Goal: Task Accomplishment & Management: Complete application form

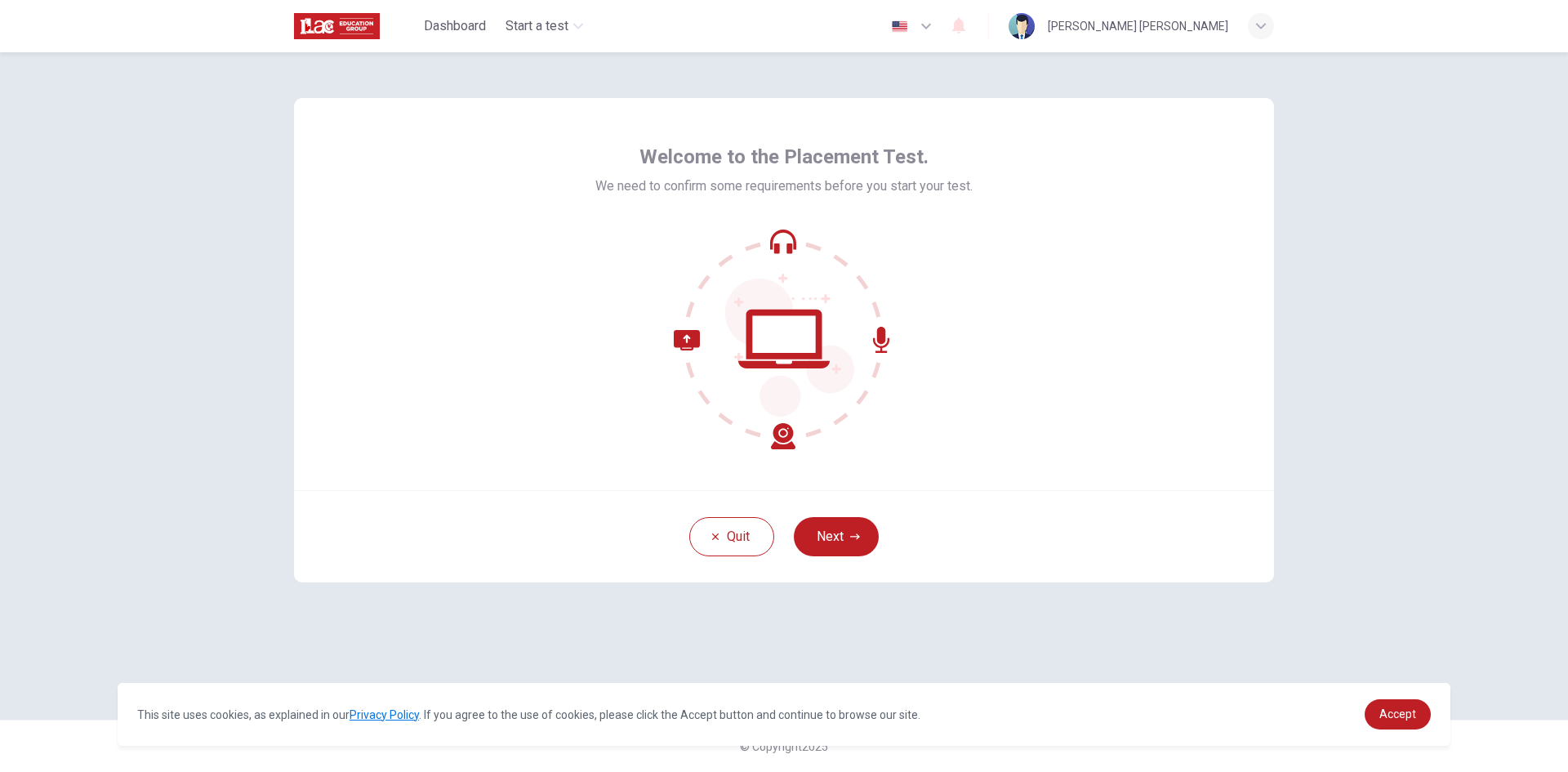
click at [826, 530] on button "Next" at bounding box center [836, 536] width 85 height 39
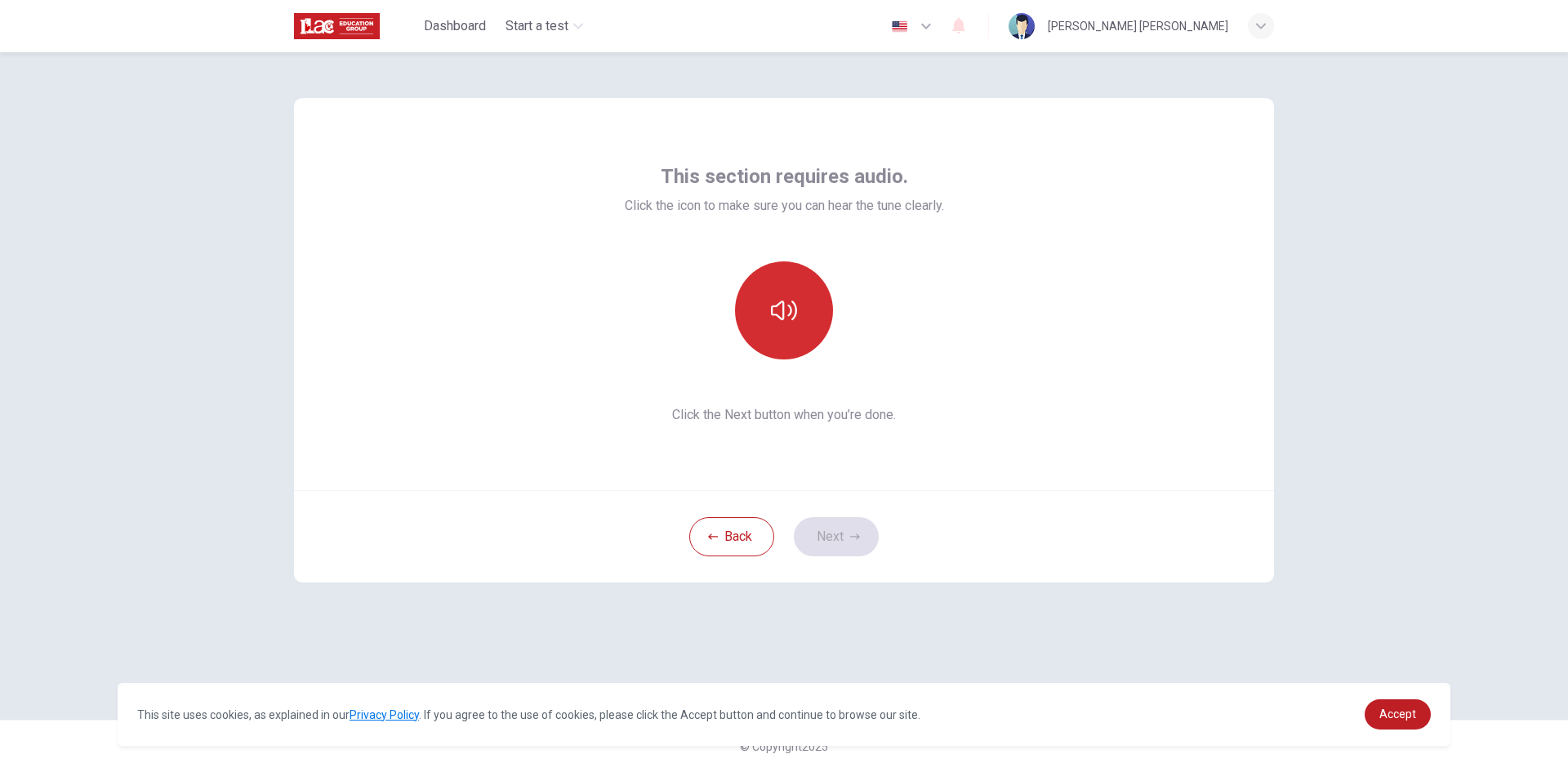
click at [796, 333] on button "button" at bounding box center [784, 310] width 98 height 98
click at [852, 534] on icon "button" at bounding box center [855, 536] width 10 height 10
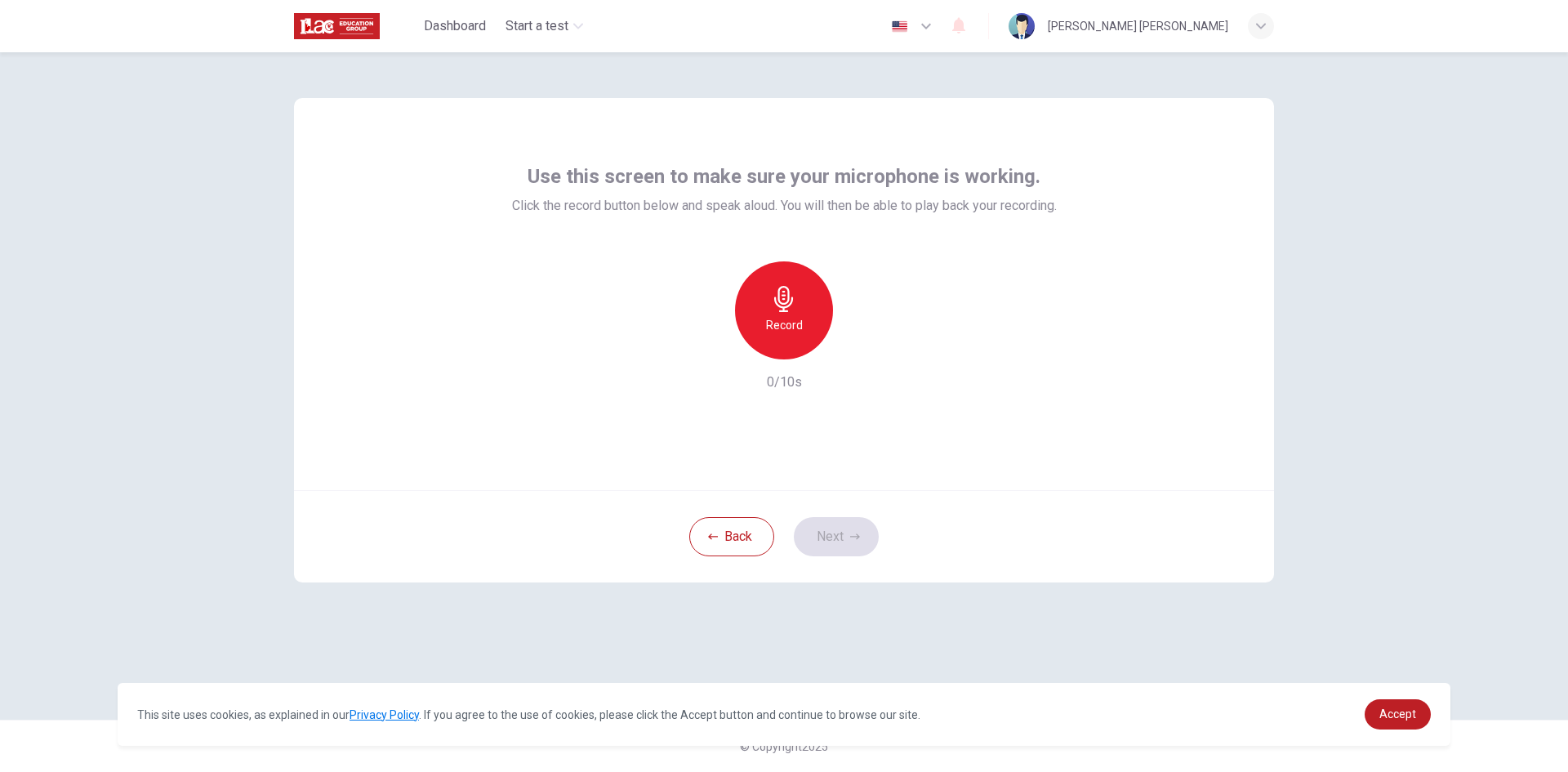
click at [782, 309] on icon "button" at bounding box center [784, 299] width 26 height 26
click at [834, 529] on button "Next" at bounding box center [836, 536] width 85 height 39
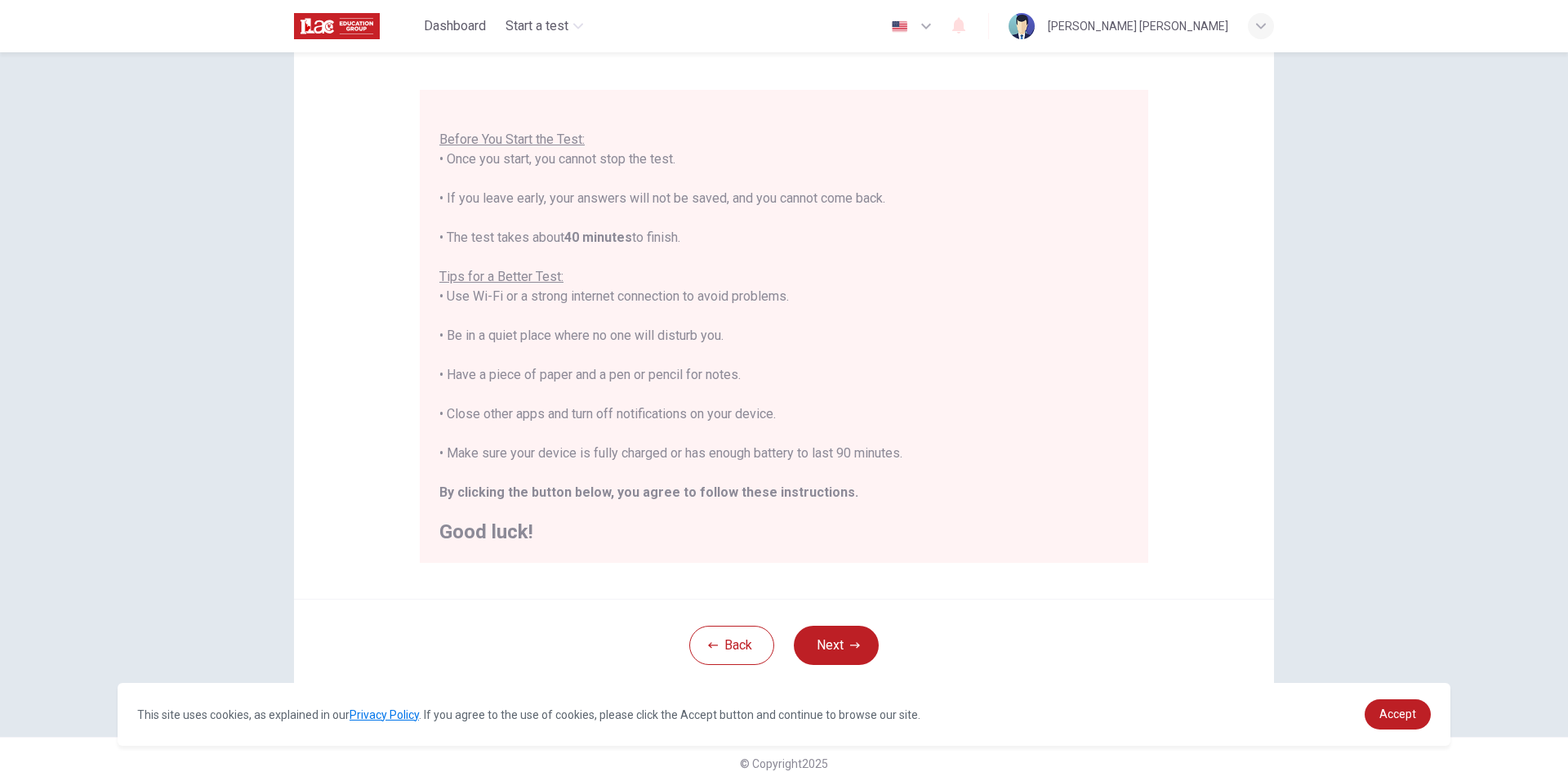
scroll to position [137, 0]
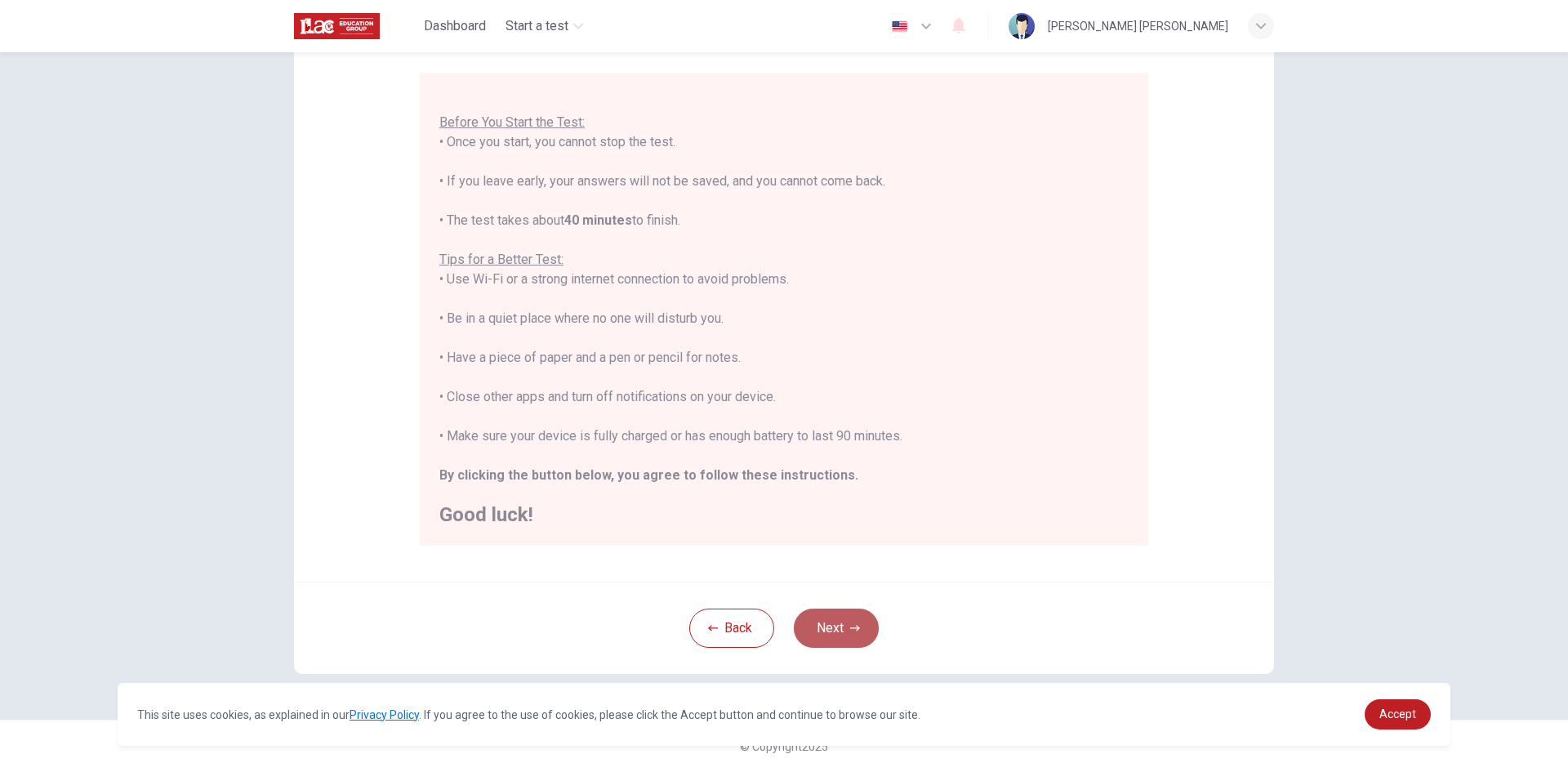
click at [840, 626] on button "Next" at bounding box center [836, 628] width 85 height 39
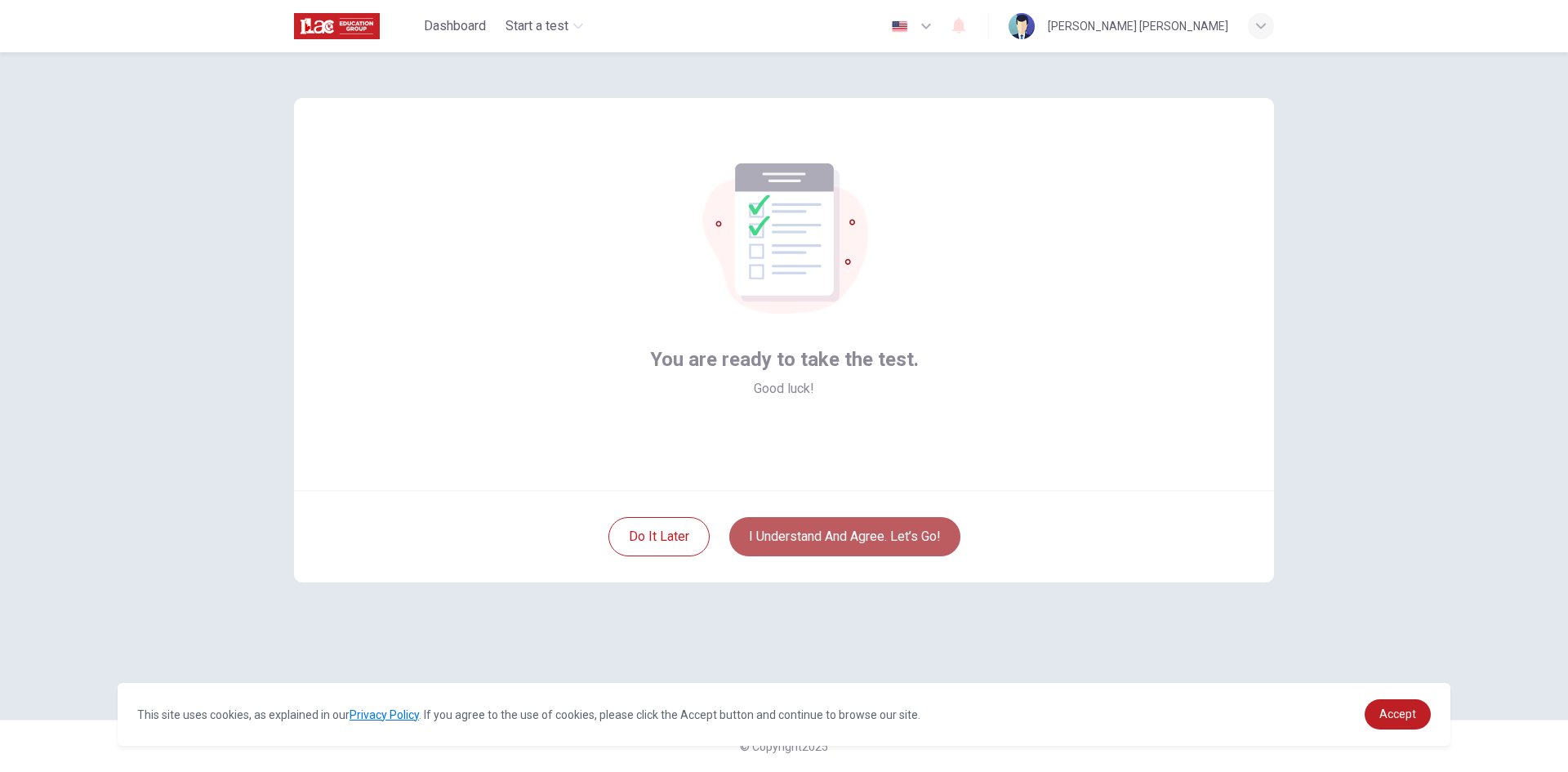
click at [863, 541] on button "I understand and agree. Let’s go!" at bounding box center [845, 536] width 231 height 39
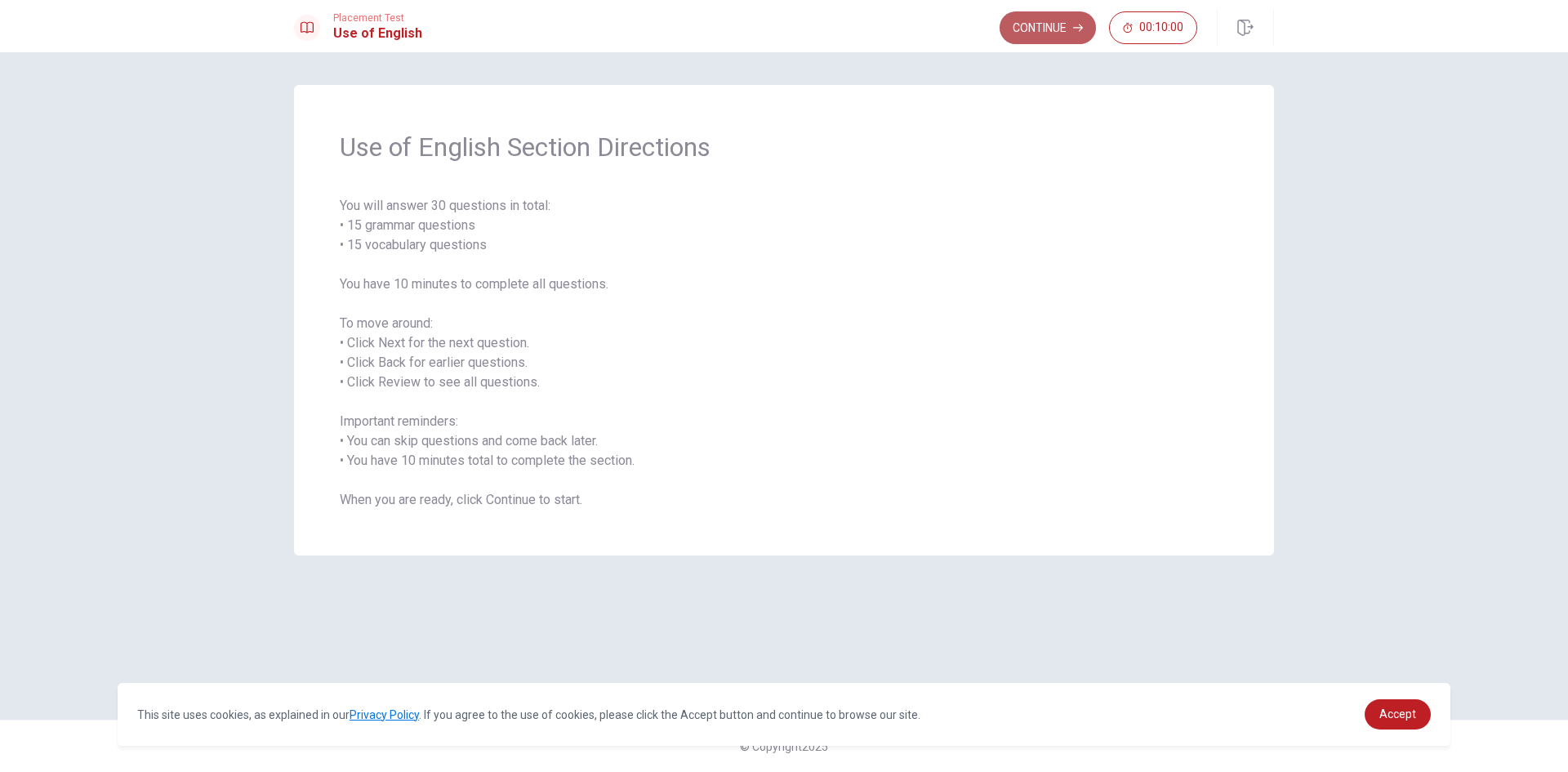
click at [1045, 21] on button "Continue" at bounding box center [1048, 27] width 96 height 33
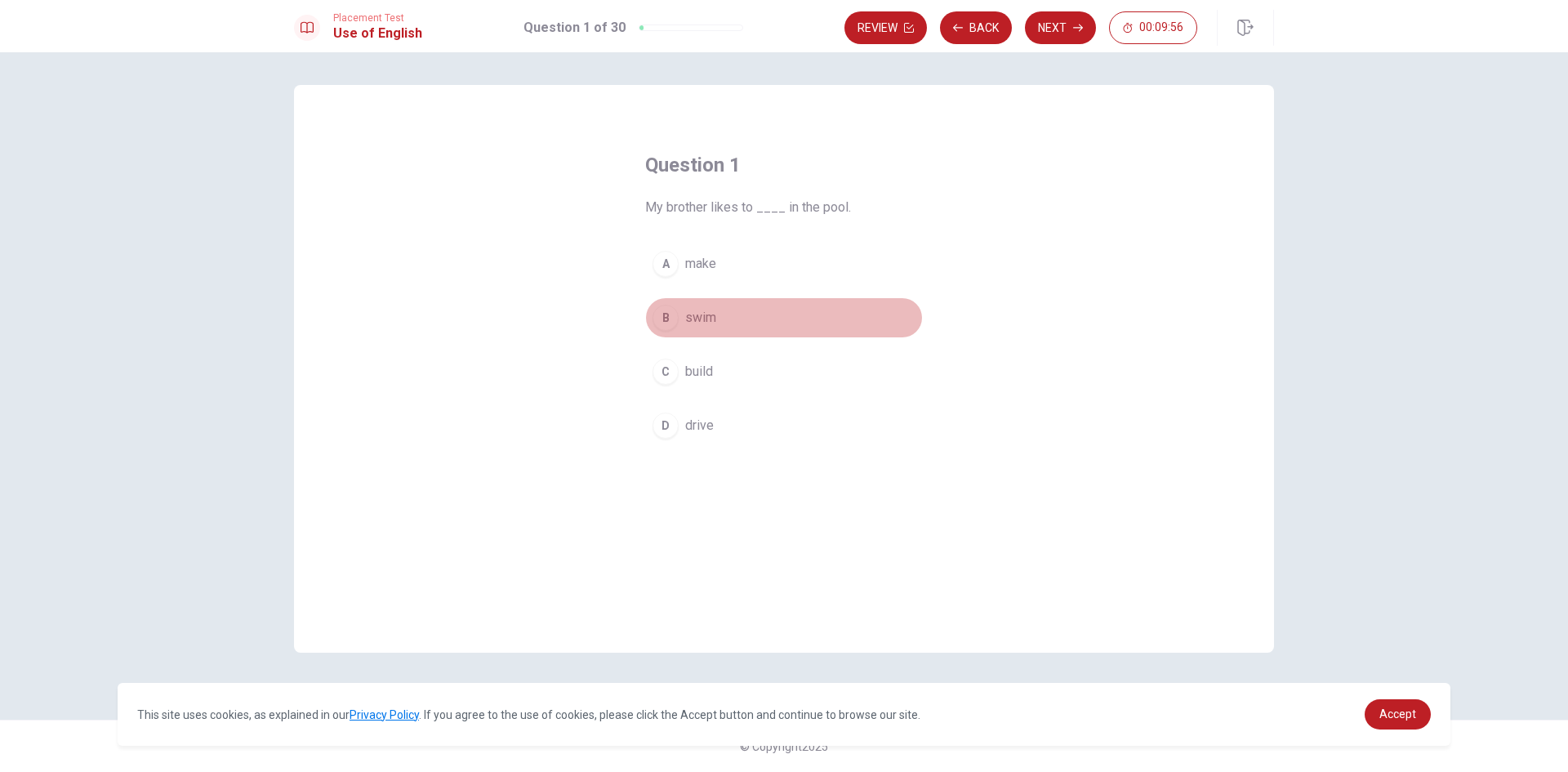
drag, startPoint x: 659, startPoint y: 323, endPoint x: 669, endPoint y: 323, distance: 10.0
click at [665, 323] on div "B" at bounding box center [666, 318] width 26 height 26
click at [1052, 37] on button "Next" at bounding box center [1060, 27] width 71 height 33
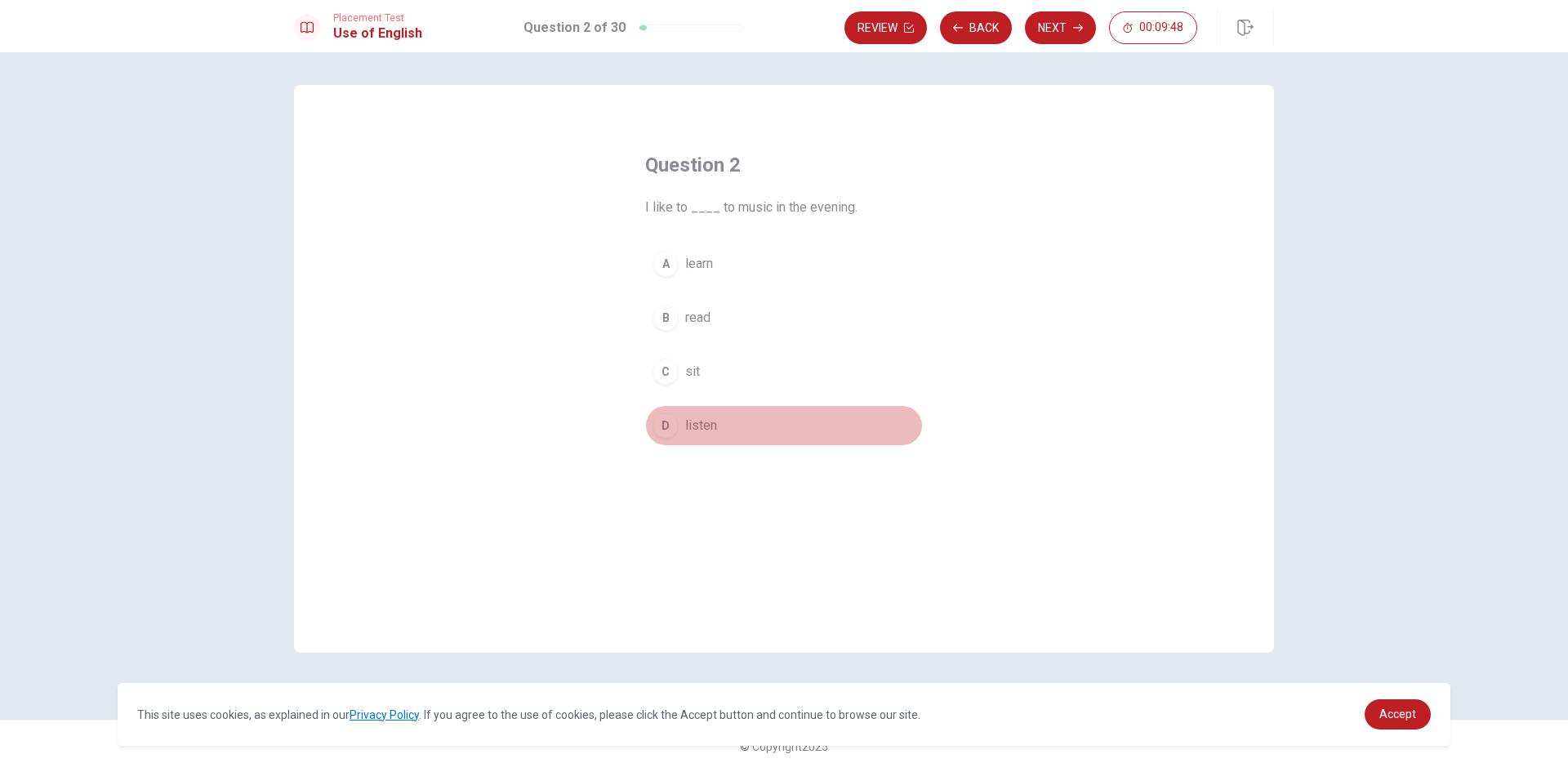
click at [657, 425] on div "D" at bounding box center [666, 426] width 26 height 26
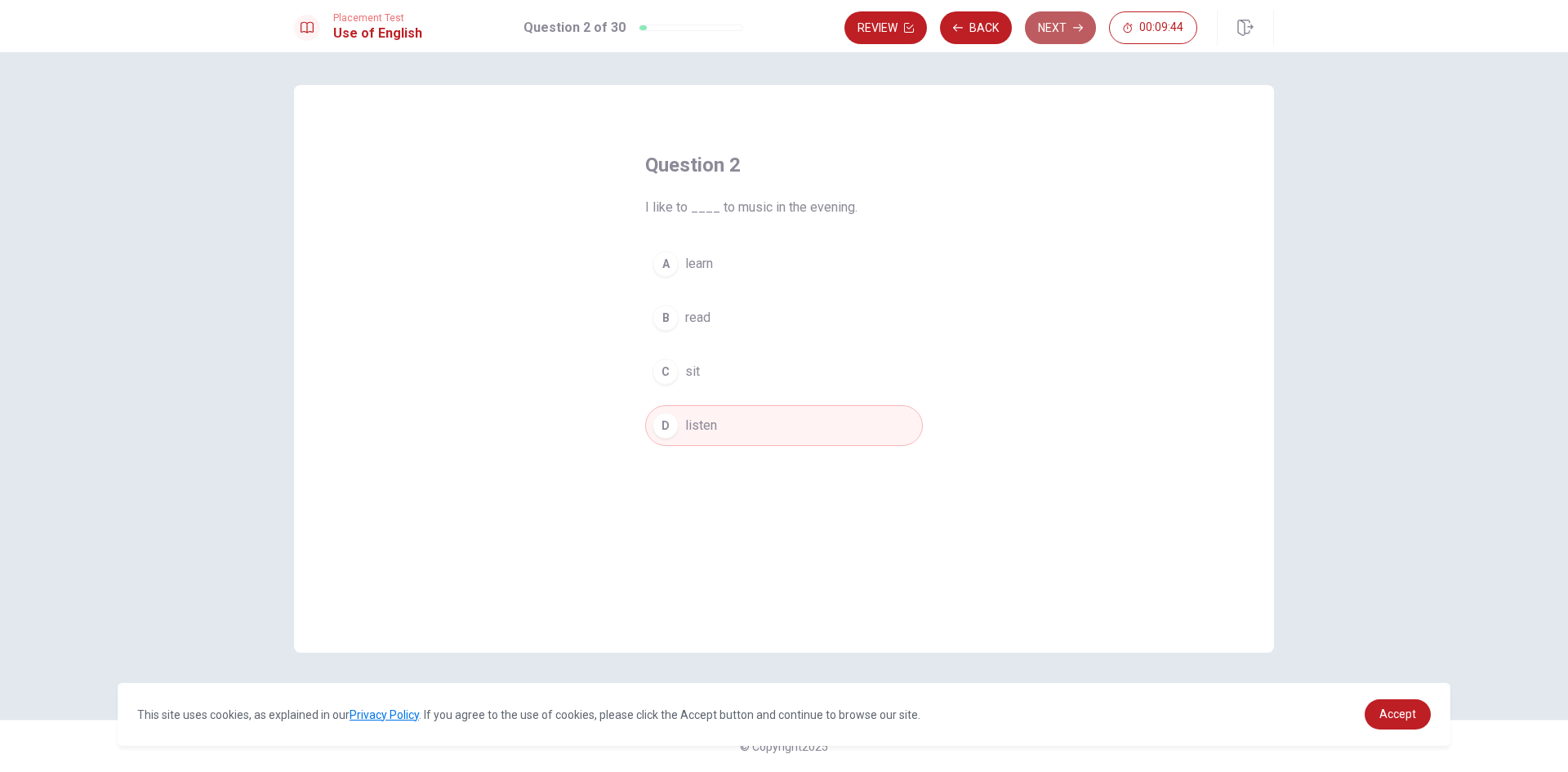
click at [1060, 32] on button "Next" at bounding box center [1060, 27] width 71 height 33
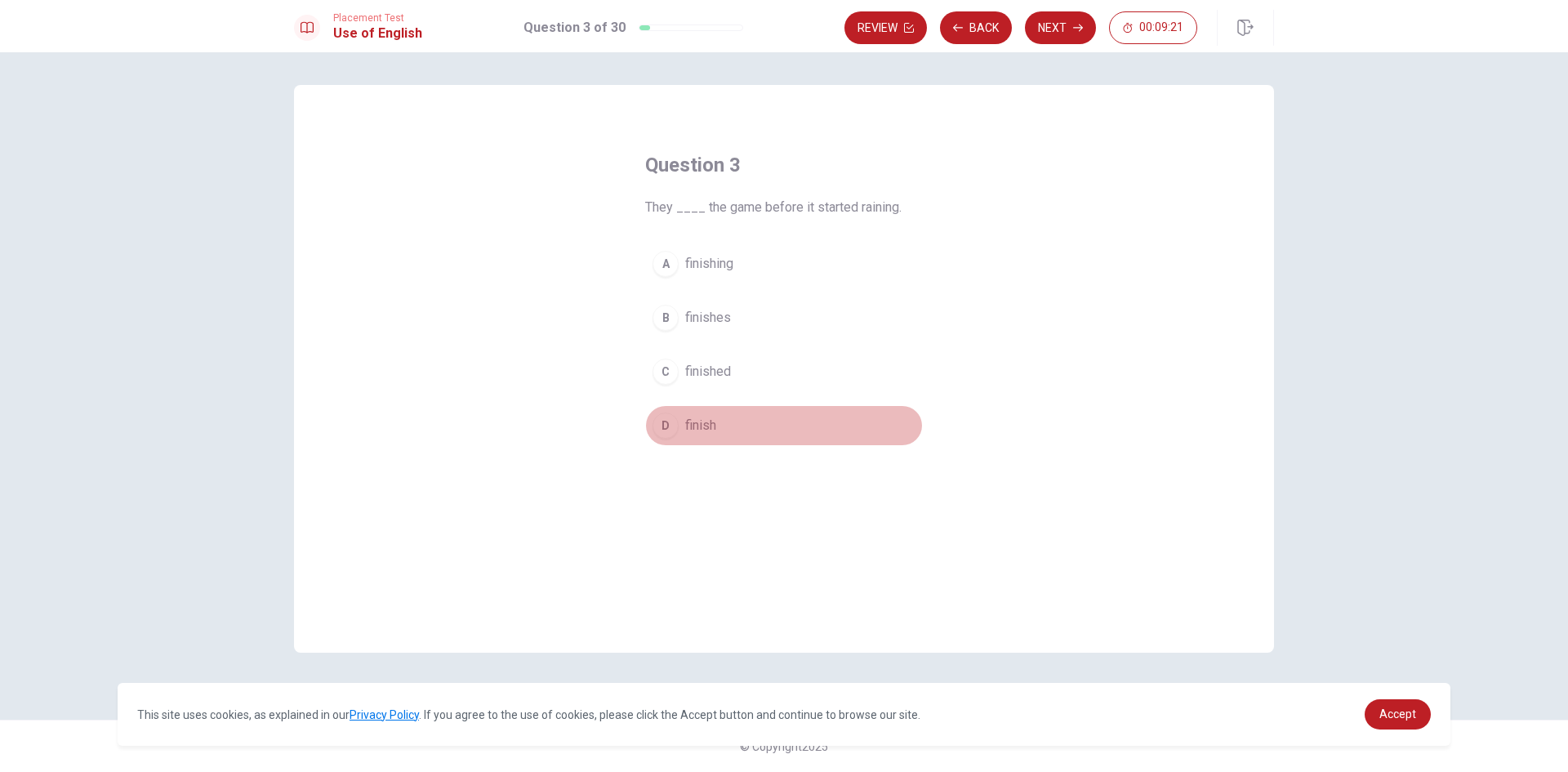
click at [697, 428] on span "finish" at bounding box center [700, 425] width 31 height 19
click at [681, 376] on button "C finished" at bounding box center [784, 371] width 278 height 41
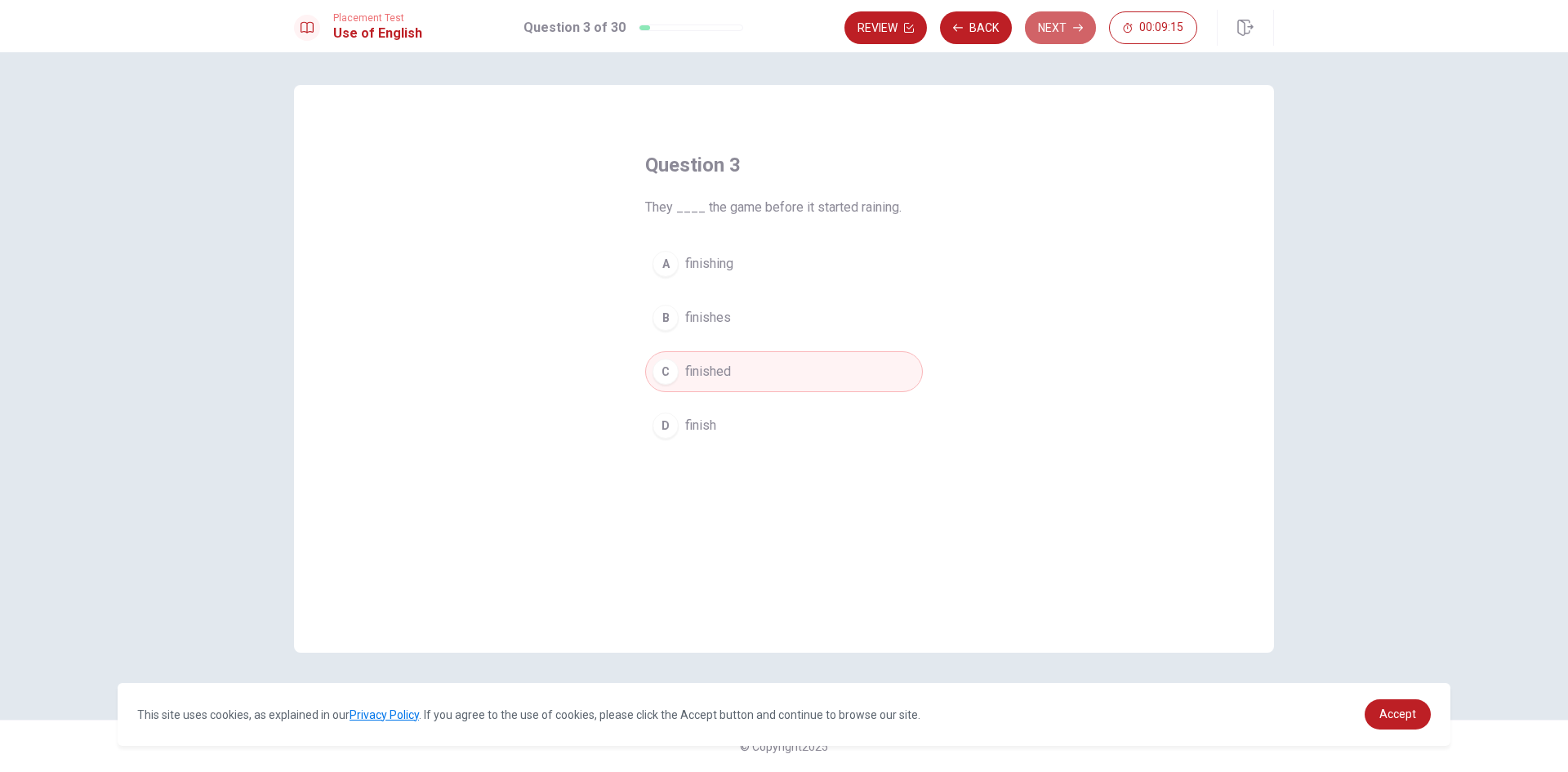
click at [1059, 25] on button "Next" at bounding box center [1060, 27] width 71 height 33
click at [661, 371] on div "C" at bounding box center [666, 372] width 26 height 26
click at [1057, 29] on button "Next" at bounding box center [1060, 27] width 71 height 33
click at [670, 371] on div "C" at bounding box center [666, 372] width 26 height 26
click at [1063, 24] on button "Next" at bounding box center [1060, 27] width 71 height 33
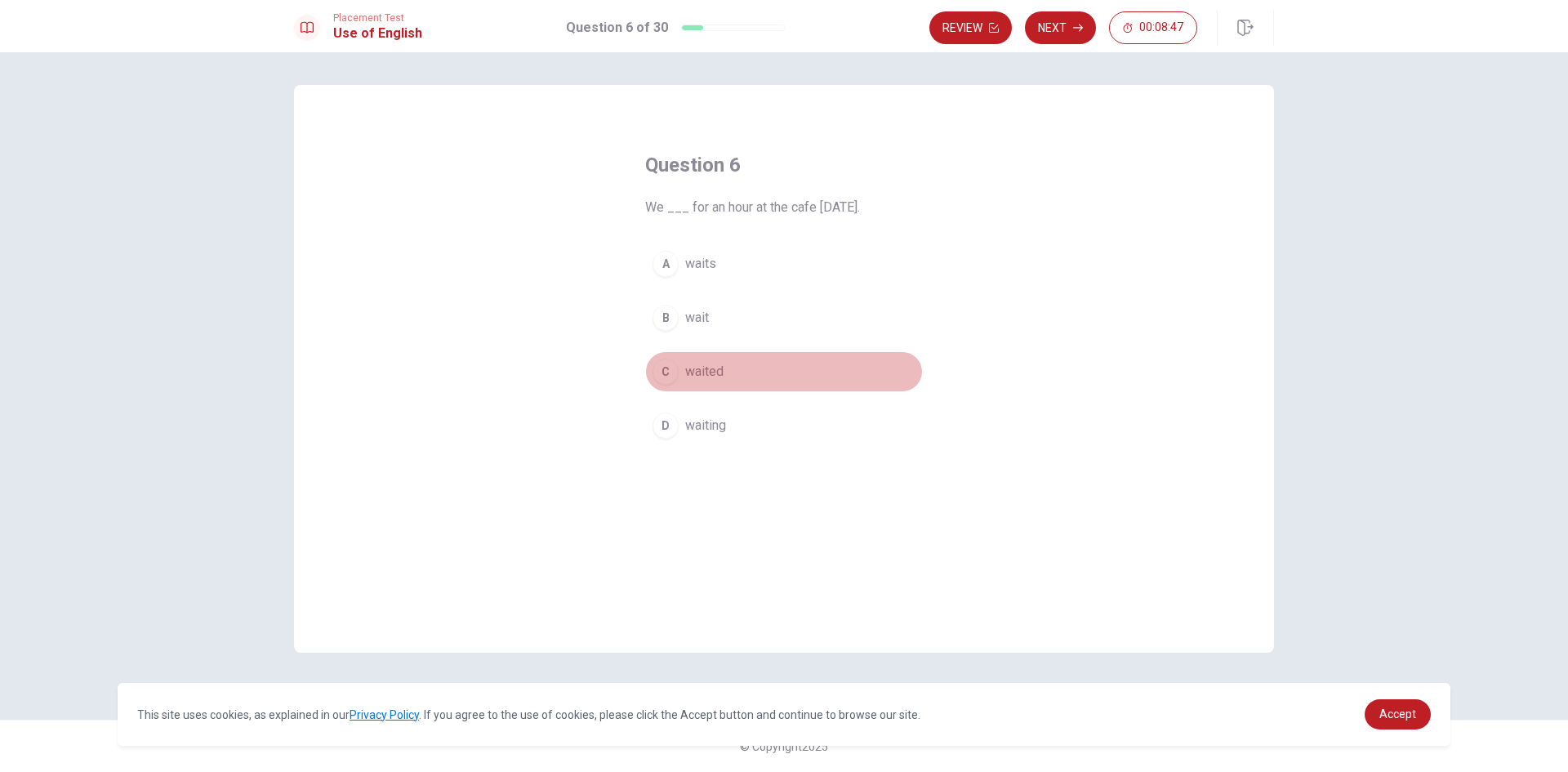
click at [675, 372] on div "C" at bounding box center [666, 372] width 26 height 26
click at [1058, 37] on button "Next" at bounding box center [1060, 27] width 71 height 33
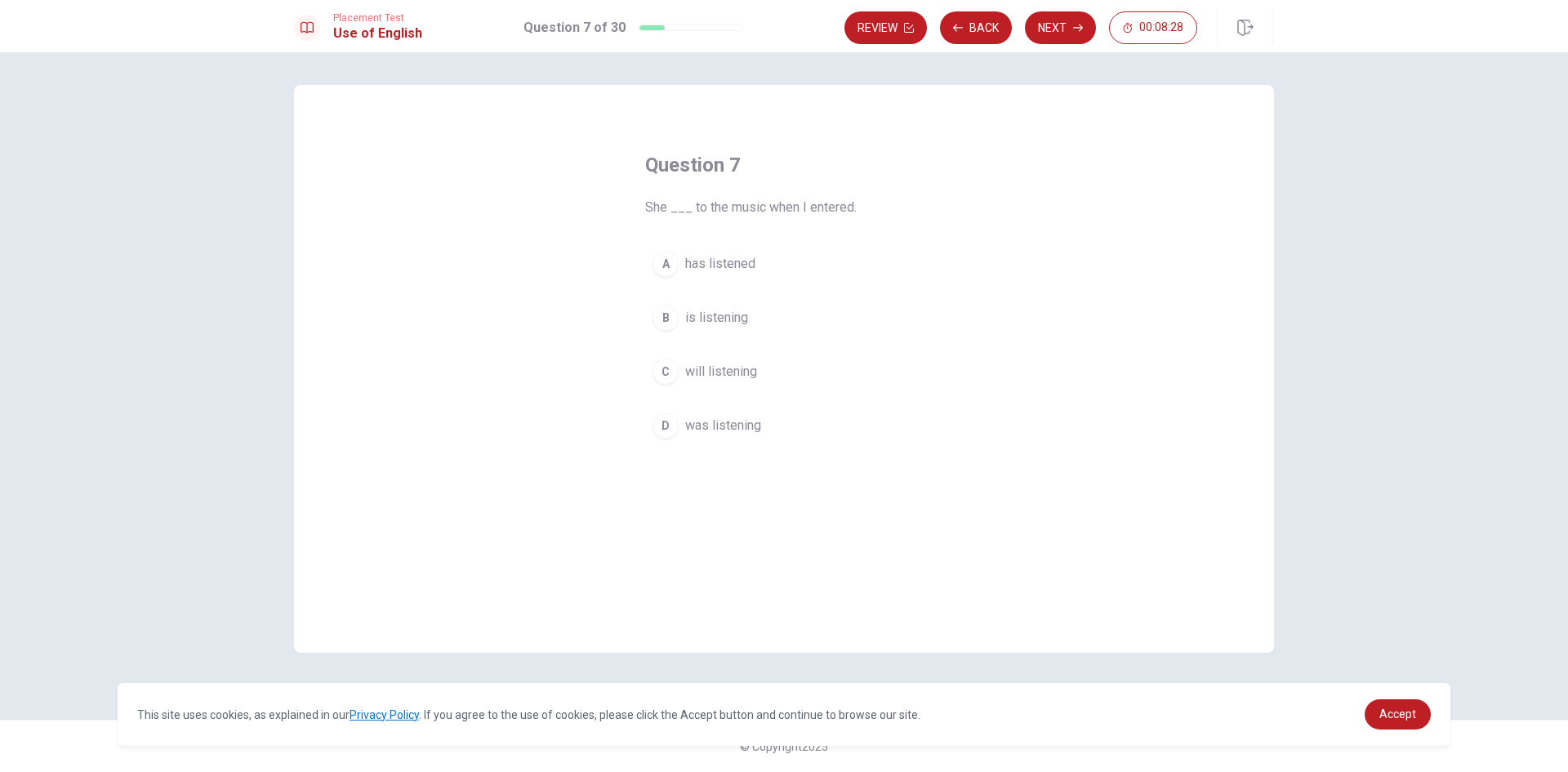
click at [679, 319] on button "B is listening" at bounding box center [784, 318] width 278 height 41
click at [1061, 40] on button "Next" at bounding box center [1060, 27] width 71 height 33
click at [653, 319] on div "B" at bounding box center [666, 318] width 26 height 26
click at [1060, 34] on button "Next" at bounding box center [1060, 27] width 71 height 33
click at [672, 261] on div "A" at bounding box center [666, 264] width 26 height 26
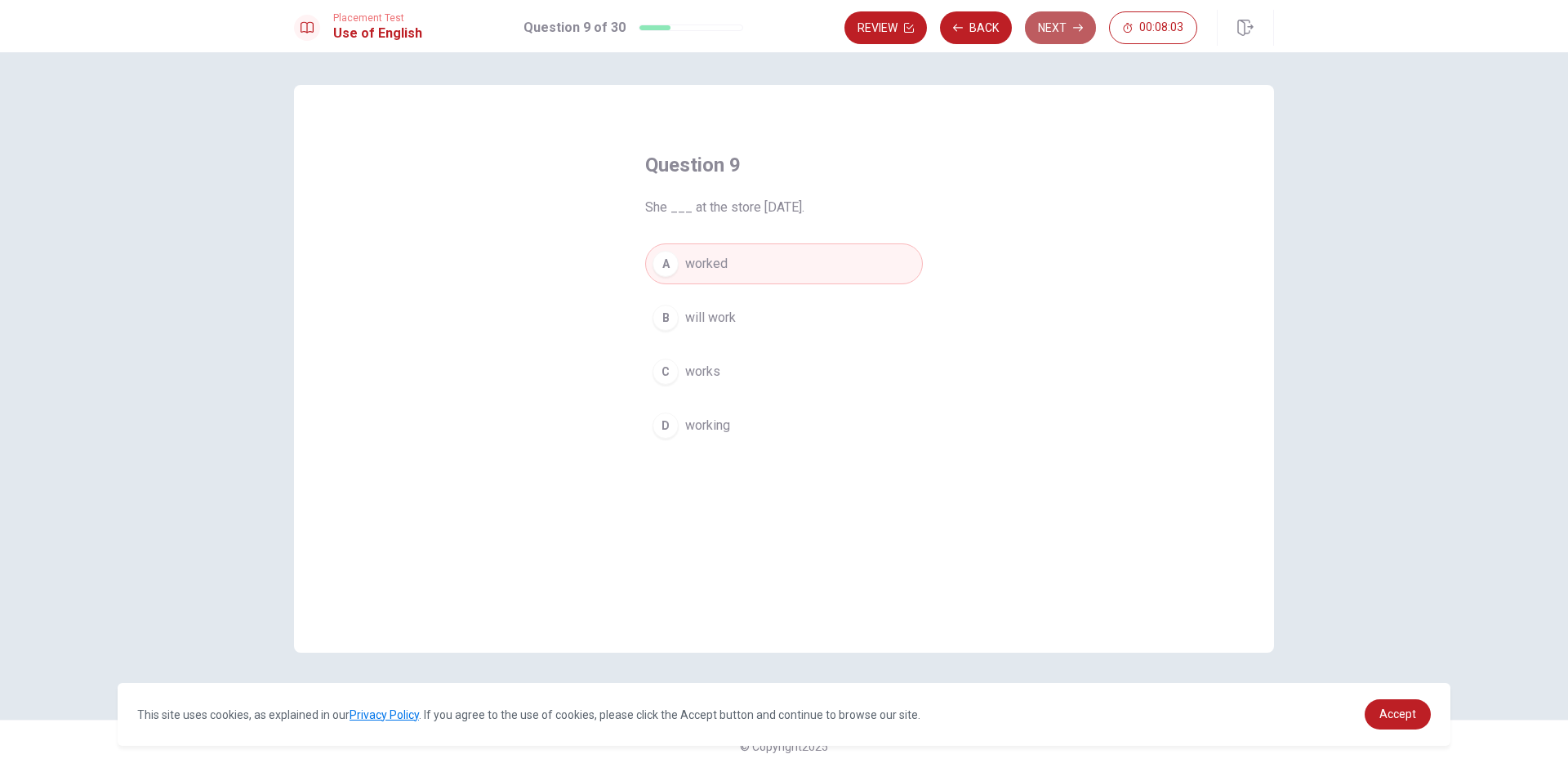
click at [1055, 24] on button "Next" at bounding box center [1060, 27] width 71 height 33
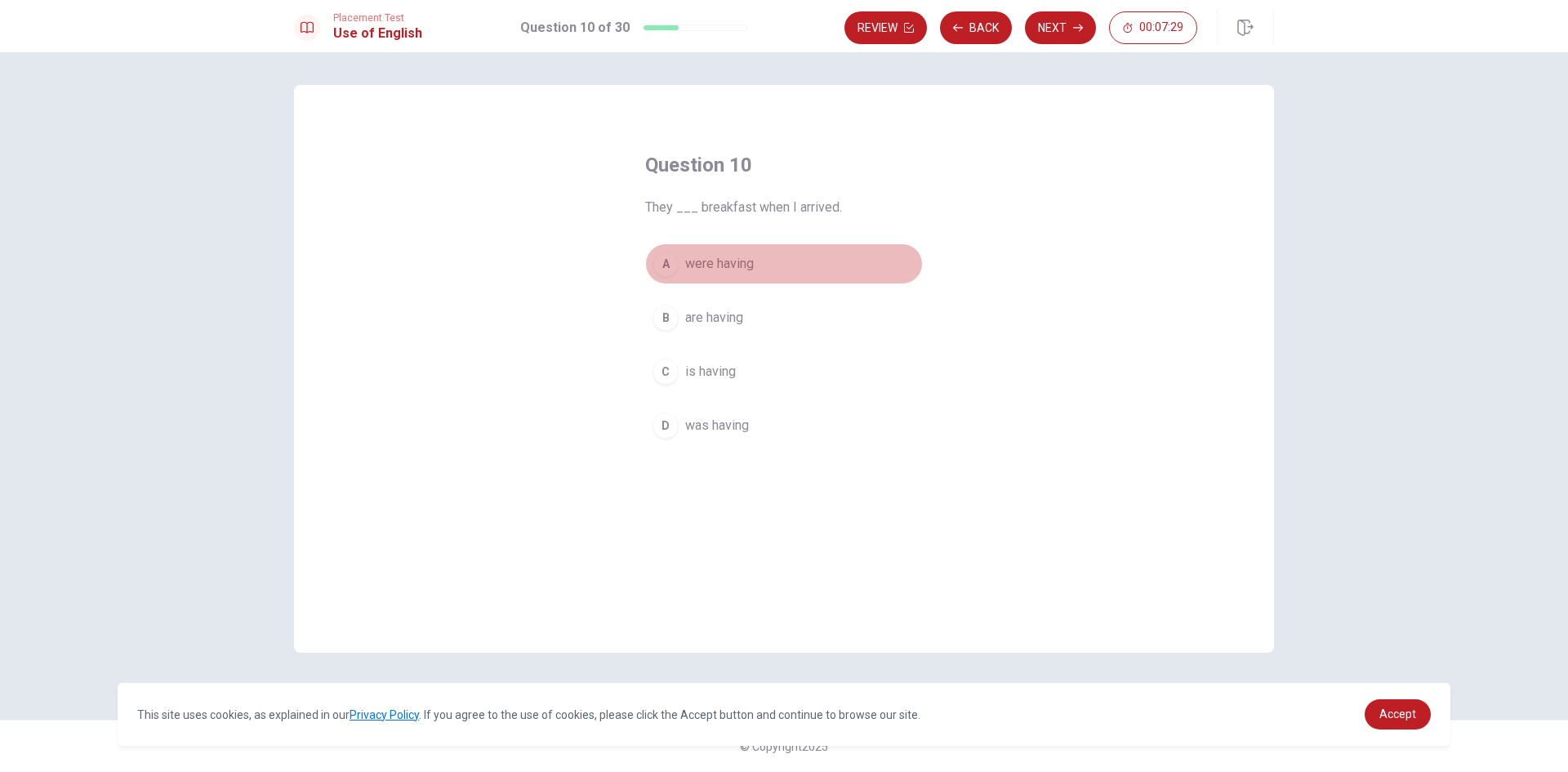
click at [665, 276] on div "A" at bounding box center [666, 264] width 26 height 26
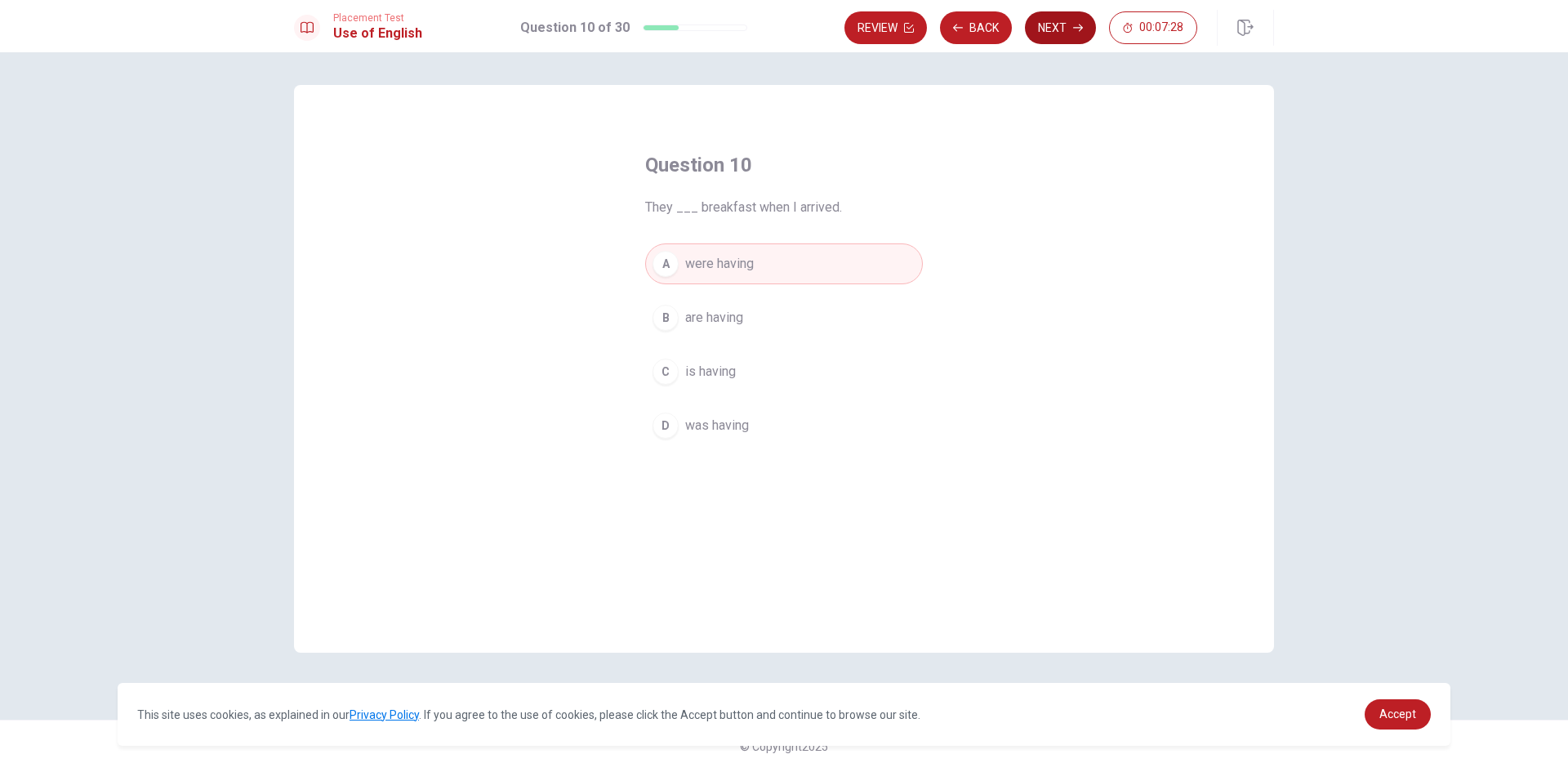
click at [1054, 24] on button "Next" at bounding box center [1060, 27] width 71 height 33
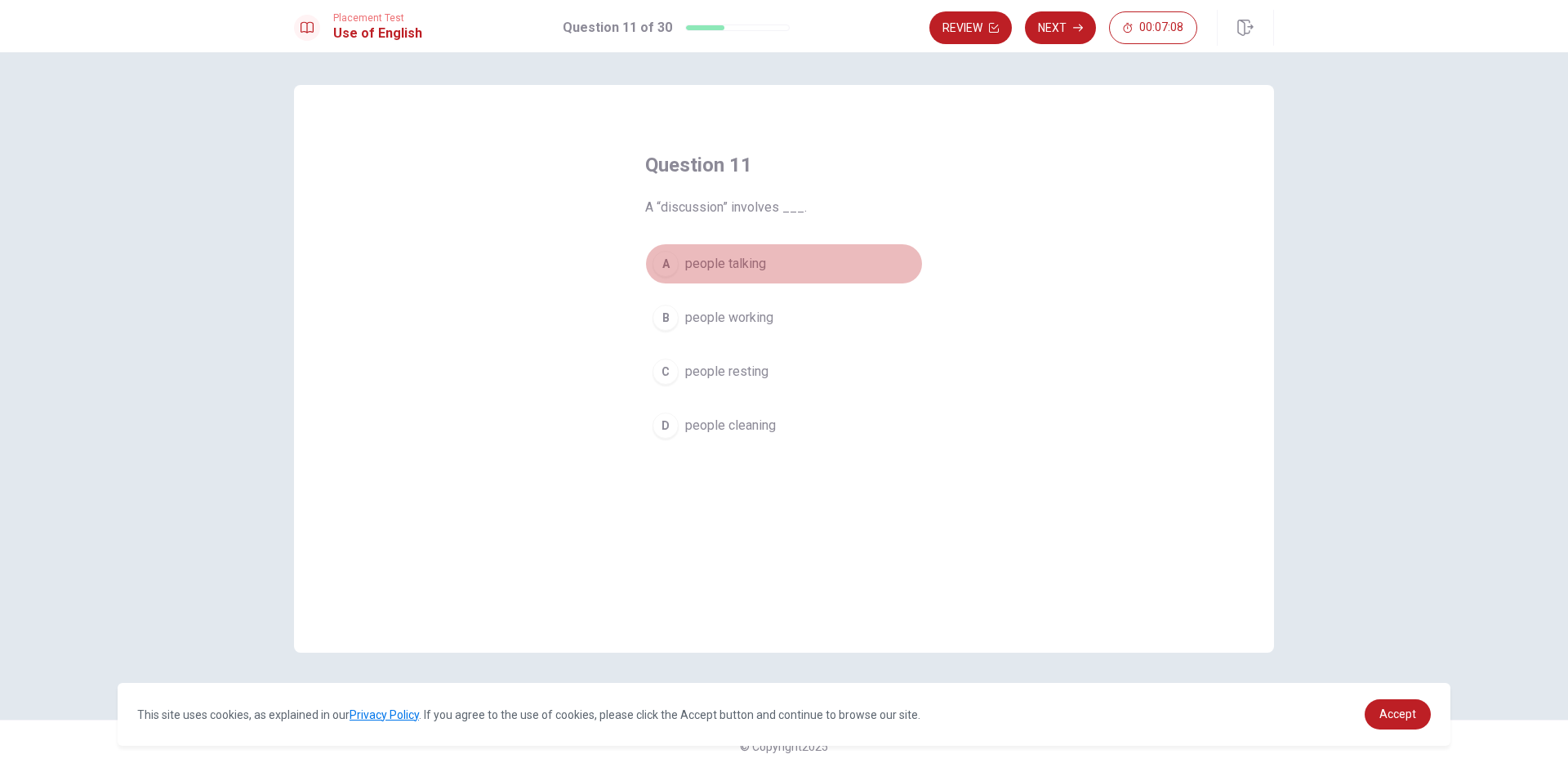
drag, startPoint x: 663, startPoint y: 268, endPoint x: 675, endPoint y: 273, distance: 13.0
click at [669, 271] on div "A" at bounding box center [666, 264] width 26 height 26
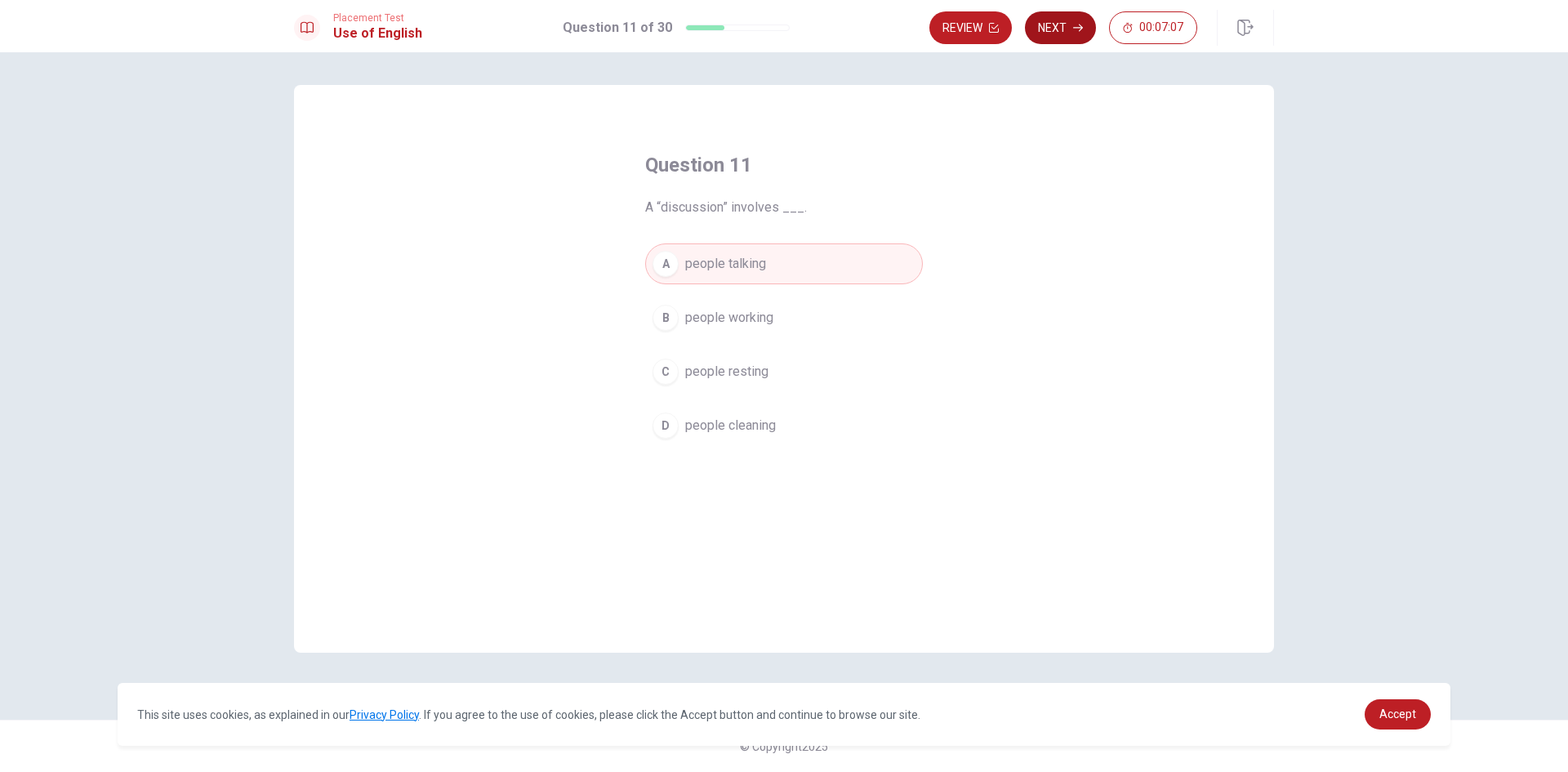
click at [1056, 25] on button "Next" at bounding box center [1060, 27] width 71 height 33
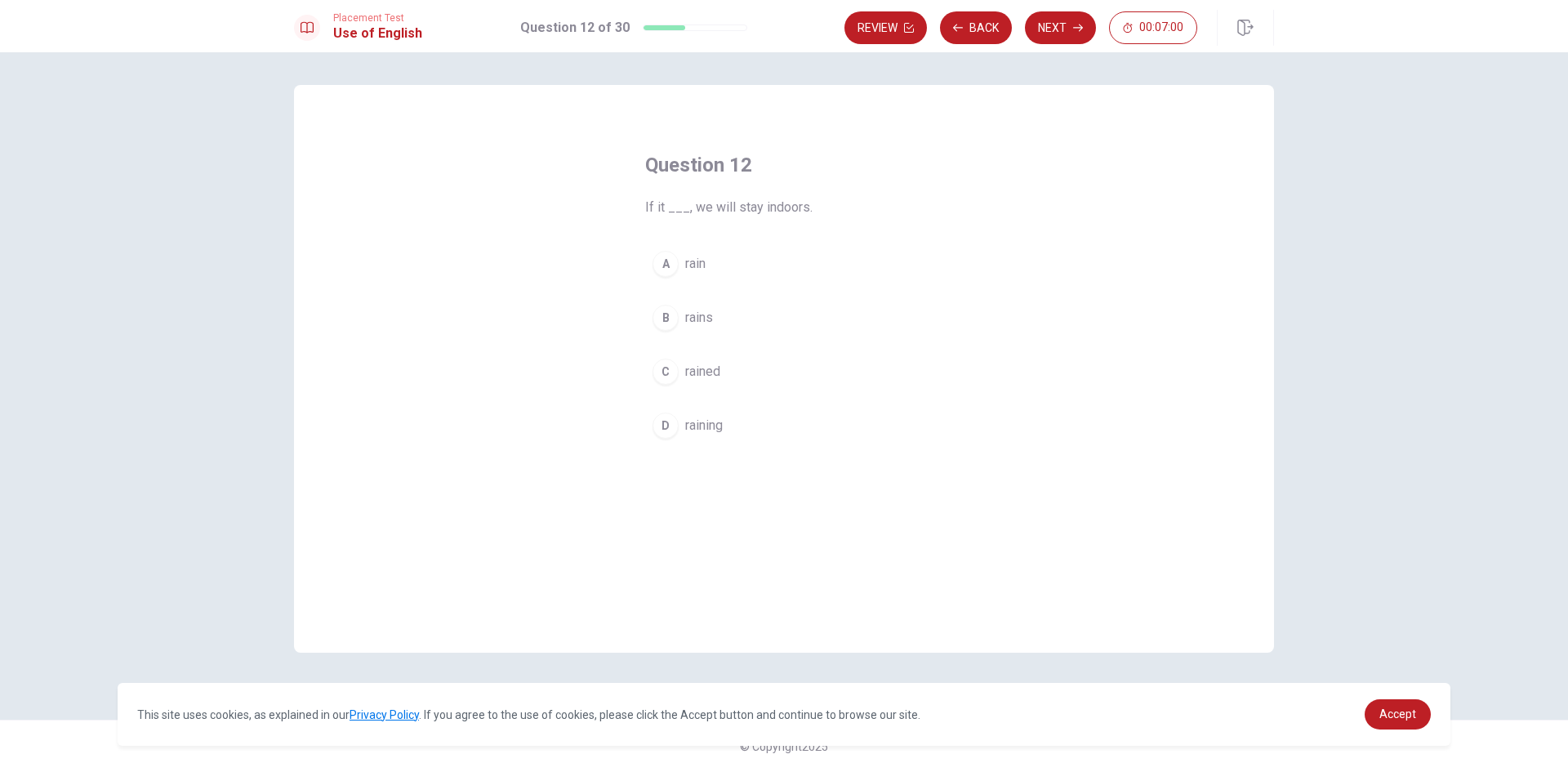
click at [664, 437] on div "D" at bounding box center [666, 426] width 26 height 26
click at [1072, 22] on button "Next" at bounding box center [1060, 27] width 71 height 33
click at [670, 259] on div "A" at bounding box center [666, 264] width 26 height 26
click at [1061, 26] on button "Next" at bounding box center [1060, 27] width 71 height 33
click at [675, 375] on div "C" at bounding box center [666, 372] width 26 height 26
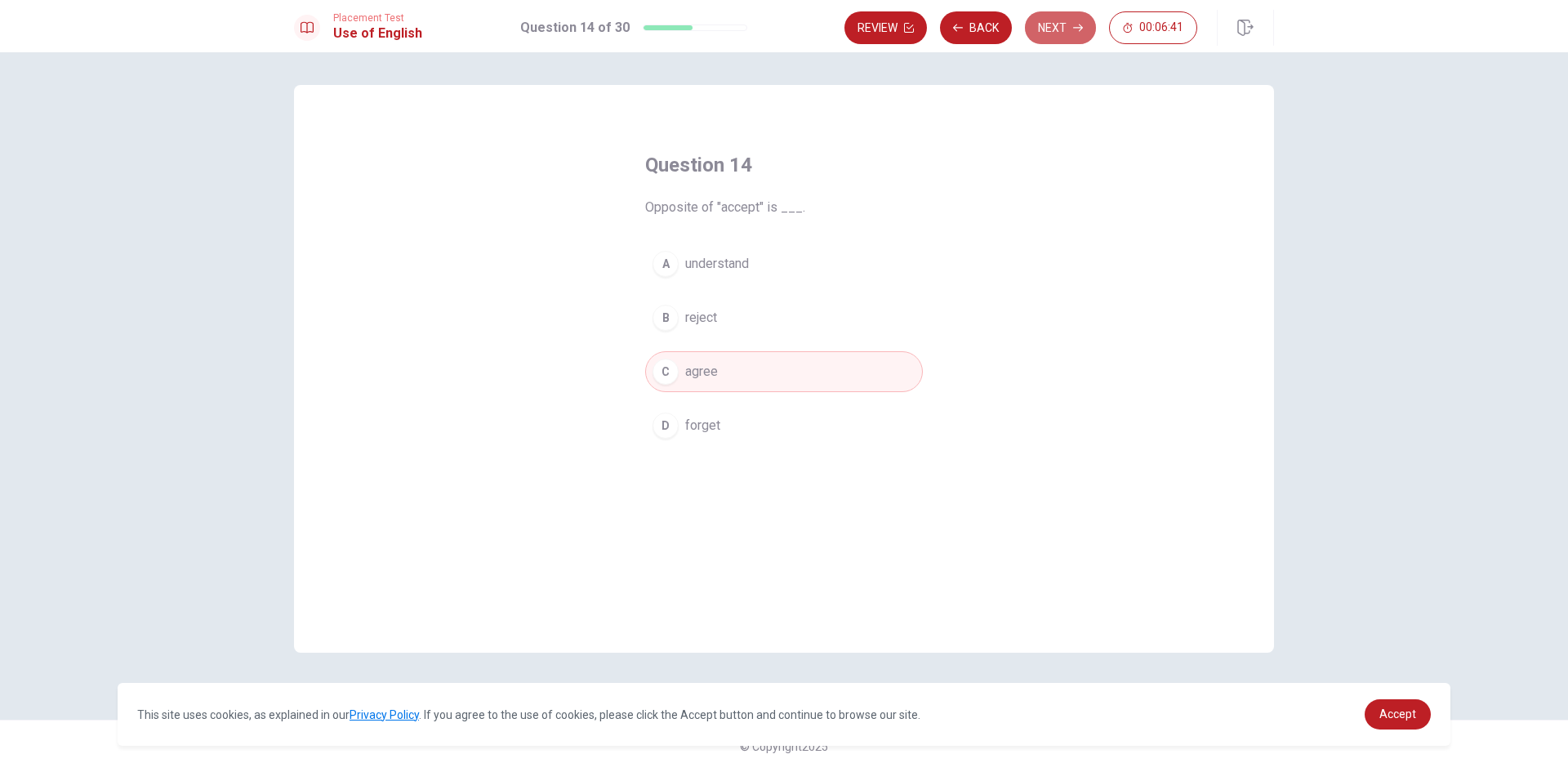
click at [1064, 32] on button "Next" at bounding box center [1060, 27] width 71 height 33
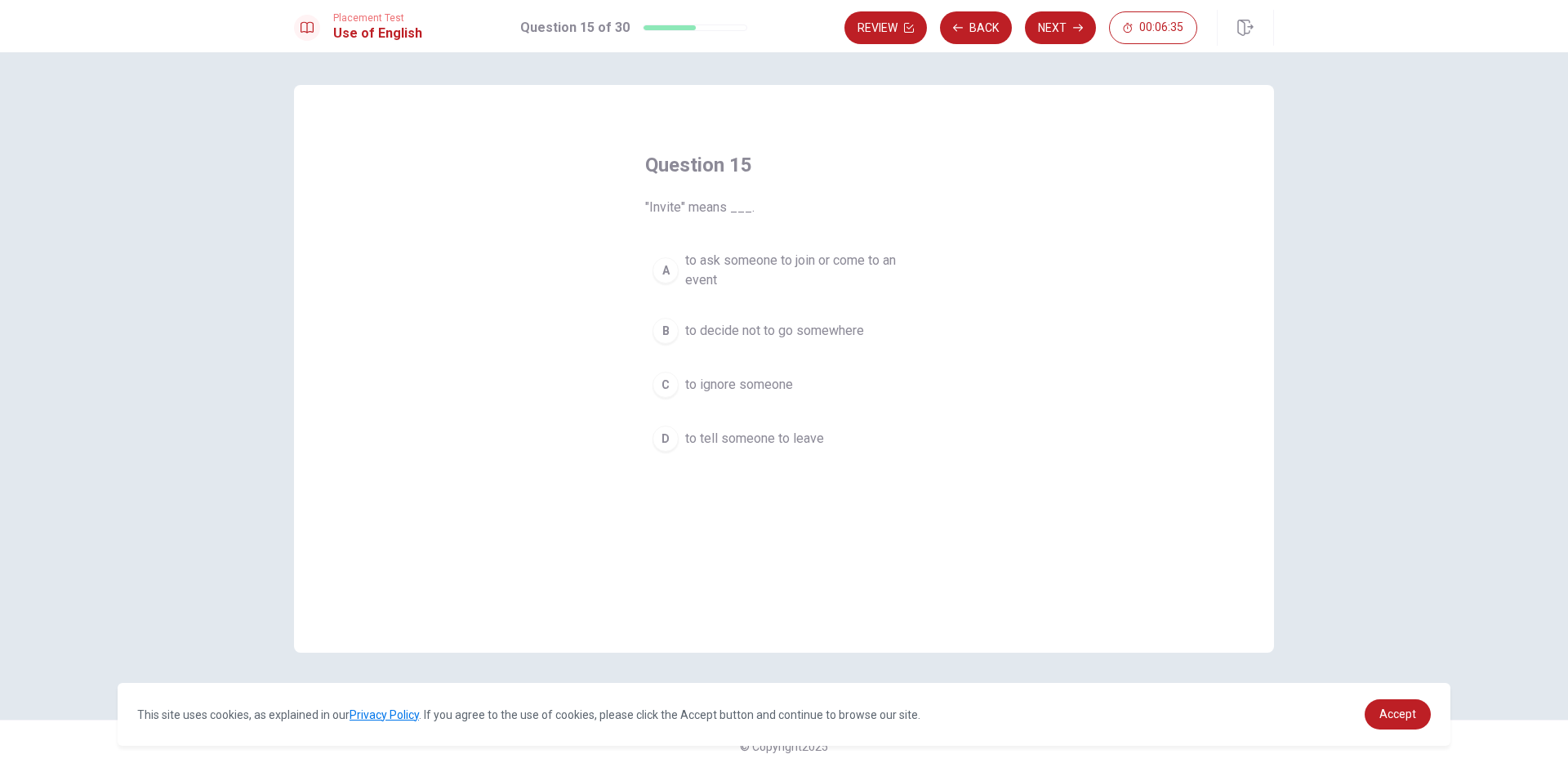
drag, startPoint x: 662, startPoint y: 277, endPoint x: 673, endPoint y: 277, distance: 11.0
click at [666, 277] on div "A" at bounding box center [666, 271] width 26 height 26
click at [1057, 26] on button "Next" at bounding box center [1060, 27] width 71 height 33
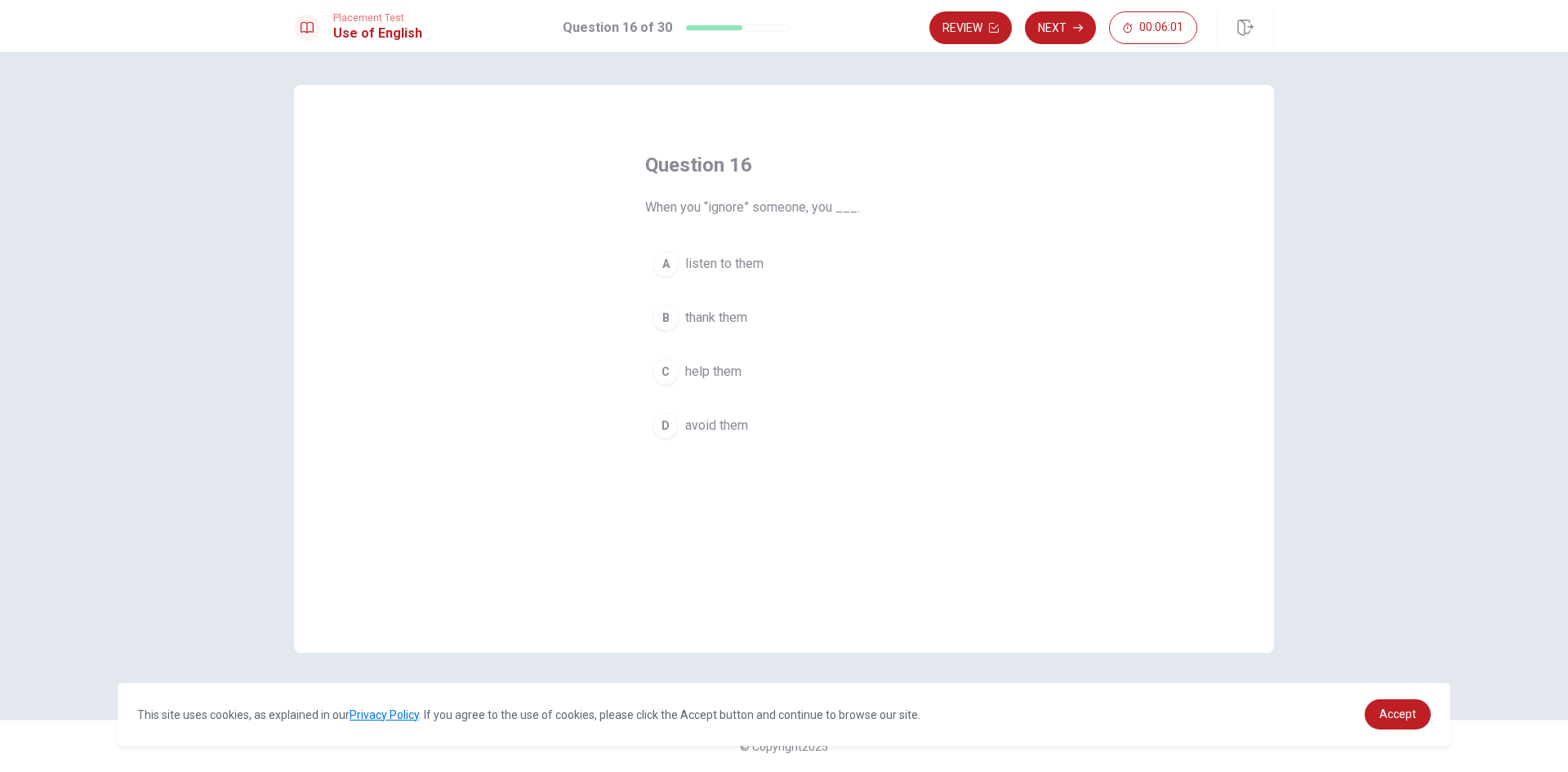
click at [672, 373] on div "C" at bounding box center [666, 372] width 26 height 26
click at [1059, 22] on button "Next" at bounding box center [1060, 27] width 71 height 33
click at [674, 425] on div "D" at bounding box center [666, 426] width 26 height 26
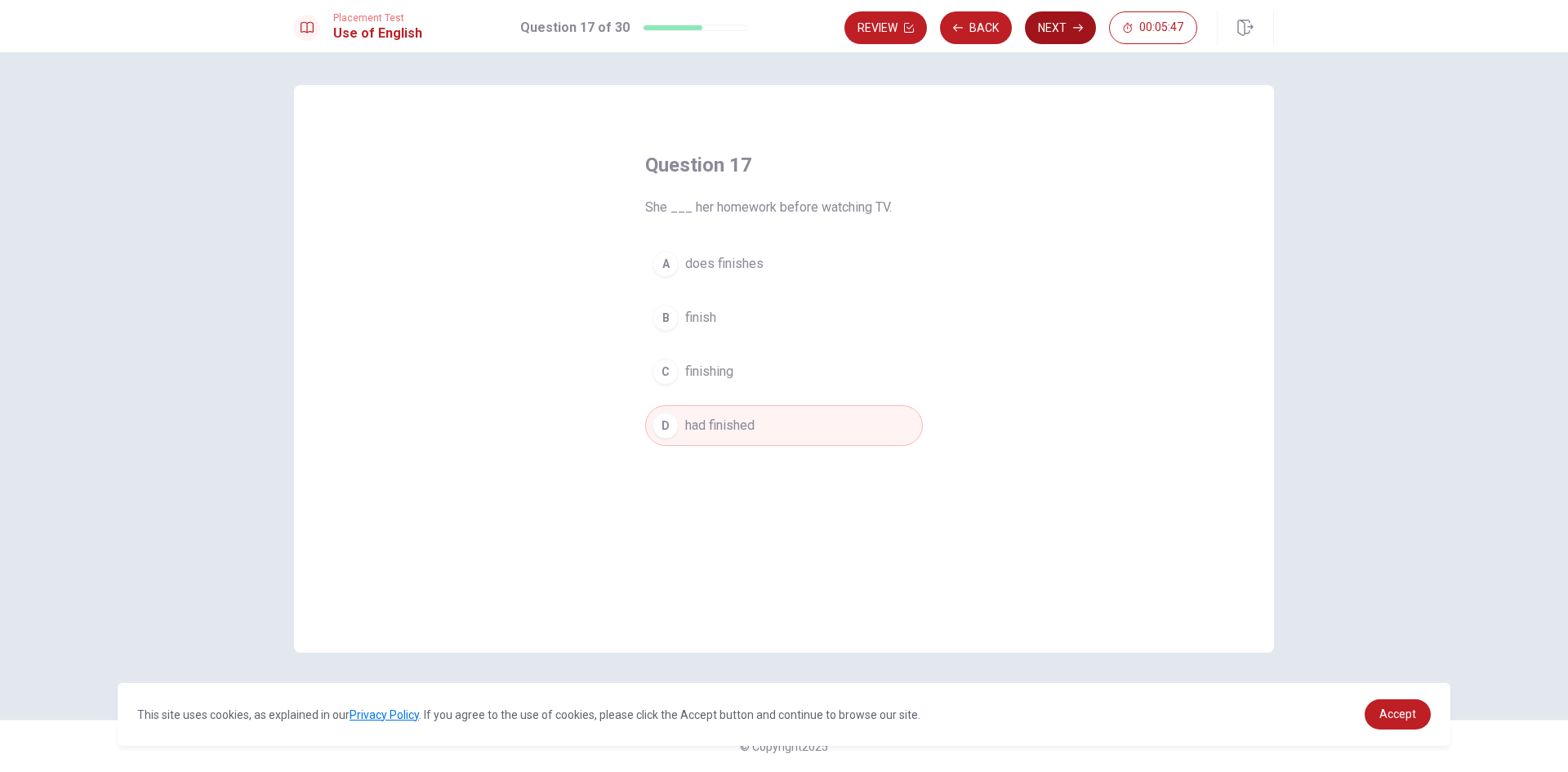
click at [1048, 32] on button "Next" at bounding box center [1060, 27] width 71 height 33
click at [674, 316] on div "B" at bounding box center [666, 318] width 26 height 26
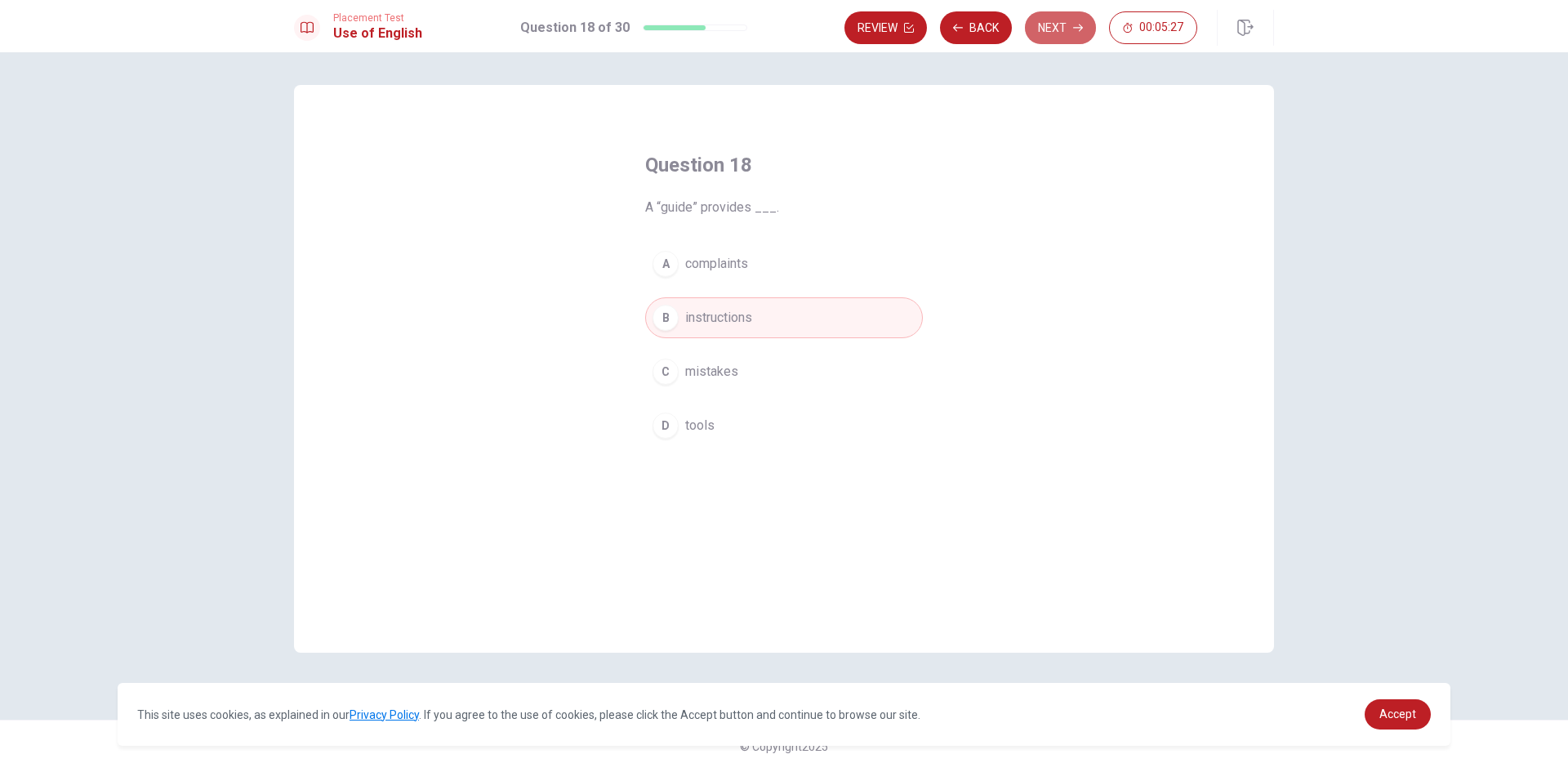
click at [1042, 34] on button "Next" at bounding box center [1060, 27] width 71 height 33
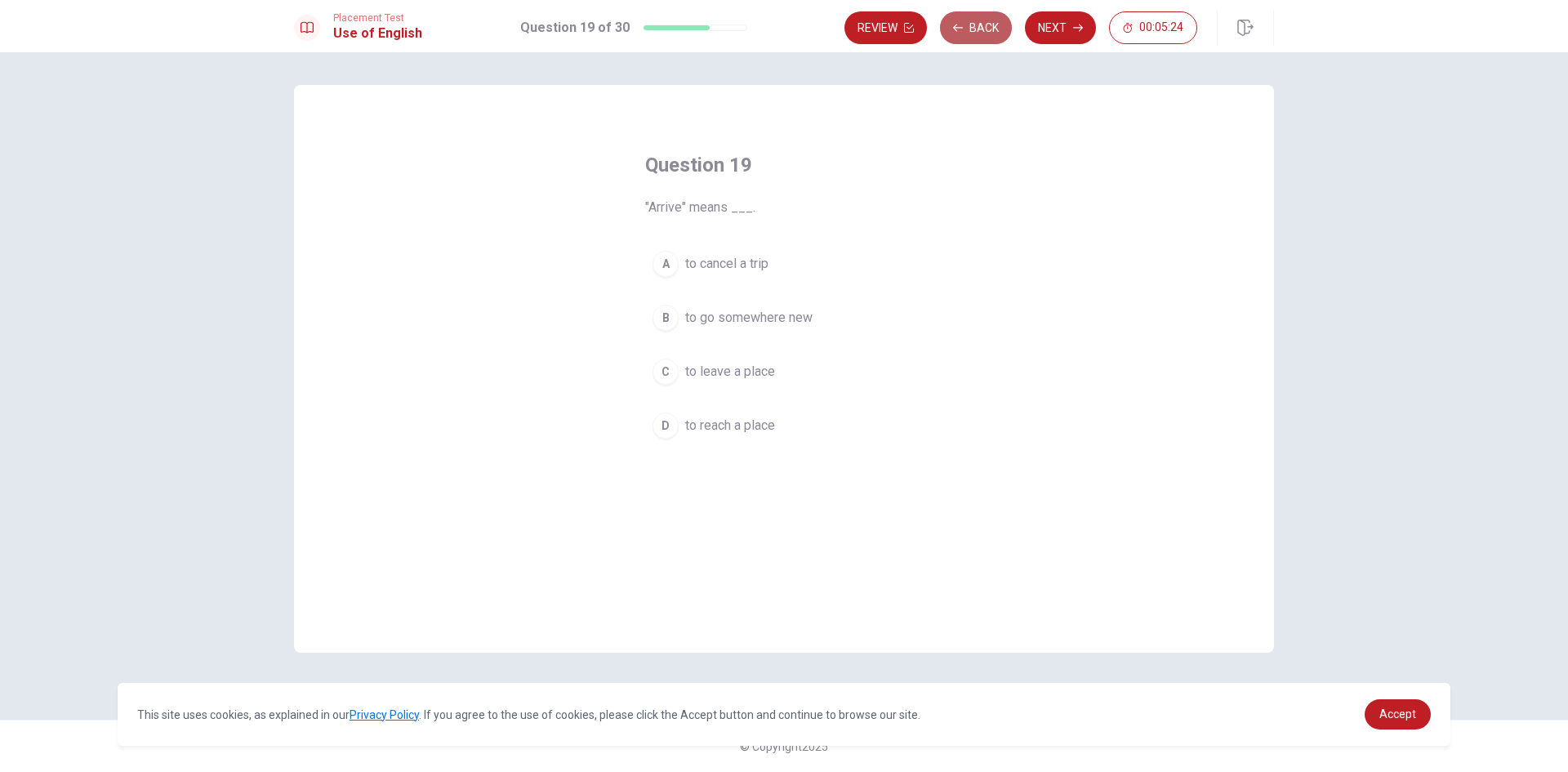
click at [971, 33] on button "Back" at bounding box center [976, 27] width 72 height 33
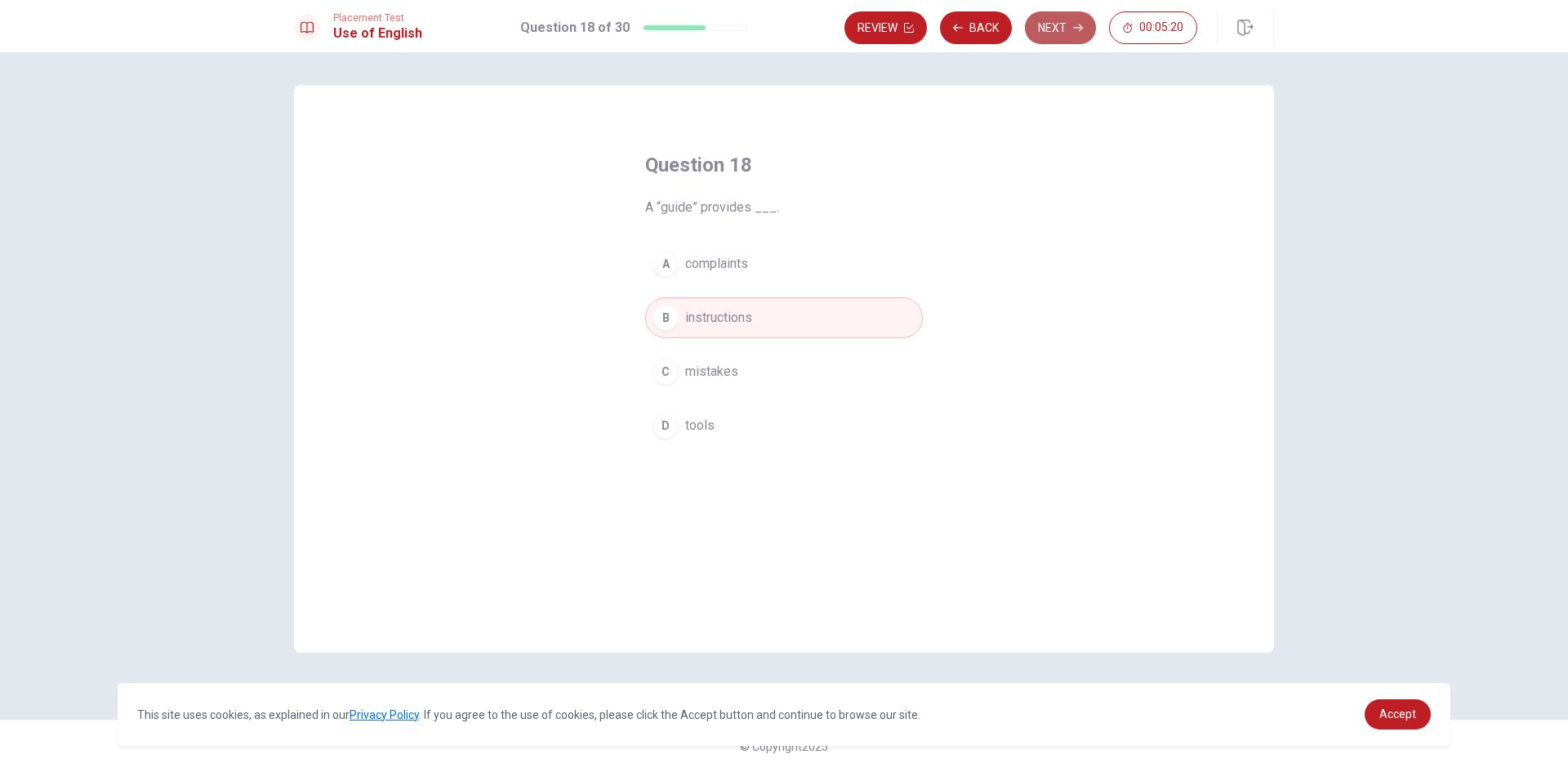
click at [1066, 35] on button "Next" at bounding box center [1060, 27] width 71 height 33
click at [668, 426] on div "D" at bounding box center [666, 426] width 26 height 26
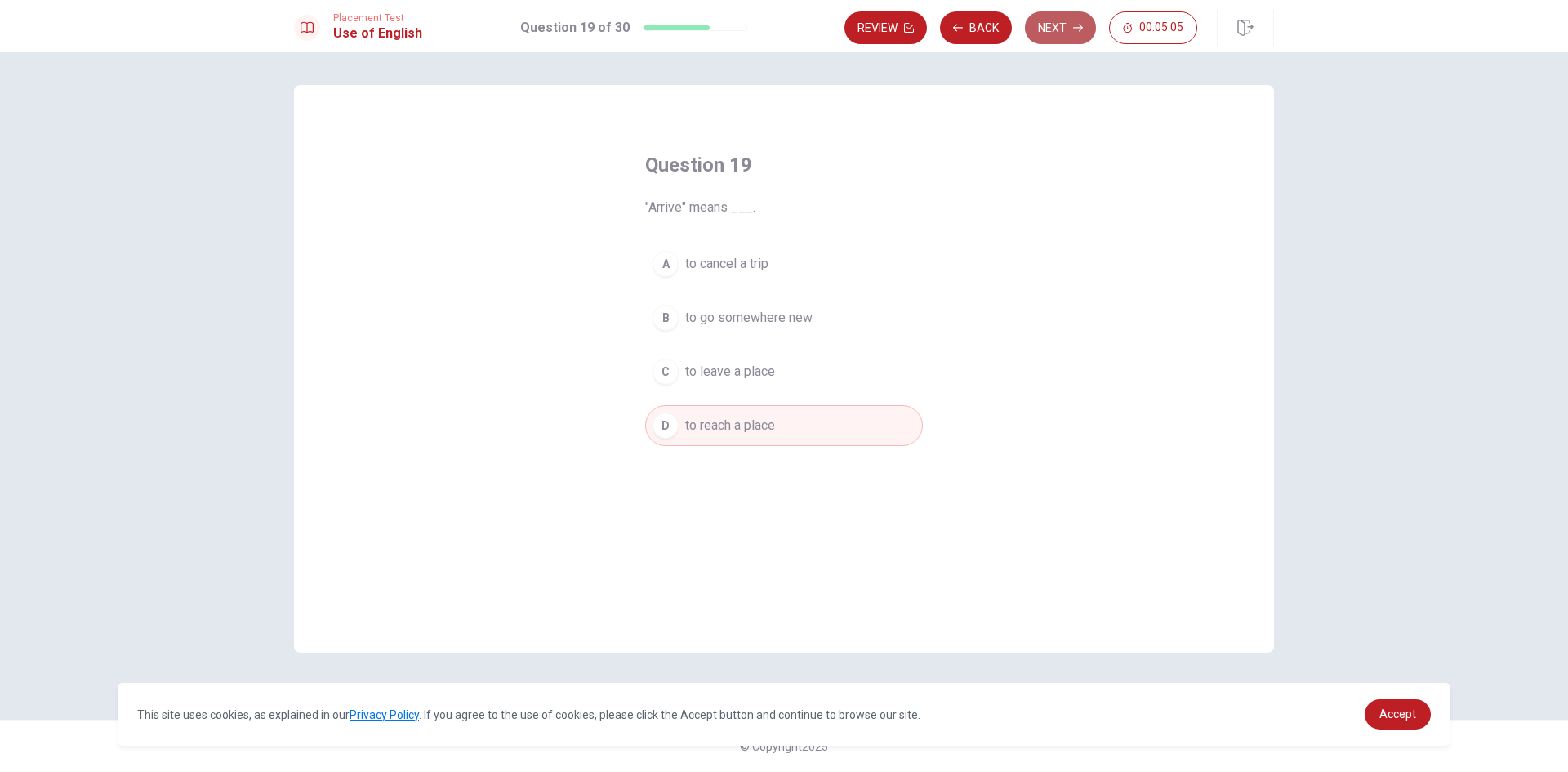
click at [1079, 26] on icon "button" at bounding box center [1078, 27] width 10 height 10
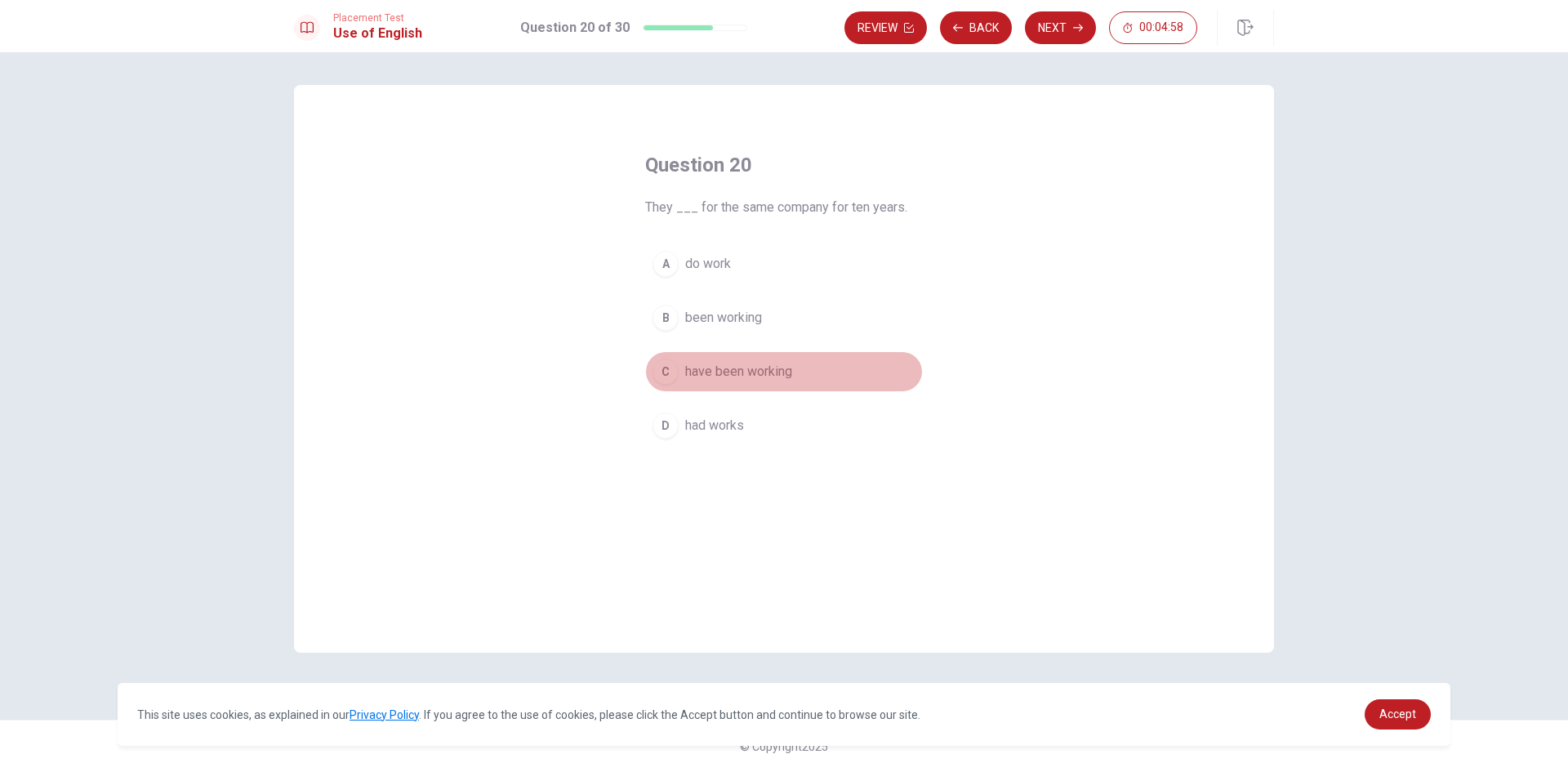
drag, startPoint x: 667, startPoint y: 367, endPoint x: 683, endPoint y: 364, distance: 16.3
click at [671, 367] on div "C" at bounding box center [666, 372] width 26 height 26
click at [1058, 36] on button "Next" at bounding box center [1060, 27] width 71 height 33
click at [667, 371] on div "C" at bounding box center [666, 372] width 26 height 26
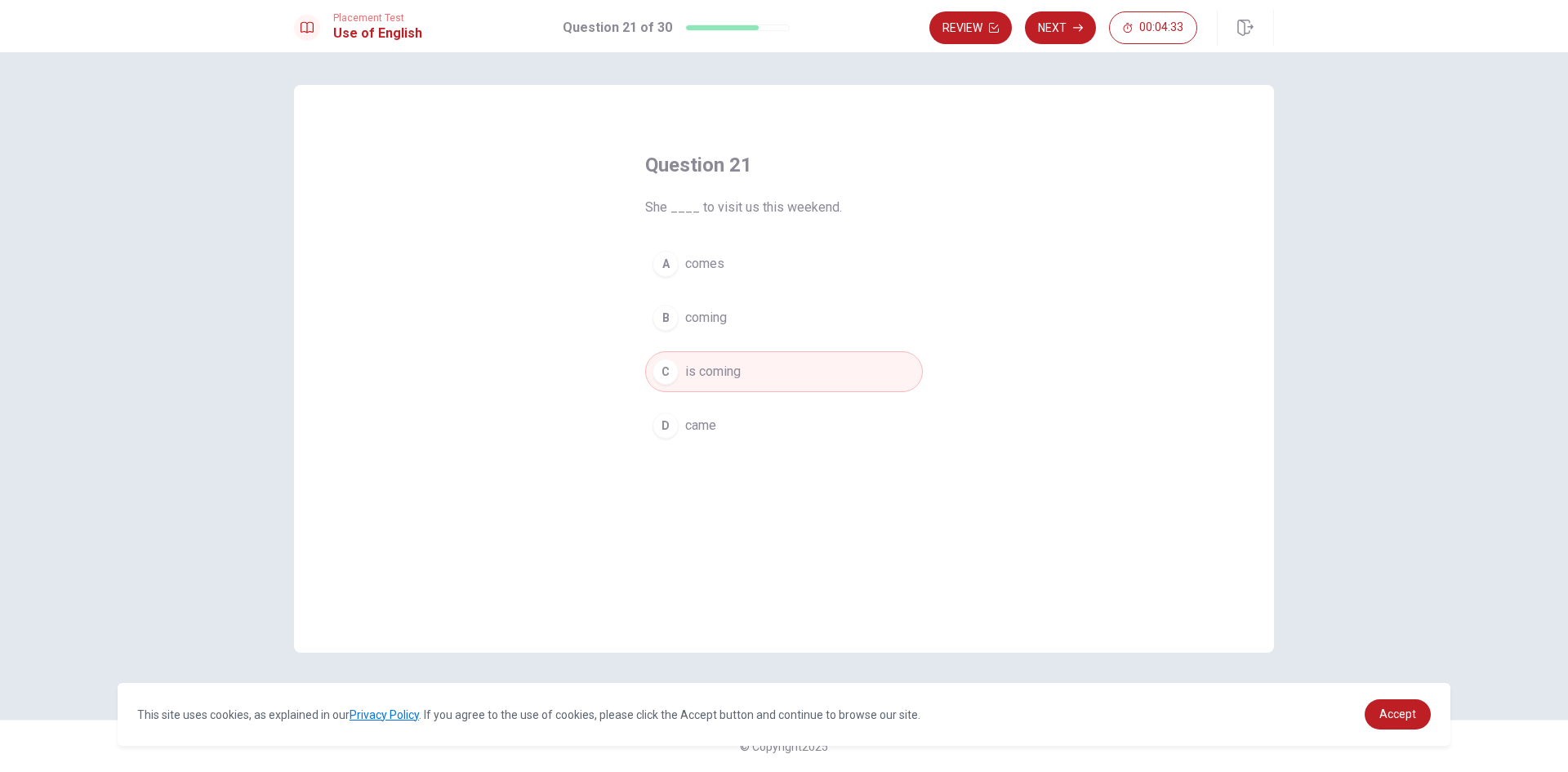
click at [663, 271] on div "A" at bounding box center [666, 264] width 26 height 26
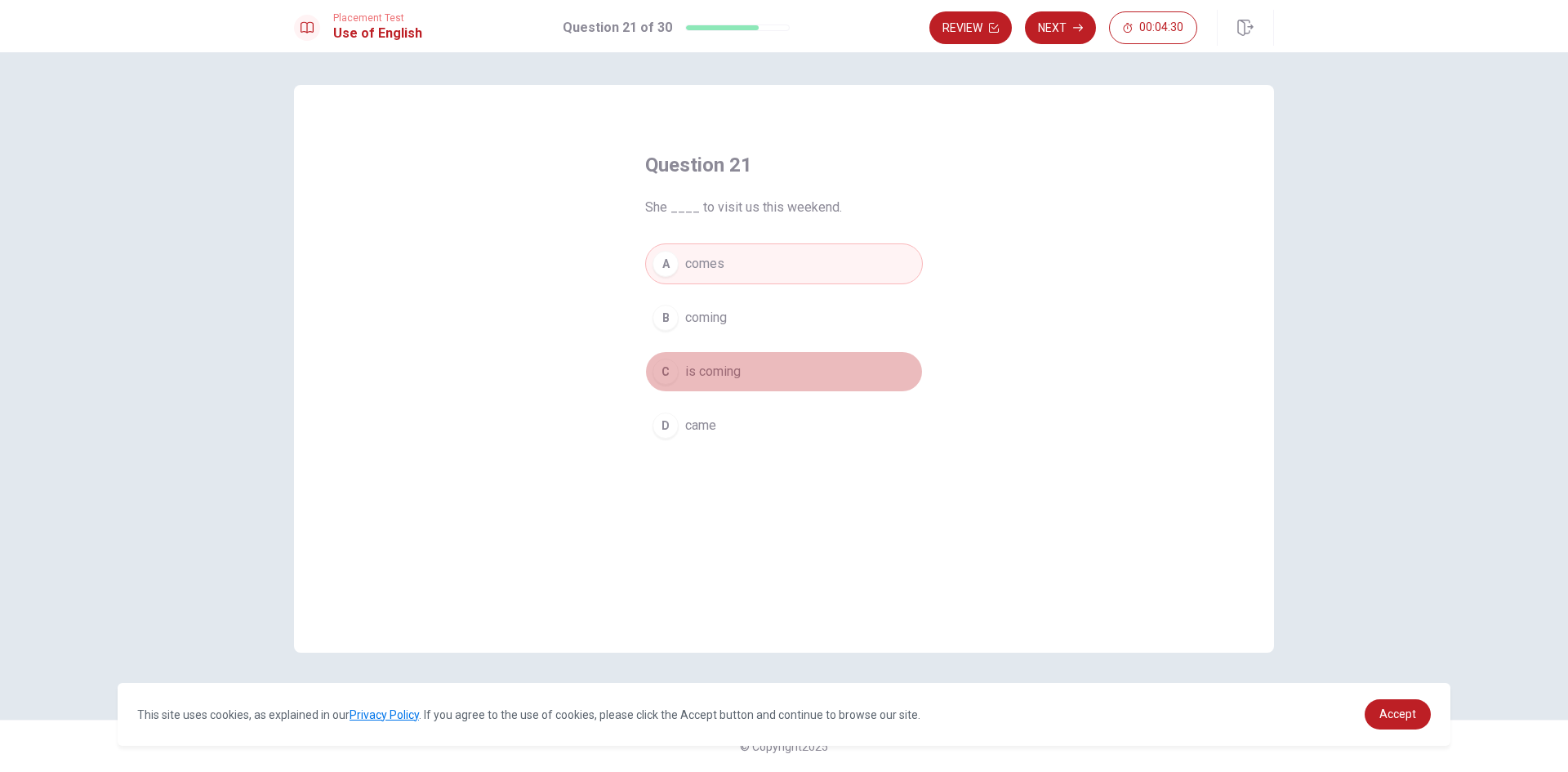
click at [668, 367] on div "C" at bounding box center [666, 372] width 26 height 26
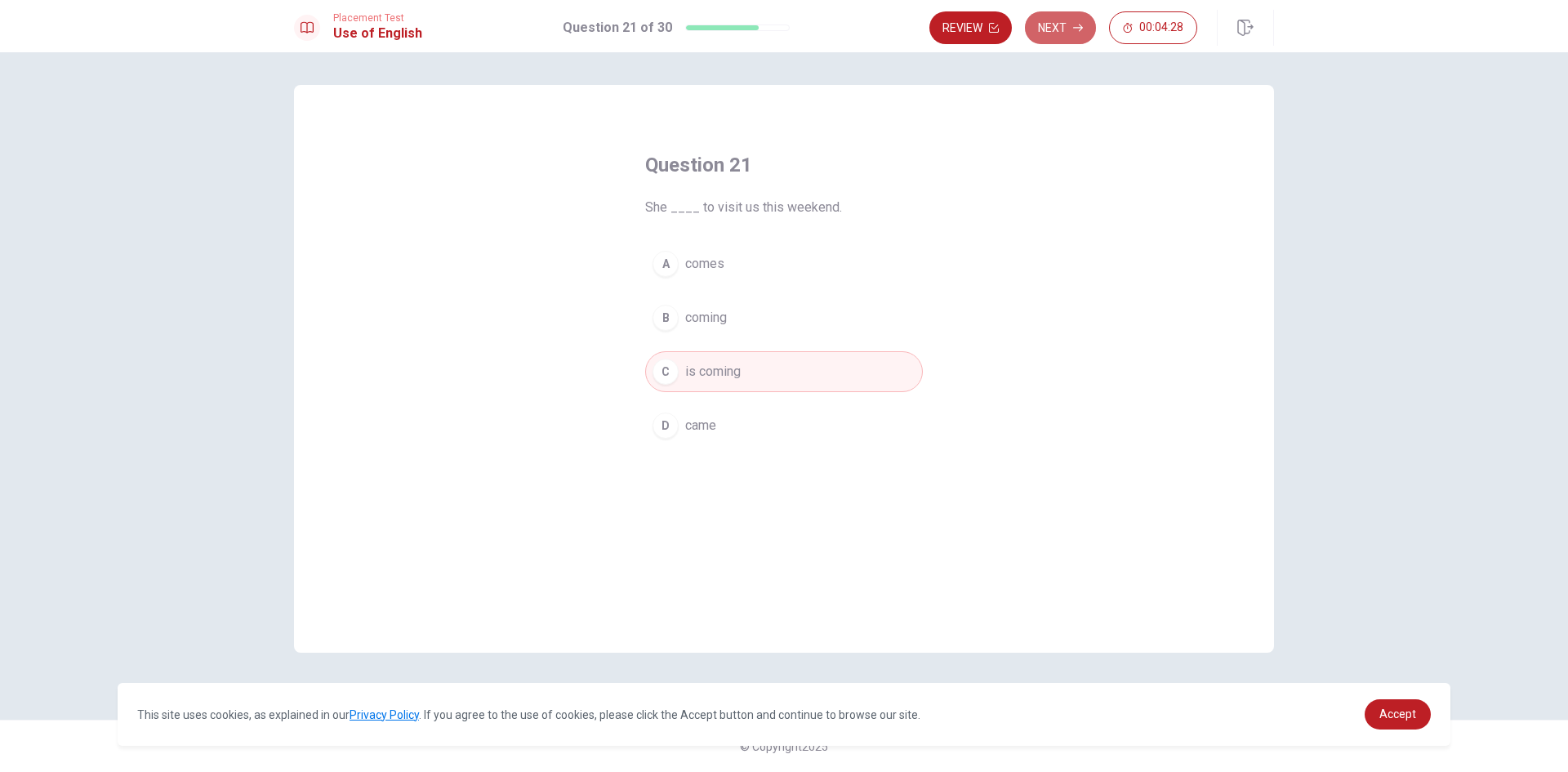
click at [1057, 23] on button "Next" at bounding box center [1060, 27] width 71 height 33
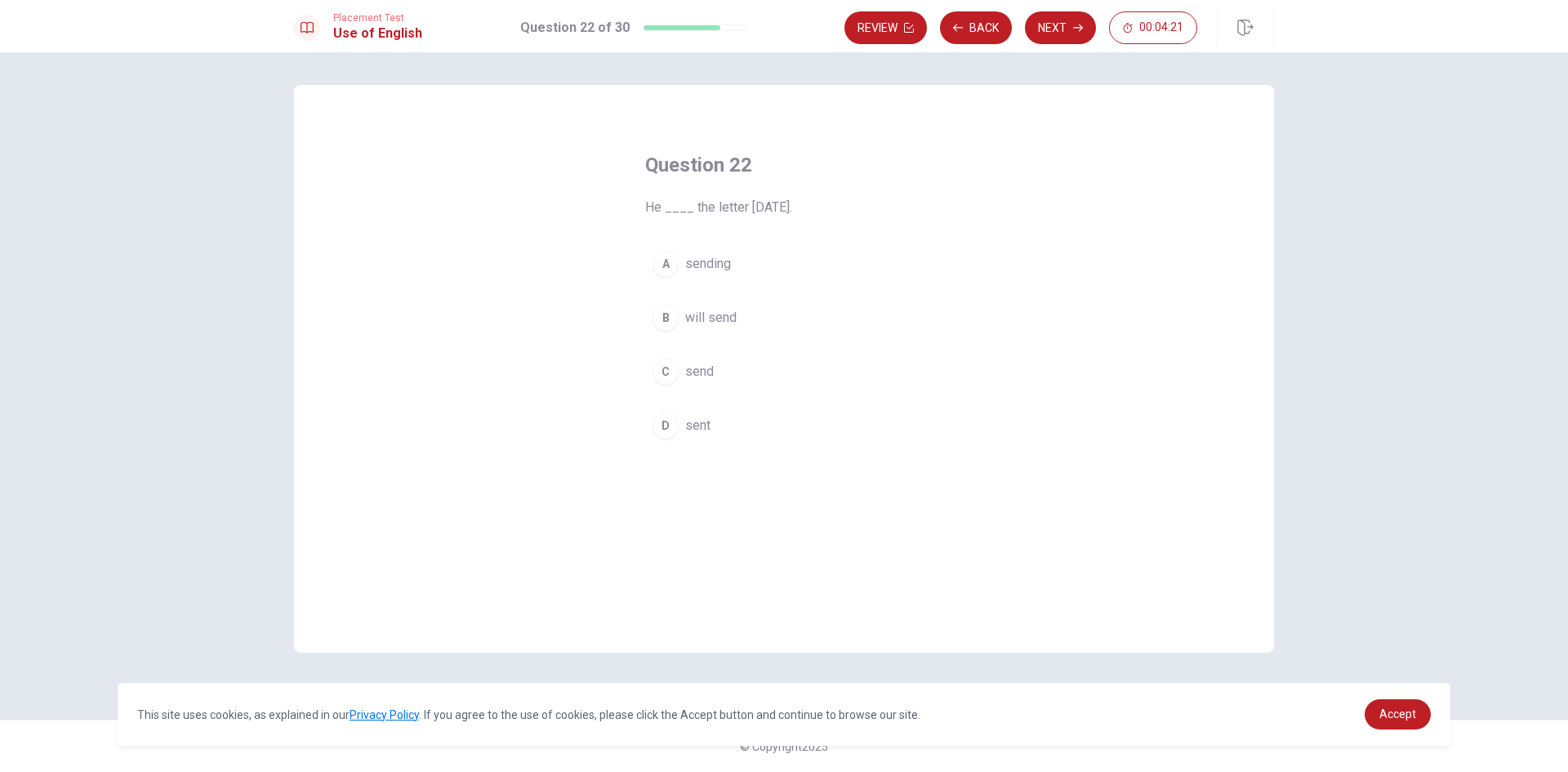
click at [666, 379] on div "C" at bounding box center [666, 372] width 26 height 26
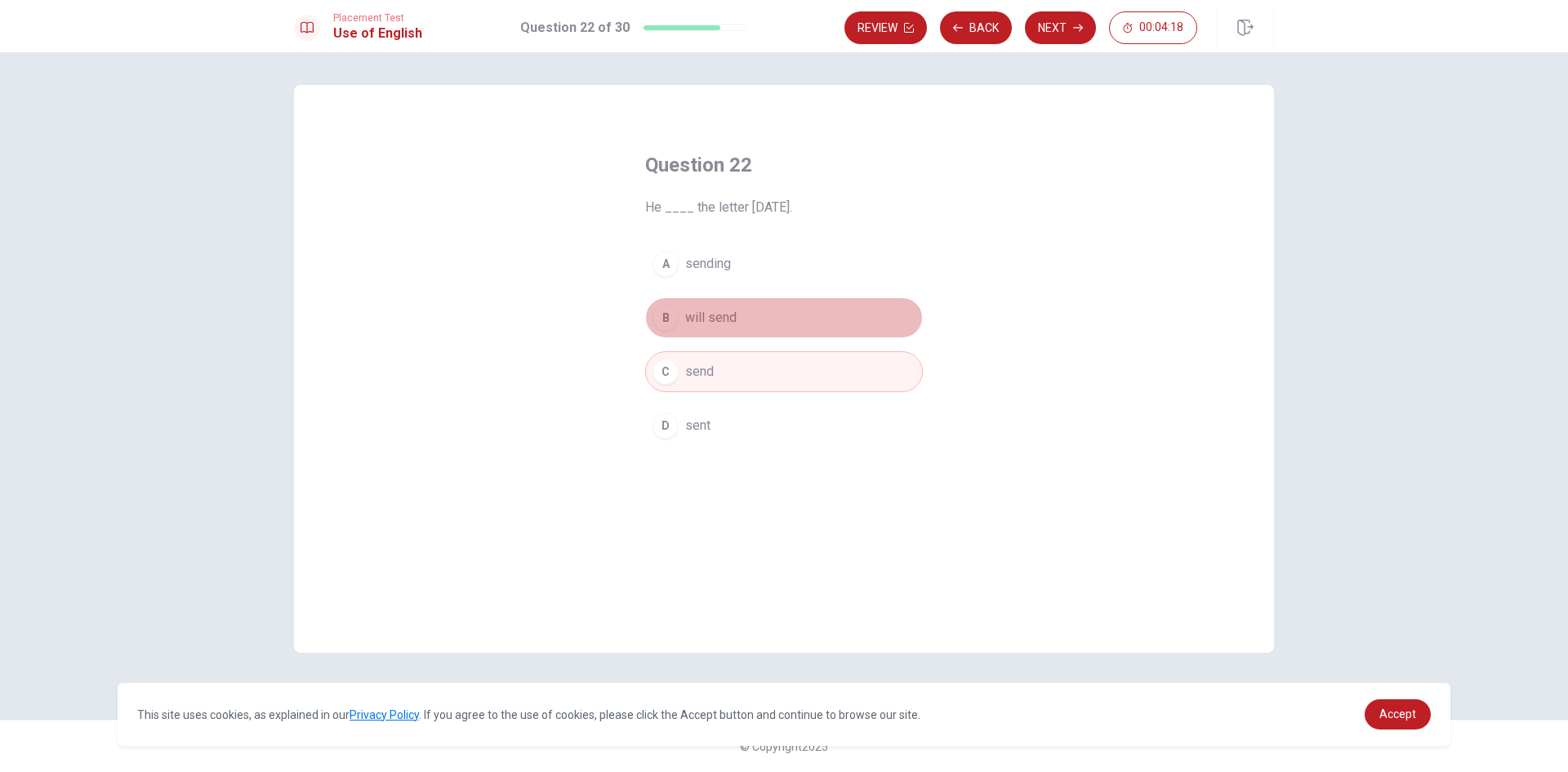
click at [657, 325] on div "B" at bounding box center [666, 318] width 26 height 26
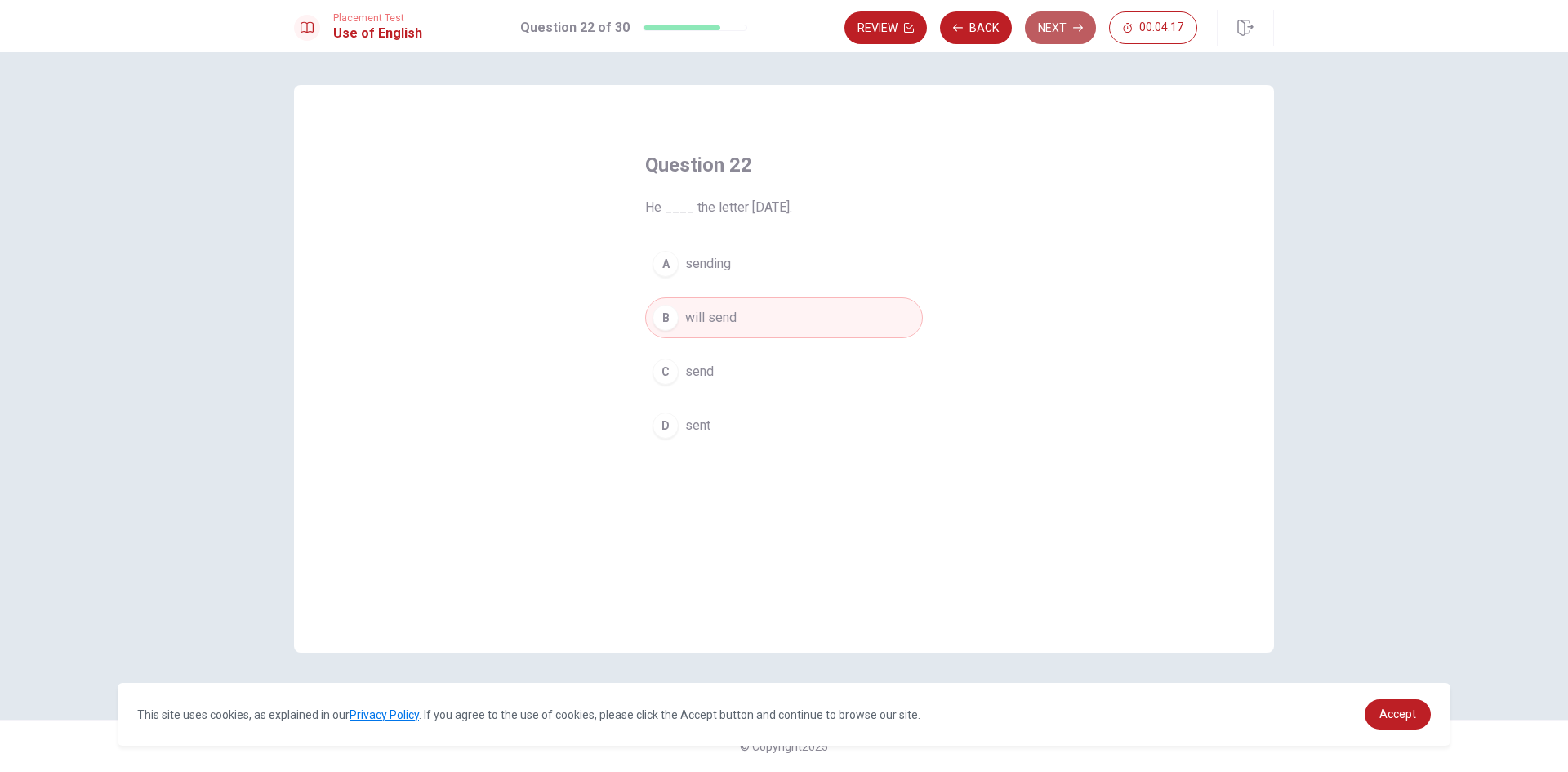
click at [1043, 21] on button "Next" at bounding box center [1060, 27] width 71 height 33
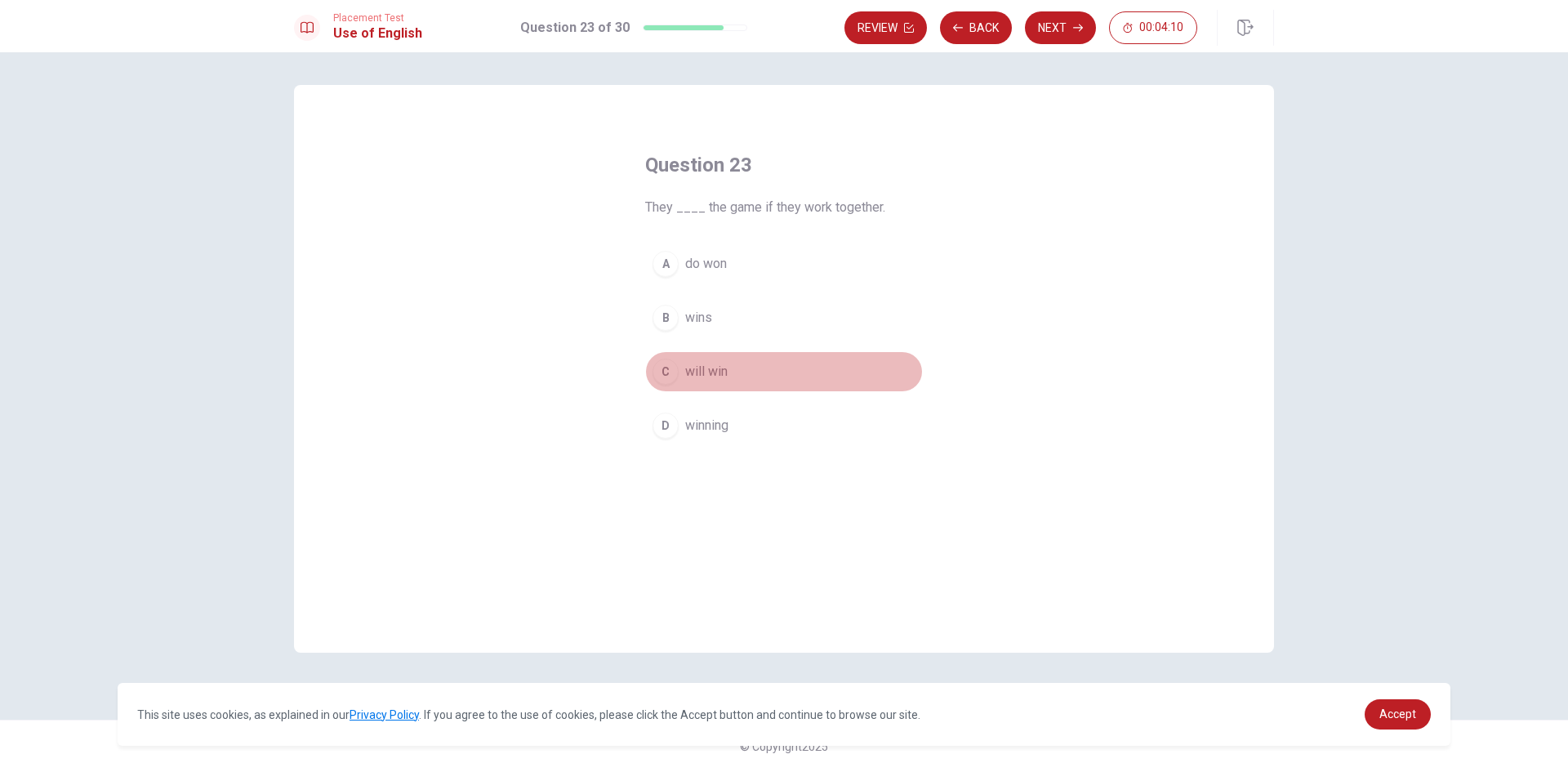
click at [658, 371] on div "C" at bounding box center [666, 372] width 26 height 26
click at [1067, 26] on button "Next" at bounding box center [1060, 27] width 71 height 33
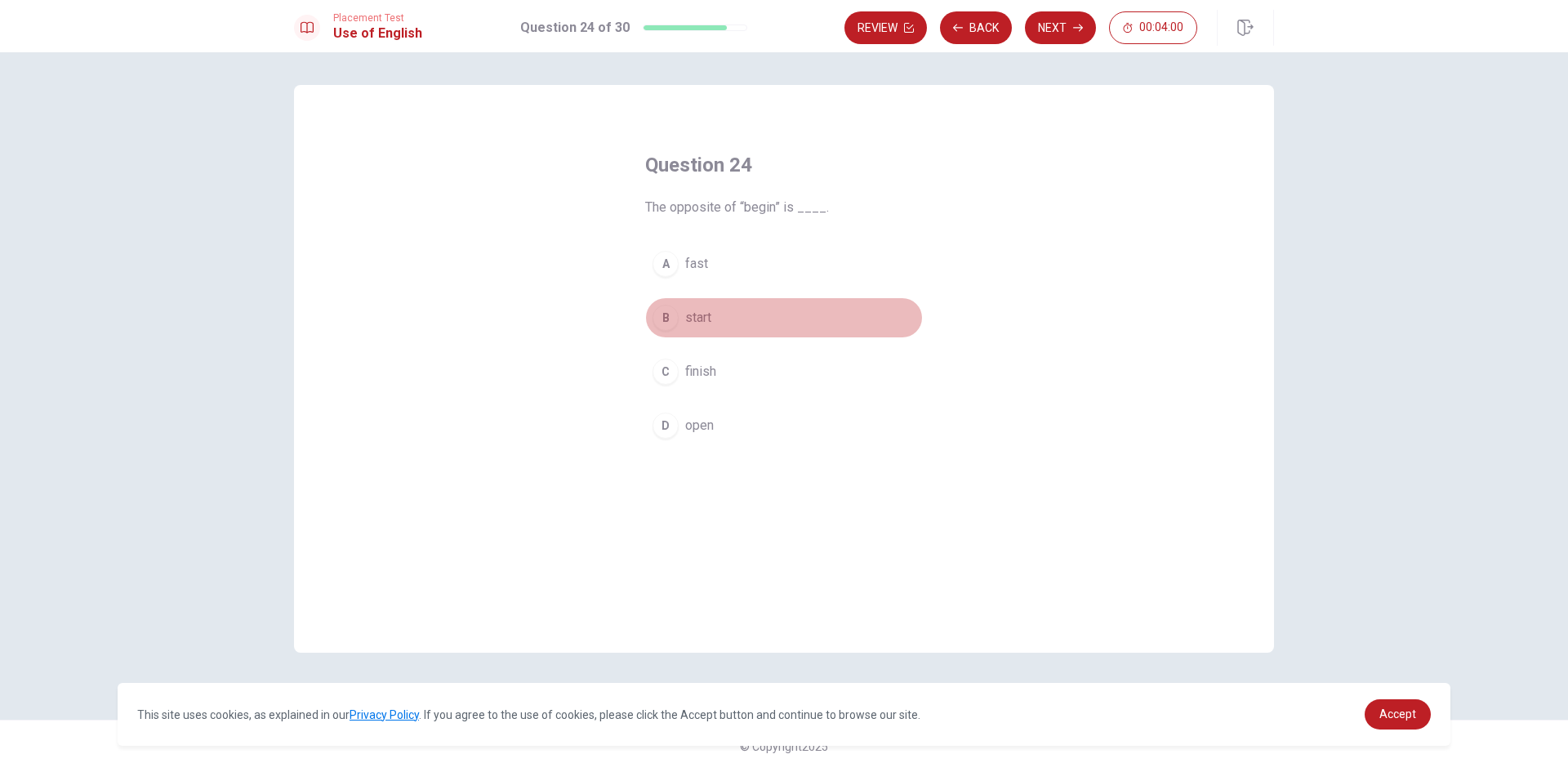
click at [661, 316] on div "B" at bounding box center [666, 318] width 26 height 26
click at [1068, 30] on button "Next" at bounding box center [1060, 27] width 71 height 33
click at [664, 328] on div "B" at bounding box center [666, 318] width 26 height 26
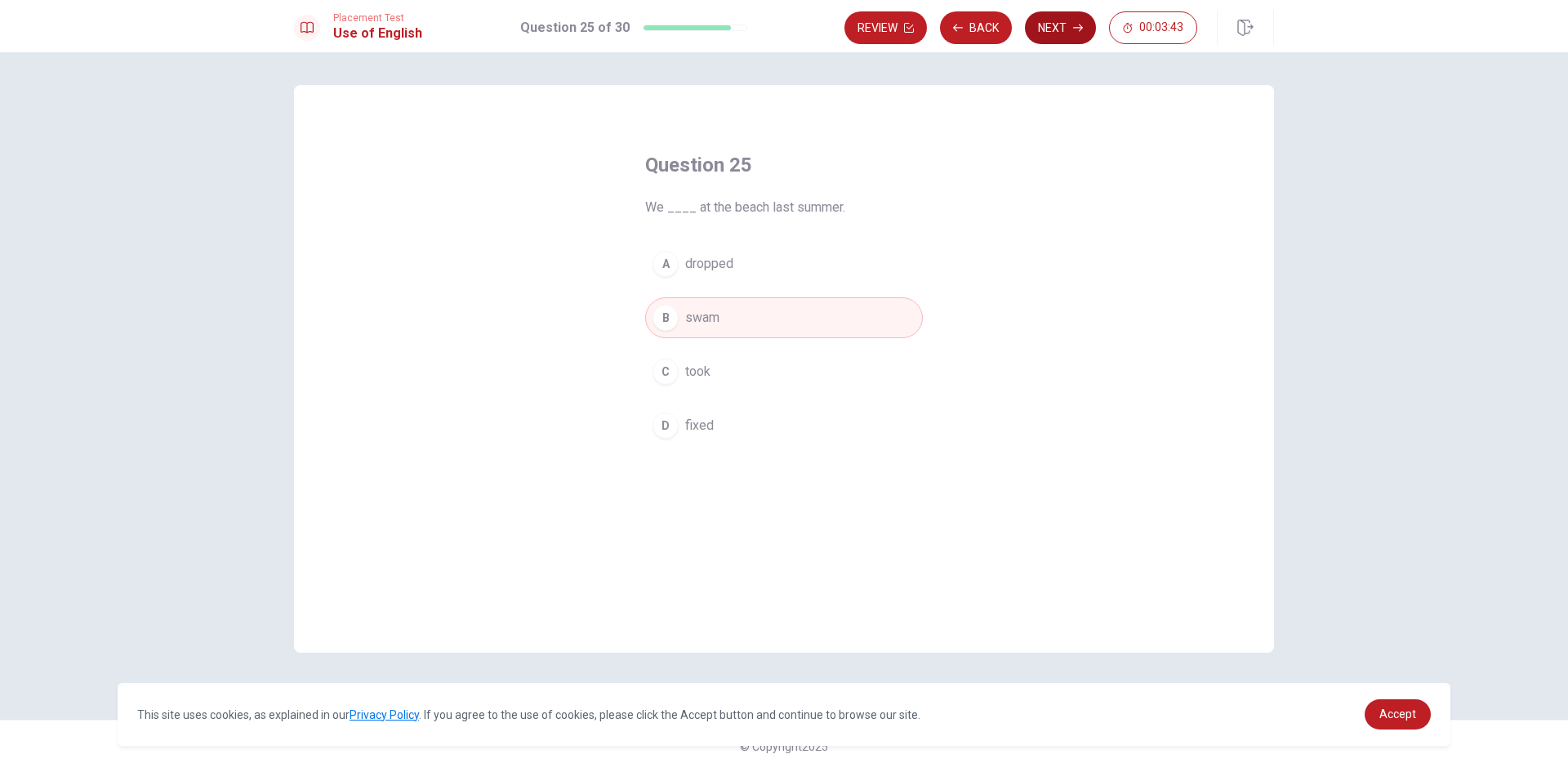
click at [1047, 26] on button "Next" at bounding box center [1060, 27] width 71 height 33
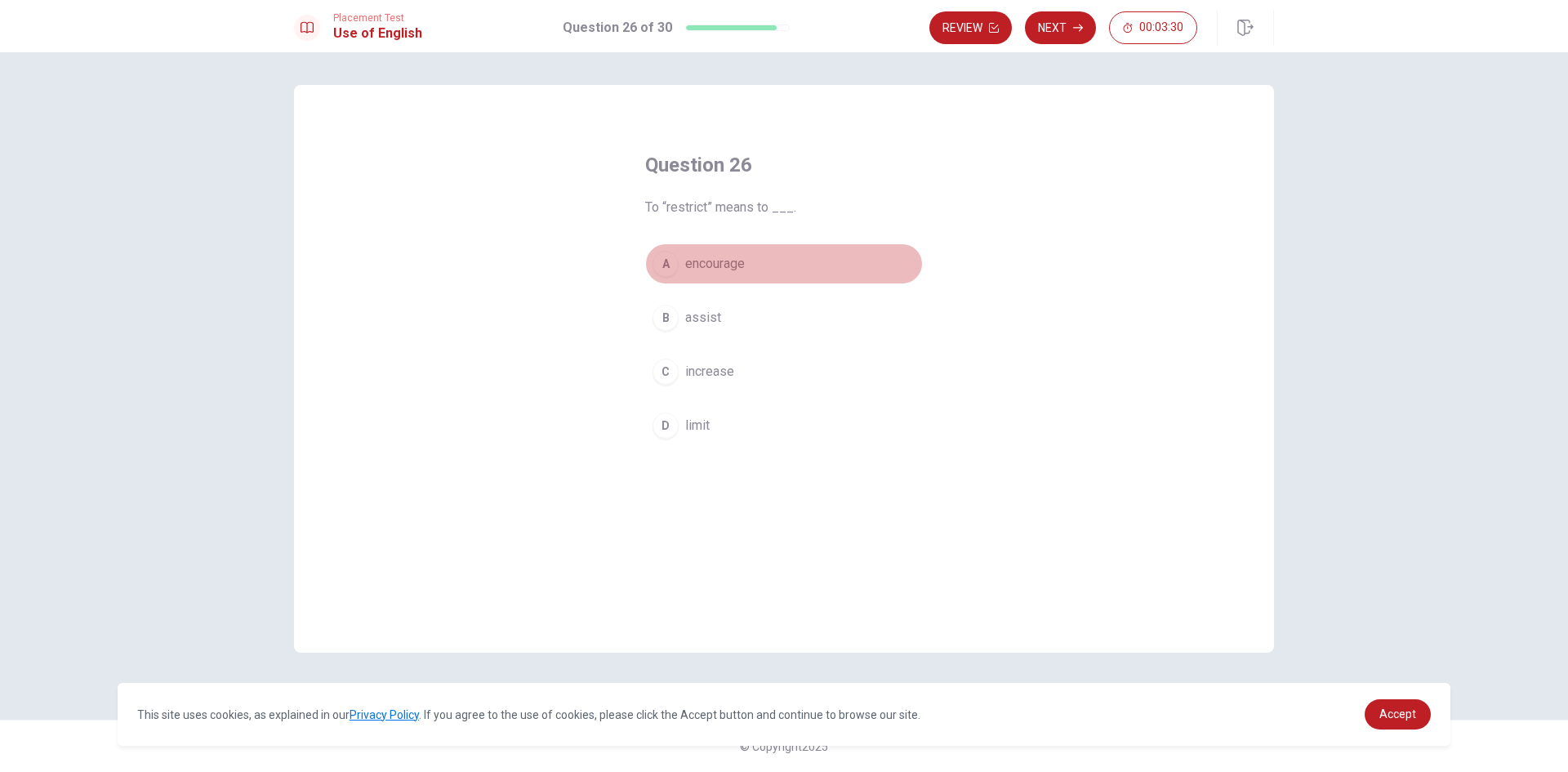
click at [661, 266] on div "A" at bounding box center [666, 264] width 26 height 26
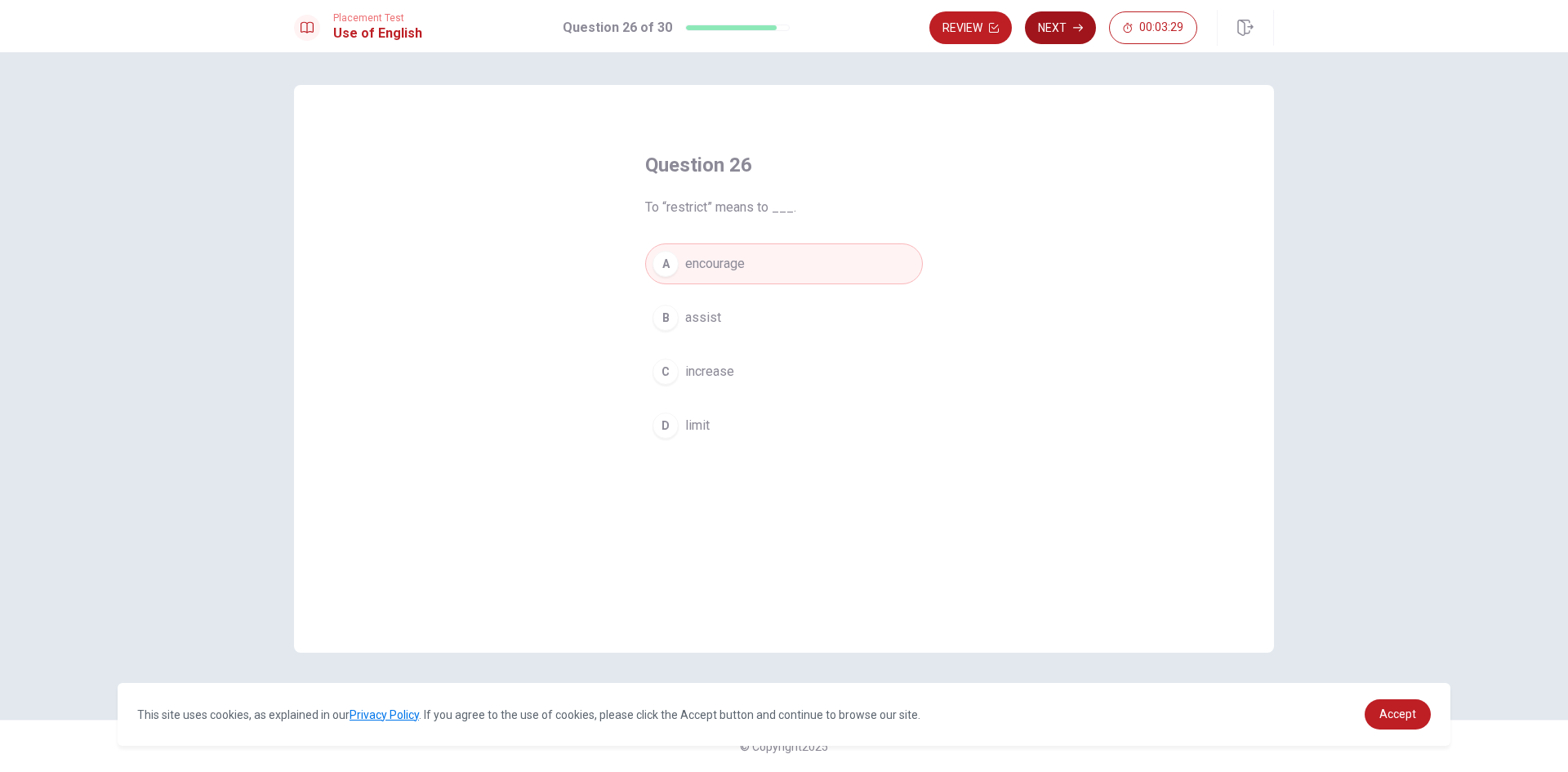
click at [1069, 27] on button "Next" at bounding box center [1060, 27] width 71 height 33
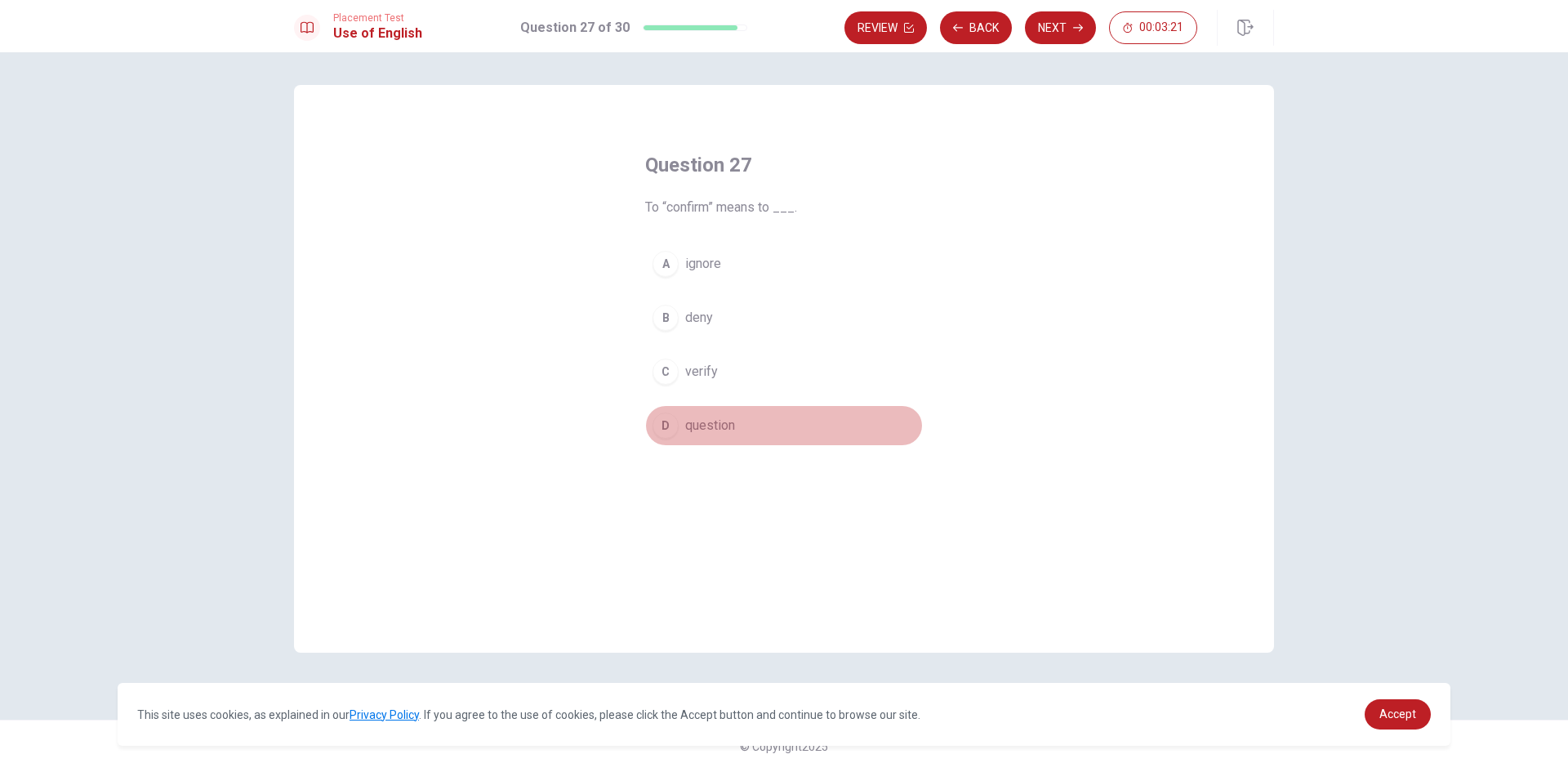
click at [669, 427] on div "D" at bounding box center [666, 426] width 26 height 26
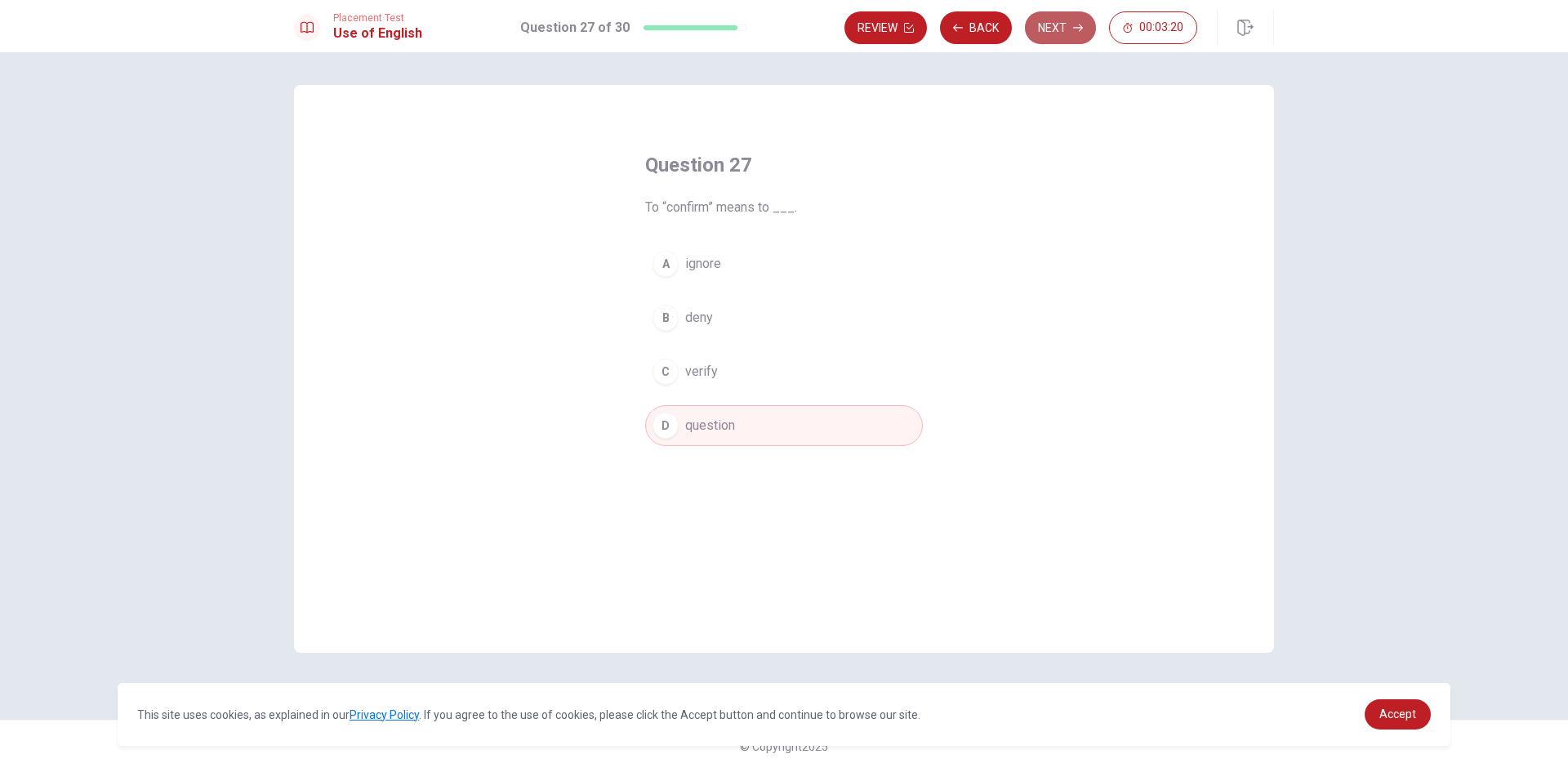
click at [1064, 23] on button "Next" at bounding box center [1060, 27] width 71 height 33
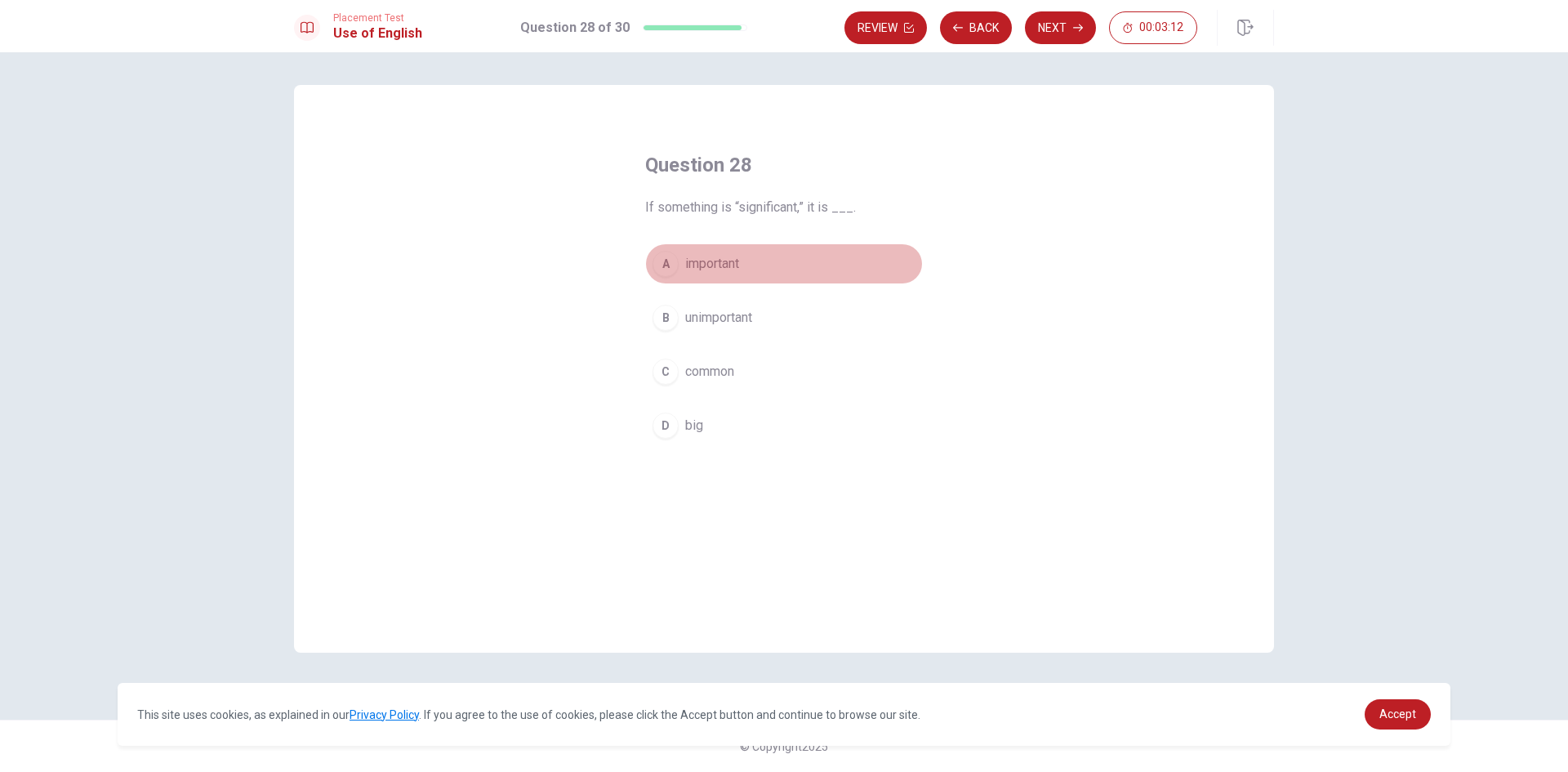
click at [674, 266] on div "A" at bounding box center [666, 264] width 26 height 26
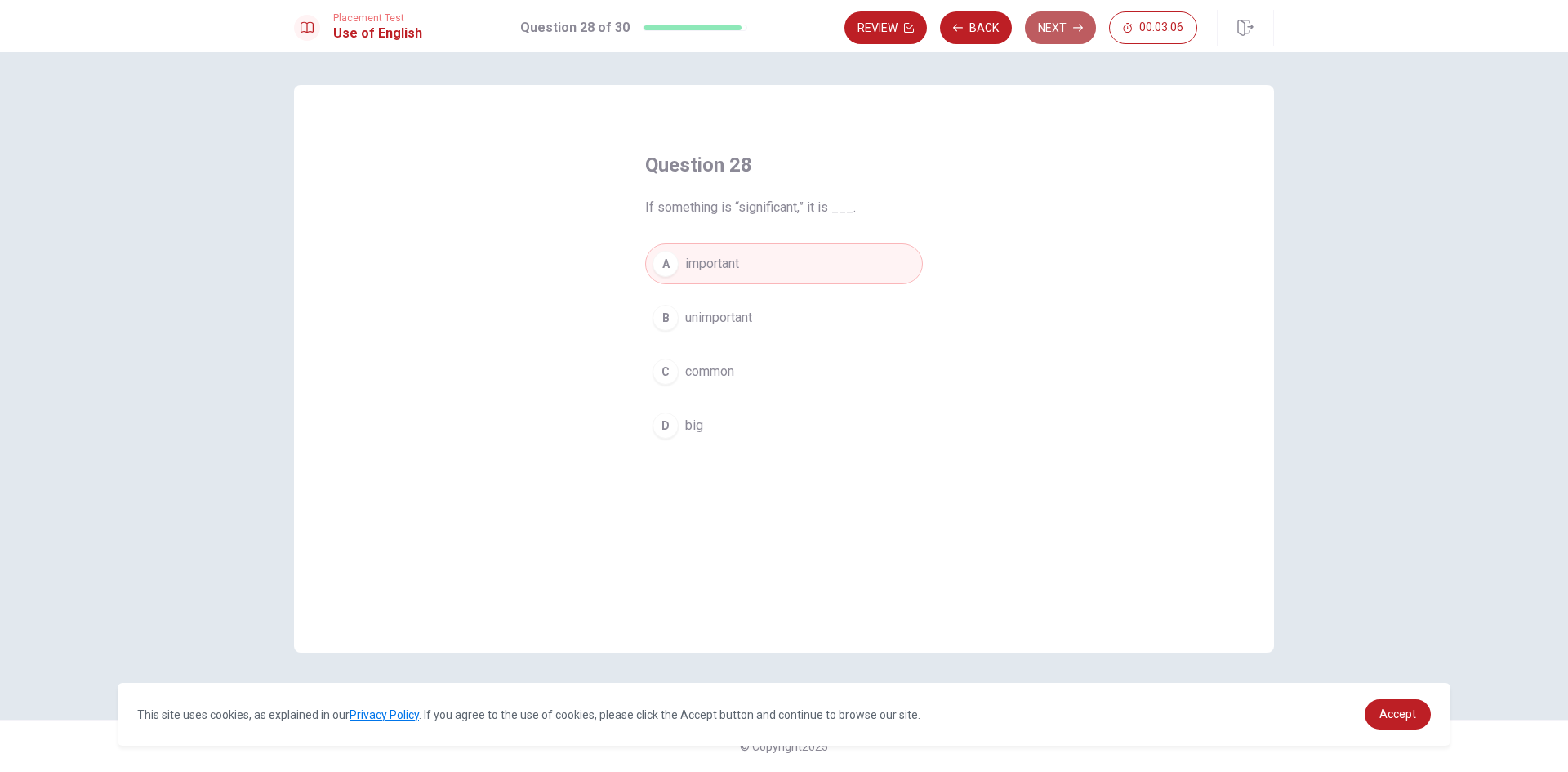
click at [1058, 28] on button "Next" at bounding box center [1060, 27] width 71 height 33
click at [667, 431] on div "D" at bounding box center [666, 426] width 26 height 26
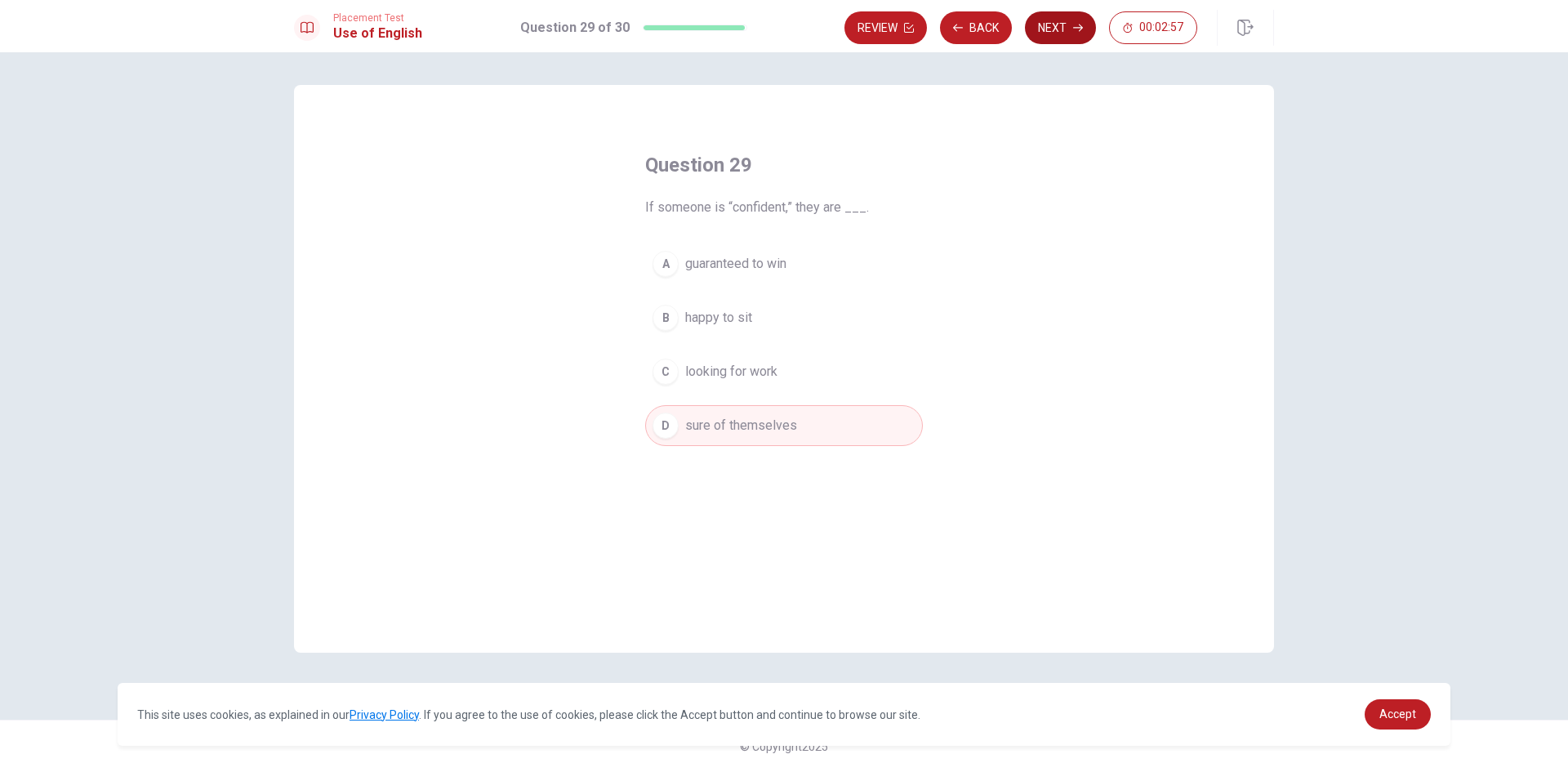
click at [1047, 26] on button "Next" at bounding box center [1060, 27] width 71 height 33
click at [673, 426] on div "D" at bounding box center [666, 426] width 26 height 26
click at [1056, 18] on button "Next" at bounding box center [1060, 27] width 71 height 33
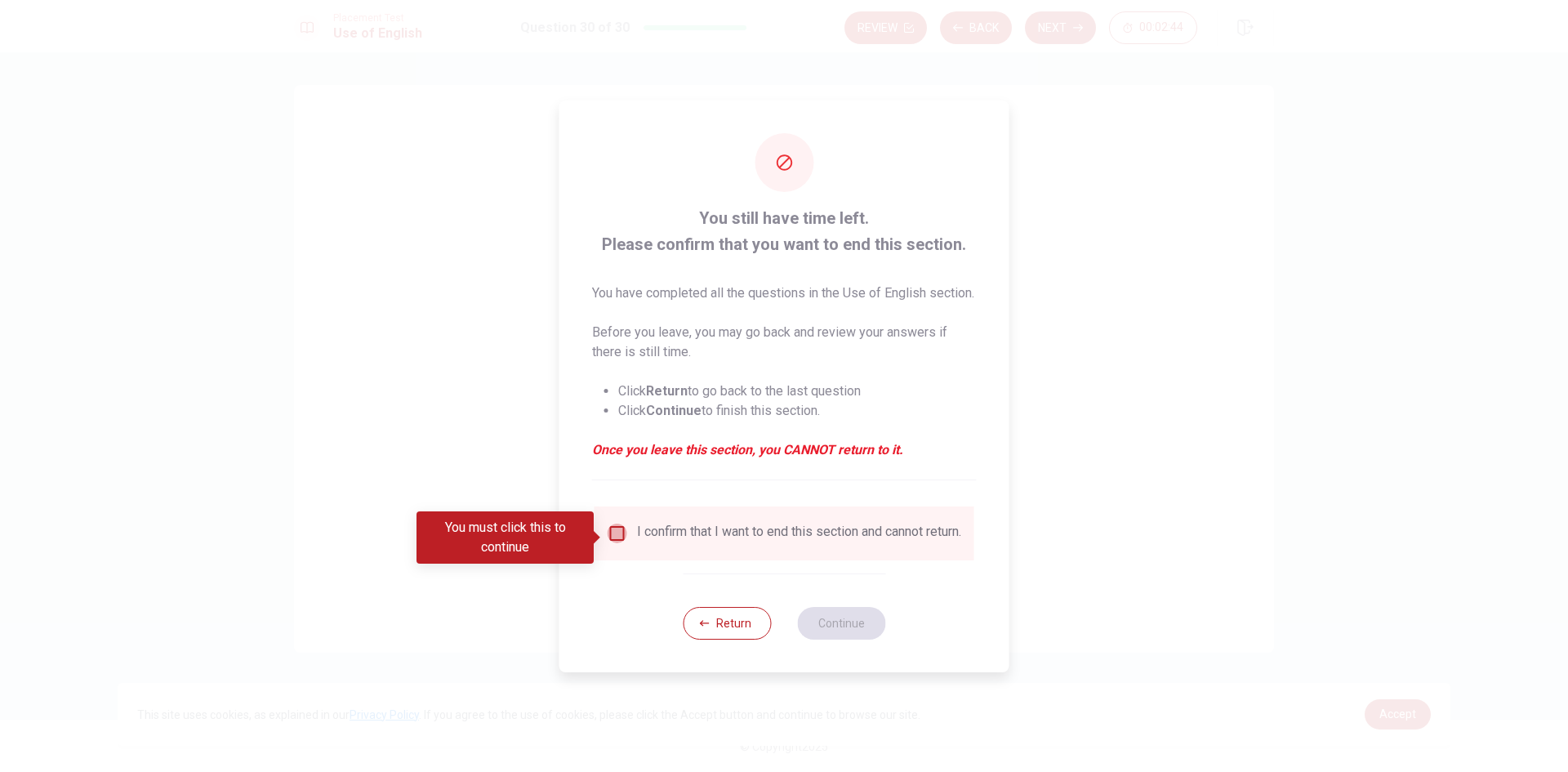
click at [612, 536] on input "You must click this to continue" at bounding box center [617, 534] width 19 height 19
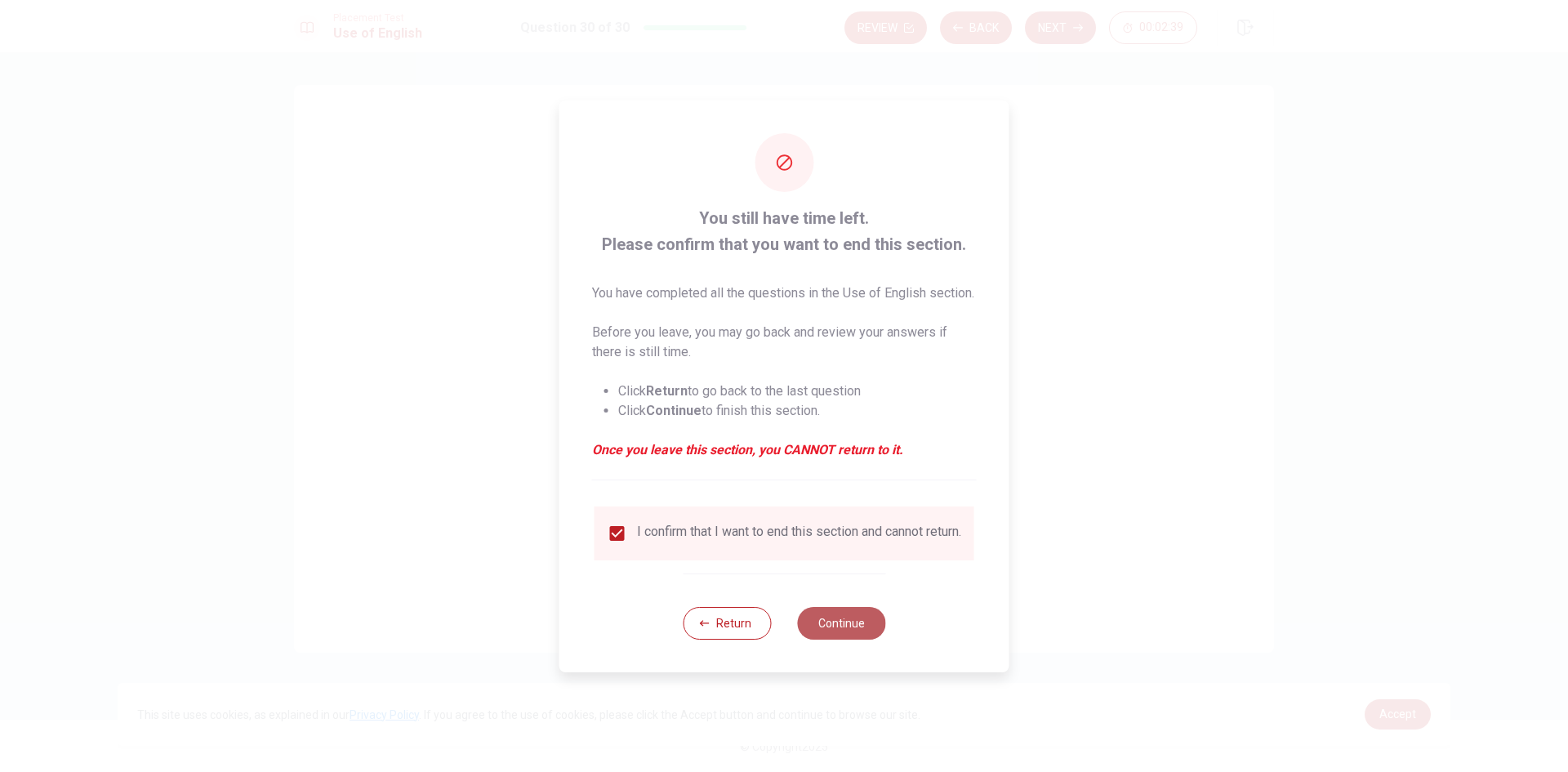
click at [850, 636] on button "Continue" at bounding box center [841, 623] width 88 height 33
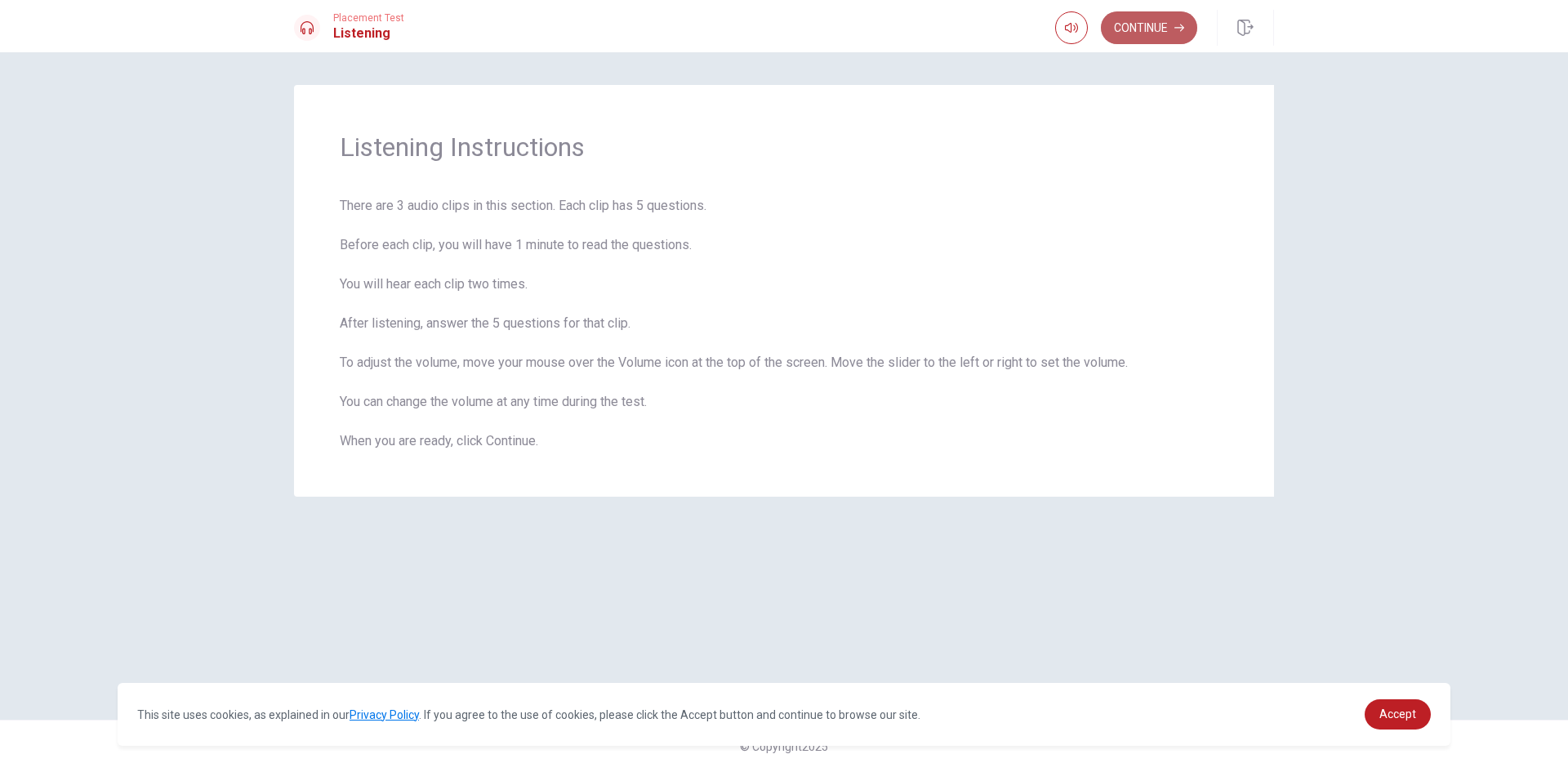
click at [1140, 26] on button "Continue" at bounding box center [1148, 27] width 96 height 33
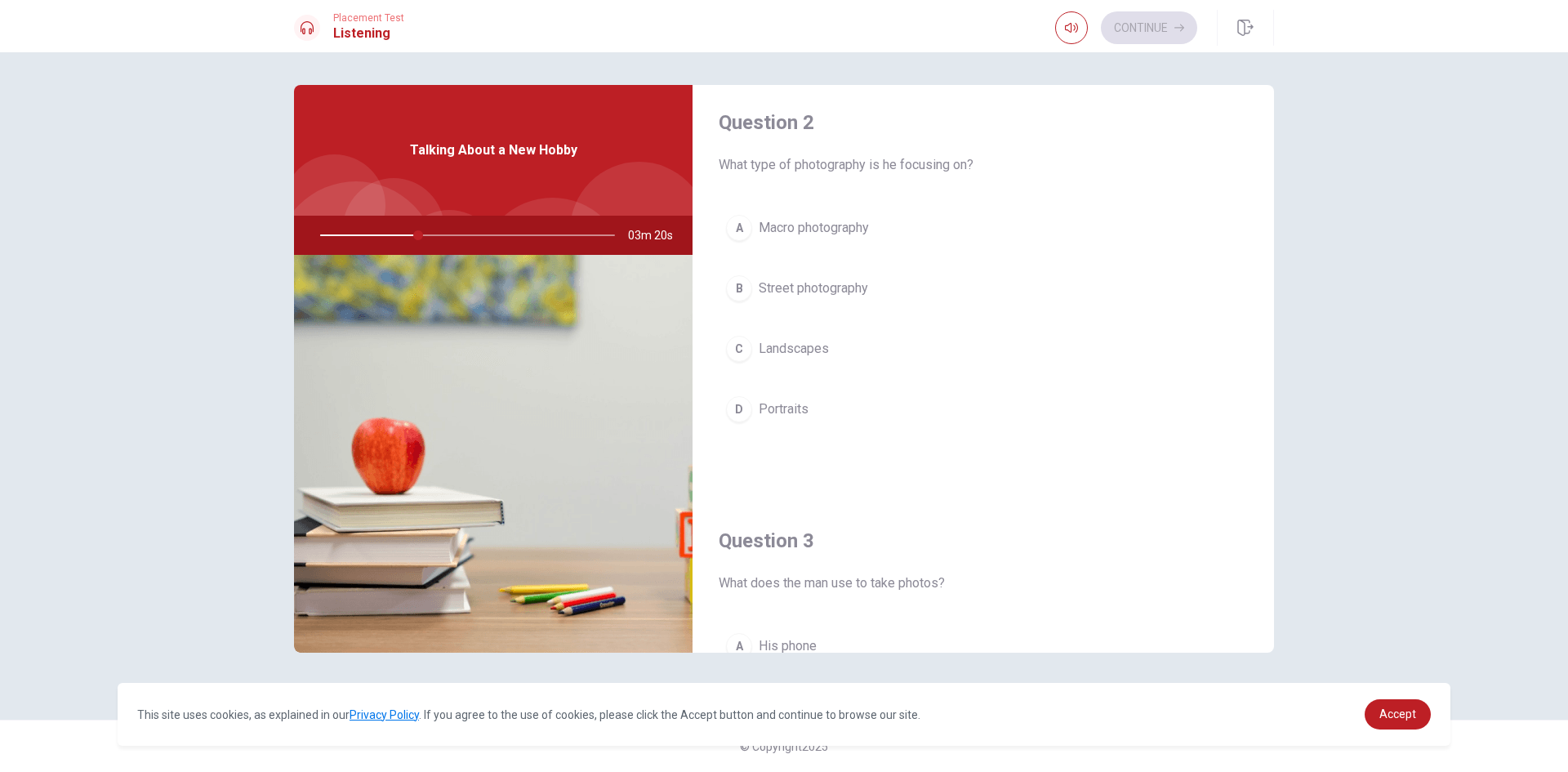
scroll to position [408, 0]
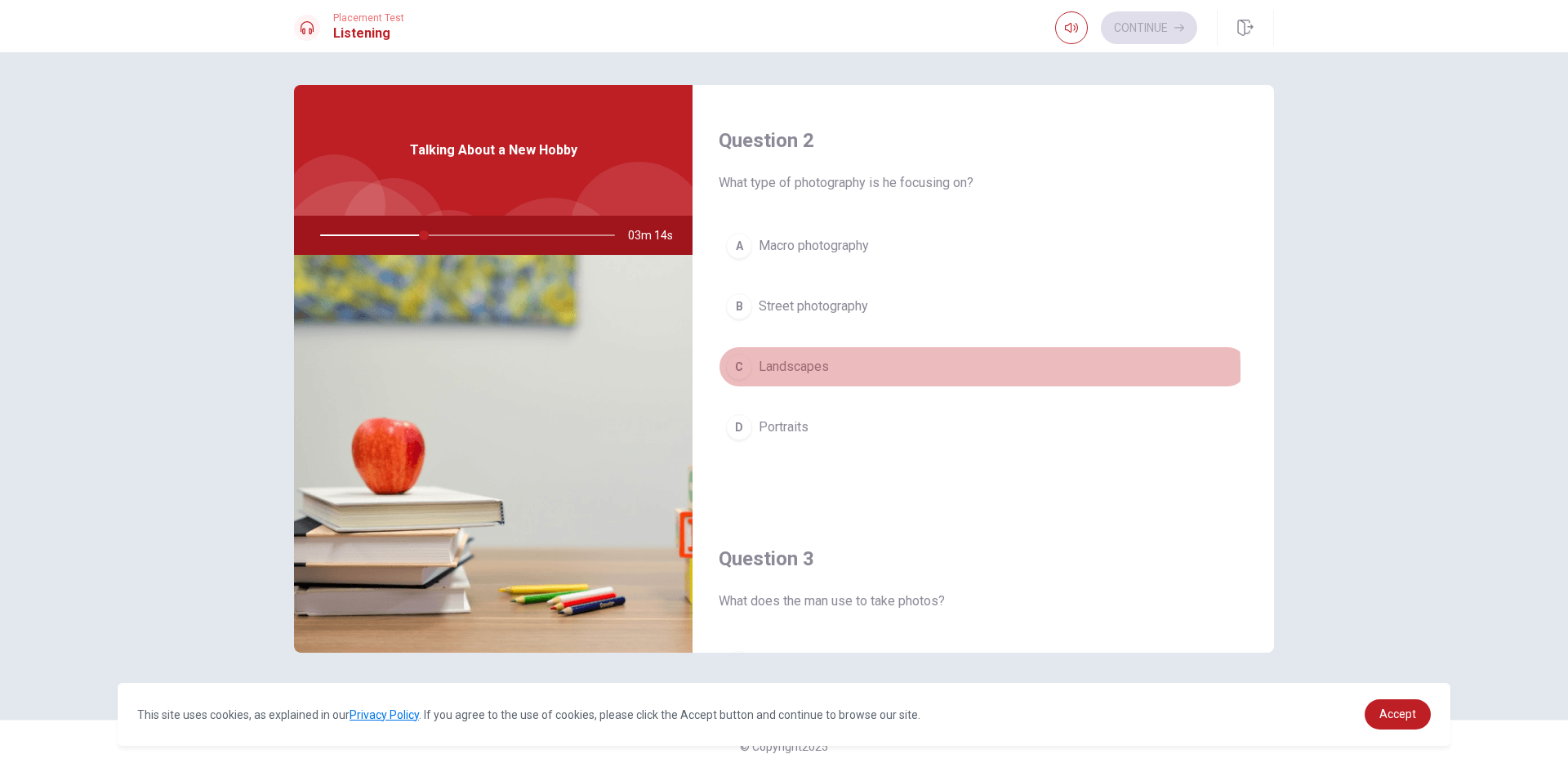
click at [742, 371] on div "C" at bounding box center [739, 367] width 26 height 26
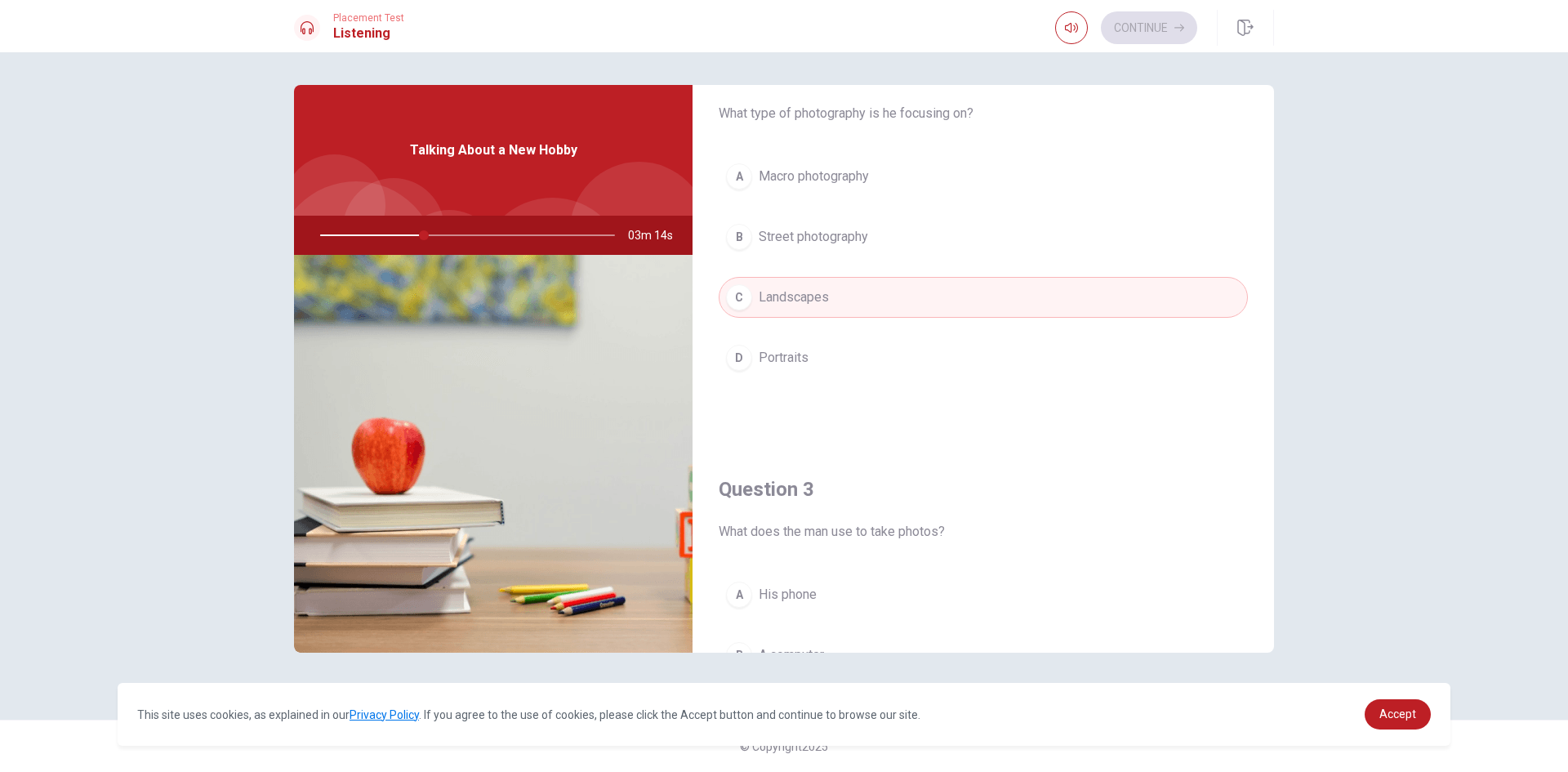
scroll to position [654, 0]
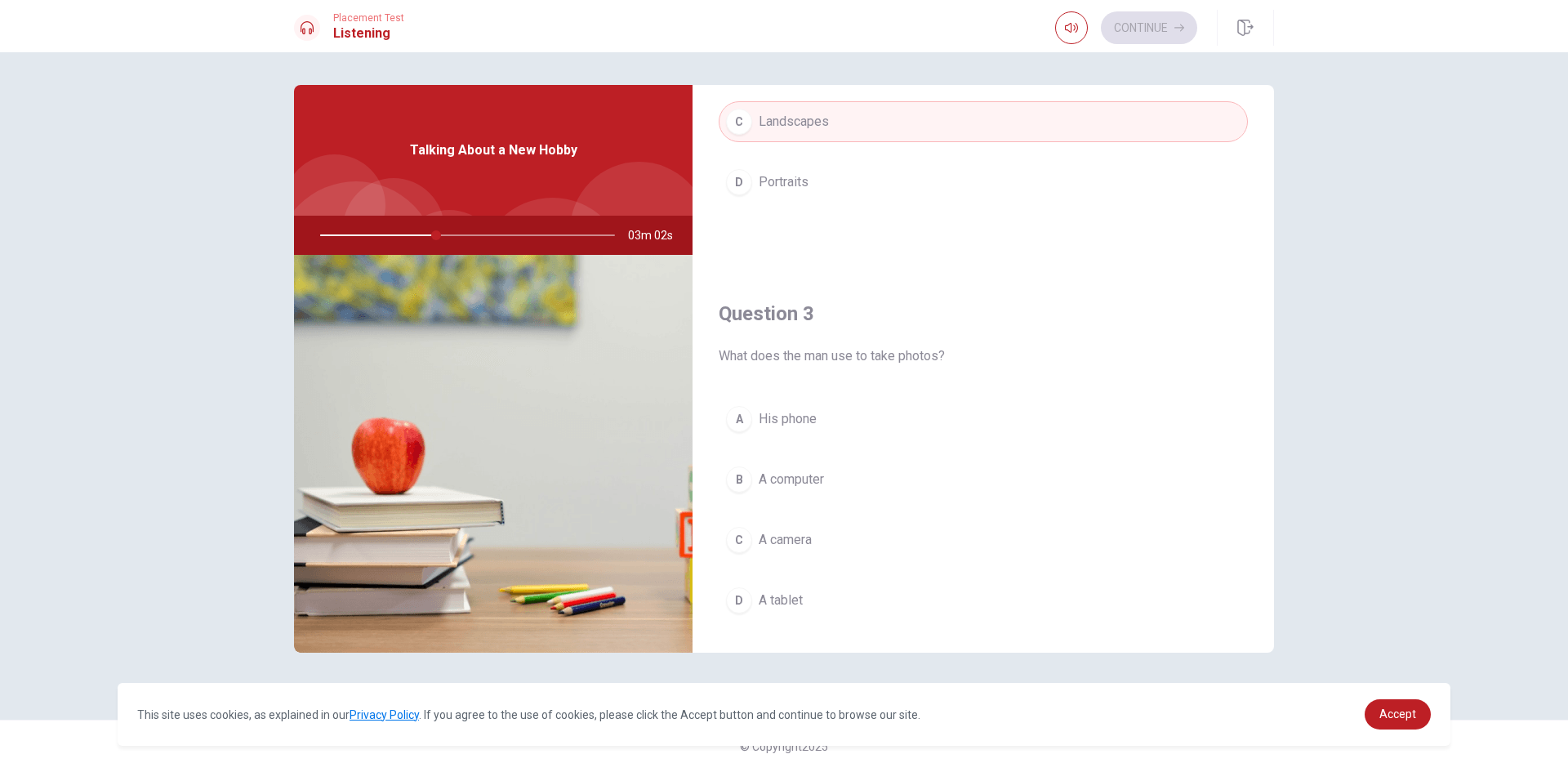
click at [742, 544] on div "C" at bounding box center [739, 540] width 26 height 26
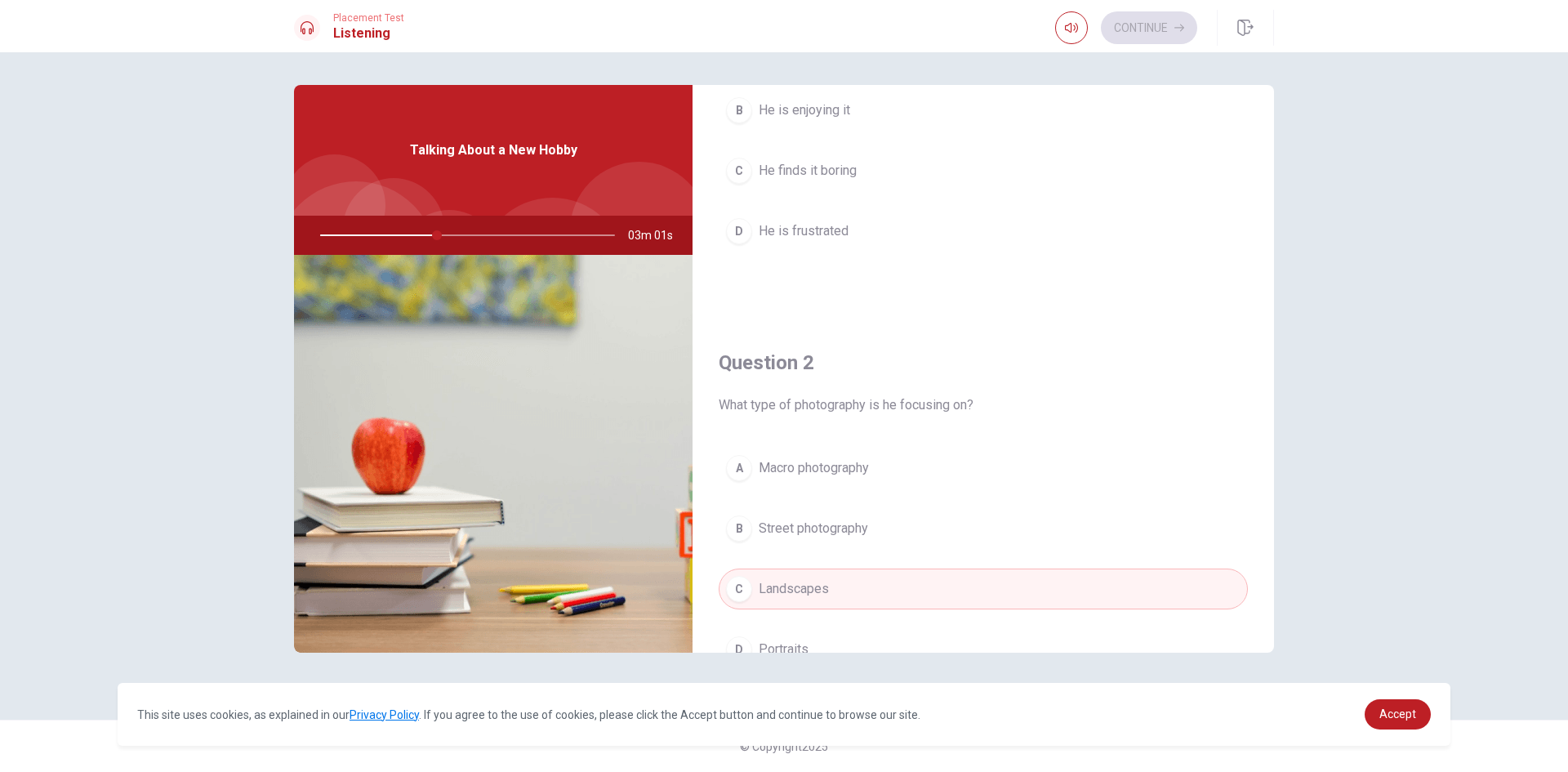
scroll to position [0, 0]
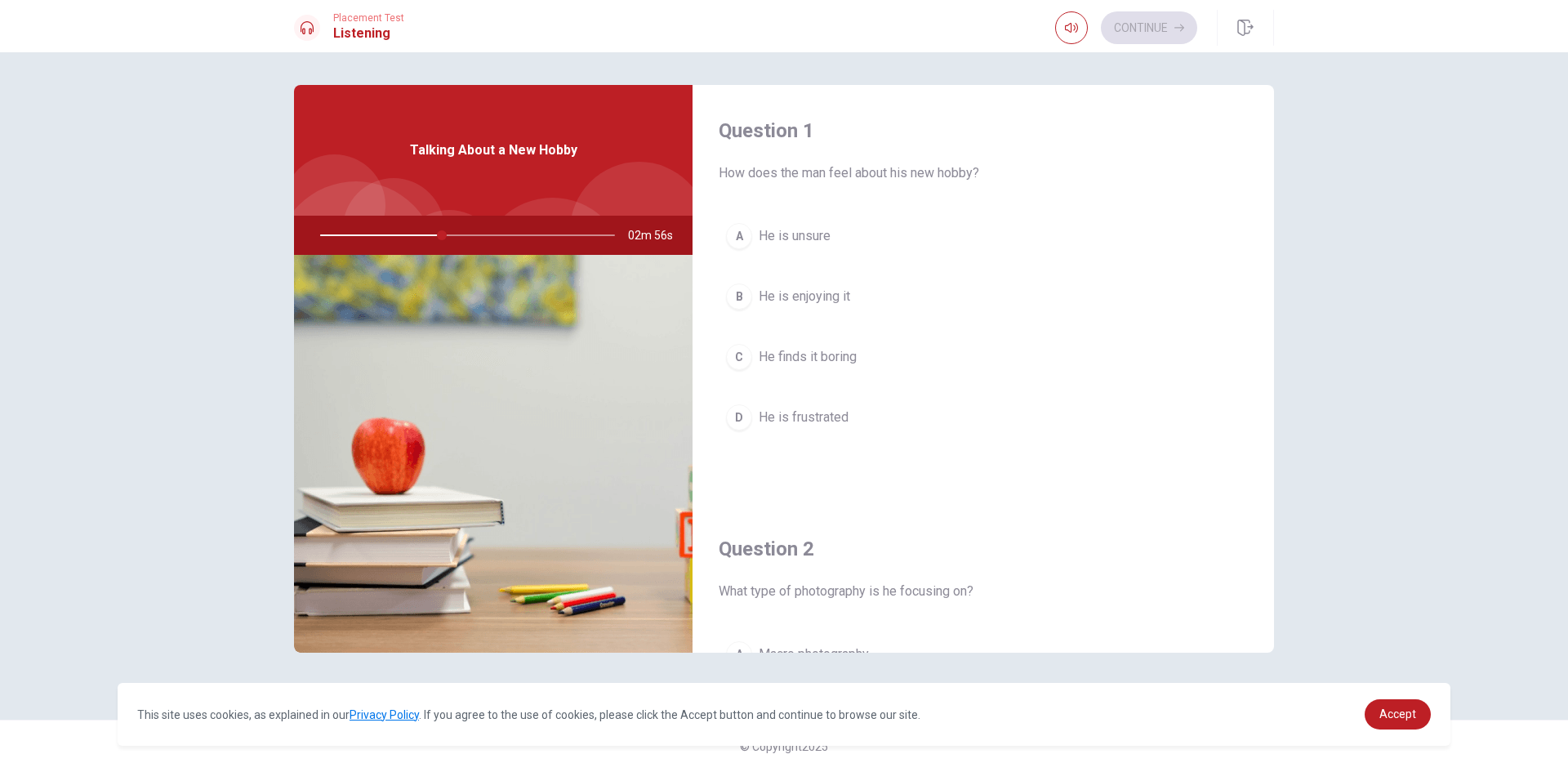
click at [733, 304] on div "B" at bounding box center [739, 296] width 26 height 26
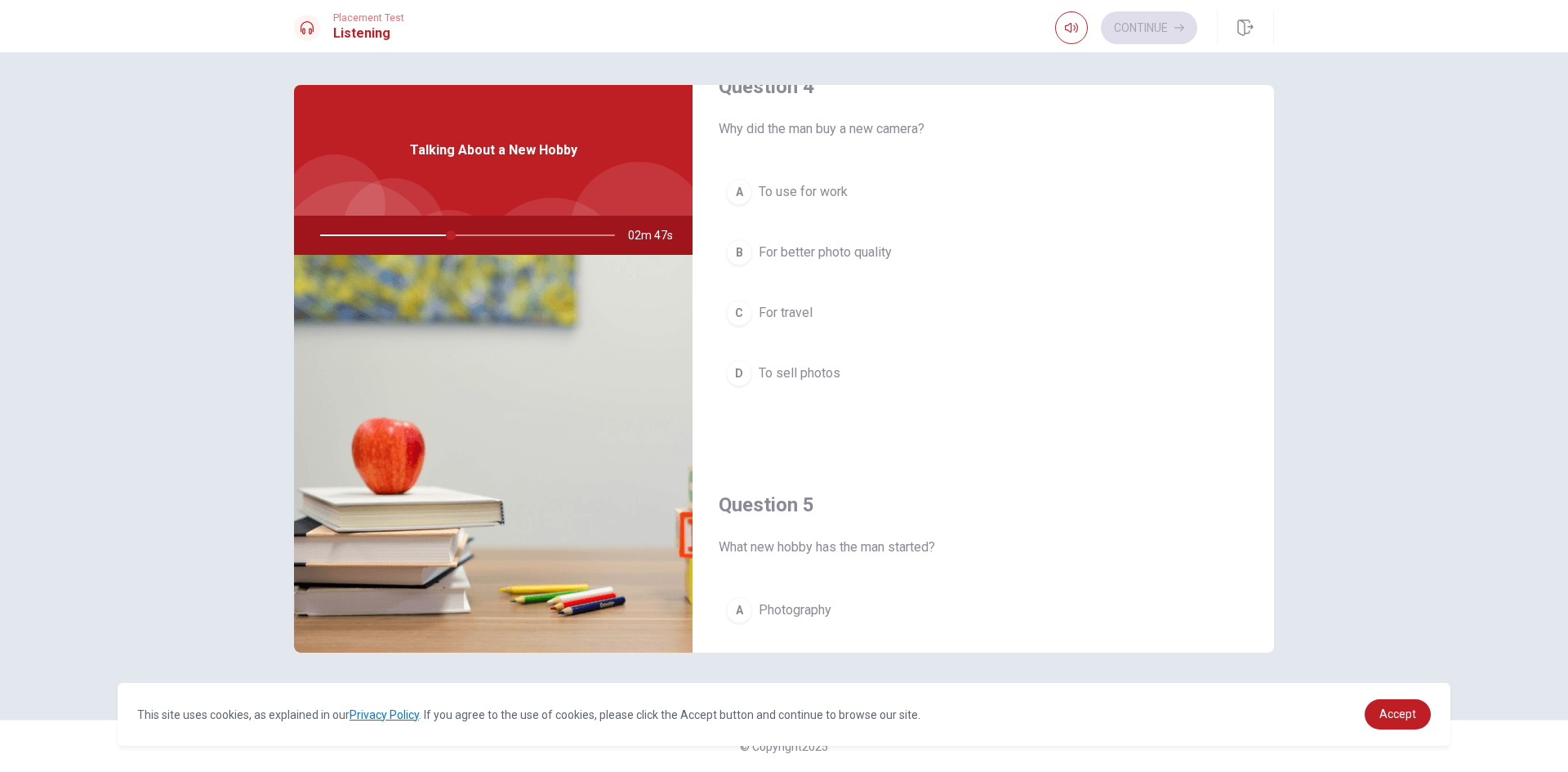
scroll to position [1308, 0]
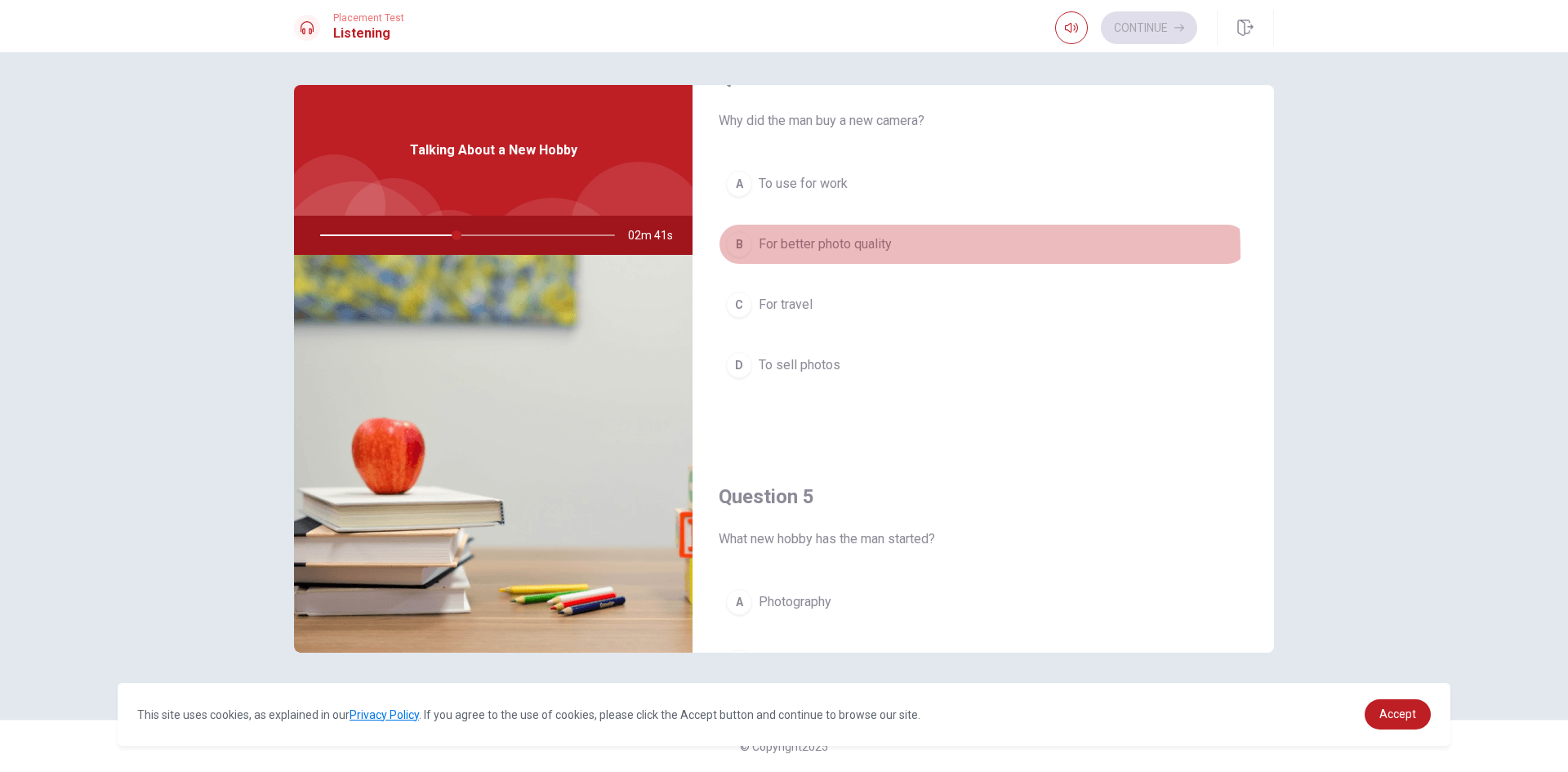
click at [732, 255] on div "B" at bounding box center [739, 244] width 26 height 26
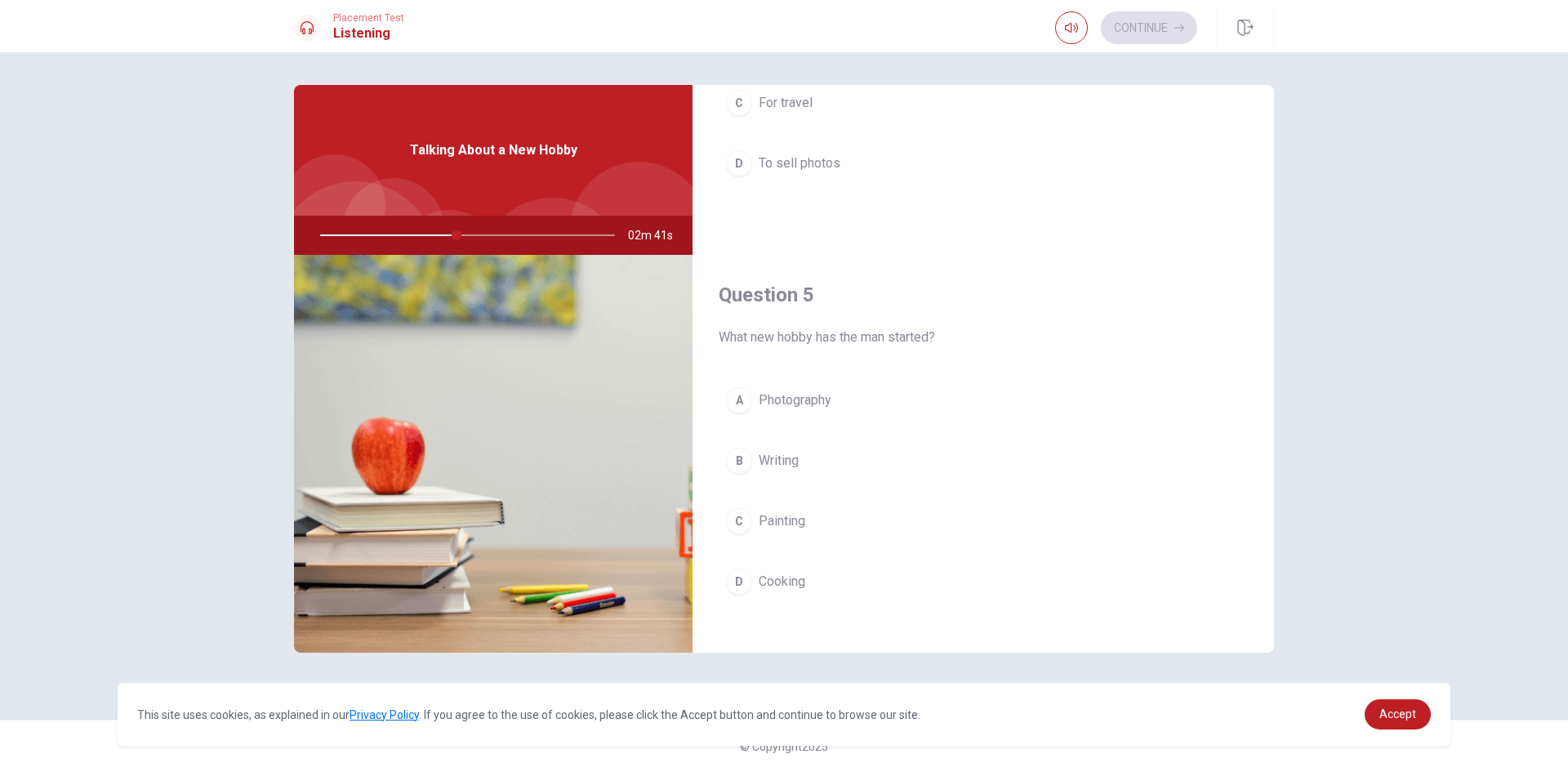
scroll to position [1524, 0]
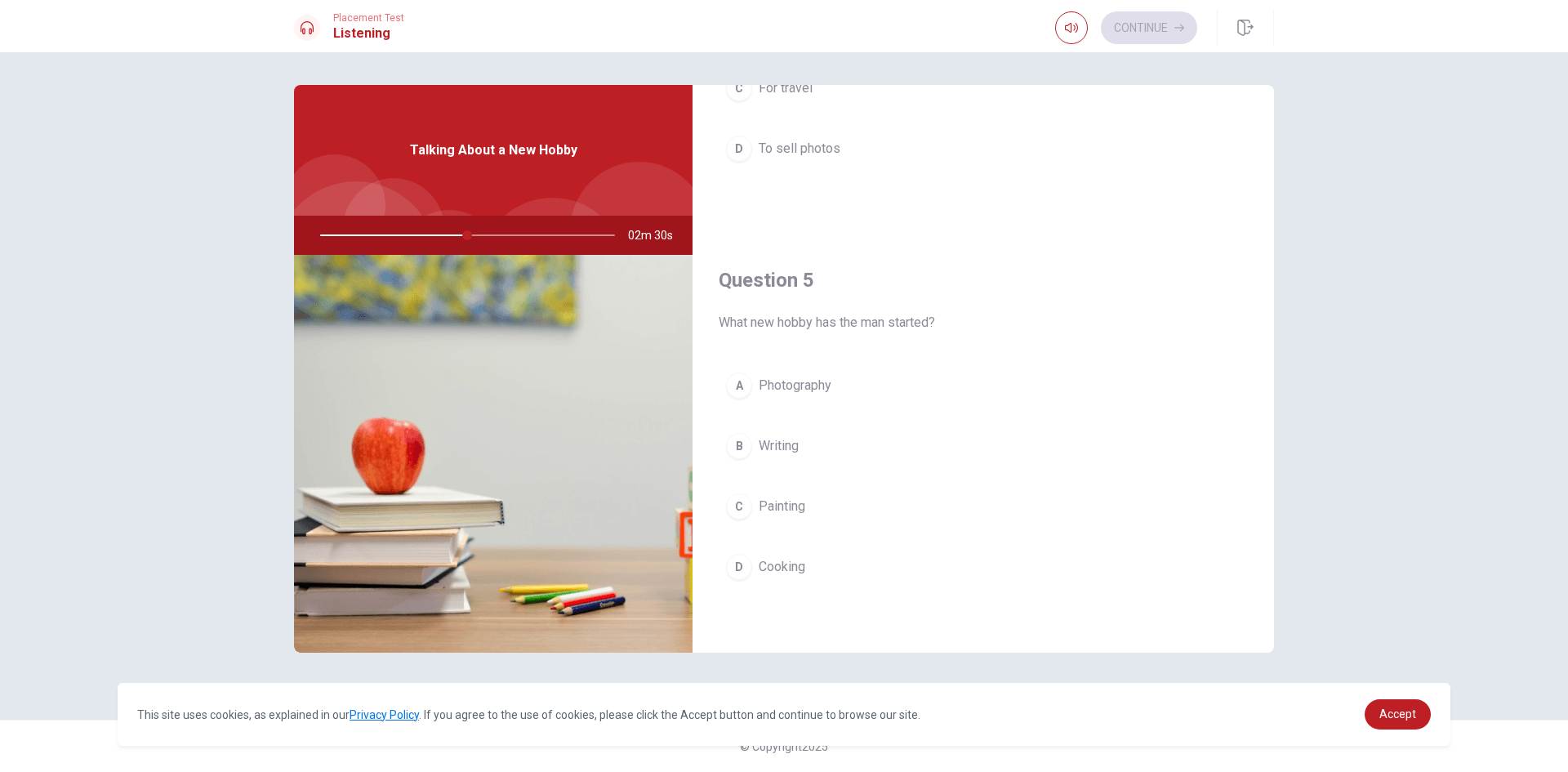
click at [737, 392] on div "A" at bounding box center [739, 386] width 26 height 26
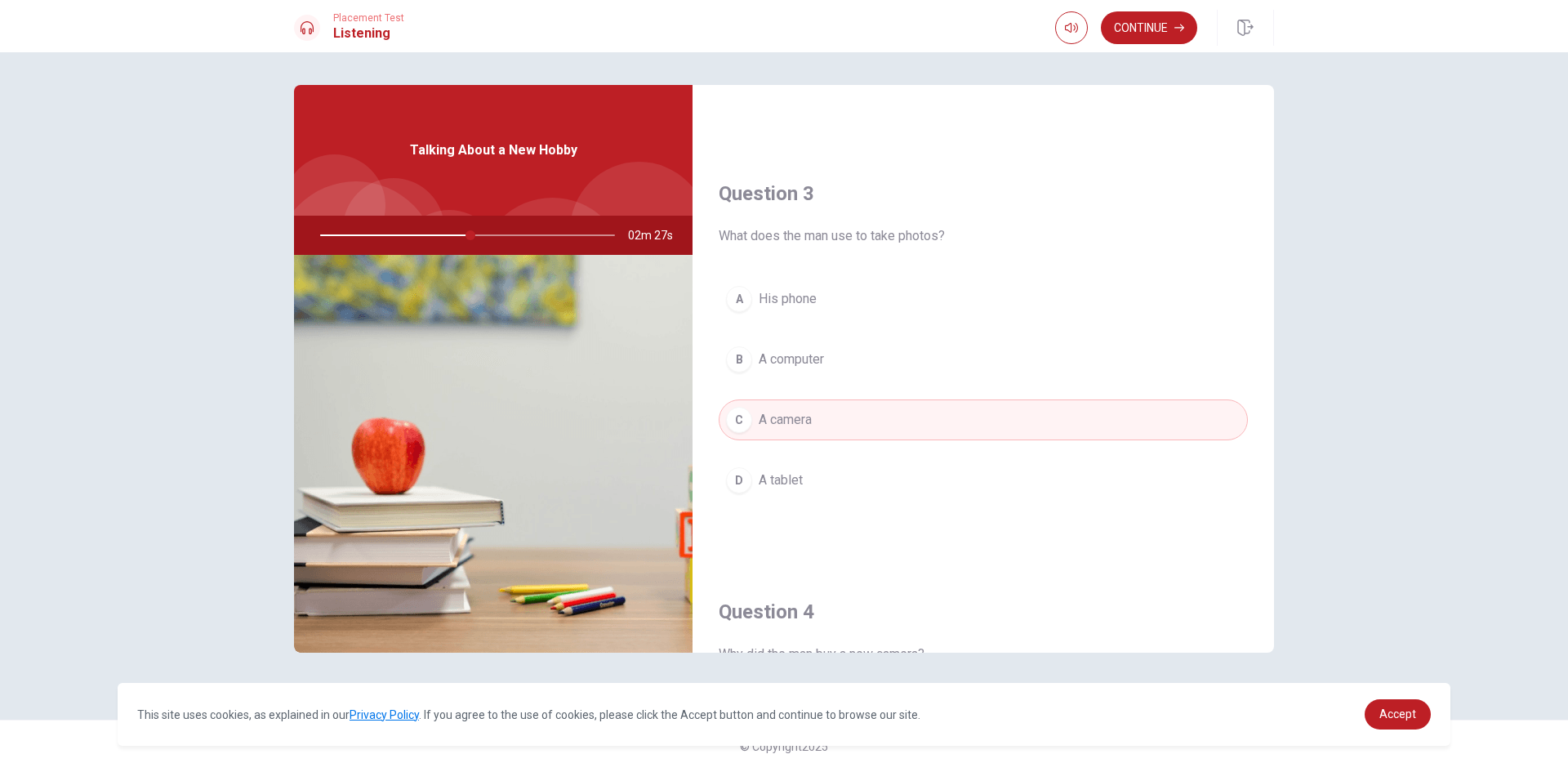
scroll to position [626, 0]
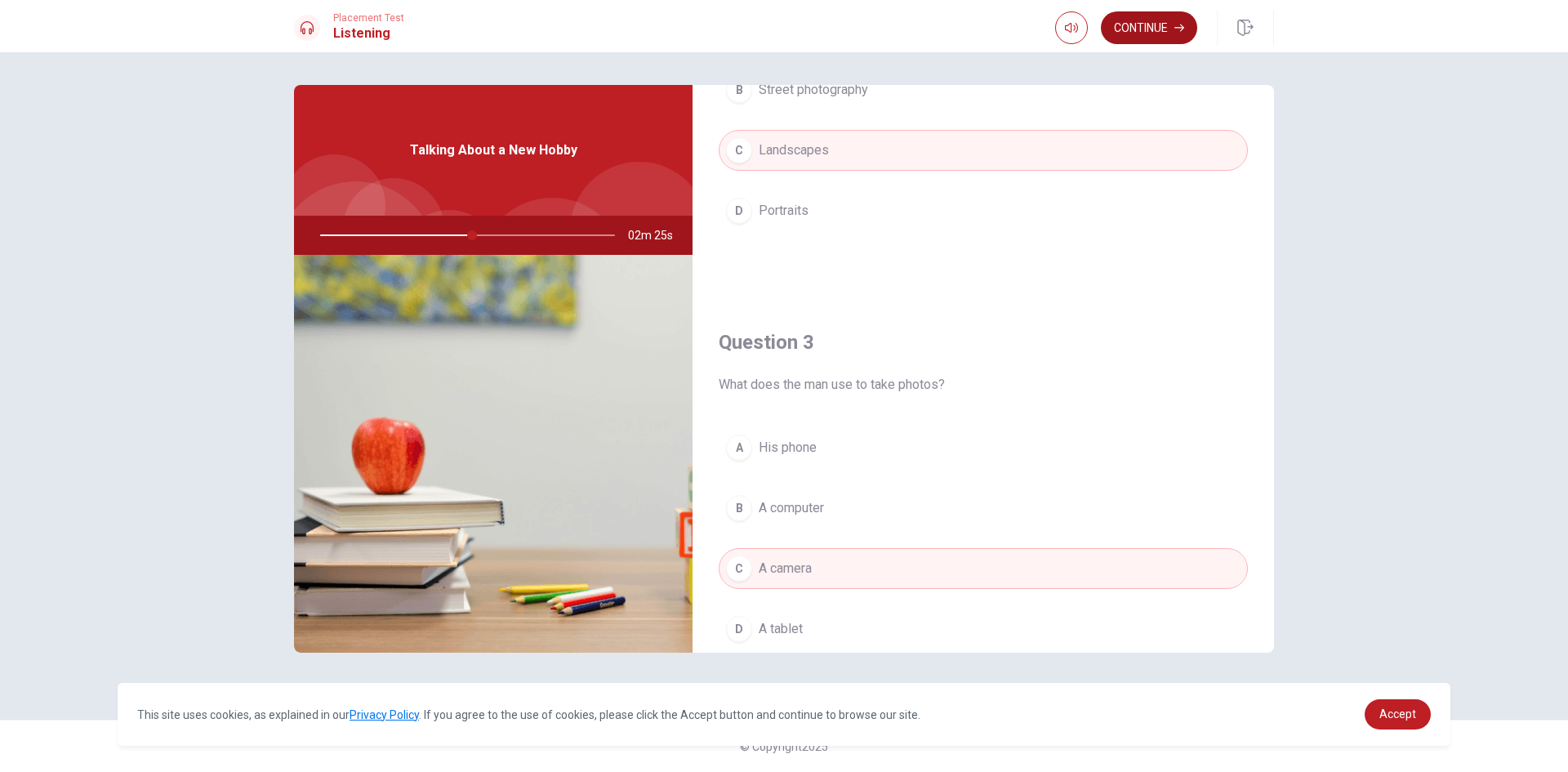
click at [1138, 27] on button "Continue" at bounding box center [1148, 27] width 96 height 33
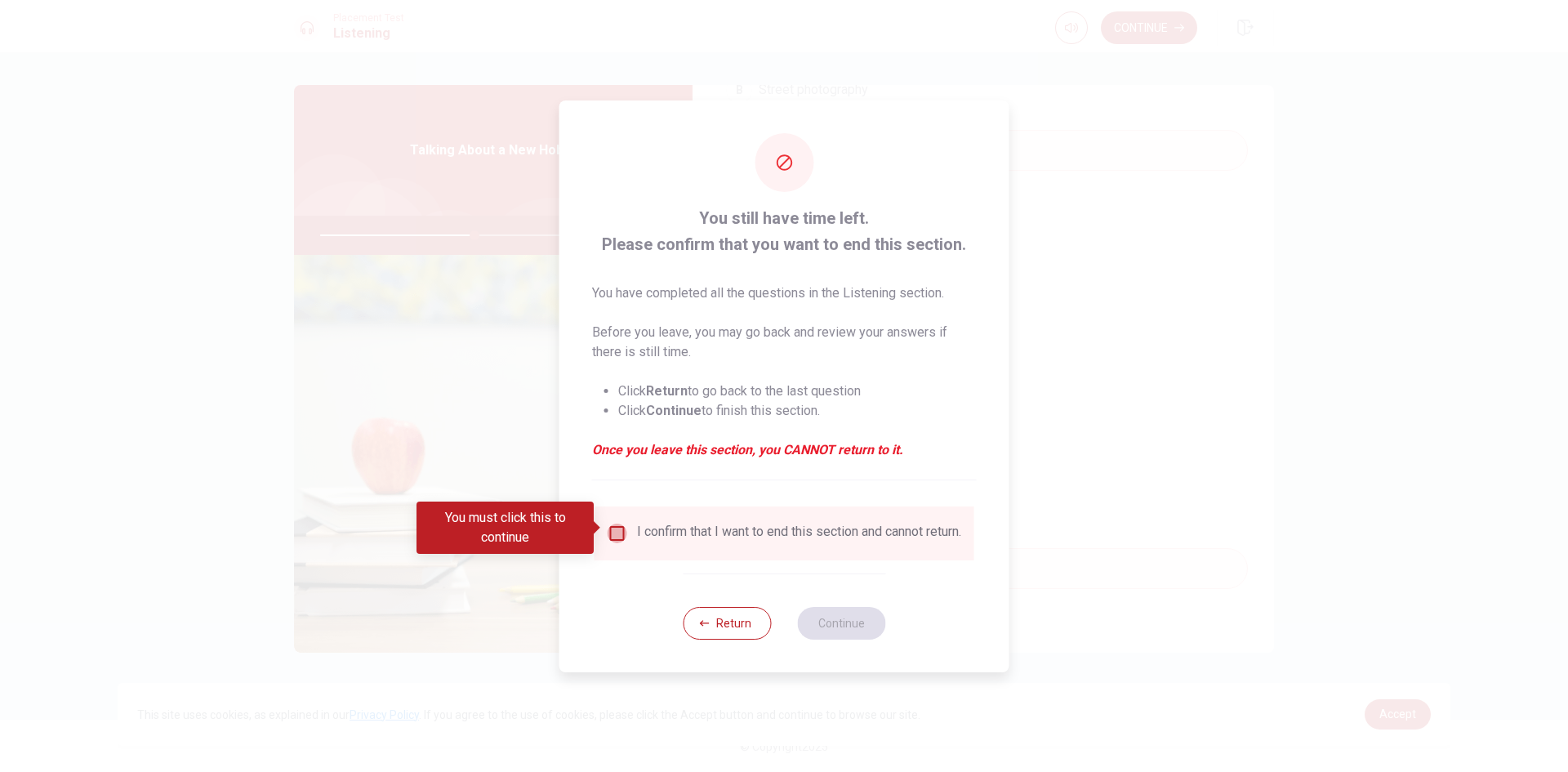
click at [621, 534] on input "You must click this to continue" at bounding box center [617, 534] width 19 height 19
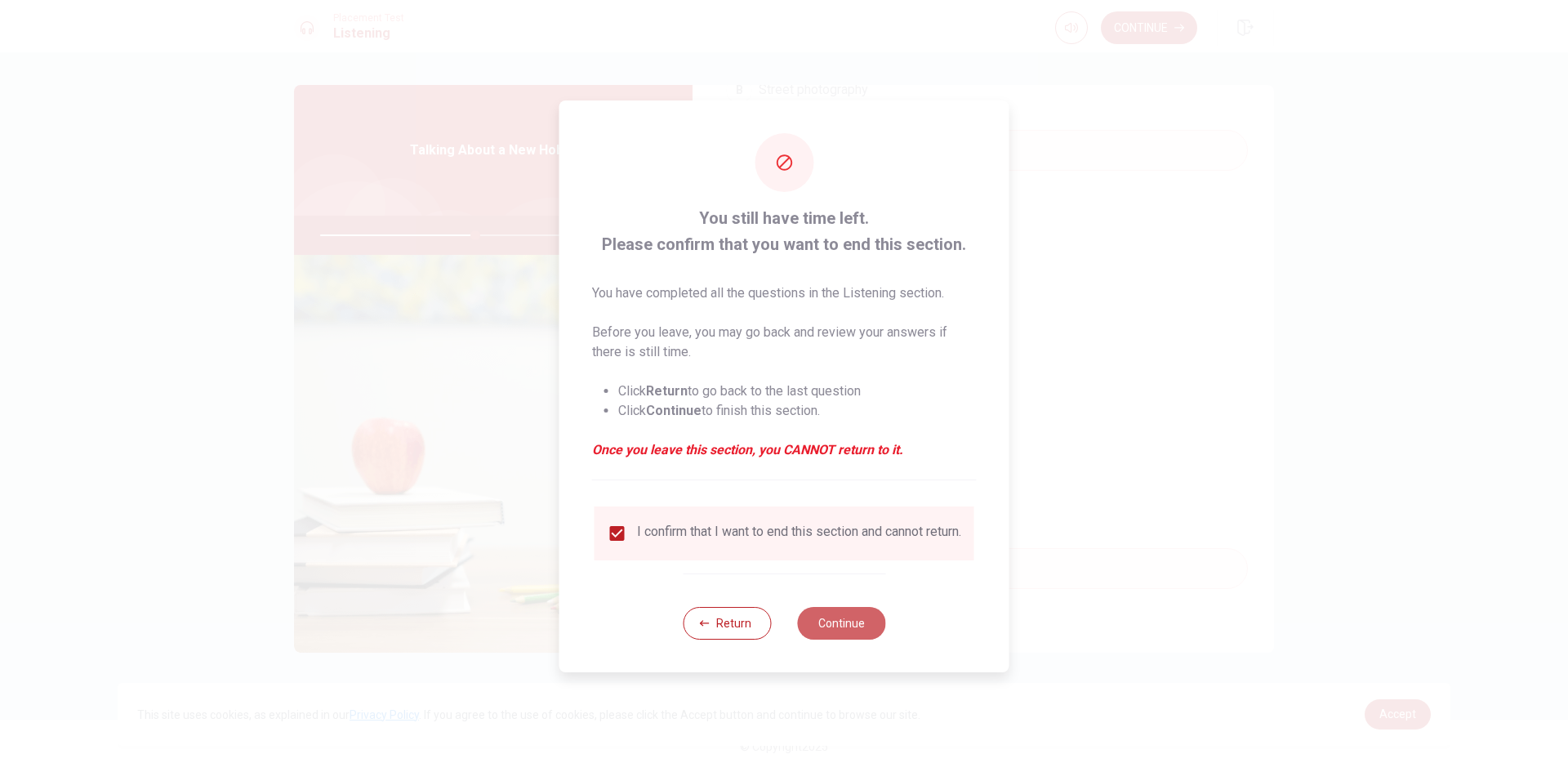
drag, startPoint x: 820, startPoint y: 643, endPoint x: 781, endPoint y: 646, distance: 39.1
click at [818, 640] on button "Continue" at bounding box center [841, 623] width 88 height 33
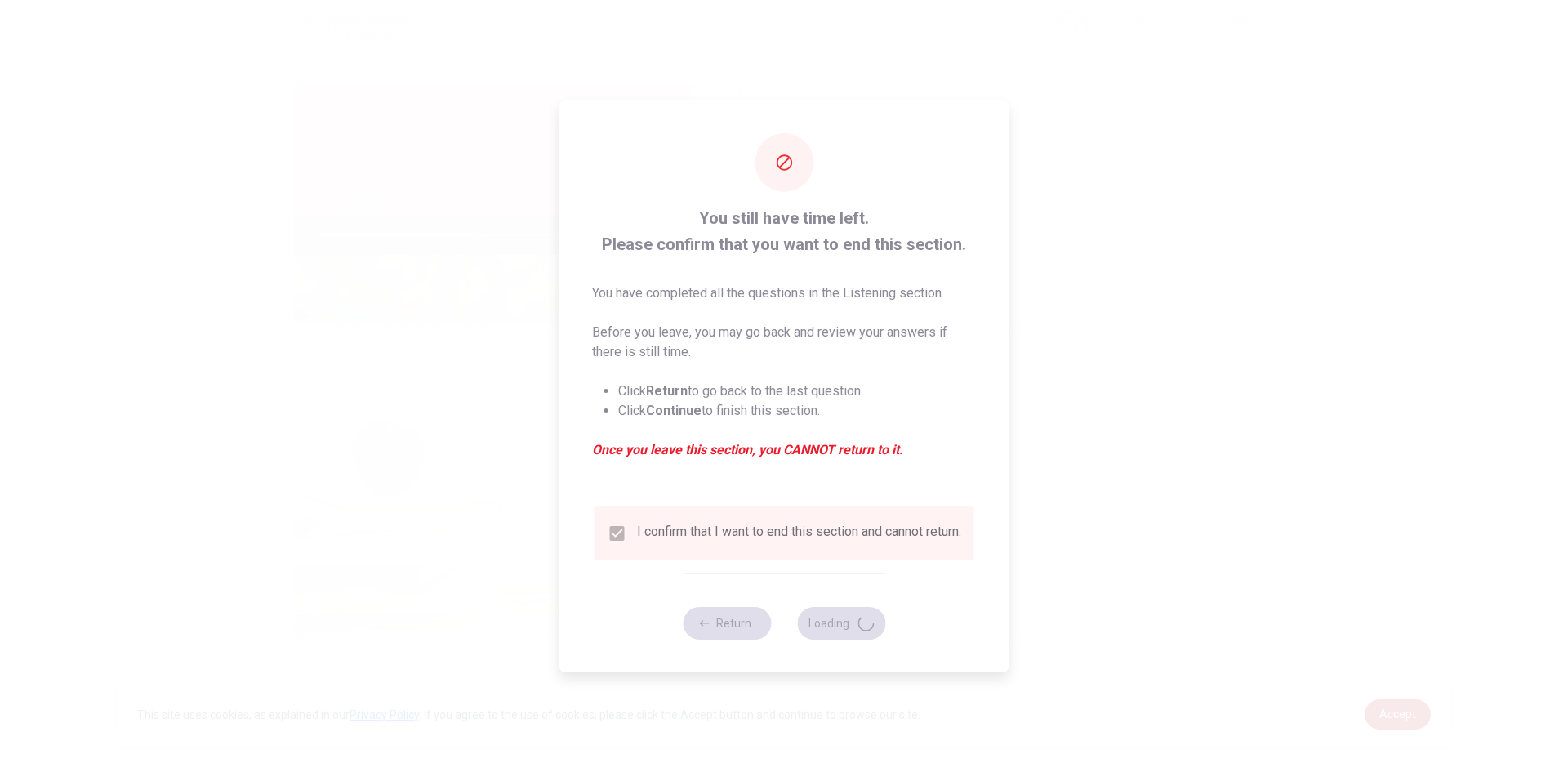
type input "53"
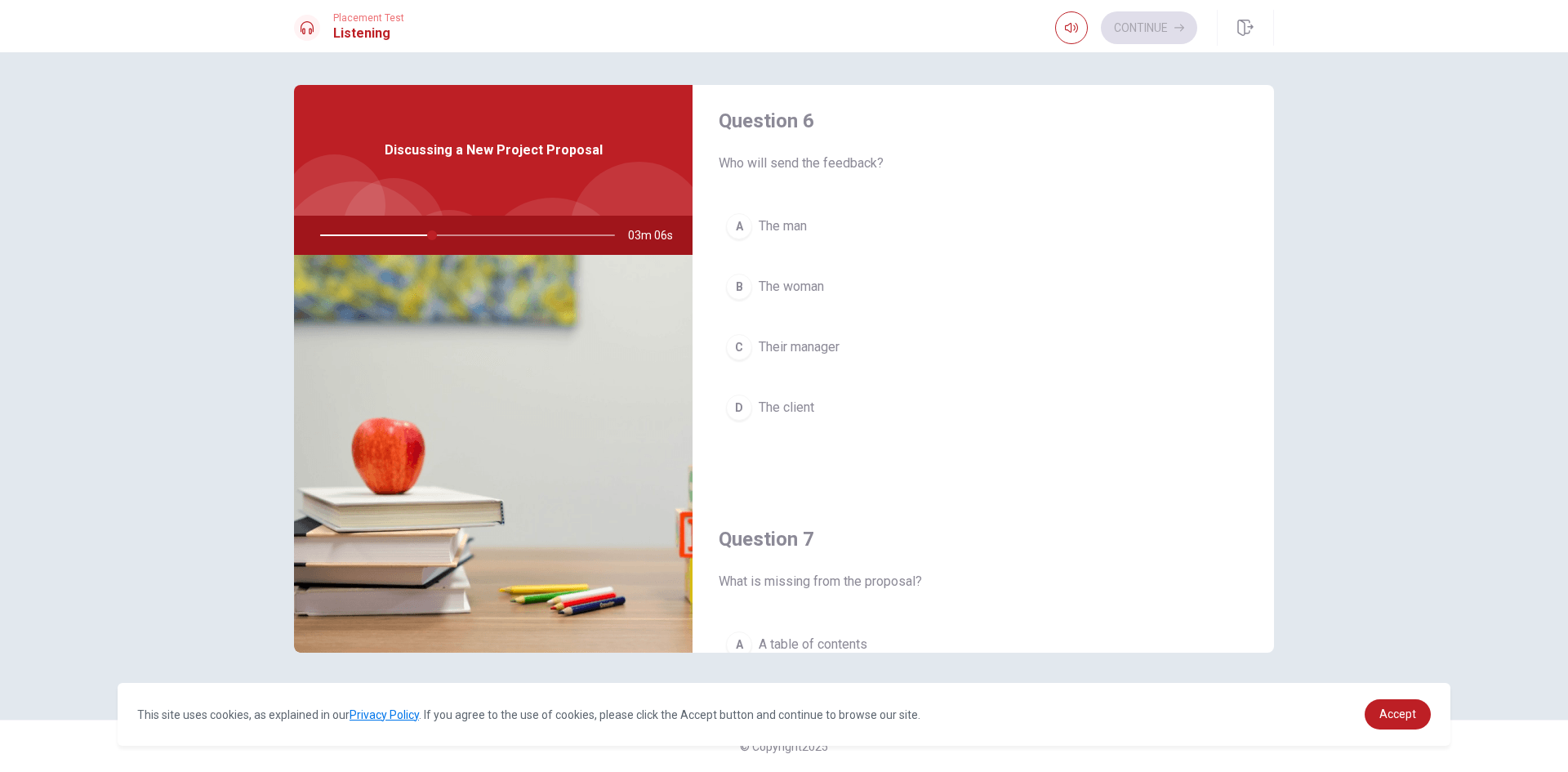
scroll to position [0, 0]
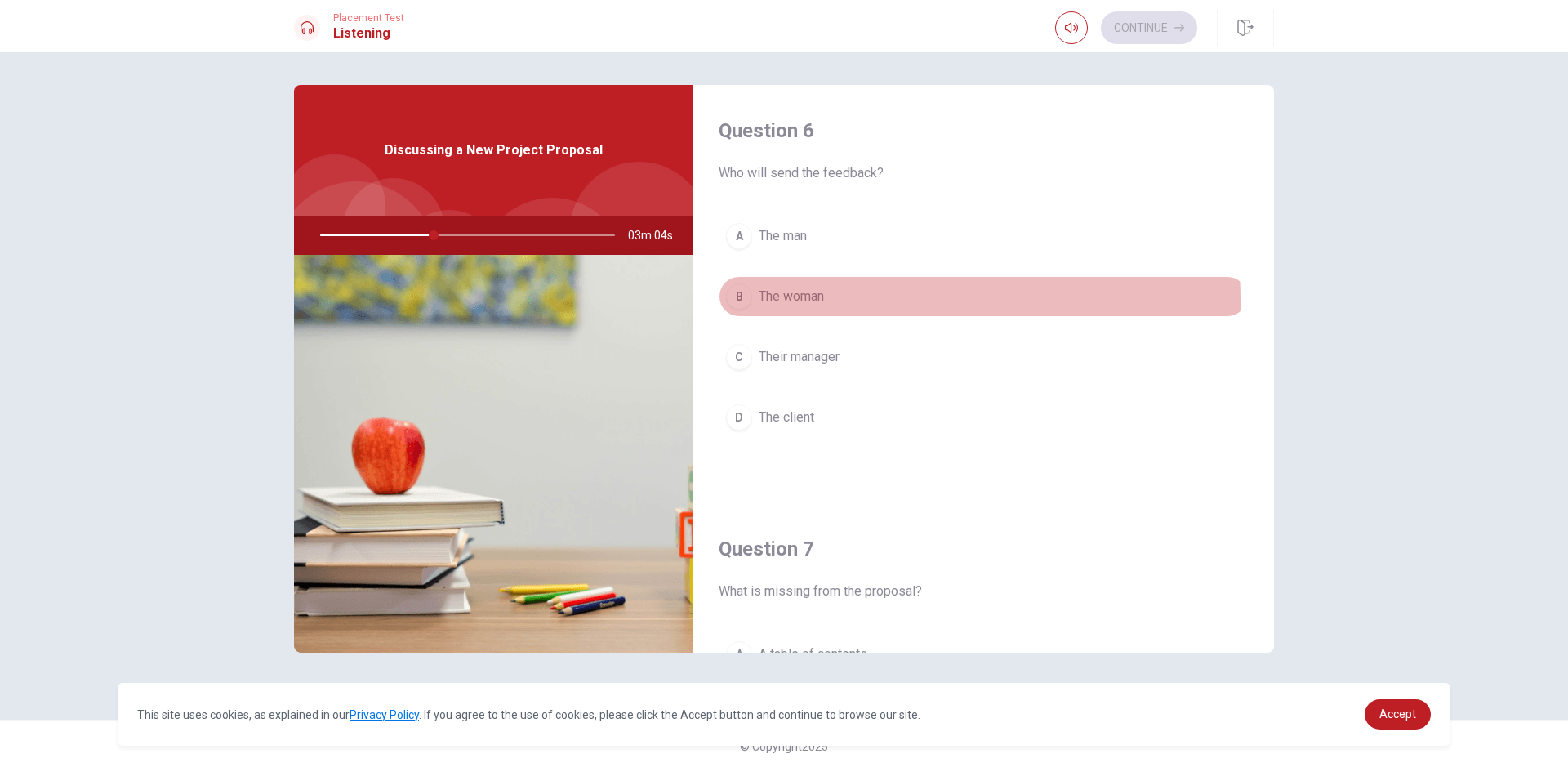
click at [737, 302] on div "B" at bounding box center [739, 296] width 26 height 26
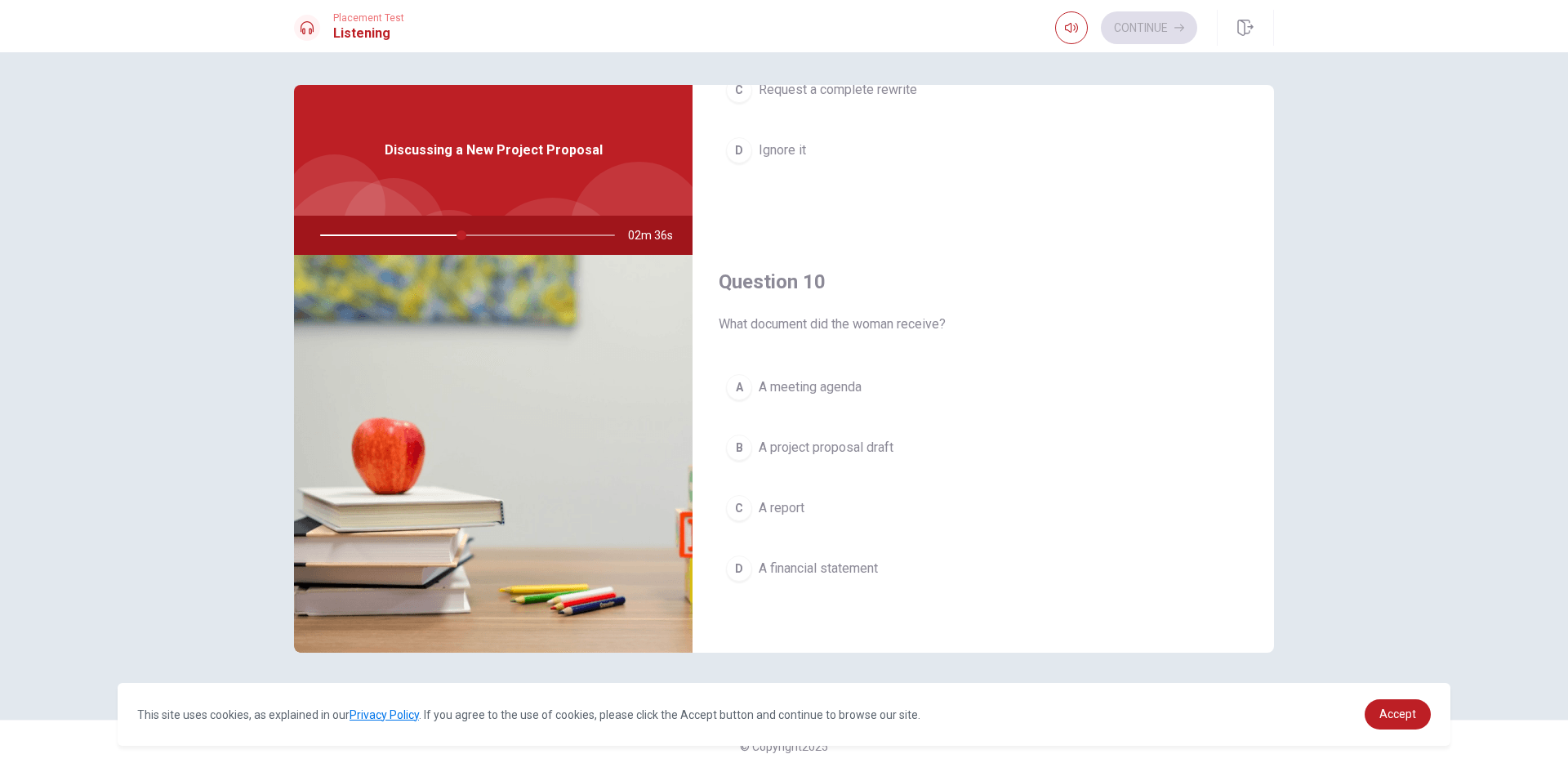
scroll to position [1524, 0]
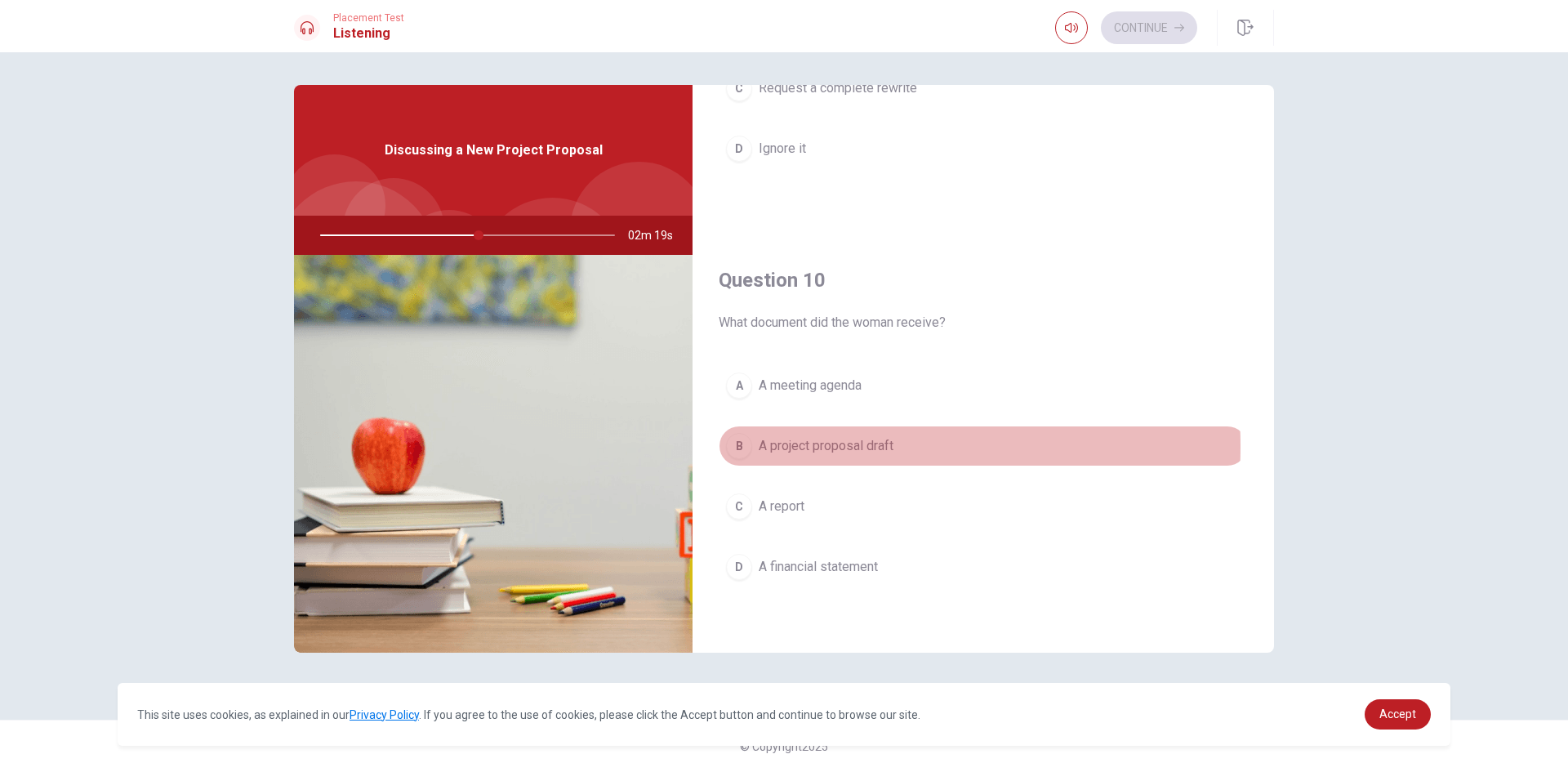
click at [735, 446] on div "B" at bounding box center [739, 446] width 26 height 26
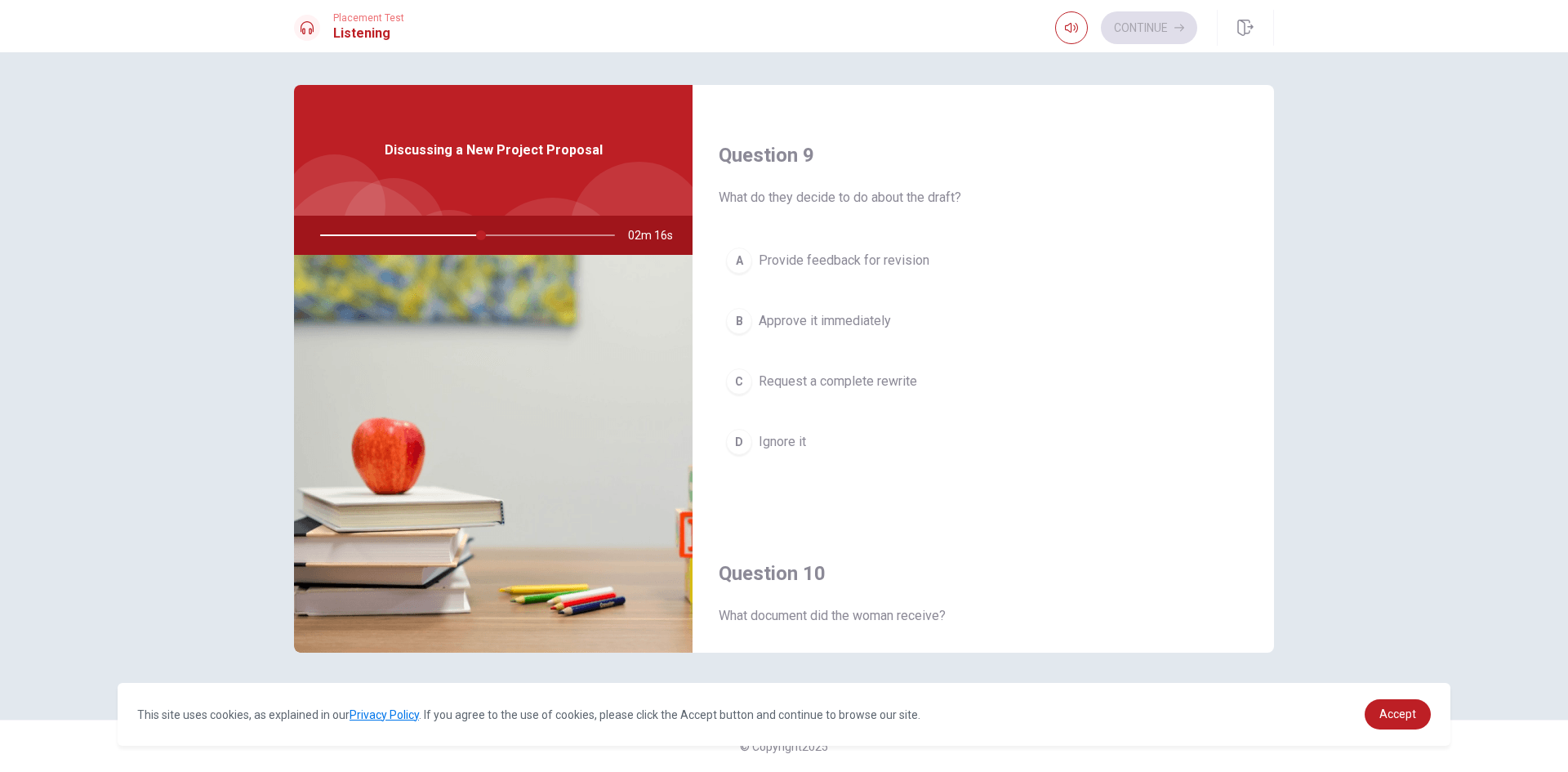
scroll to position [1278, 0]
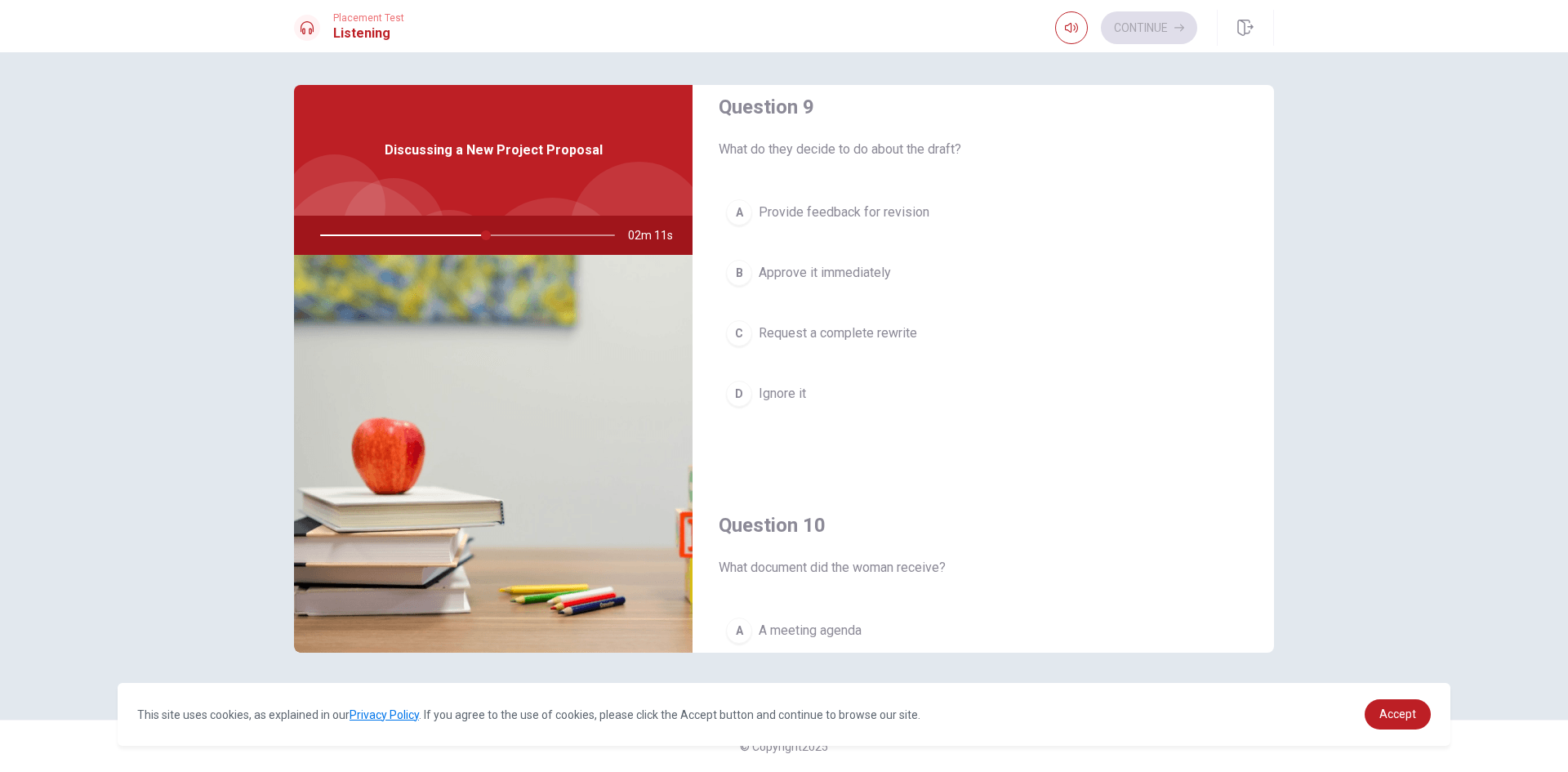
click at [733, 343] on div "C" at bounding box center [739, 334] width 26 height 26
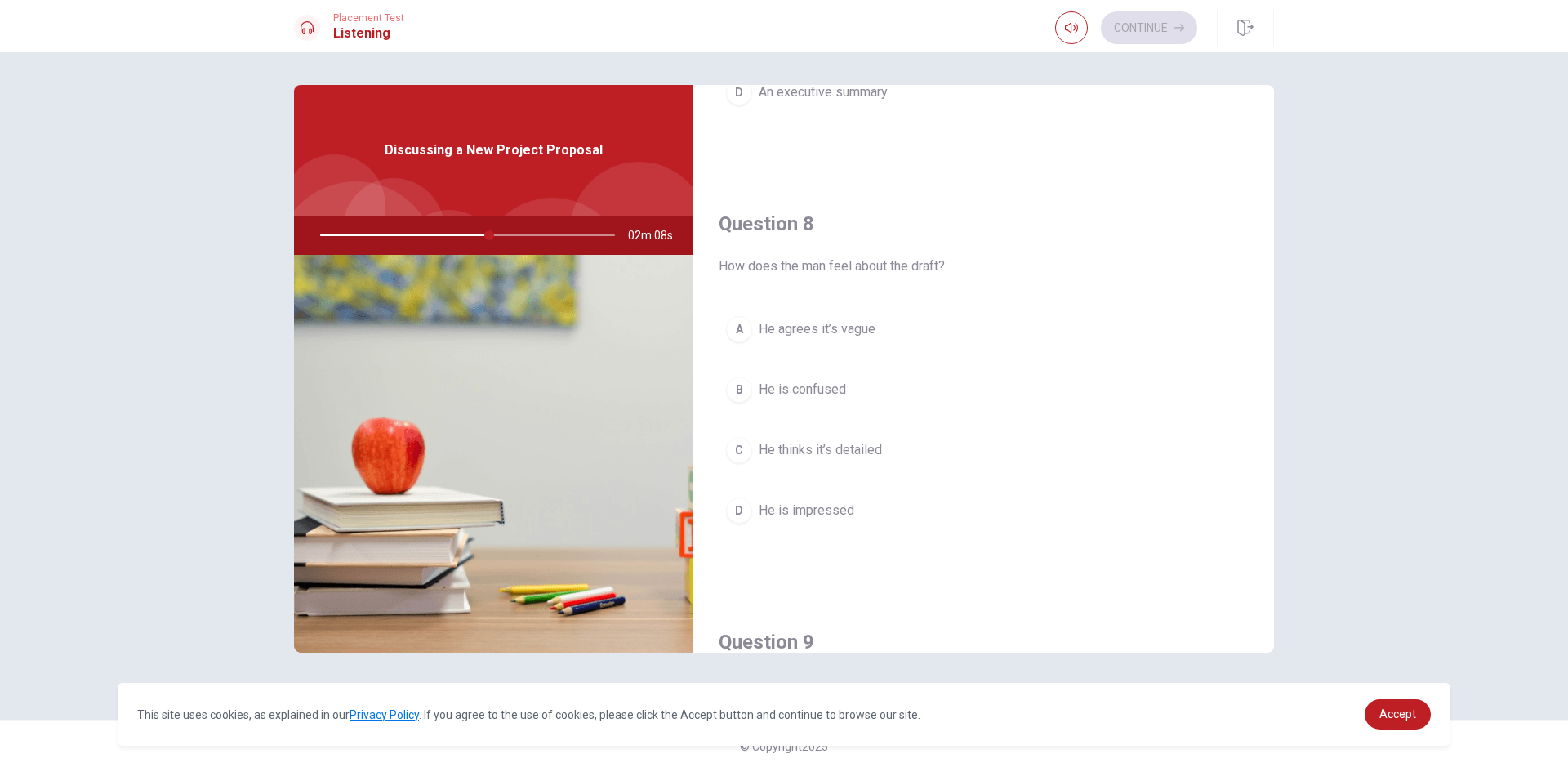
scroll to position [707, 0]
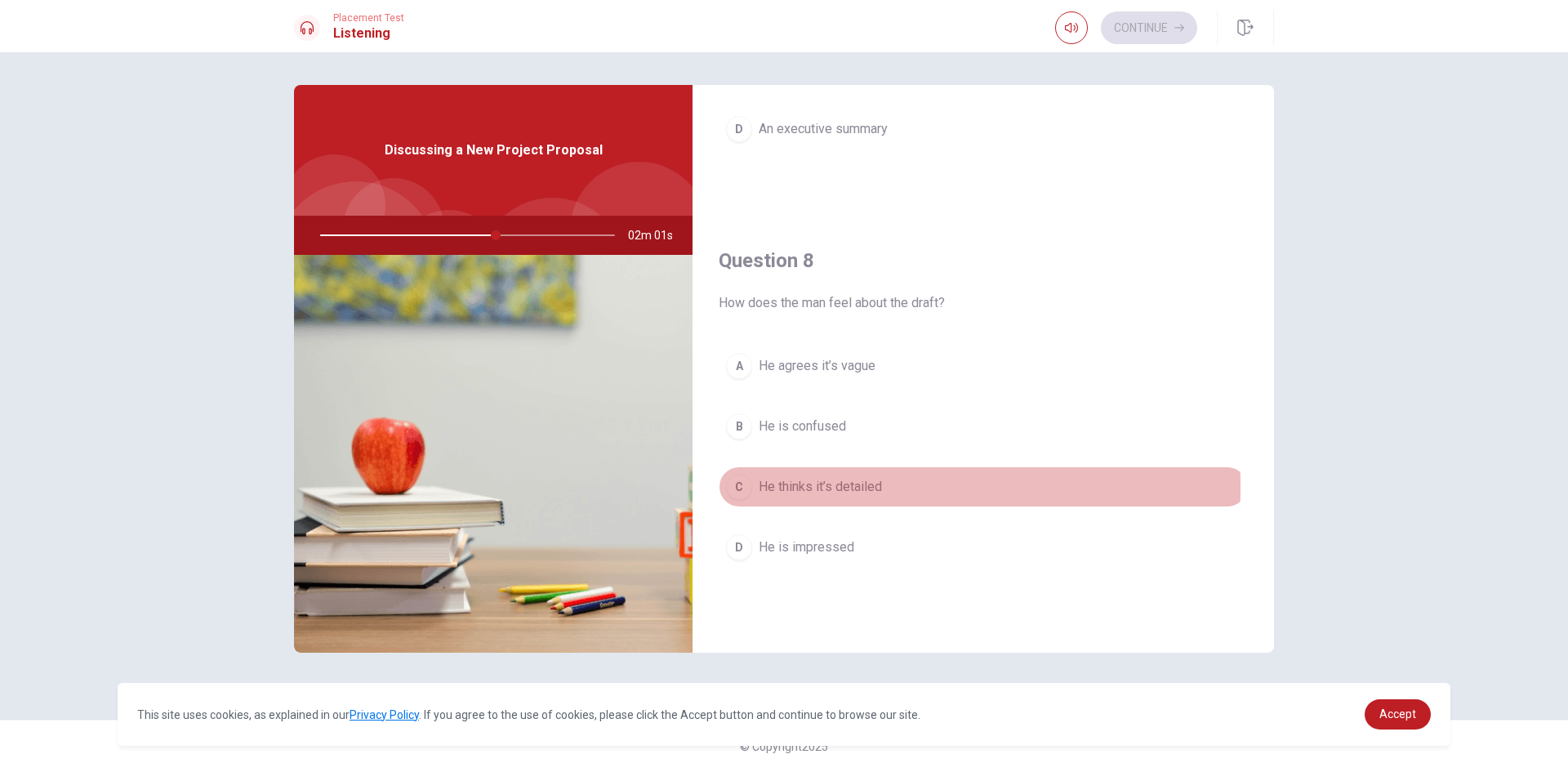
click at [745, 488] on div "C" at bounding box center [739, 487] width 26 height 26
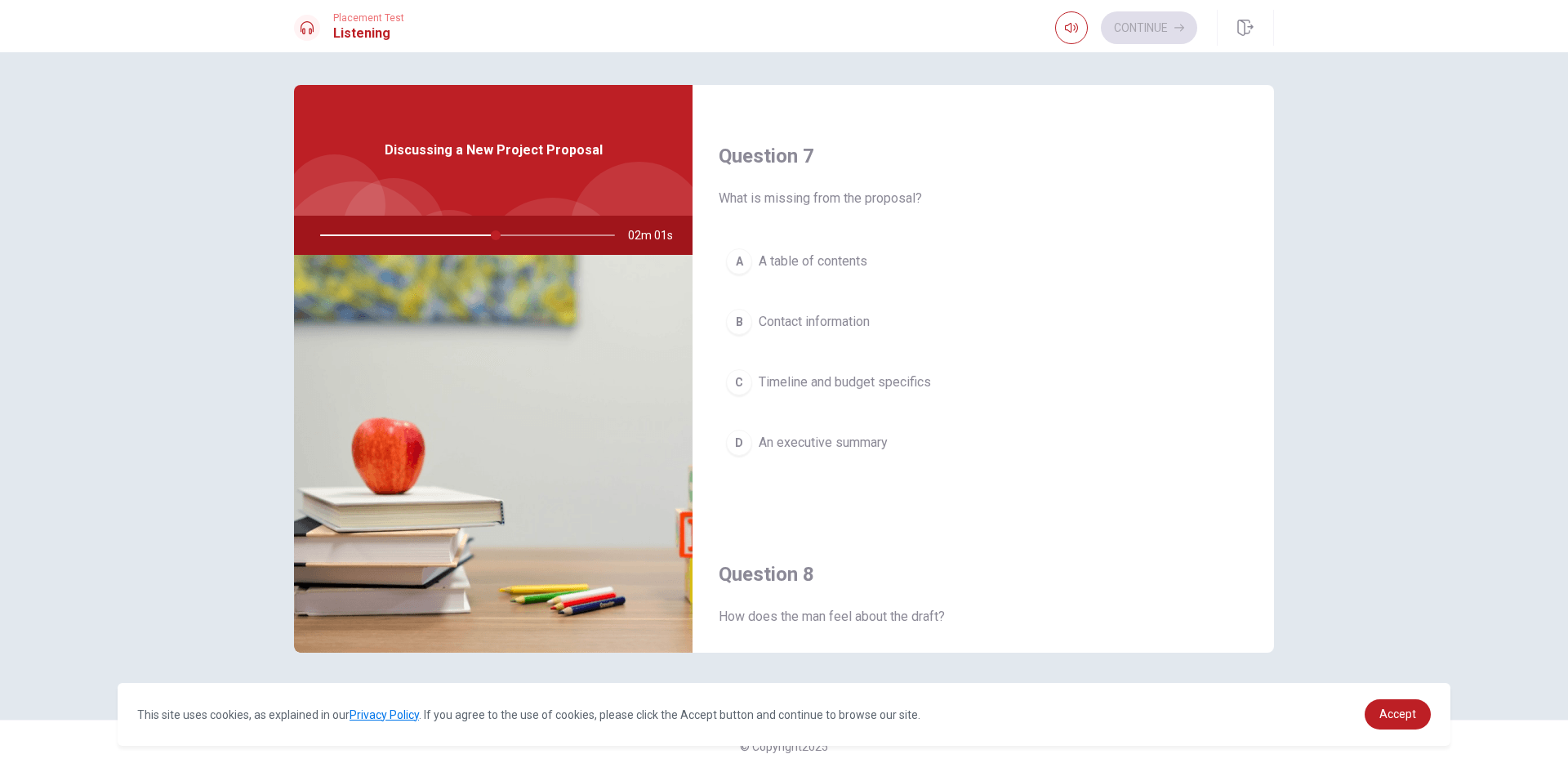
scroll to position [380, 0]
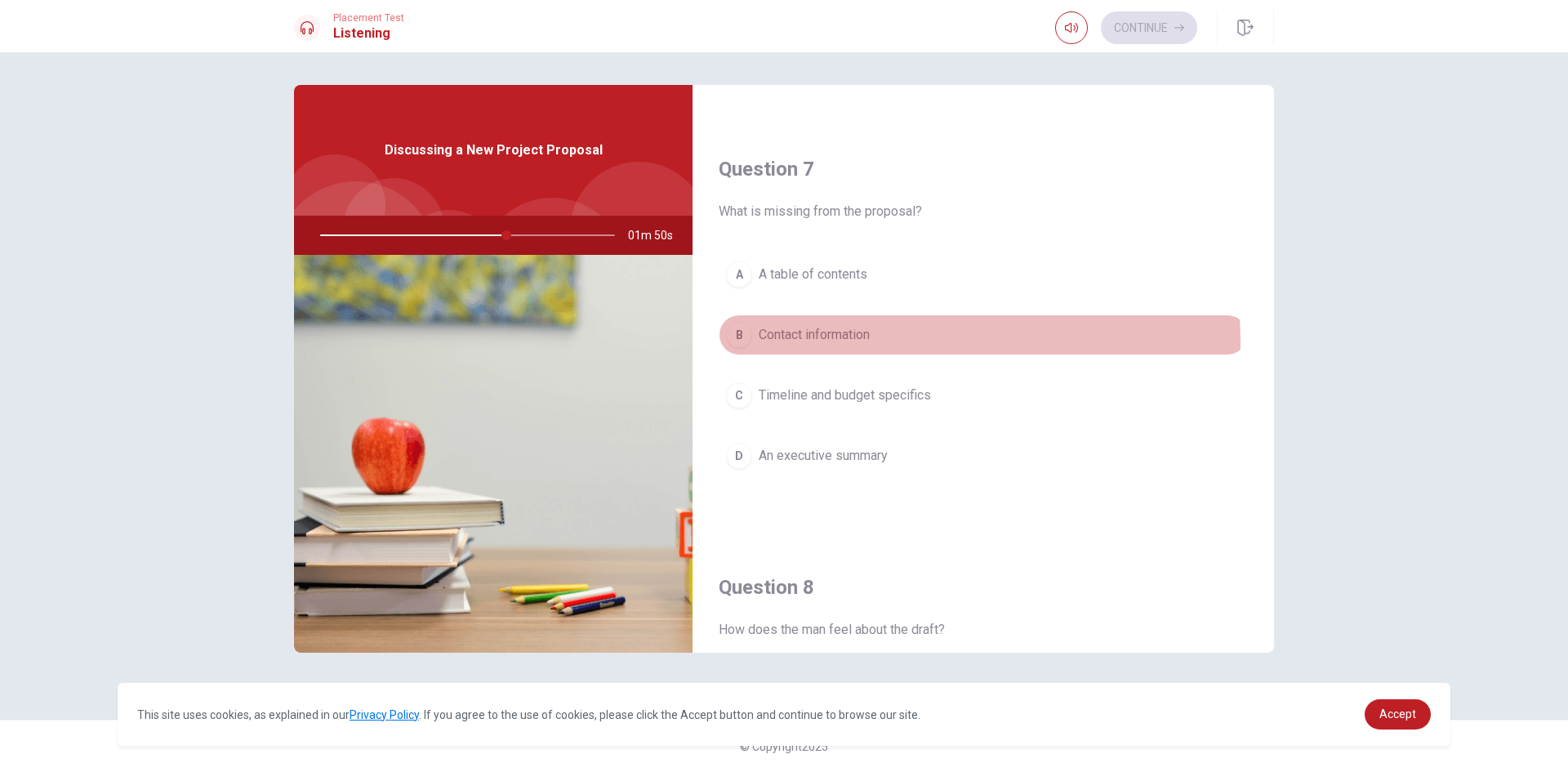
click at [743, 345] on div "B" at bounding box center [739, 335] width 26 height 26
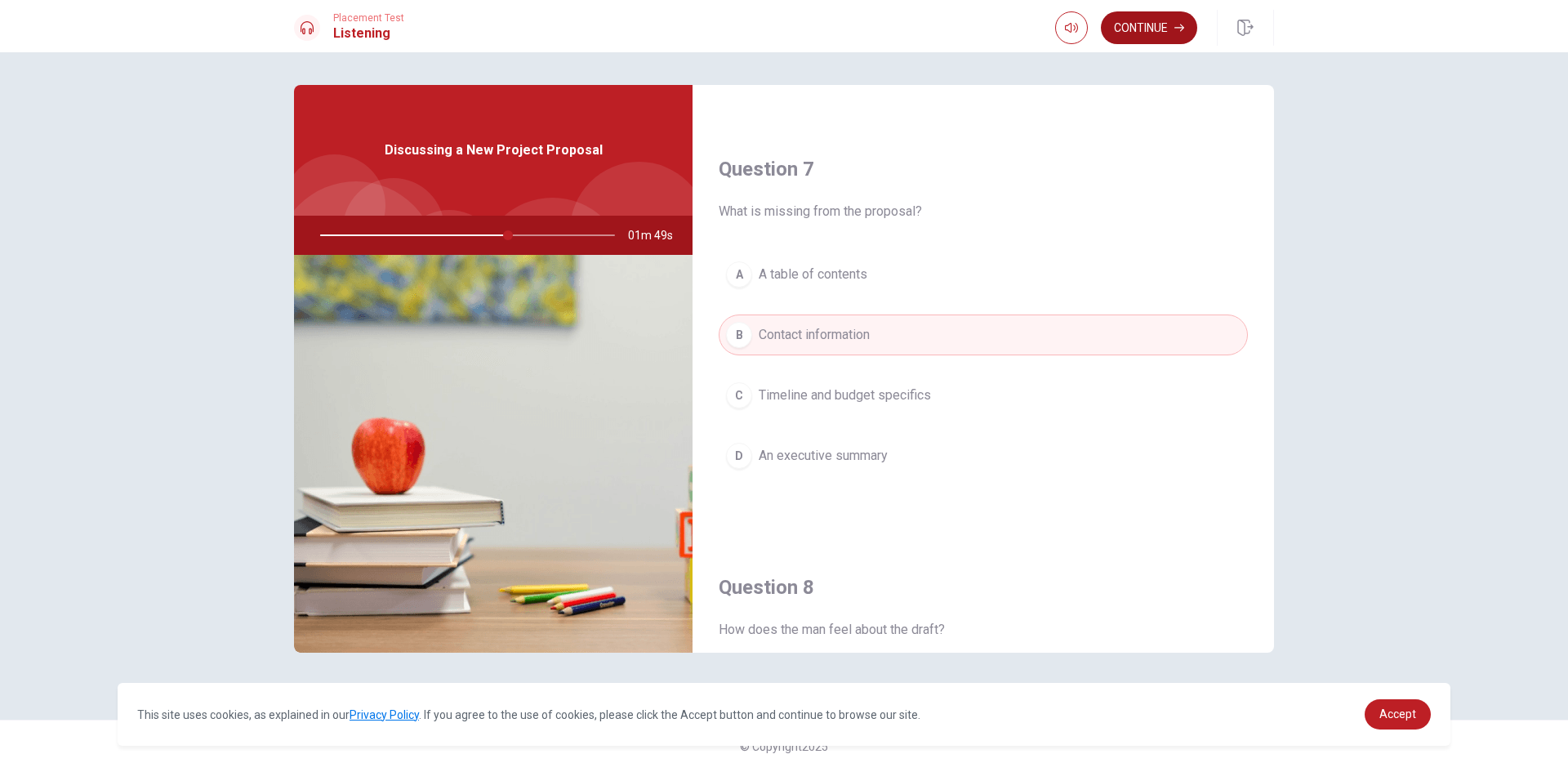
click at [1143, 41] on button "Continue" at bounding box center [1148, 27] width 96 height 33
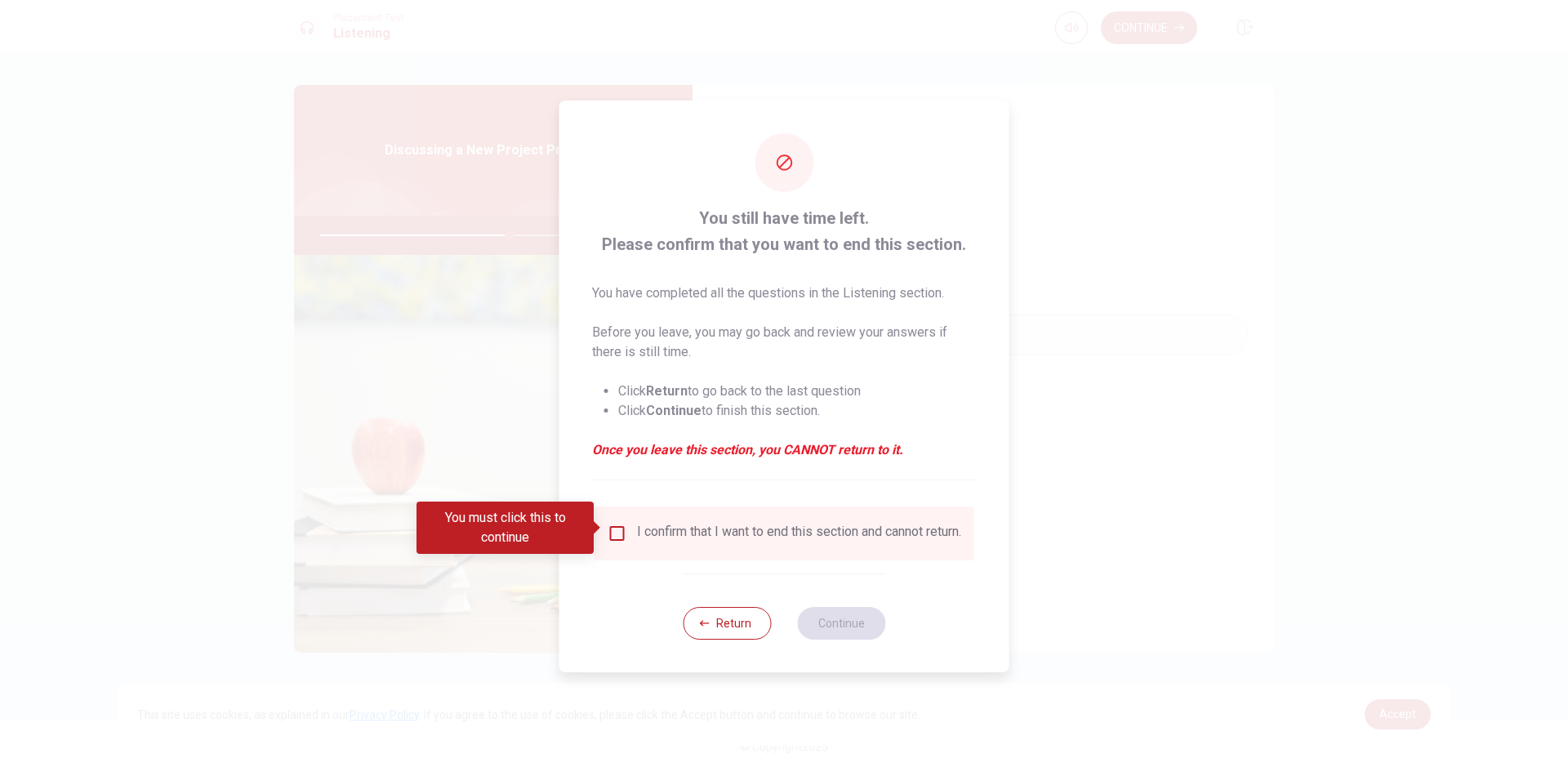
drag, startPoint x: 616, startPoint y: 534, endPoint x: 626, endPoint y: 535, distance: 10.0
click at [617, 535] on input "You must click this to continue" at bounding box center [617, 534] width 19 height 19
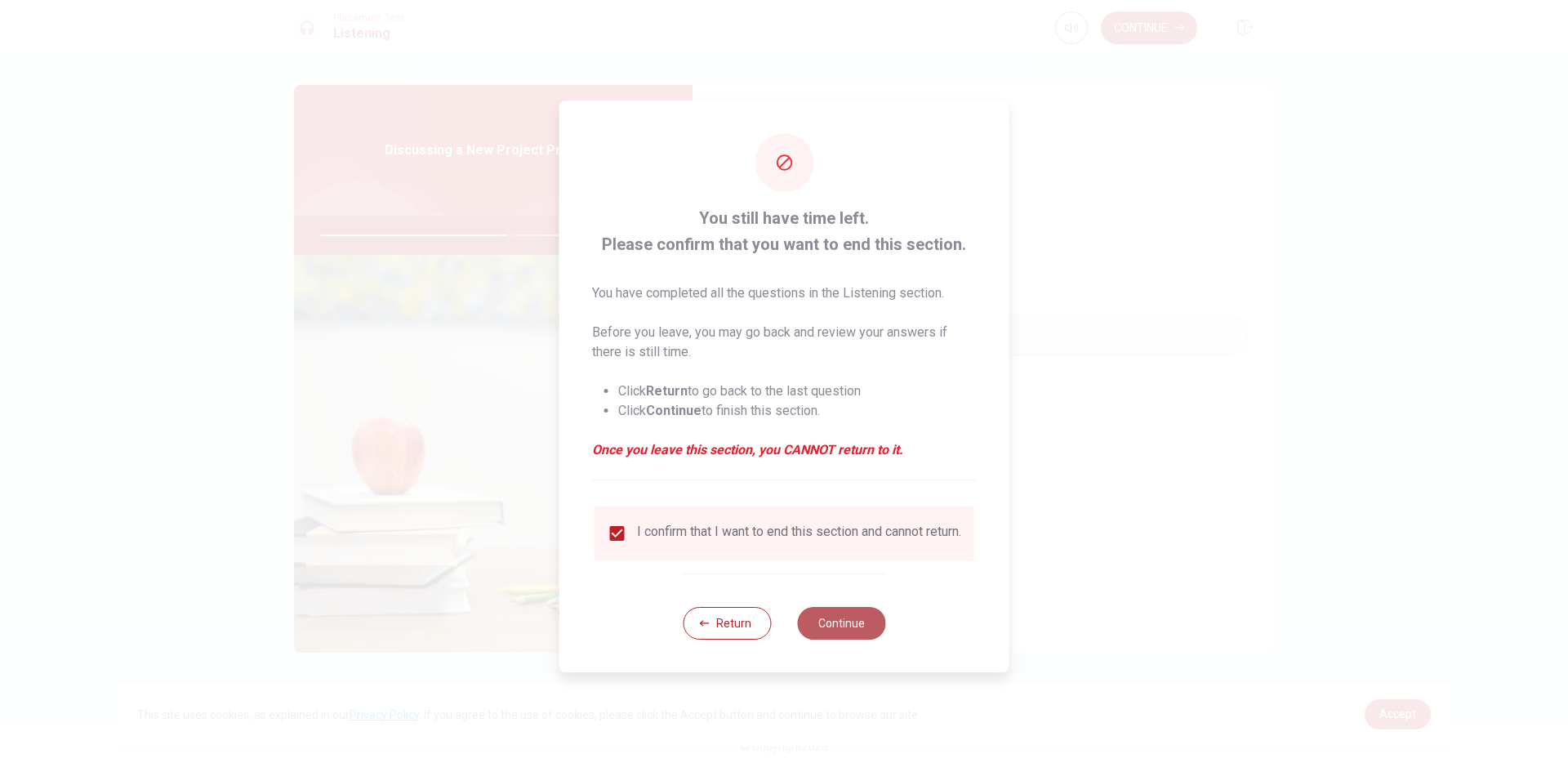
click at [840, 627] on button "Continue" at bounding box center [841, 623] width 88 height 33
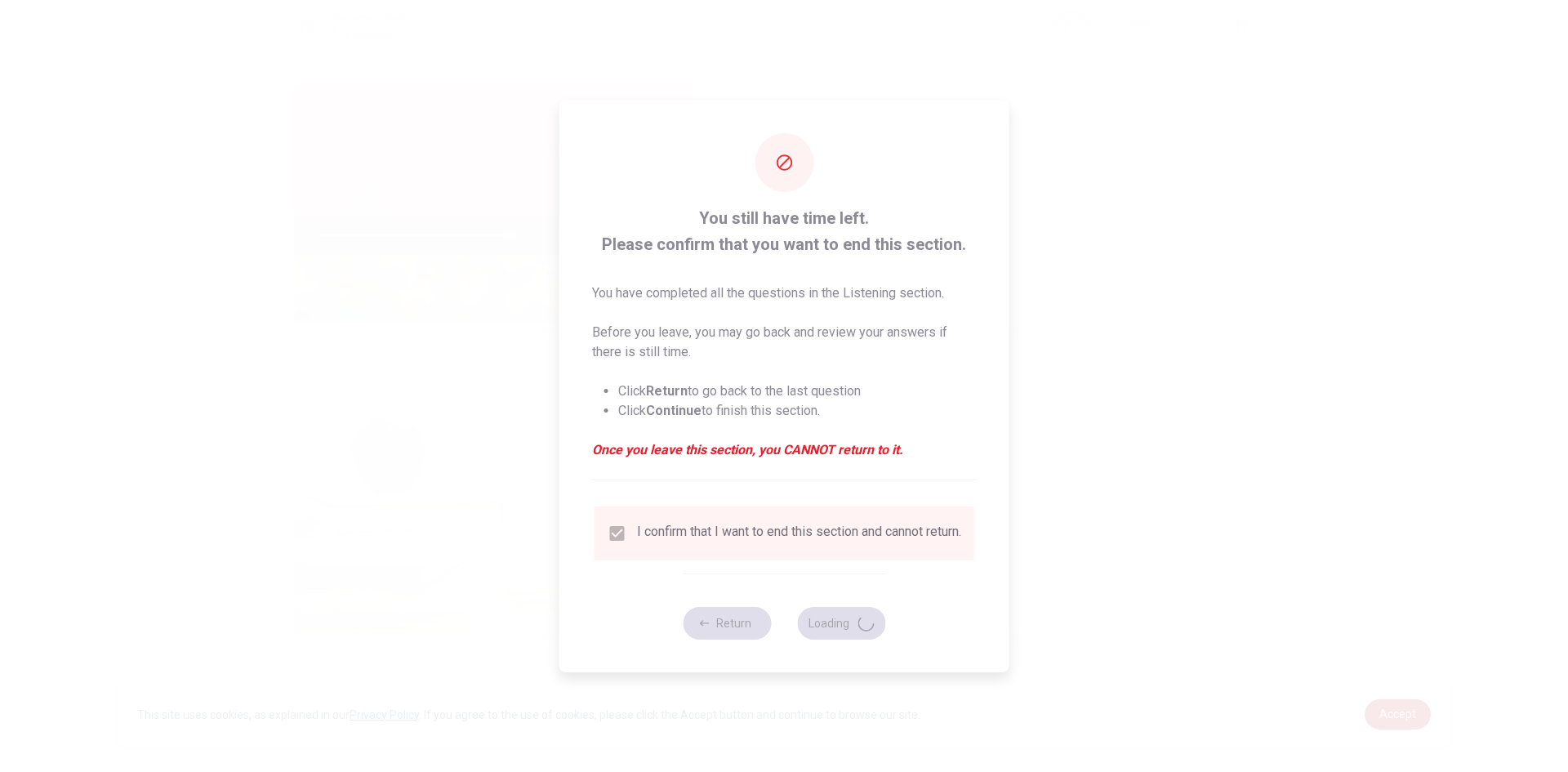
type input "65"
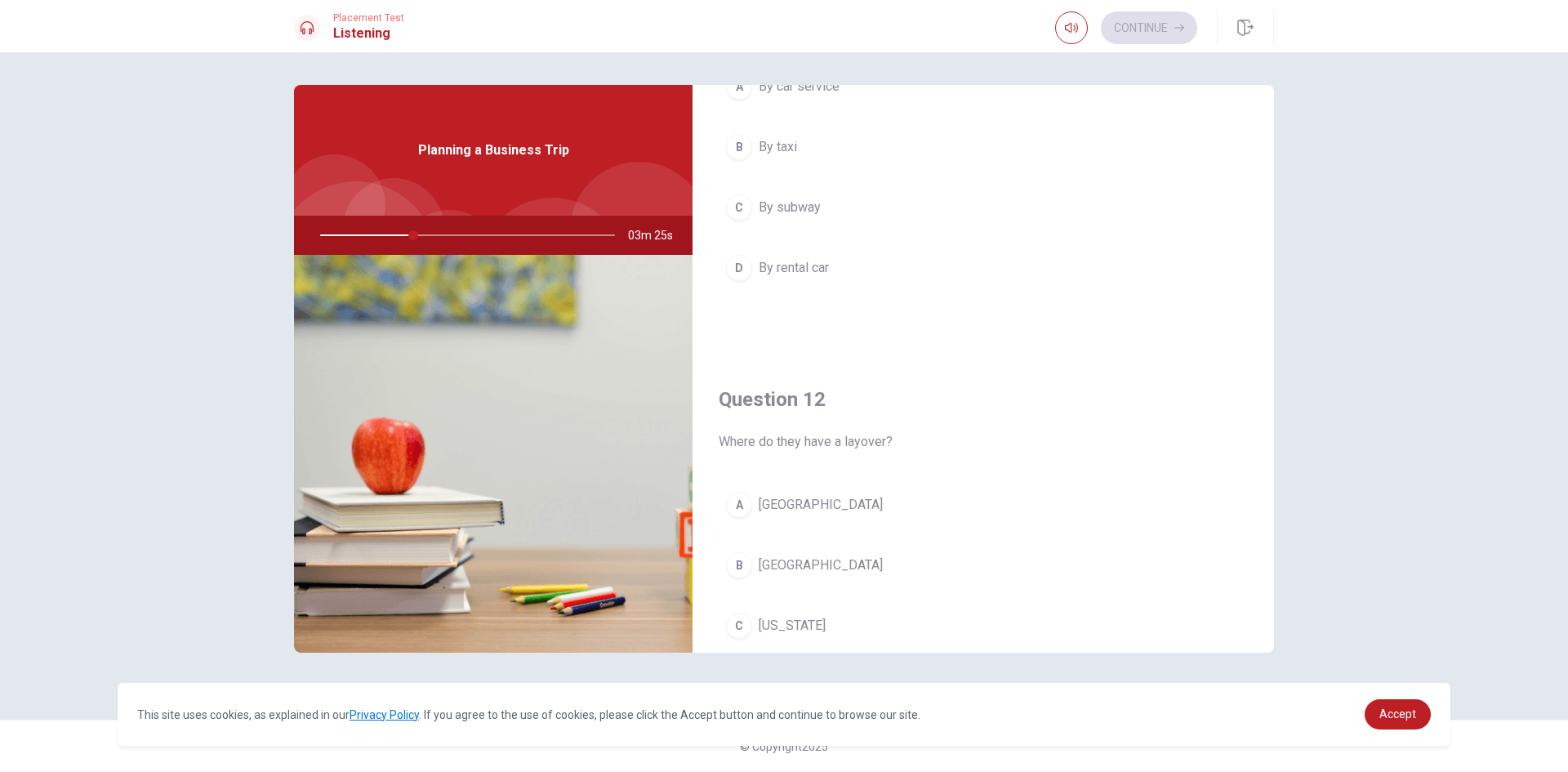
scroll to position [408, 0]
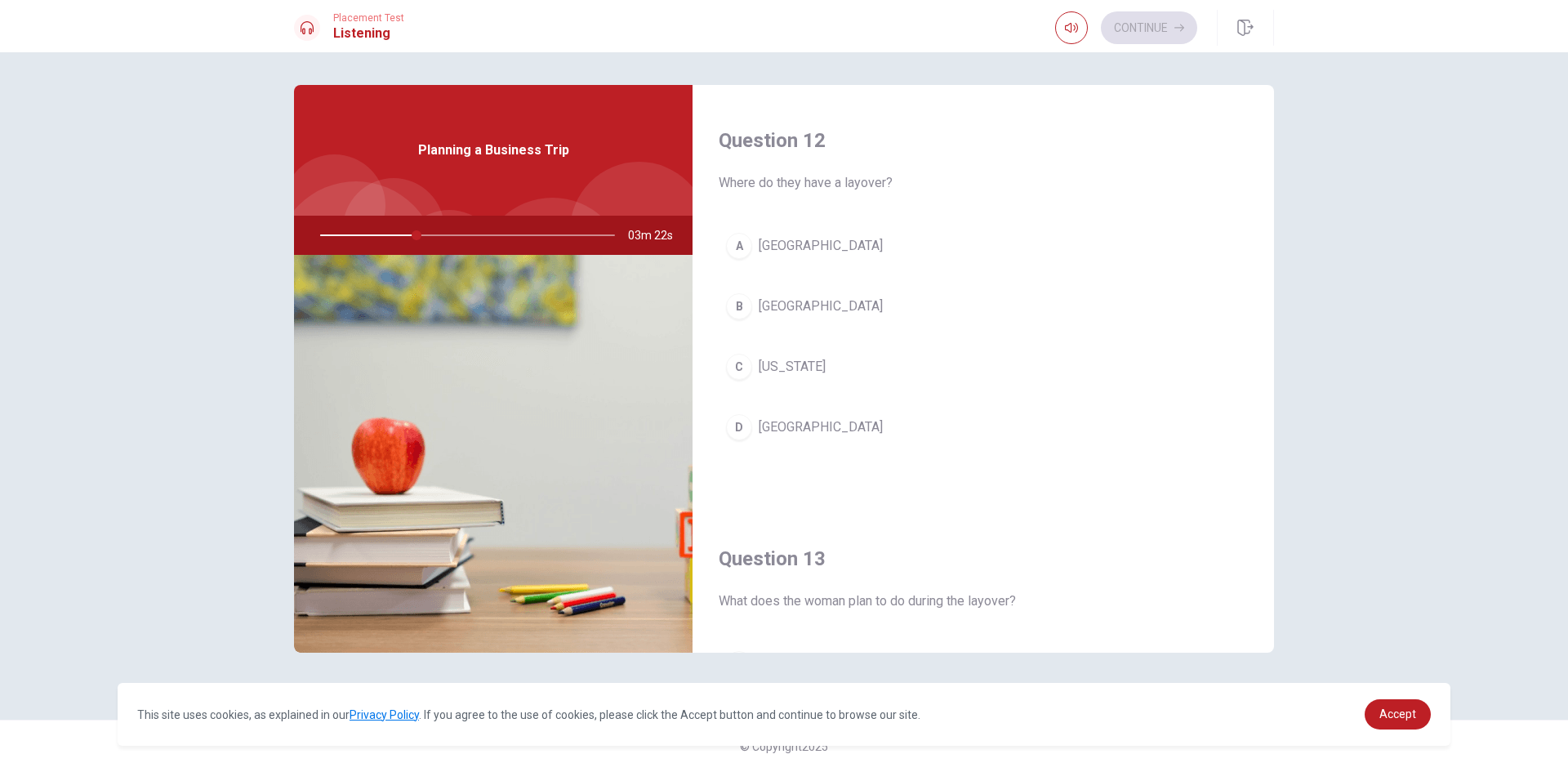
click at [747, 245] on div "A" at bounding box center [739, 246] width 26 height 26
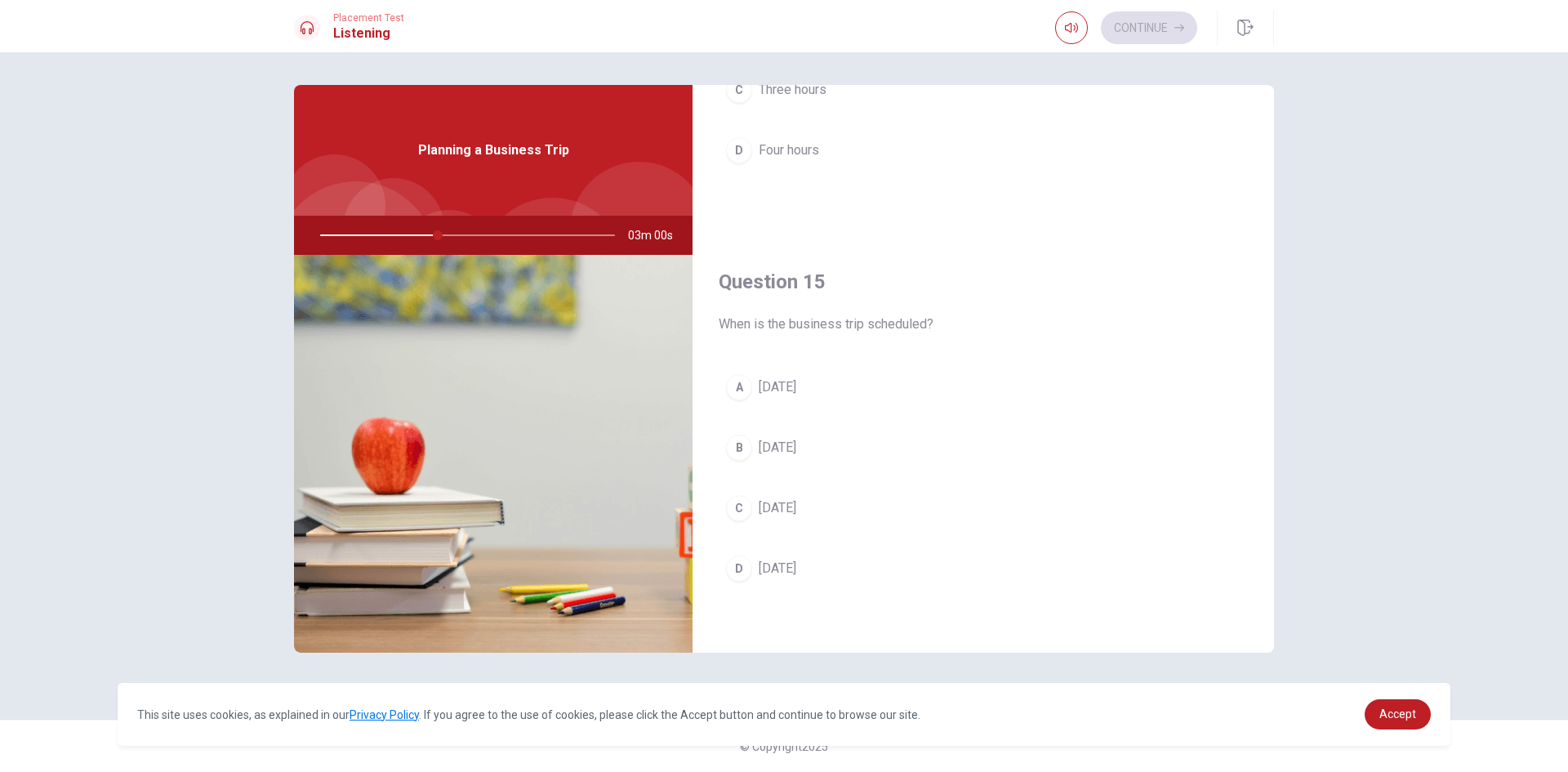
scroll to position [1524, 0]
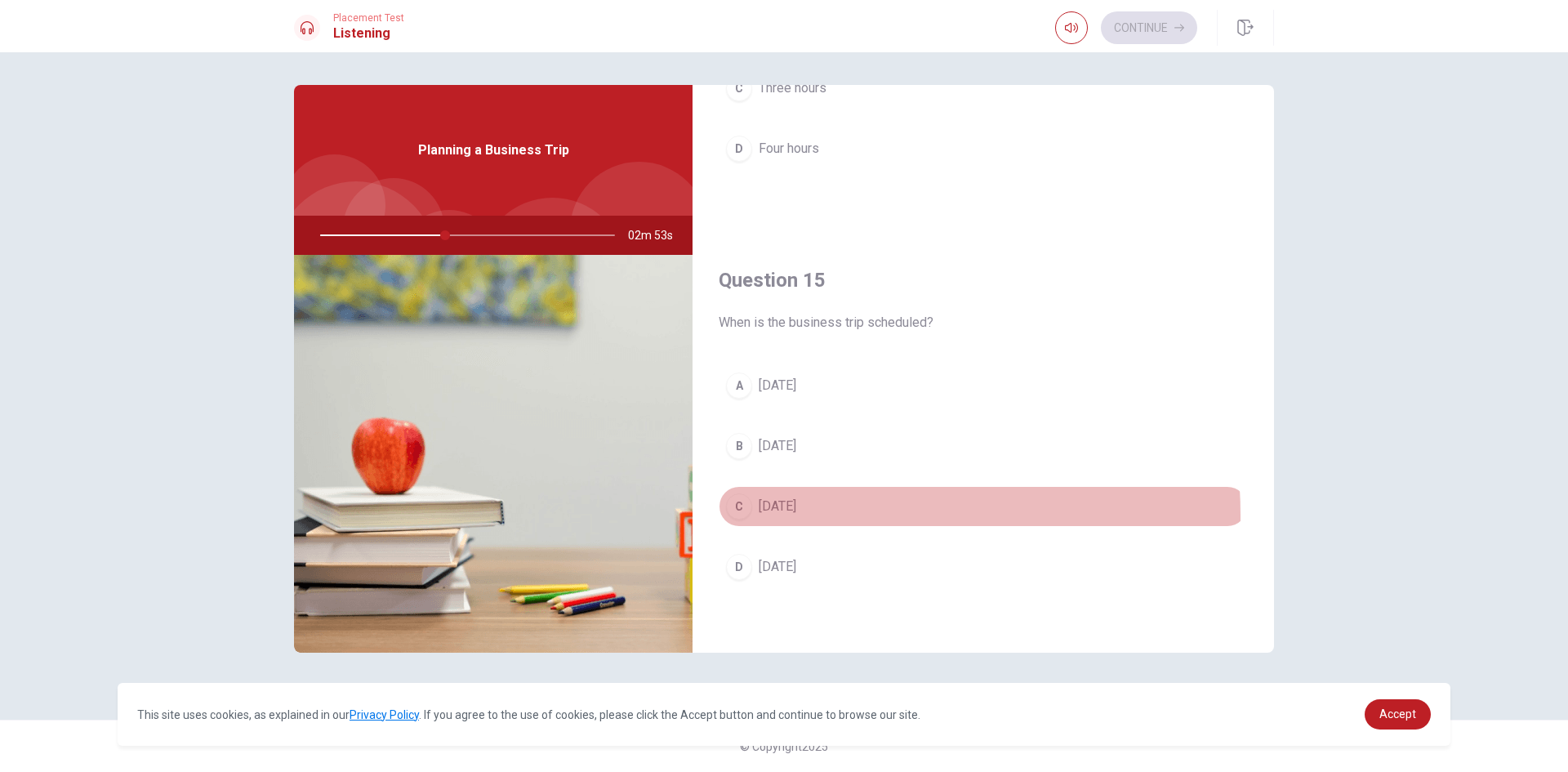
click at [746, 513] on div "C" at bounding box center [739, 506] width 26 height 26
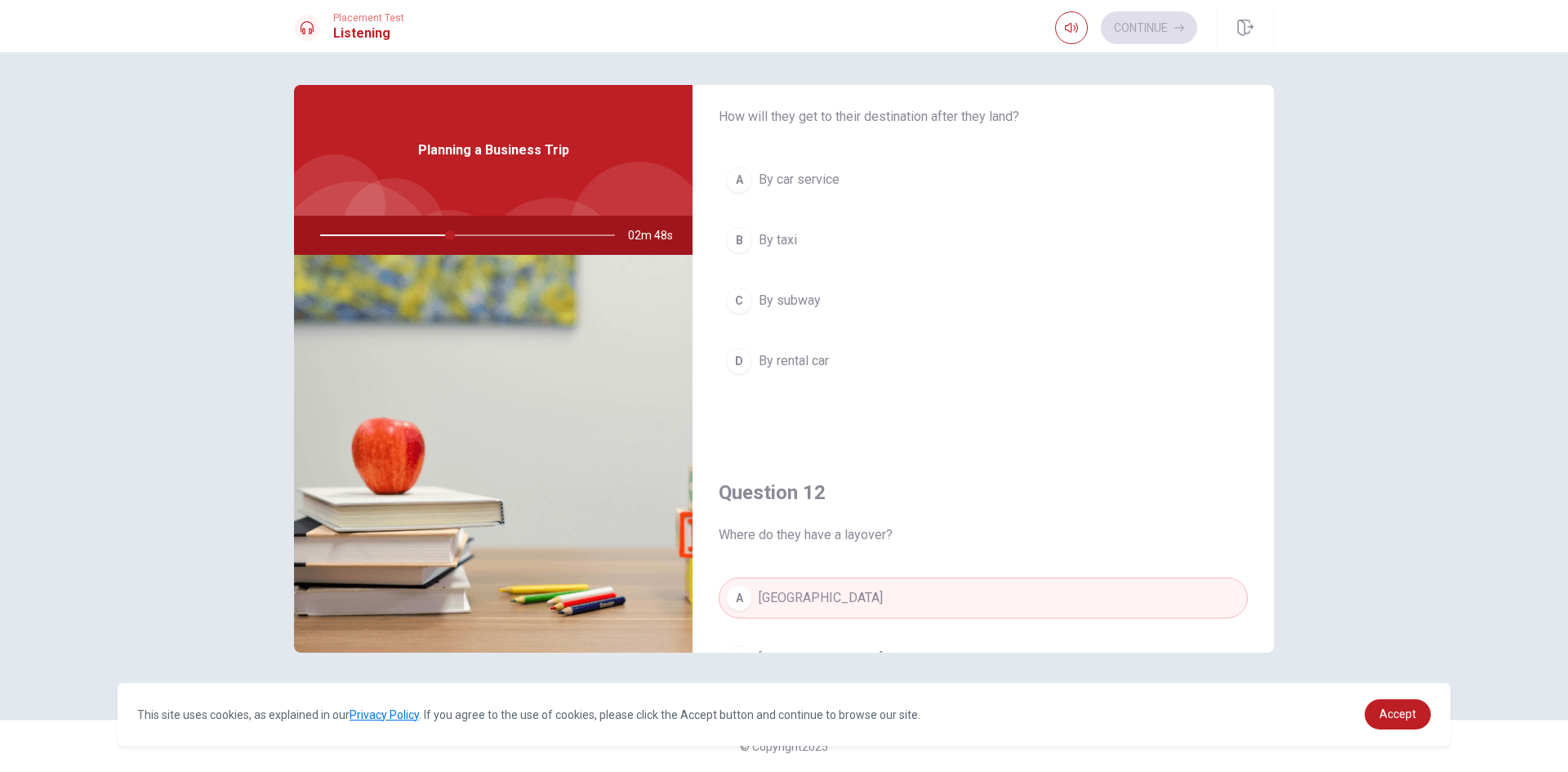
scroll to position [53, 0]
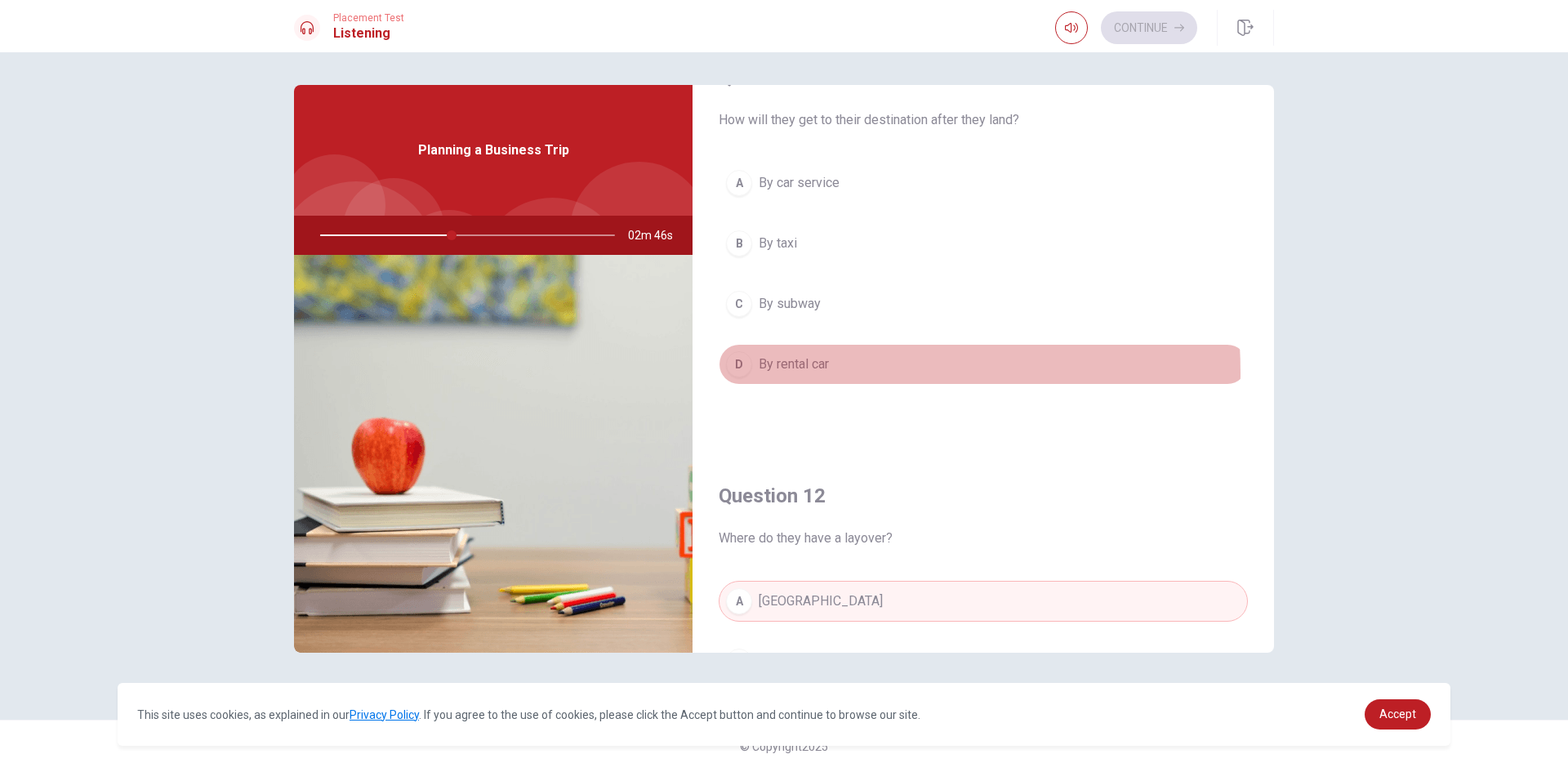
click at [751, 374] on button "D By rental car" at bounding box center [983, 364] width 529 height 41
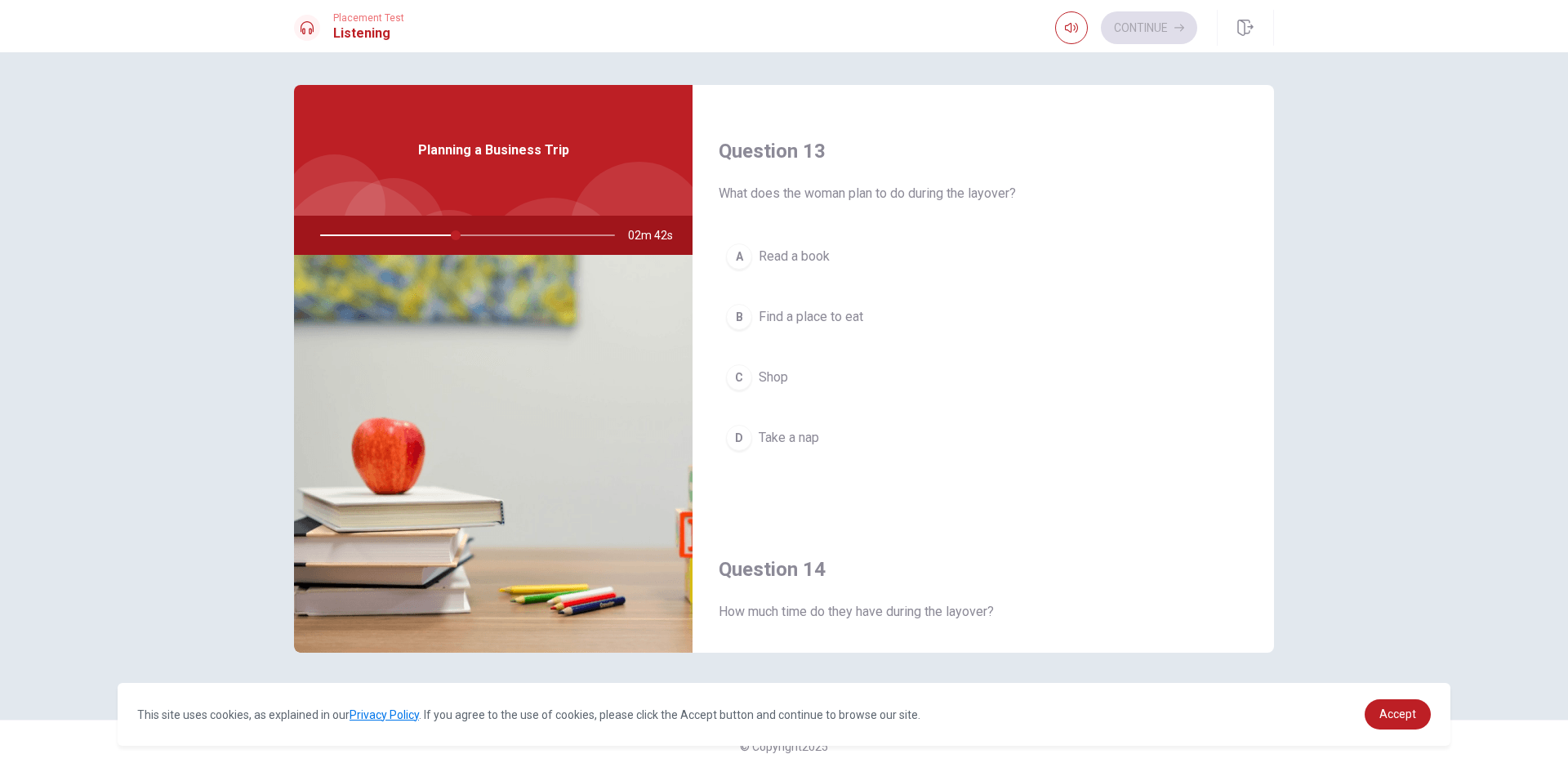
scroll to position [870, 0]
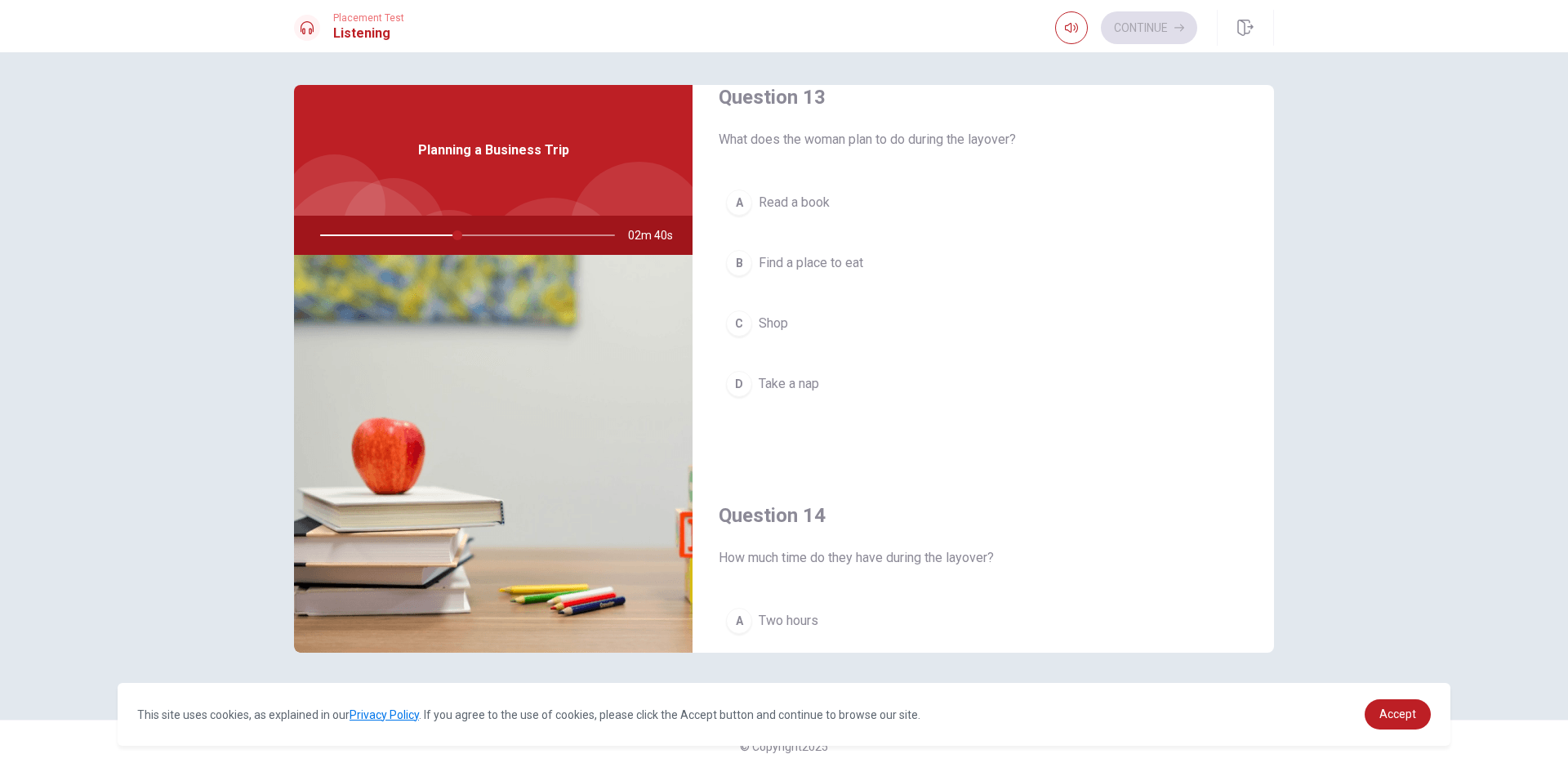
click at [735, 260] on div "B" at bounding box center [739, 263] width 26 height 26
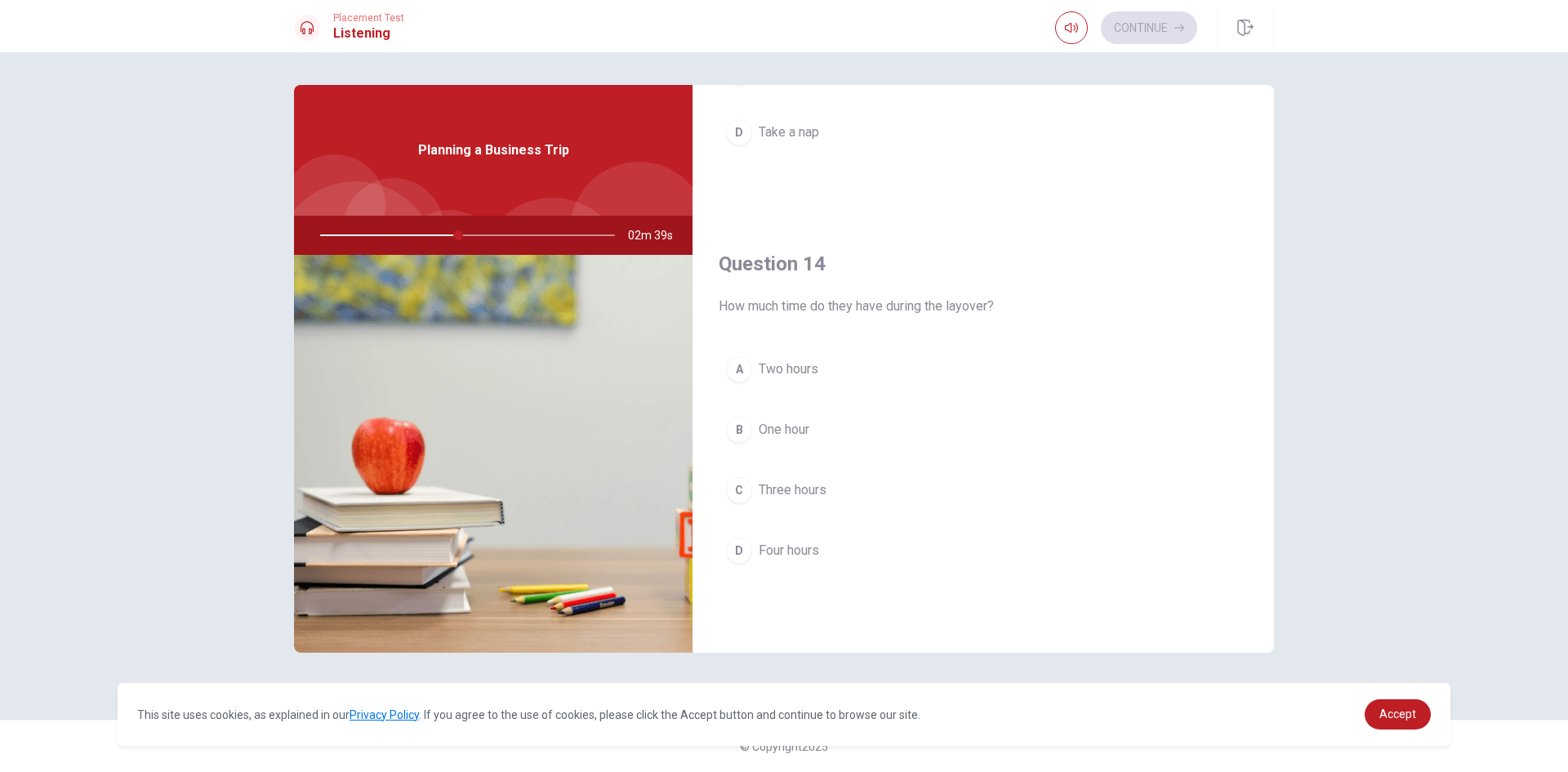
scroll to position [1197, 0]
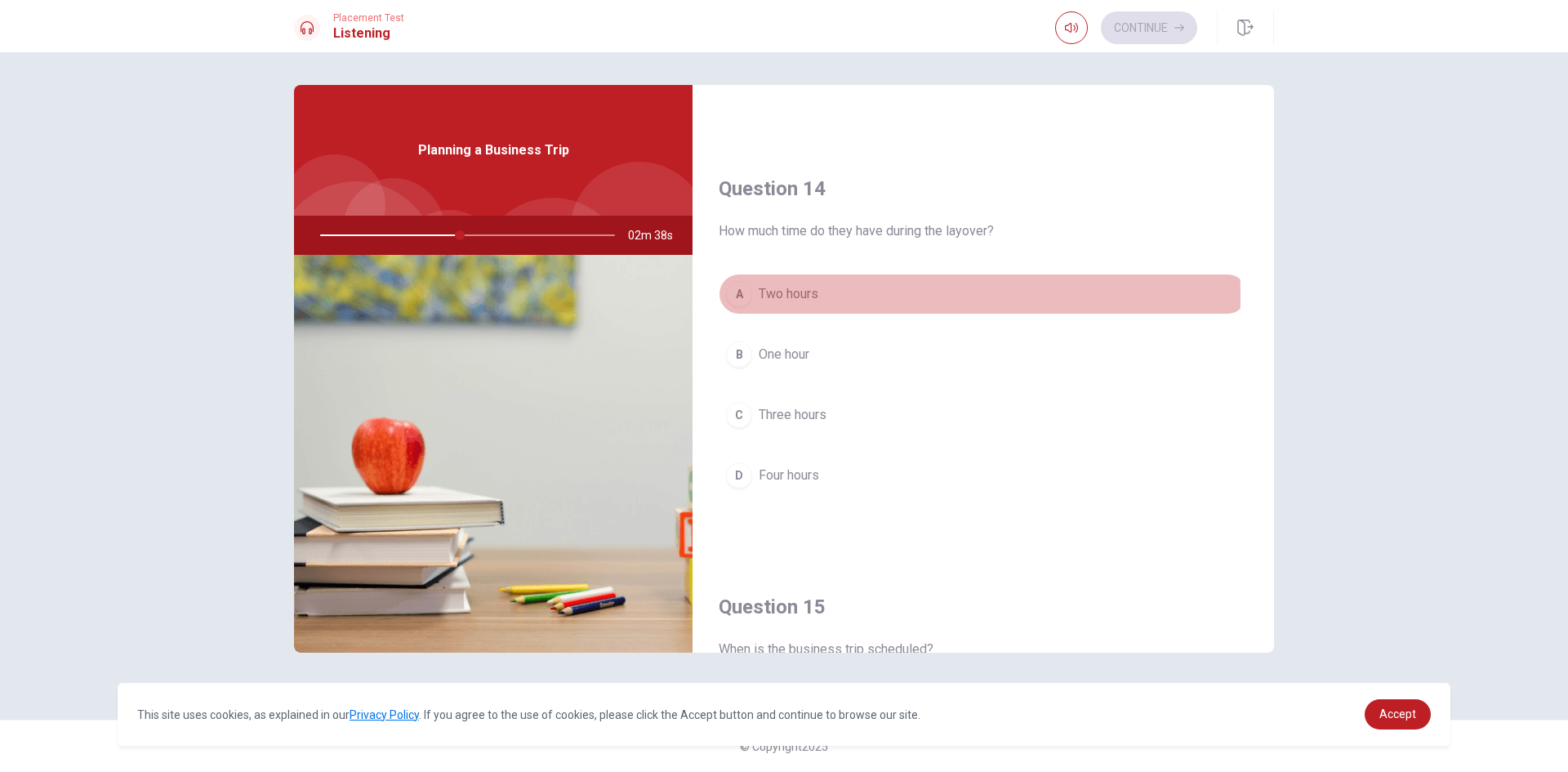
click at [738, 296] on div "A" at bounding box center [739, 295] width 26 height 26
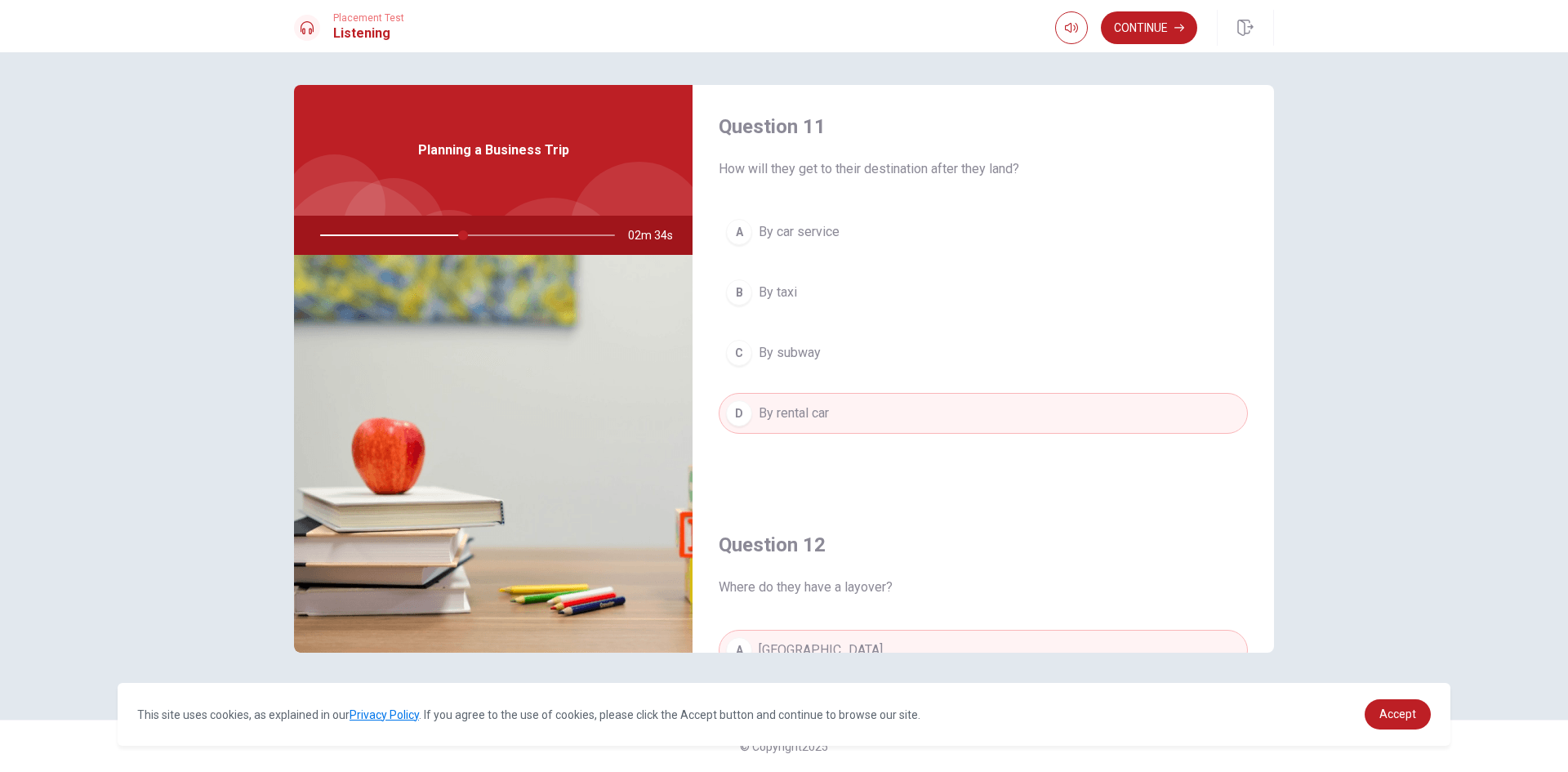
scroll to position [0, 0]
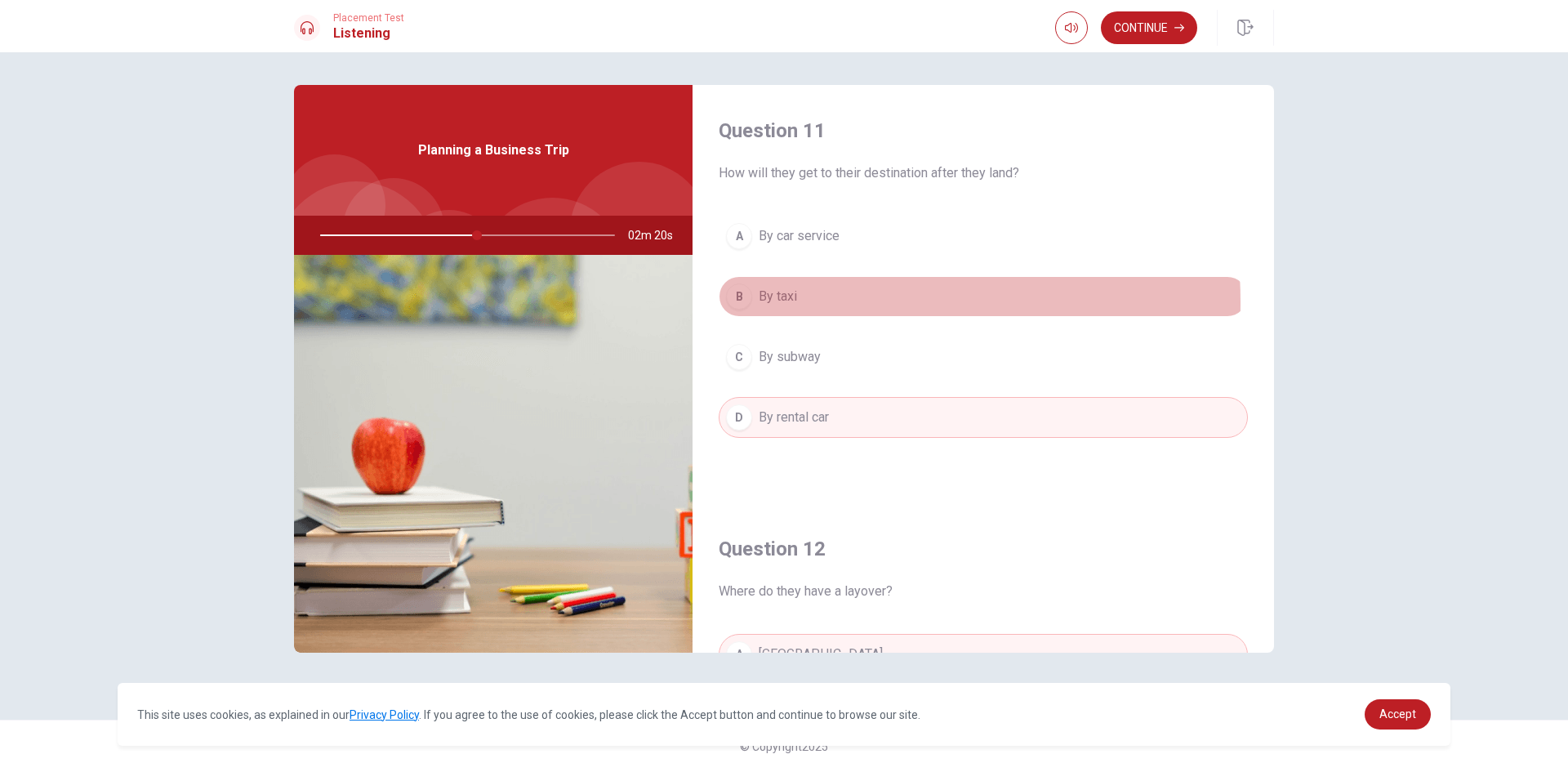
click at [747, 304] on div "B" at bounding box center [739, 296] width 26 height 26
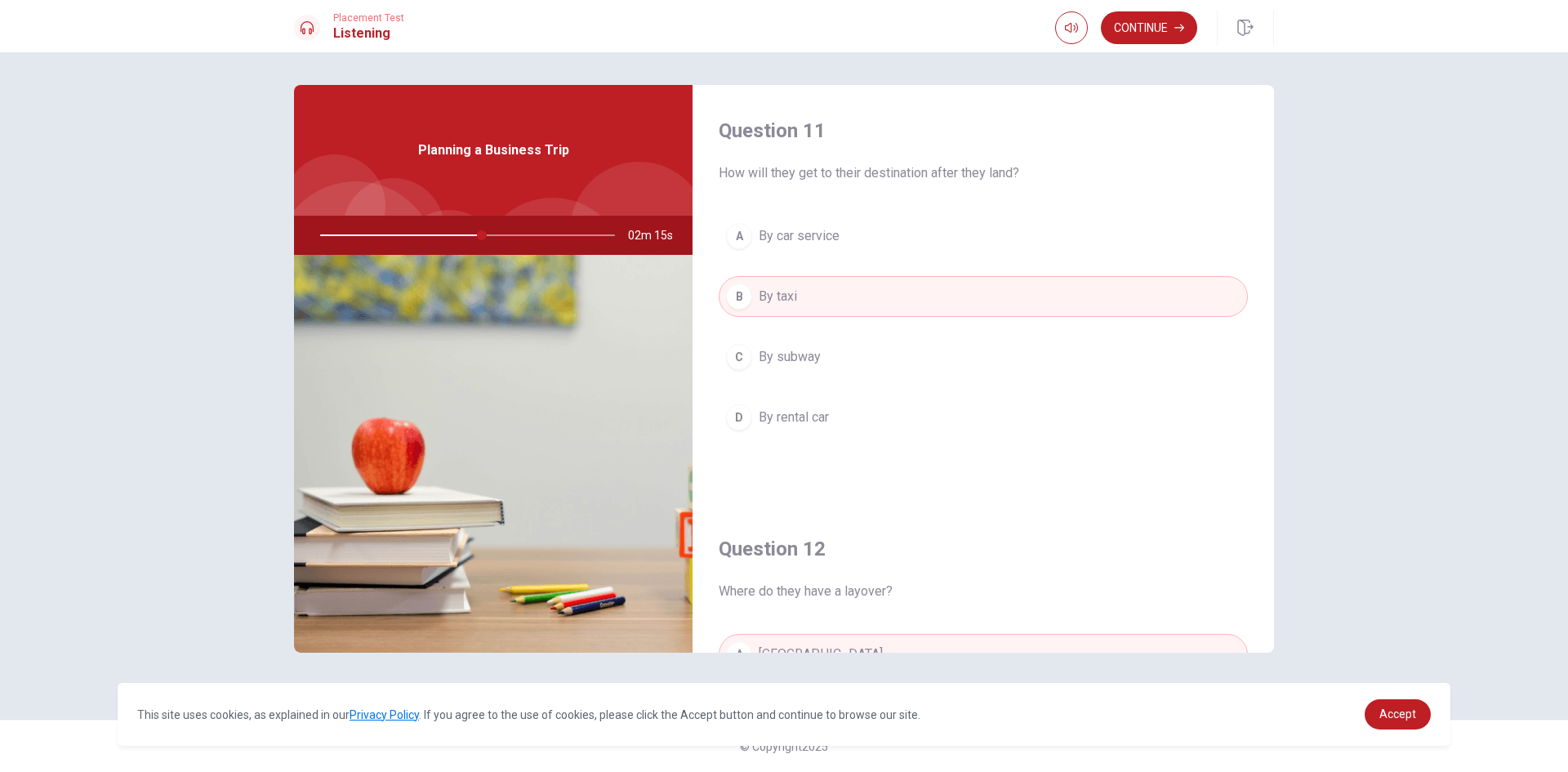
drag, startPoint x: 468, startPoint y: 230, endPoint x: 434, endPoint y: 232, distance: 34.1
click at [434, 232] on div at bounding box center [464, 236] width 327 height 39
drag, startPoint x: 482, startPoint y: 235, endPoint x: 444, endPoint y: 234, distance: 38.0
click at [444, 234] on div at bounding box center [464, 236] width 327 height 39
click at [1150, 33] on button "Continue" at bounding box center [1148, 27] width 96 height 33
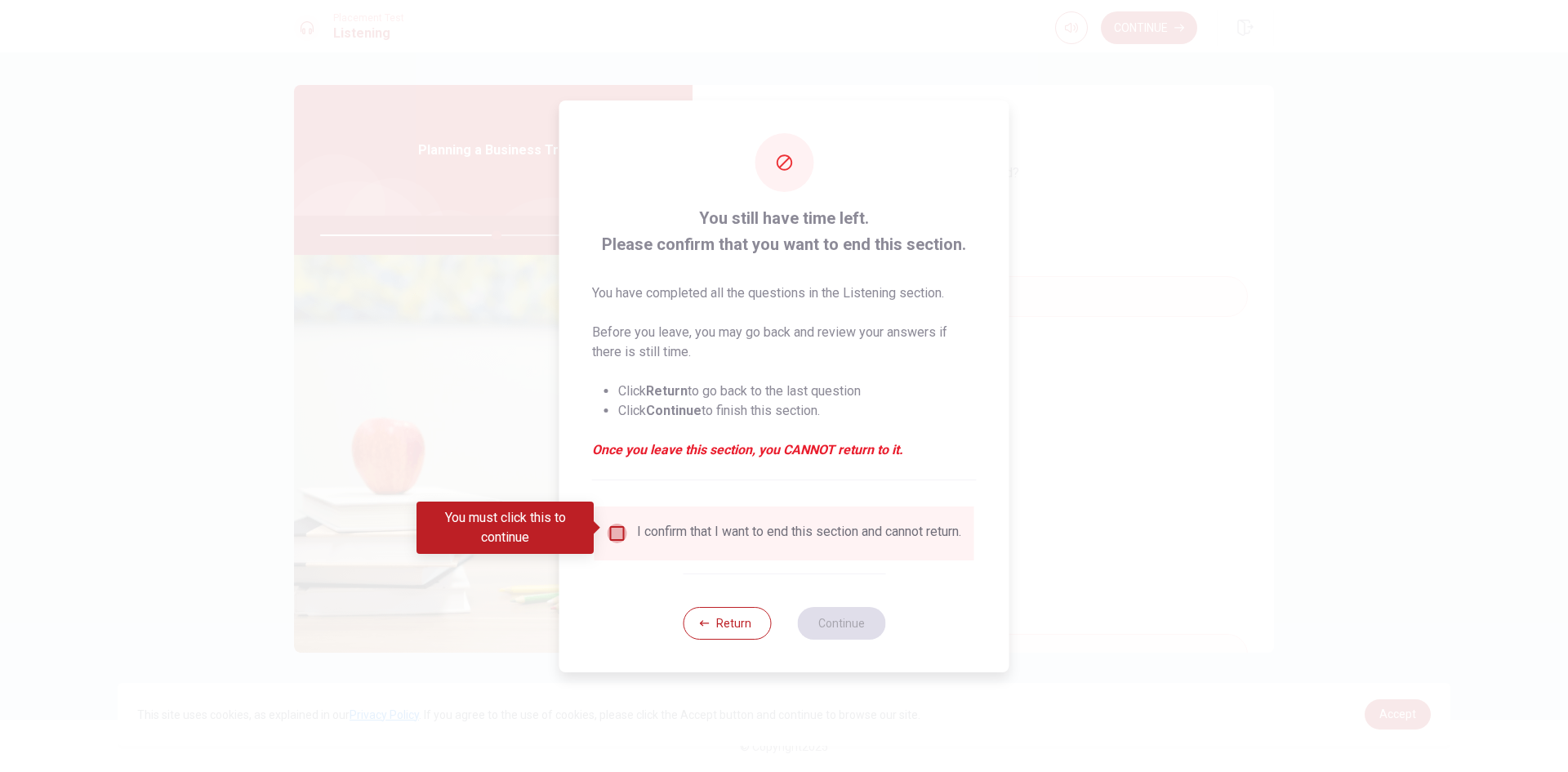
click at [618, 536] on input "You must click this to continue" at bounding box center [617, 534] width 19 height 19
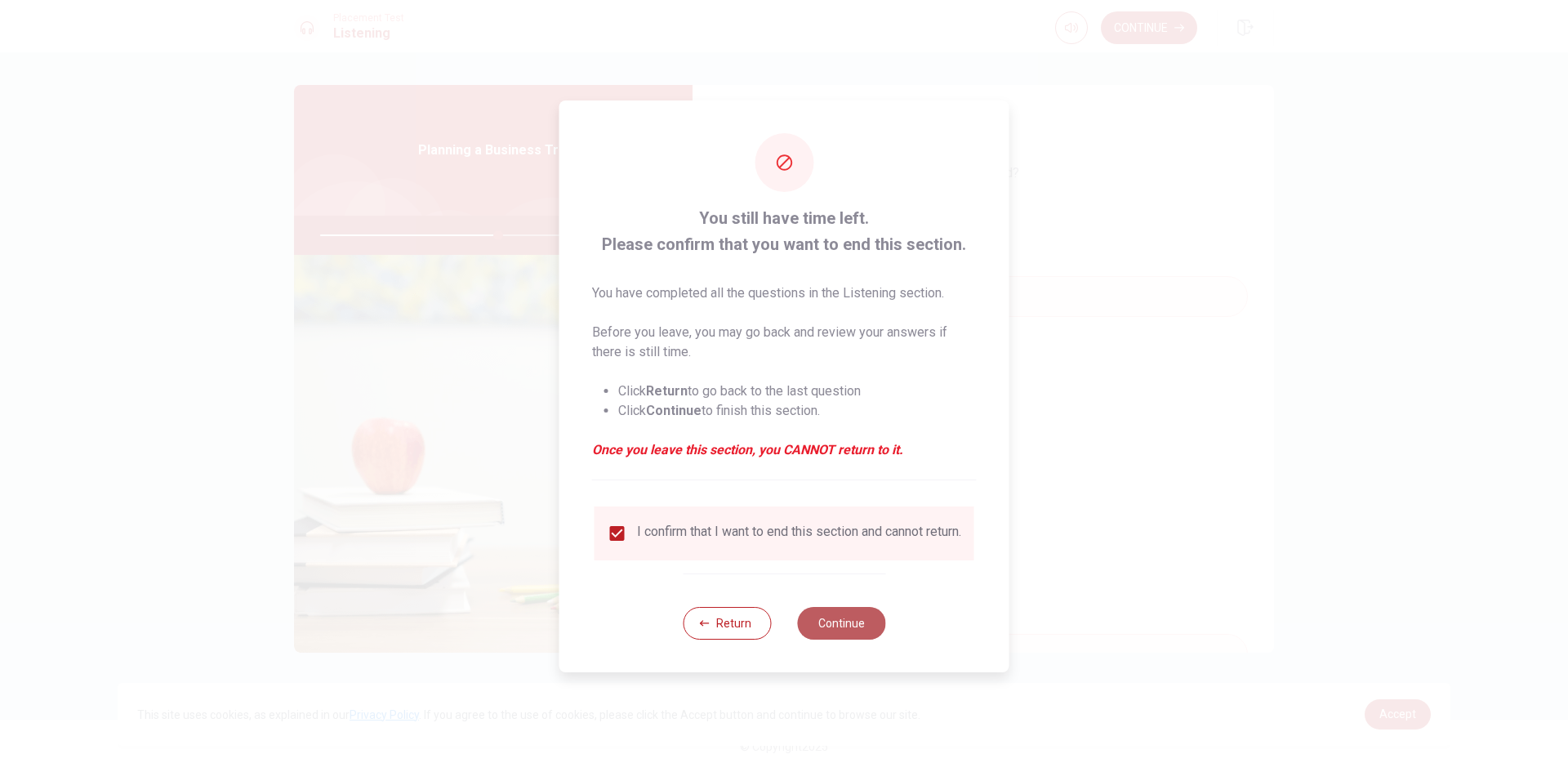
click at [830, 636] on button "Continue" at bounding box center [841, 623] width 88 height 33
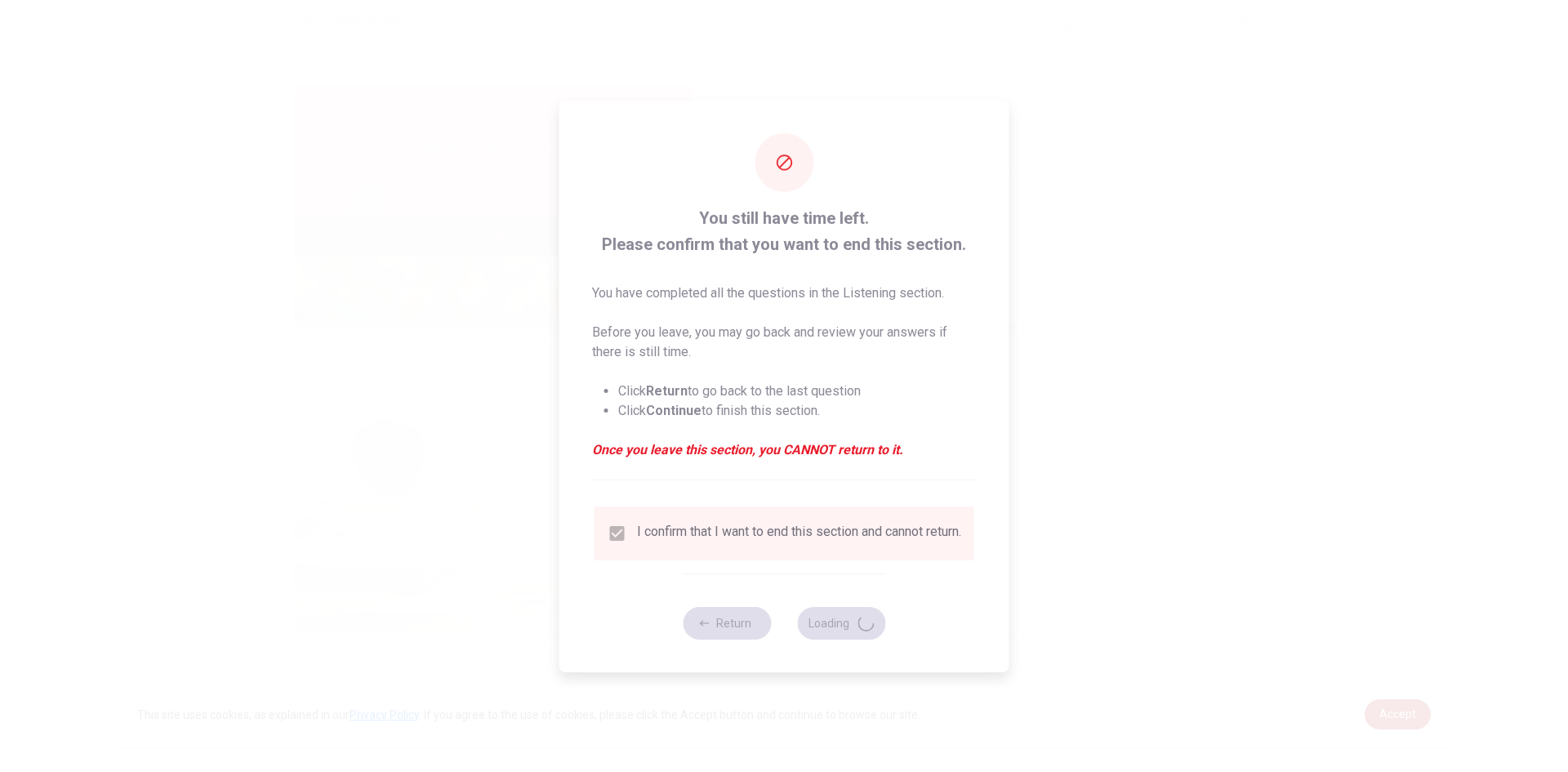
type input "61"
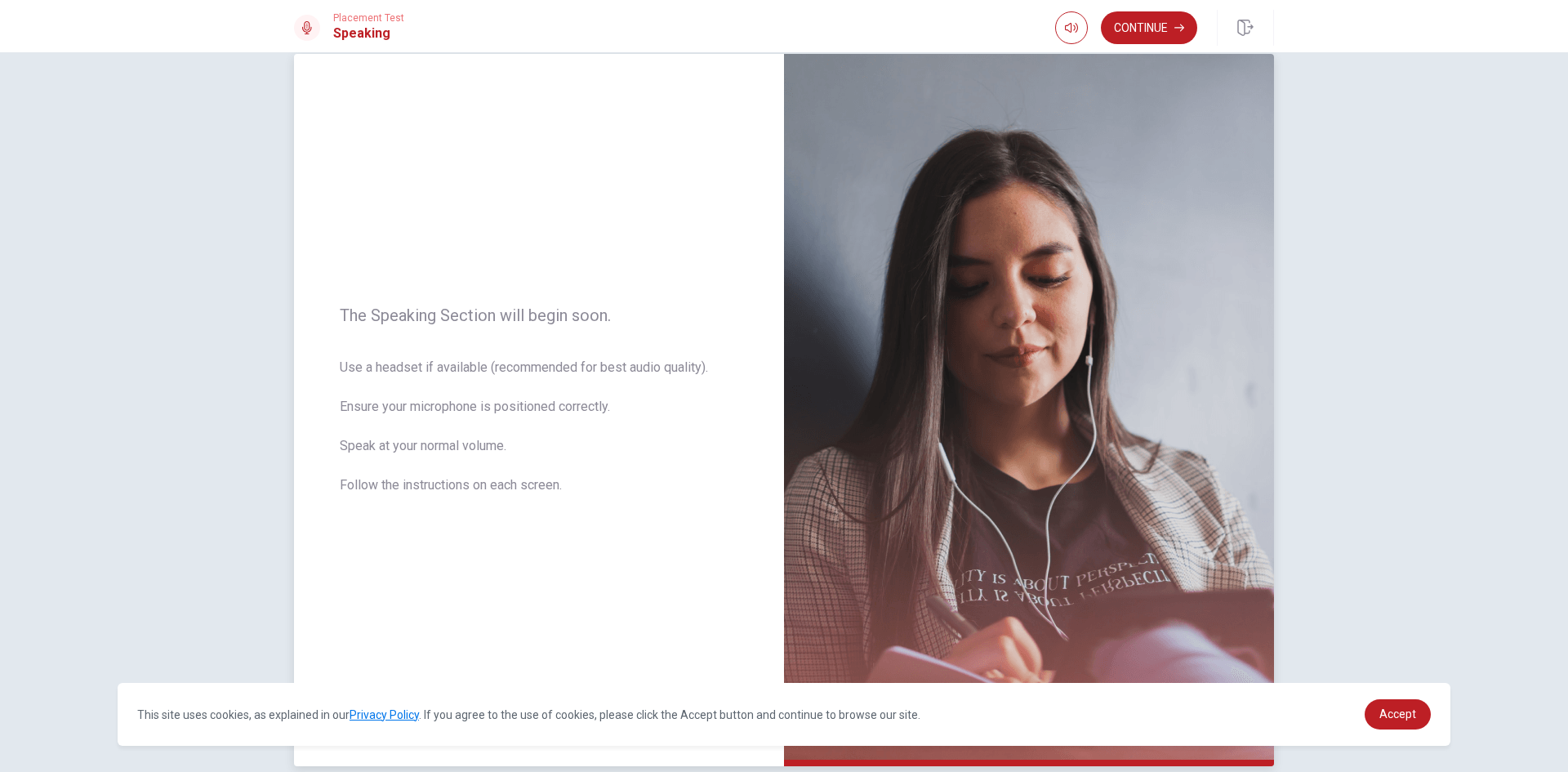
scroll to position [110, 0]
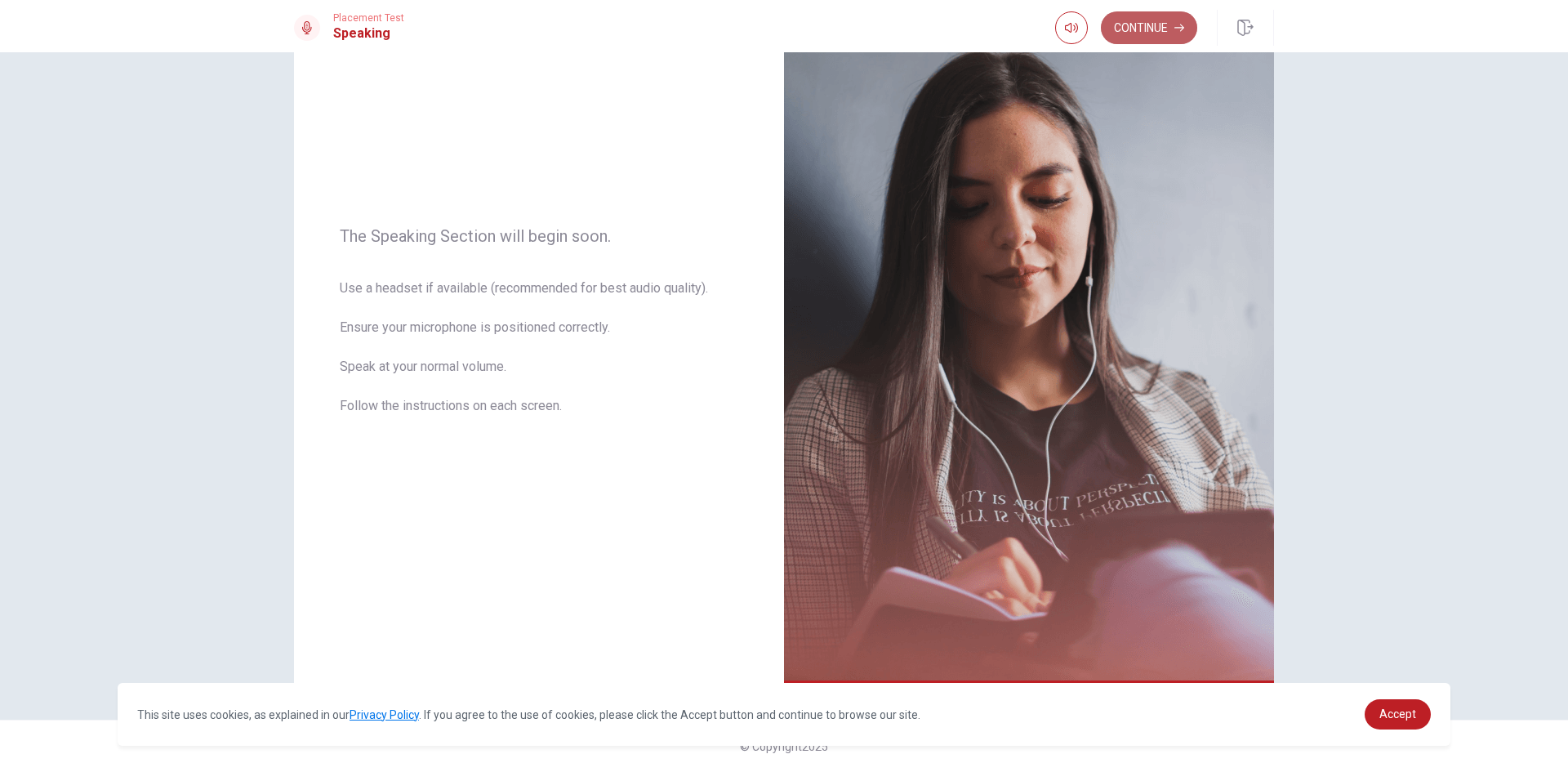
click at [1163, 28] on button "Continue" at bounding box center [1148, 27] width 96 height 33
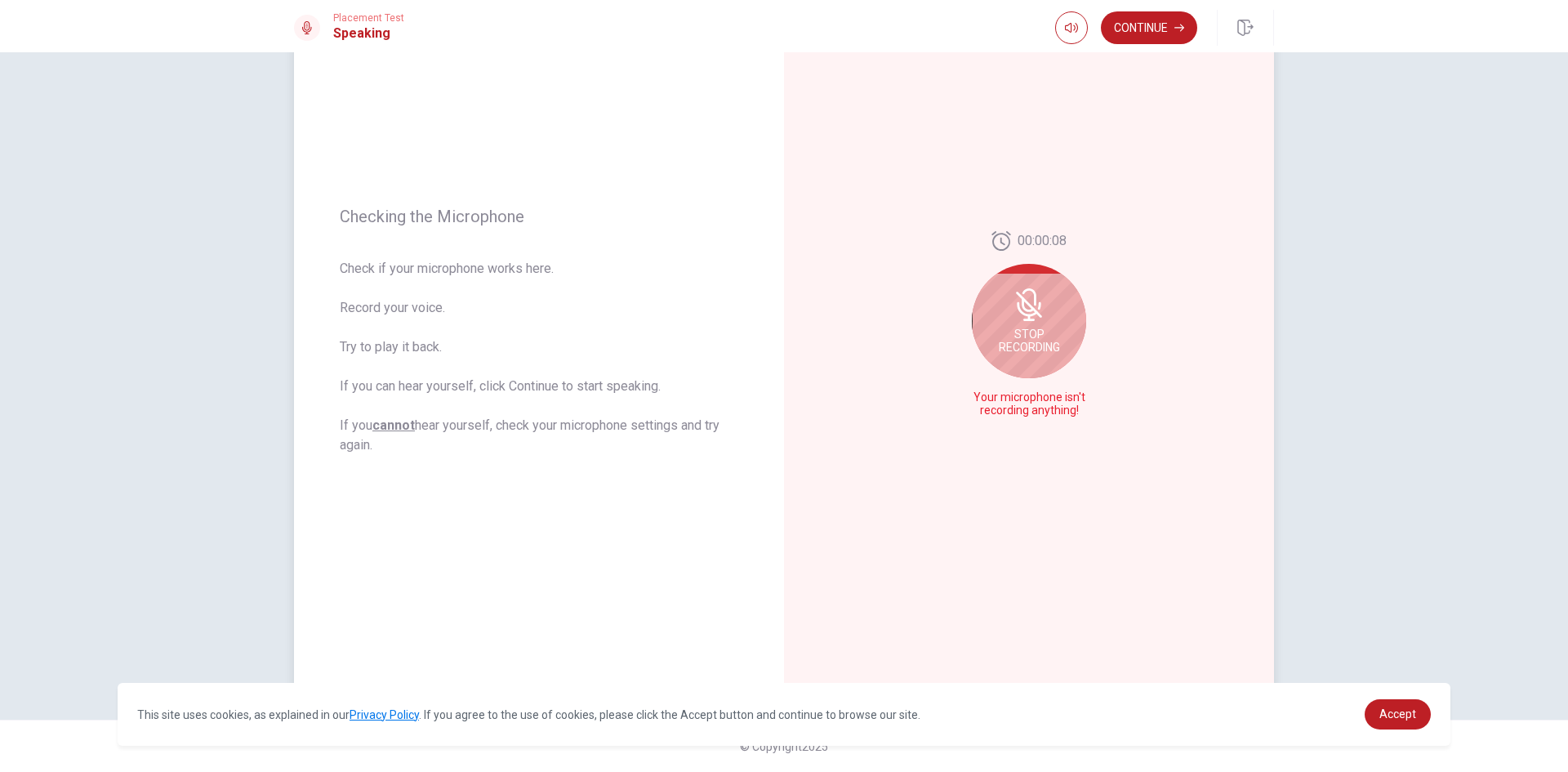
click at [1031, 353] on span "Stop Recording" at bounding box center [1029, 341] width 61 height 26
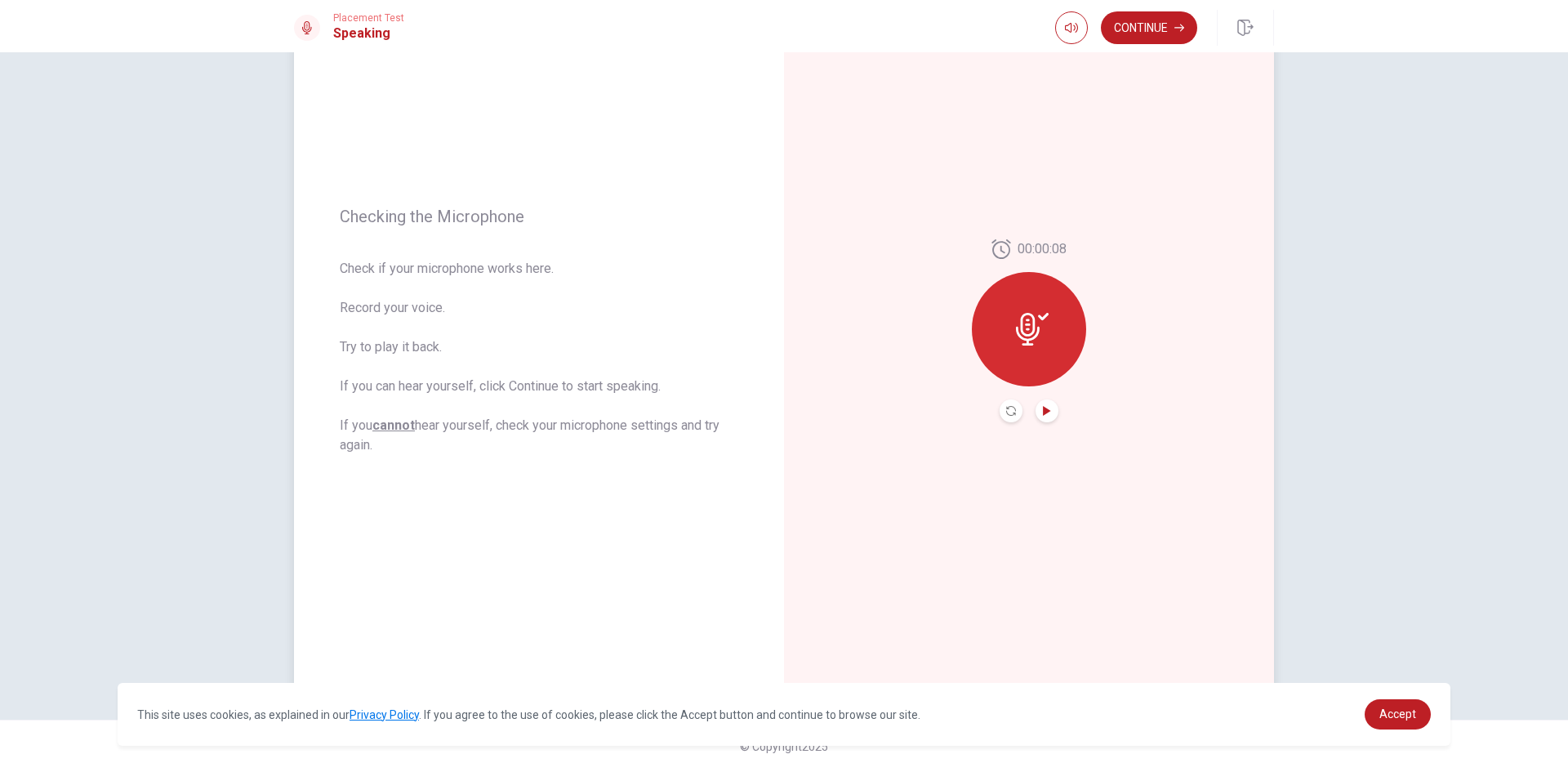
click at [1043, 407] on icon "Play Audio" at bounding box center [1047, 410] width 10 height 10
click at [1048, 340] on div at bounding box center [1029, 329] width 115 height 115
click at [1028, 329] on icon at bounding box center [1032, 329] width 33 height 33
click at [1042, 419] on button "Play Audio" at bounding box center [1047, 411] width 23 height 23
click at [1149, 31] on button "Continue" at bounding box center [1148, 27] width 96 height 33
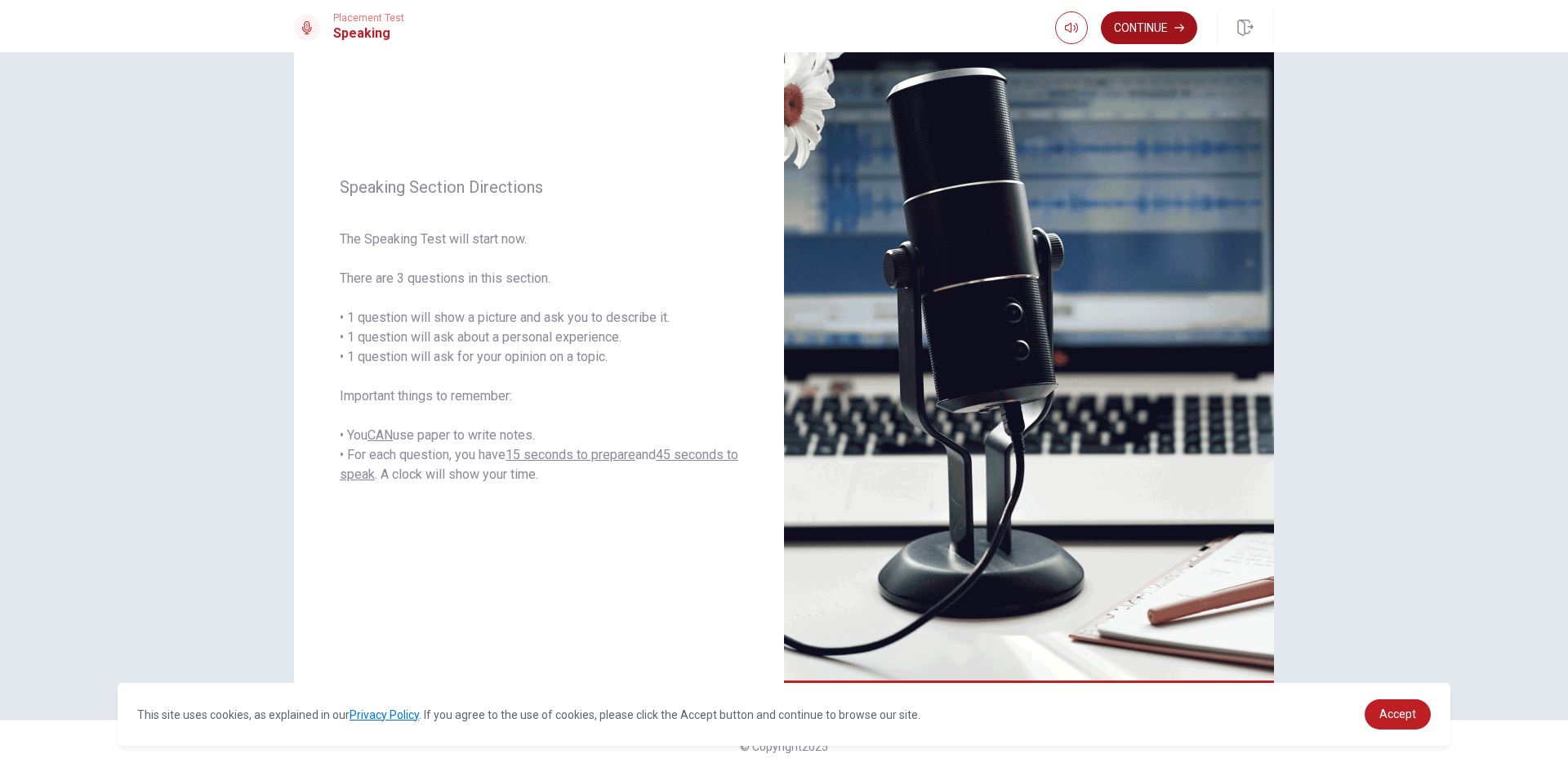
click at [1142, 34] on button "Continue" at bounding box center [1148, 27] width 96 height 33
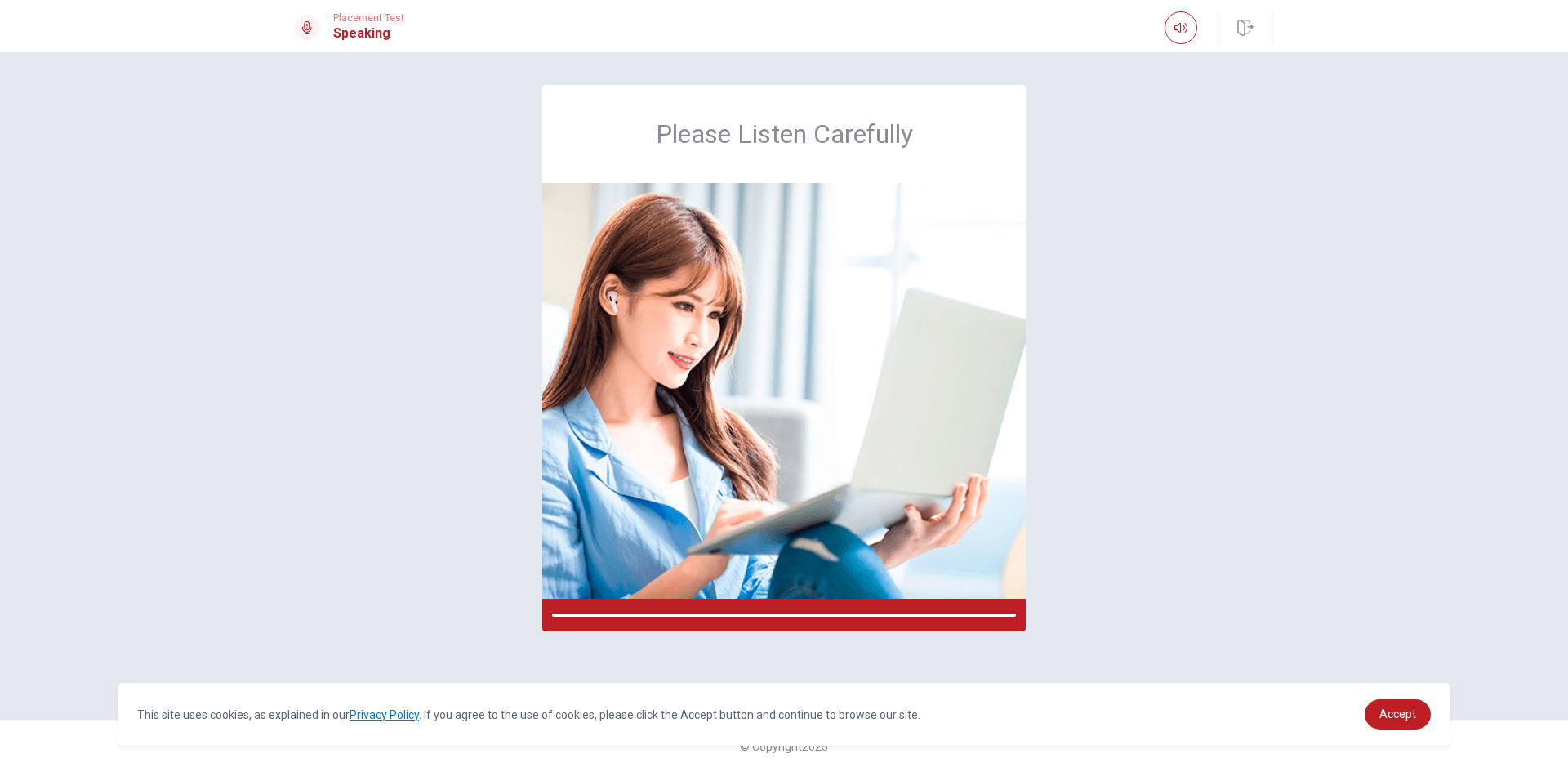
scroll to position [0, 0]
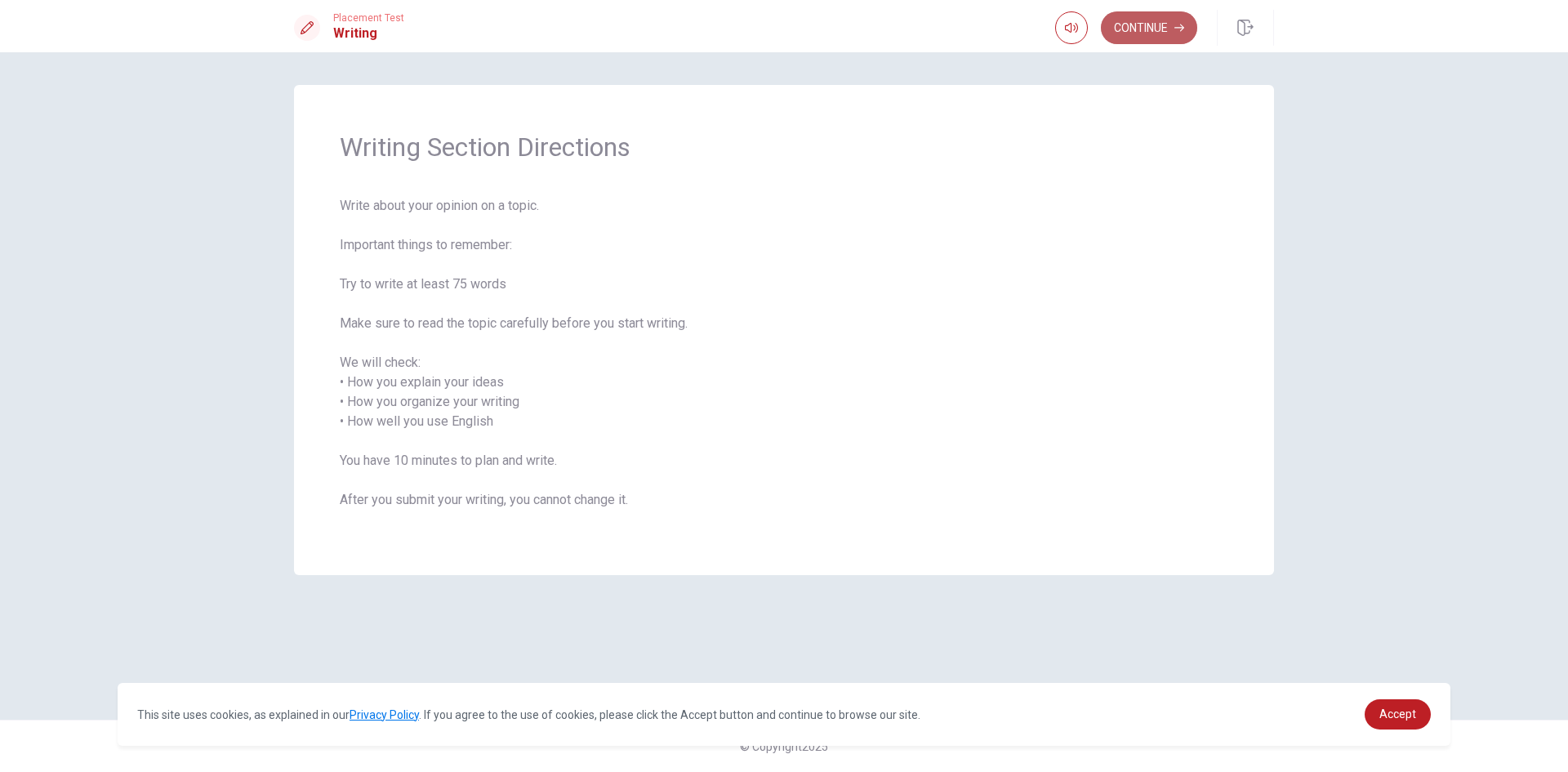
click at [1139, 27] on button "Continue" at bounding box center [1148, 27] width 96 height 33
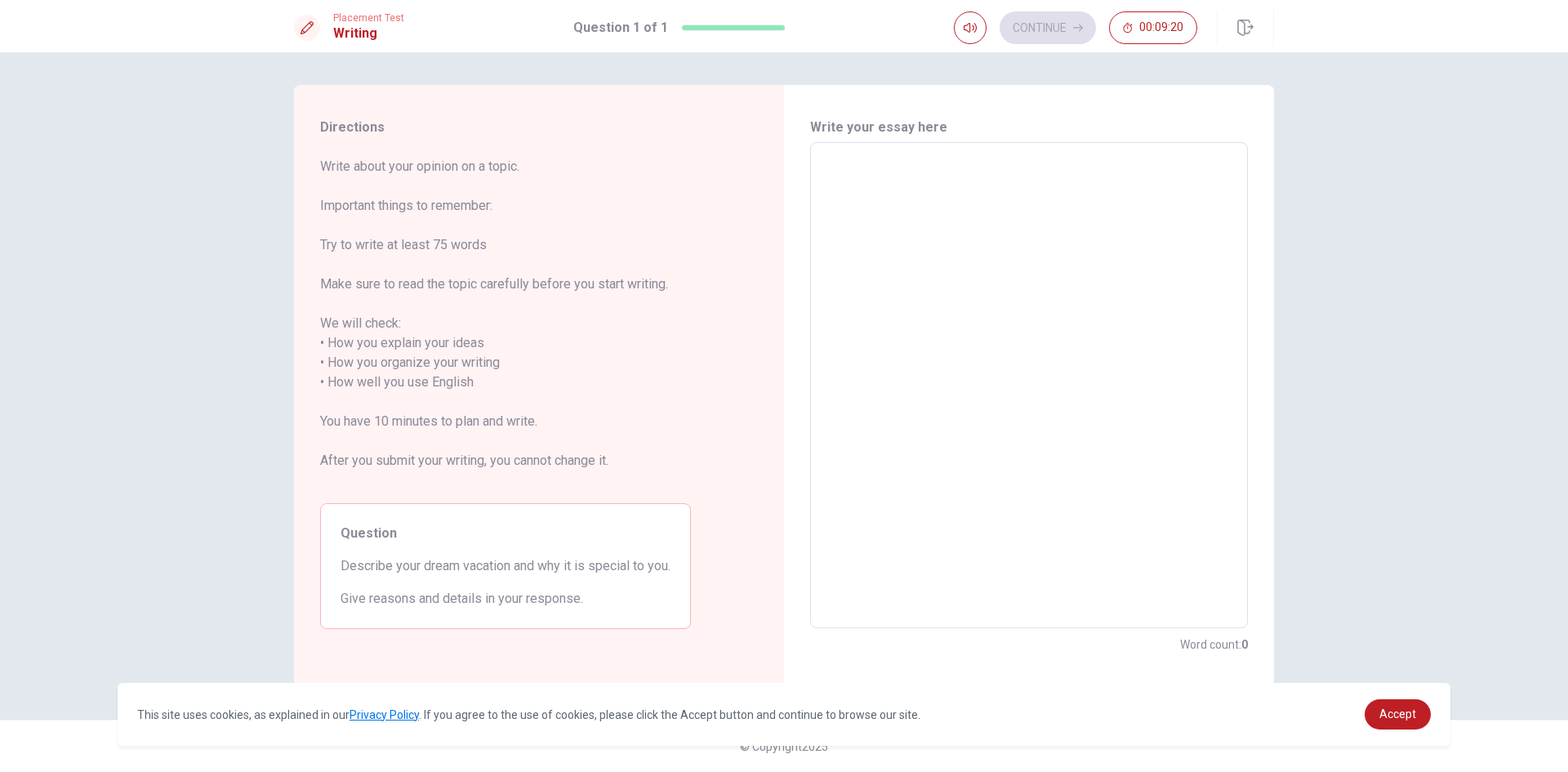
drag, startPoint x: 1567, startPoint y: 181, endPoint x: 1528, endPoint y: 326, distance: 150.2
drag, startPoint x: 1516, startPoint y: 308, endPoint x: 1467, endPoint y: 288, distance: 52.9
click at [1467, 288] on div "Directions Write about your opinion on a topic. Important things to remember: T…" at bounding box center [784, 412] width 1568 height 720
click at [903, 174] on textarea at bounding box center [1029, 386] width 414 height 460
click at [229, 626] on div "Directions Write about your opinion on a topic. Important things to remember: T…" at bounding box center [784, 412] width 1568 height 720
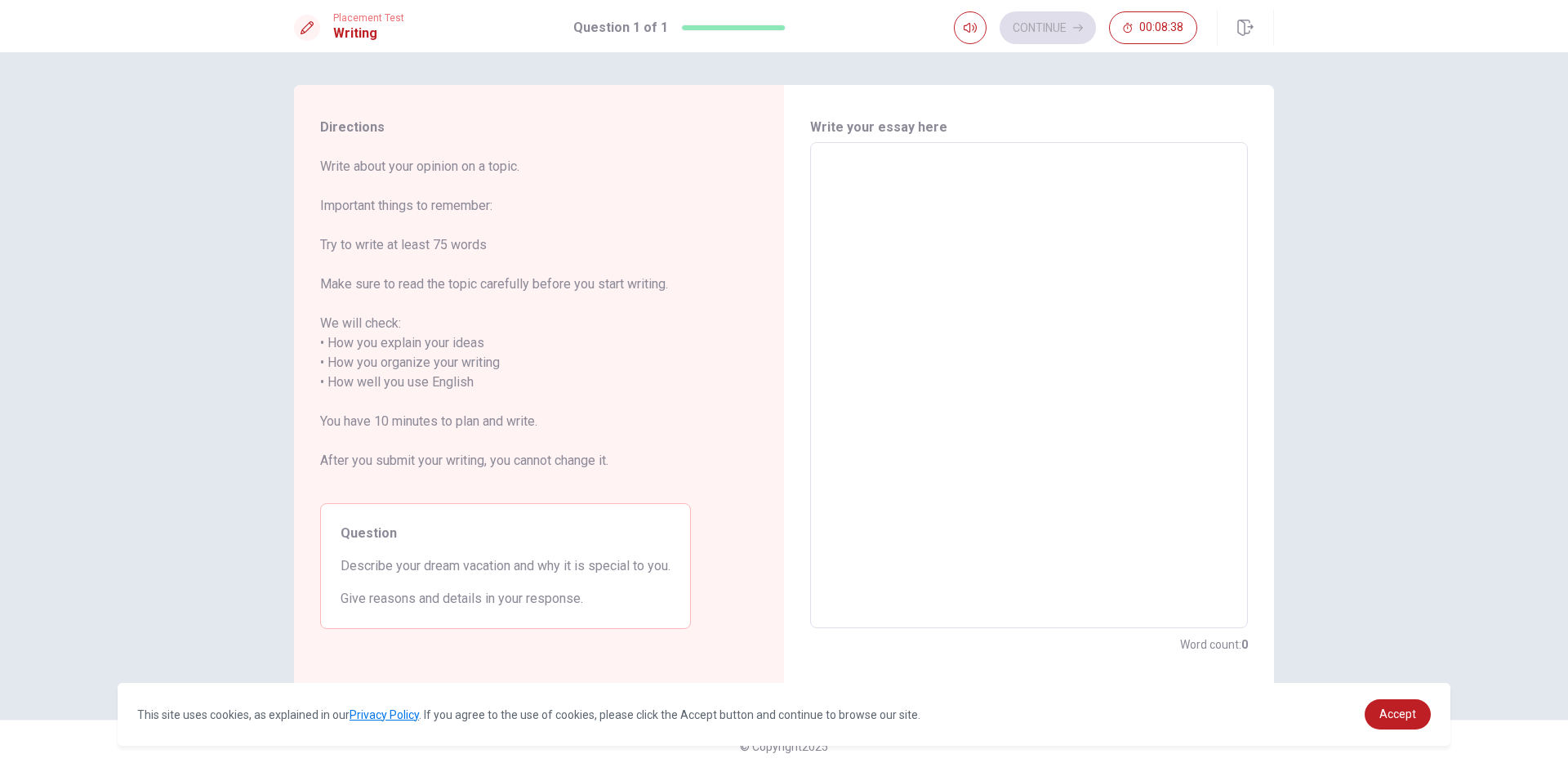
click at [992, 230] on textarea at bounding box center [1029, 386] width 414 height 460
type textarea "m"
type textarea "x"
type textarea "my"
type textarea "x"
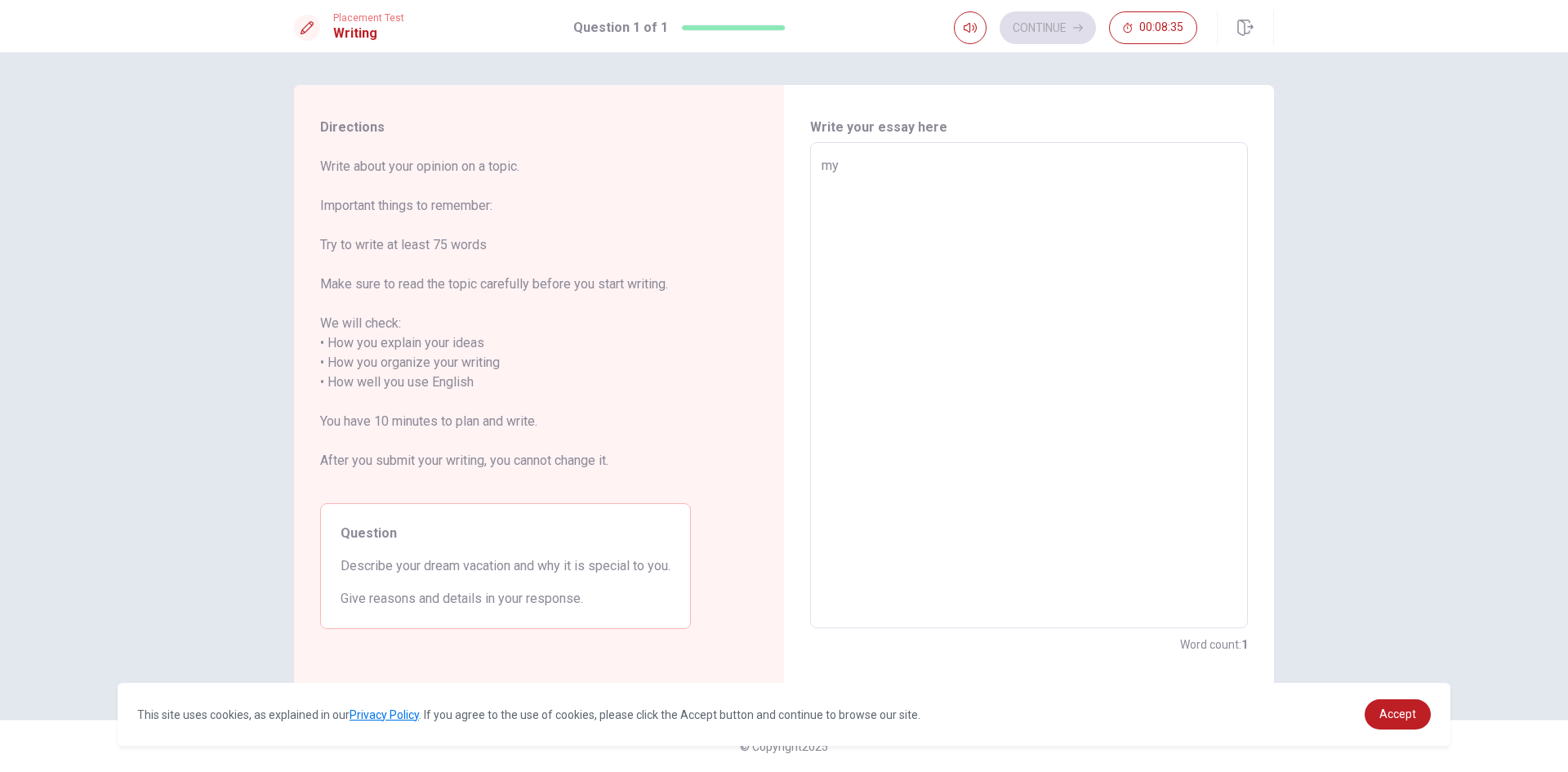
type textarea "my"
type textarea "x"
type textarea "my d"
type textarea "x"
type textarea "my dr"
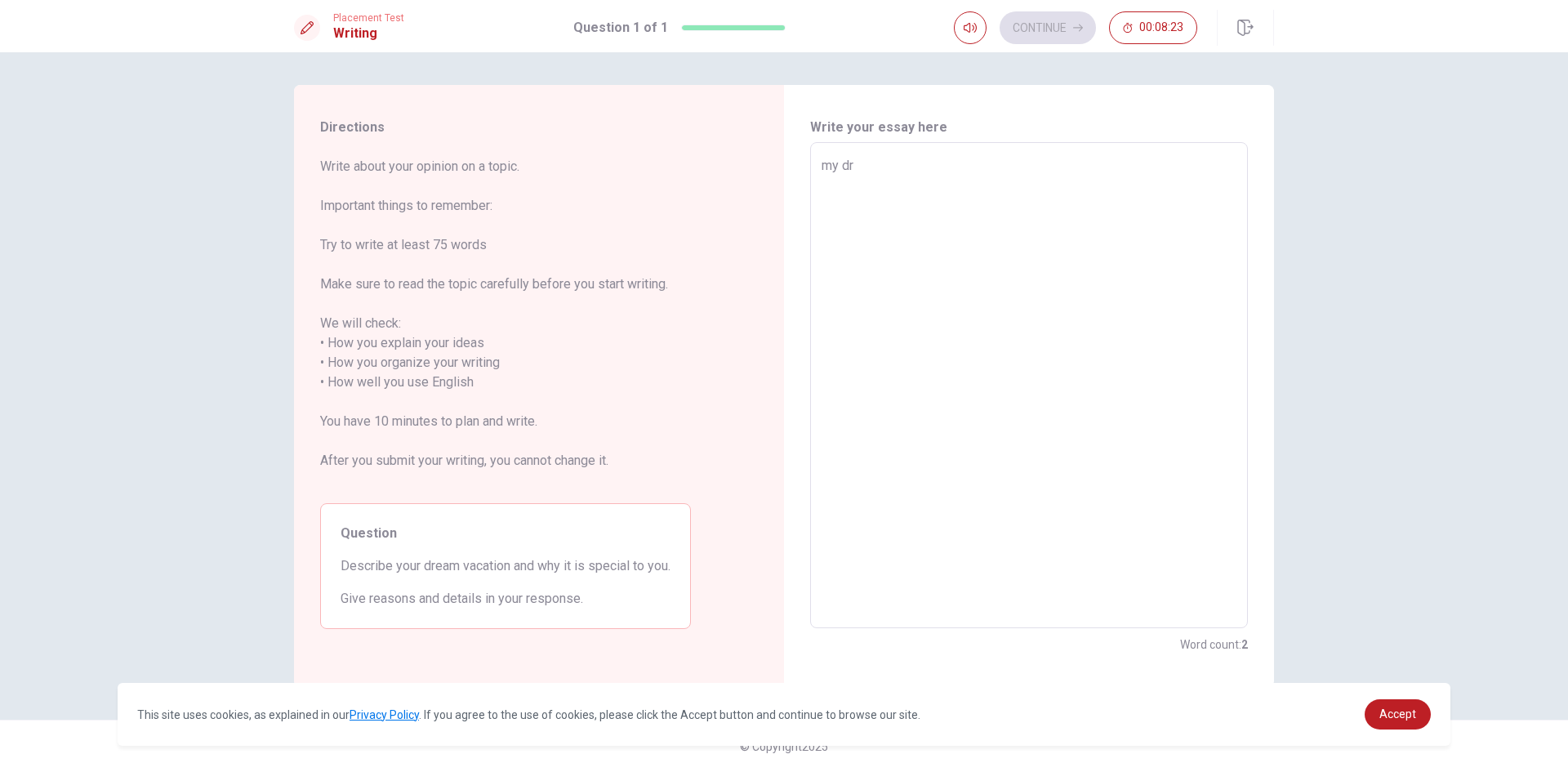
type textarea "x"
type textarea "my dre"
type textarea "x"
type textarea "my drea"
type textarea "x"
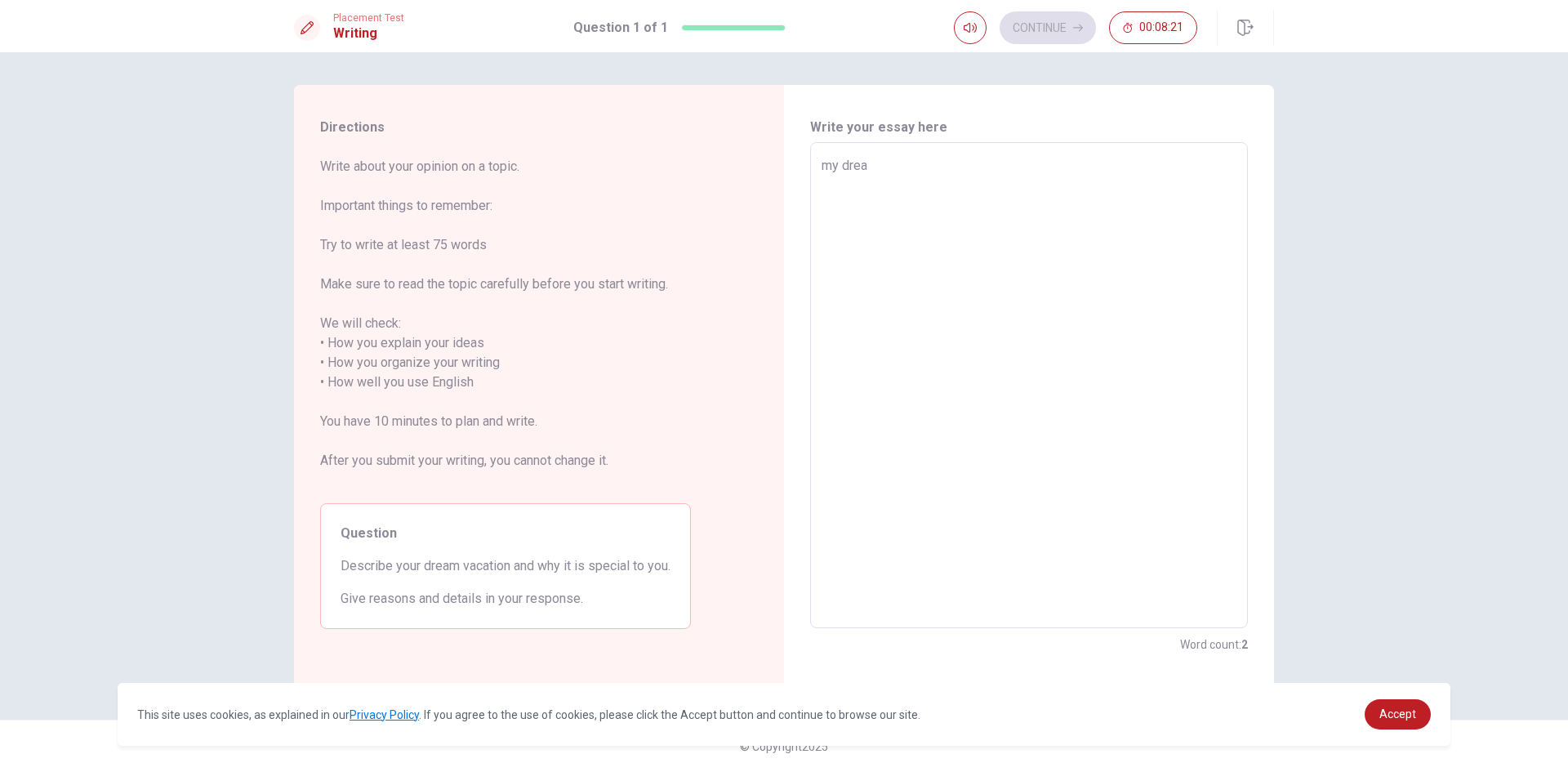
type textarea "my dream"
type textarea "x"
type textarea "my dream"
type textarea "x"
type textarea "my dream v"
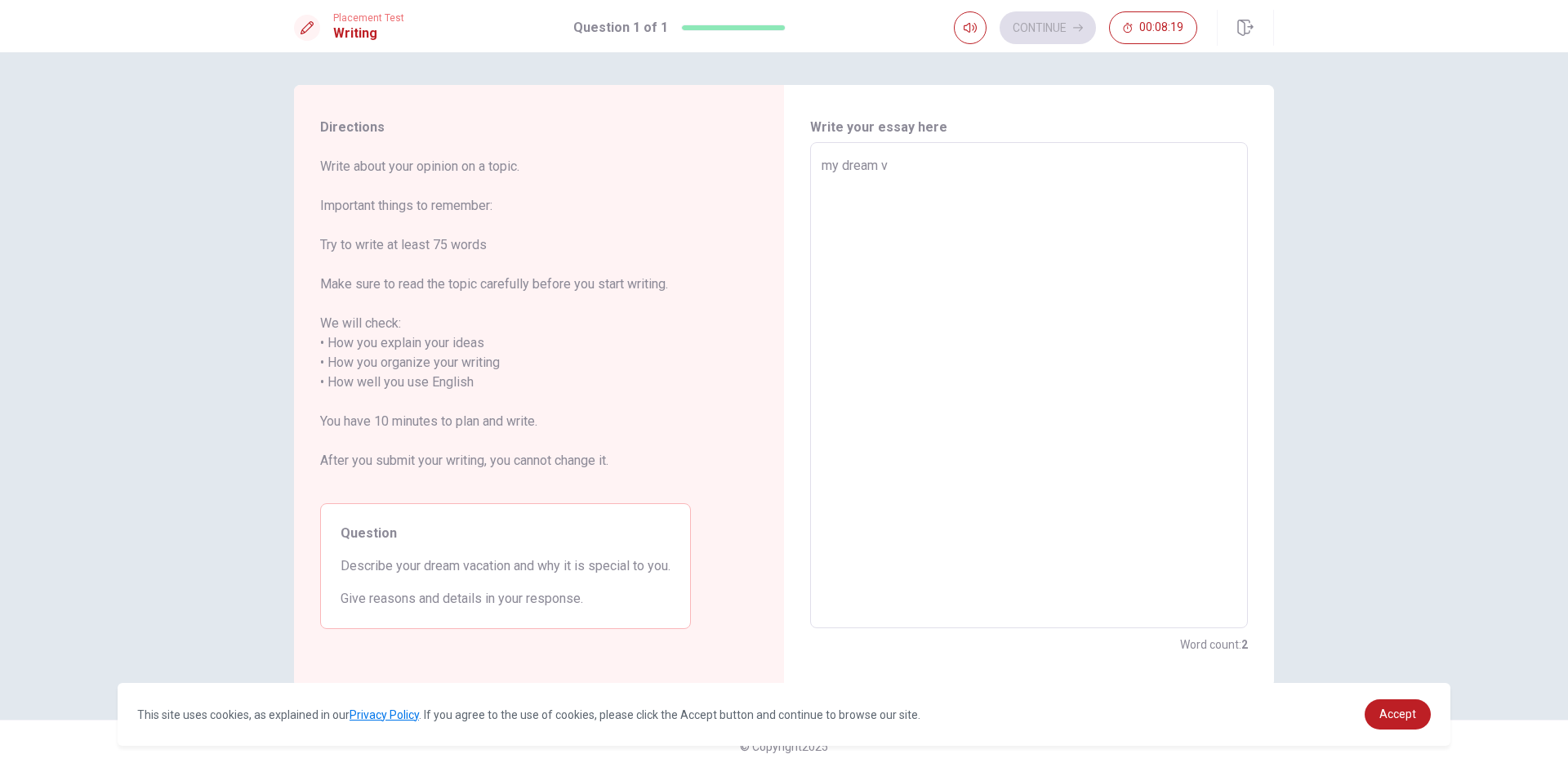
type textarea "x"
type textarea "my dream va"
type textarea "x"
type textarea "my dream vac"
type textarea "x"
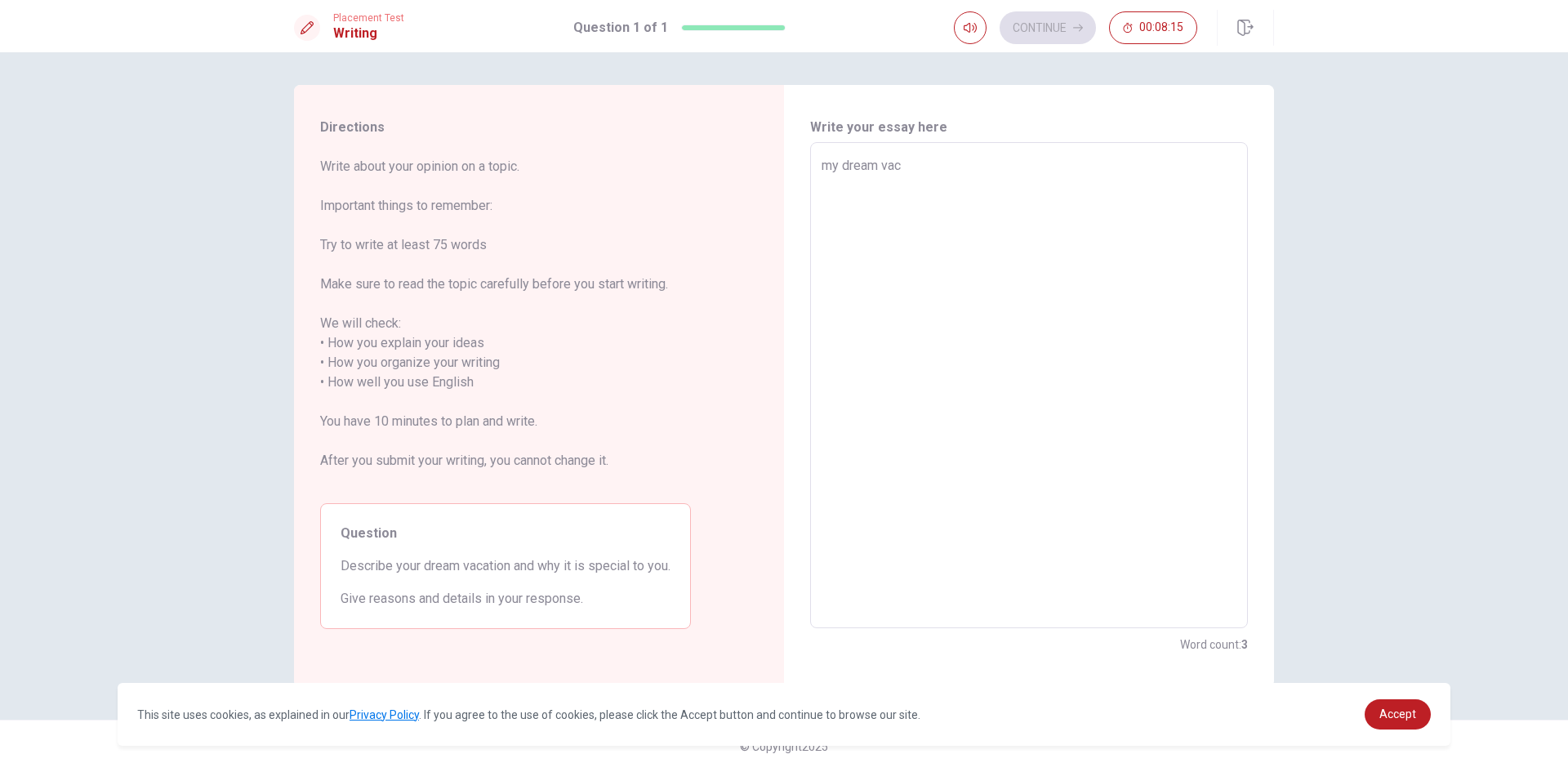
type textarea "my dream [PERSON_NAME]"
type textarea "x"
type textarea "my dream vacan"
type textarea "x"
type textarea "my dream vacant"
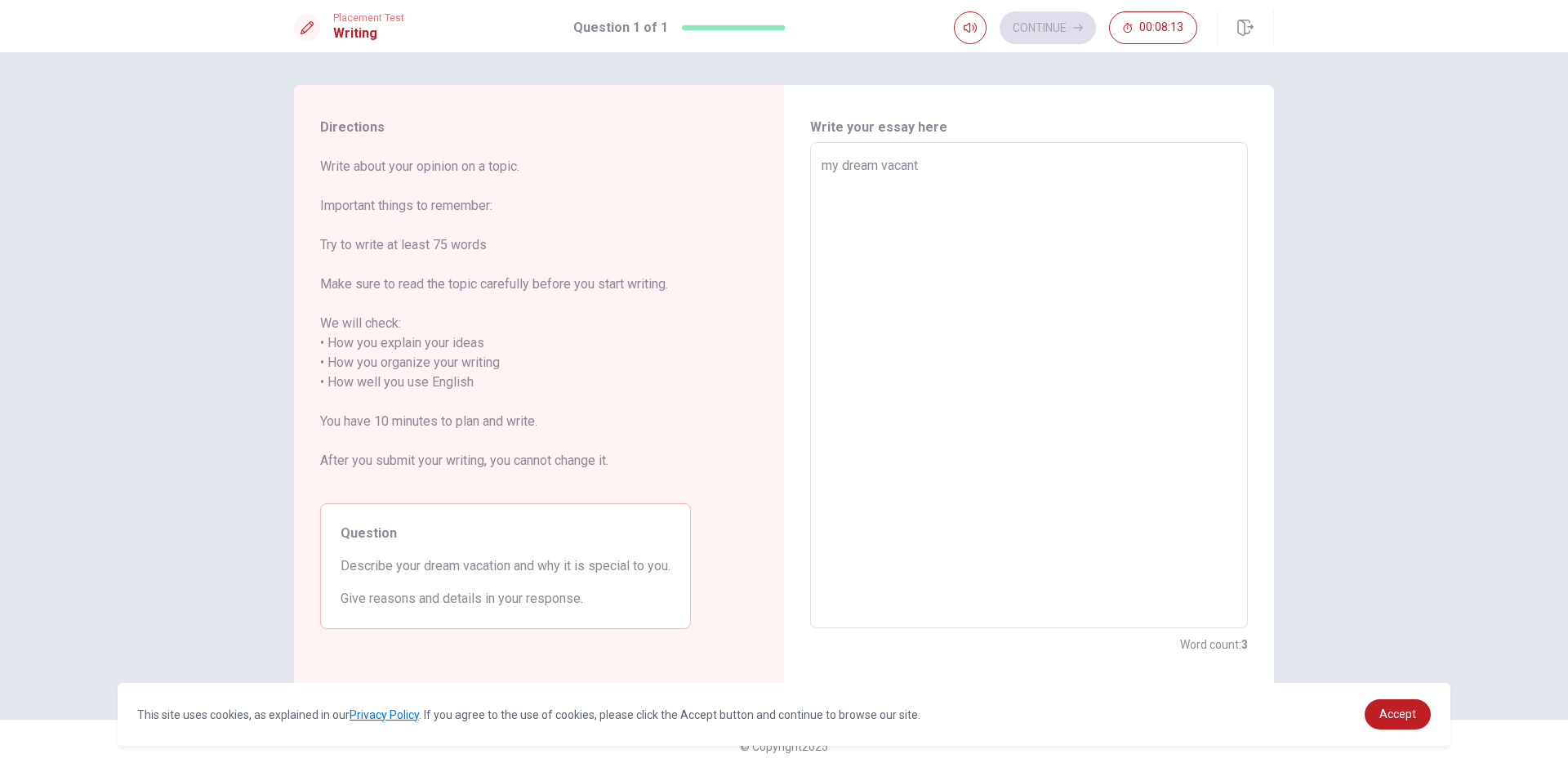
type textarea "x"
type textarea "my dream [PERSON_NAME]"
type textarea "x"
type textarea "my dream vacantio"
type textarea "x"
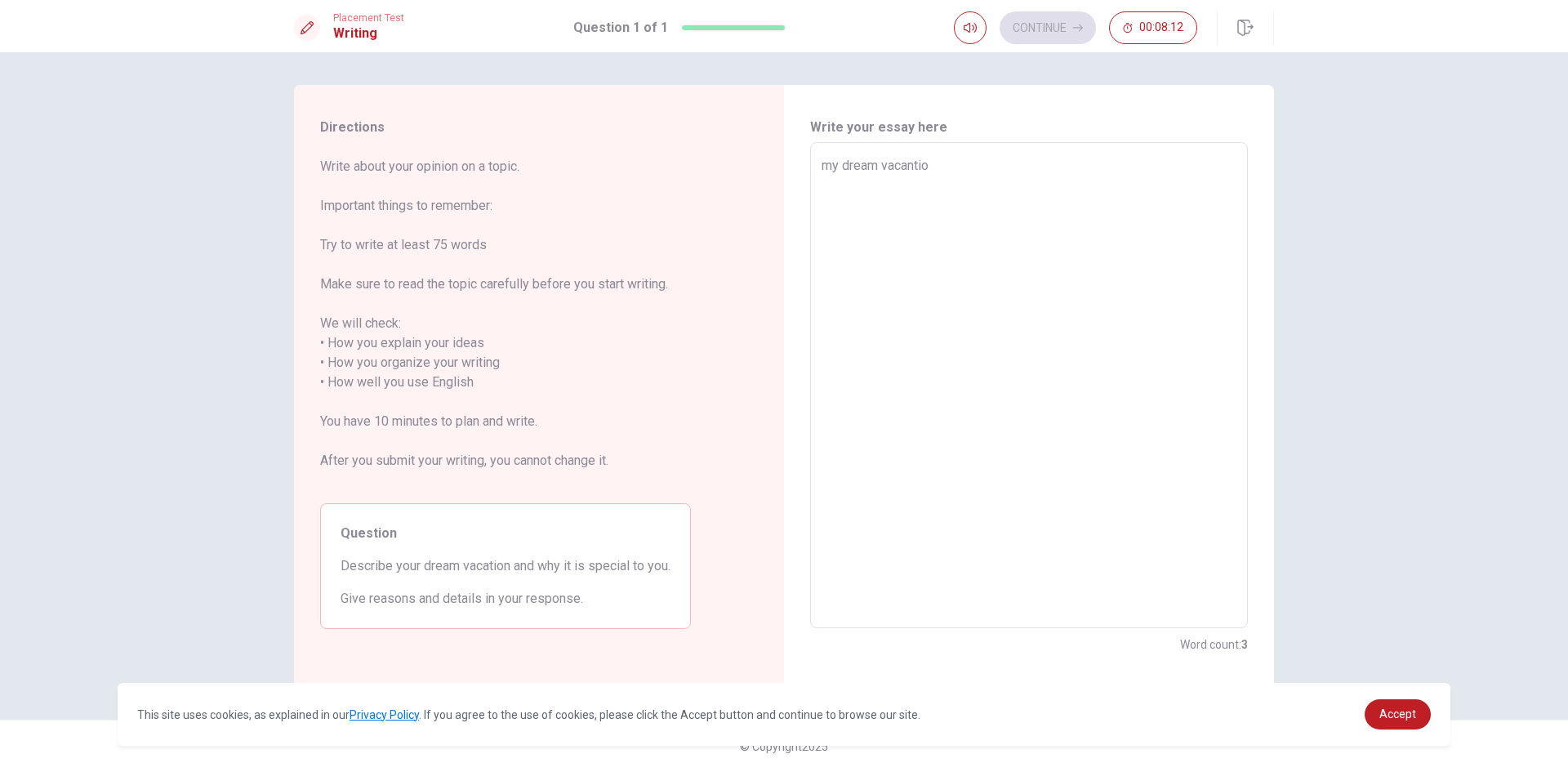
type textarea "my dream vacantio"
type textarea "x"
type textarea "my dream vacantio"
type textarea "x"
type textarea "my dream vacantioo"
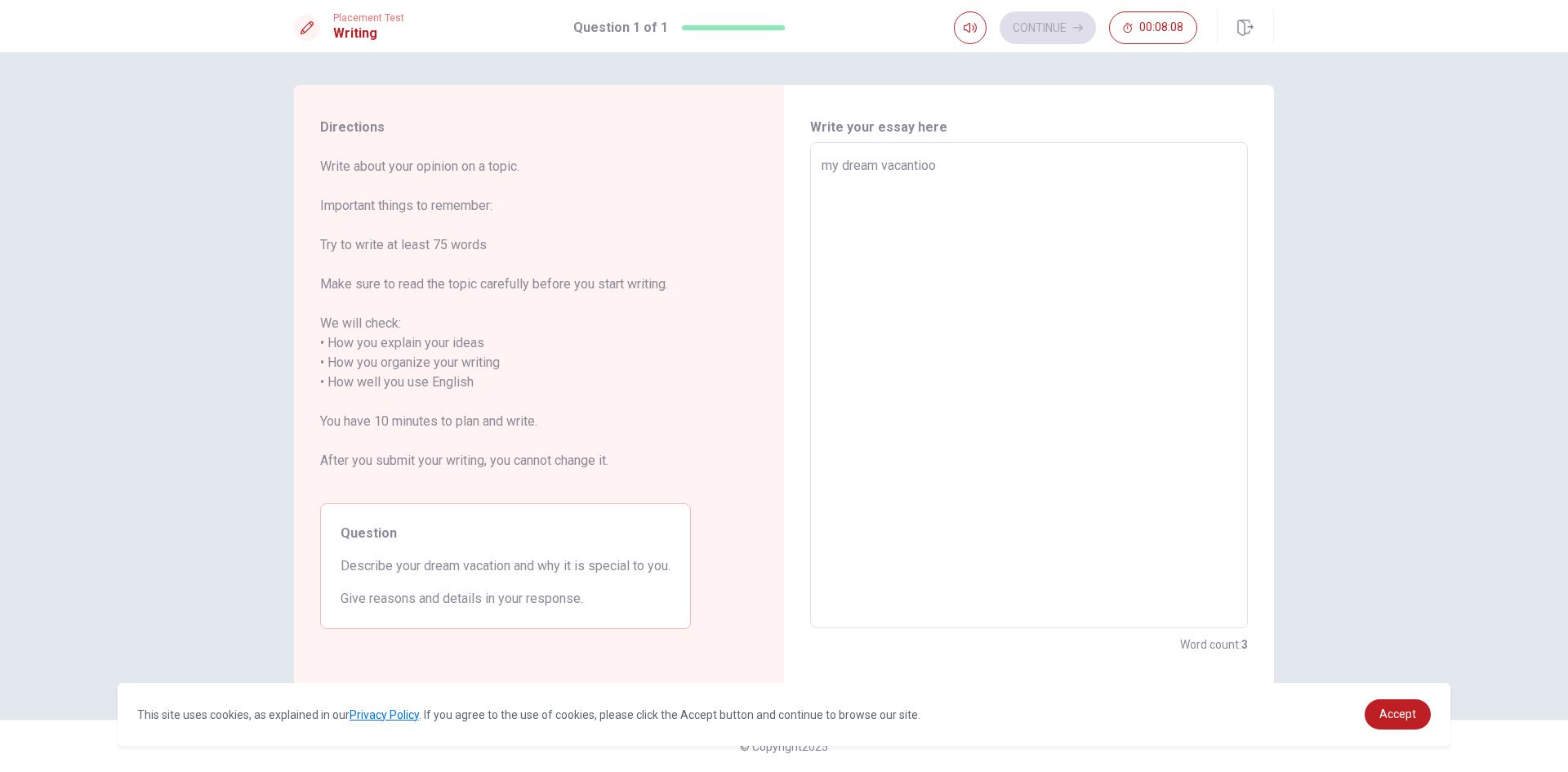
type textarea "x"
type textarea "my dream vacantioon"
type textarea "x"
type textarea "my dream vacantioon"
click at [1002, 227] on textarea "my dream vacantioon" at bounding box center [1029, 386] width 414 height 460
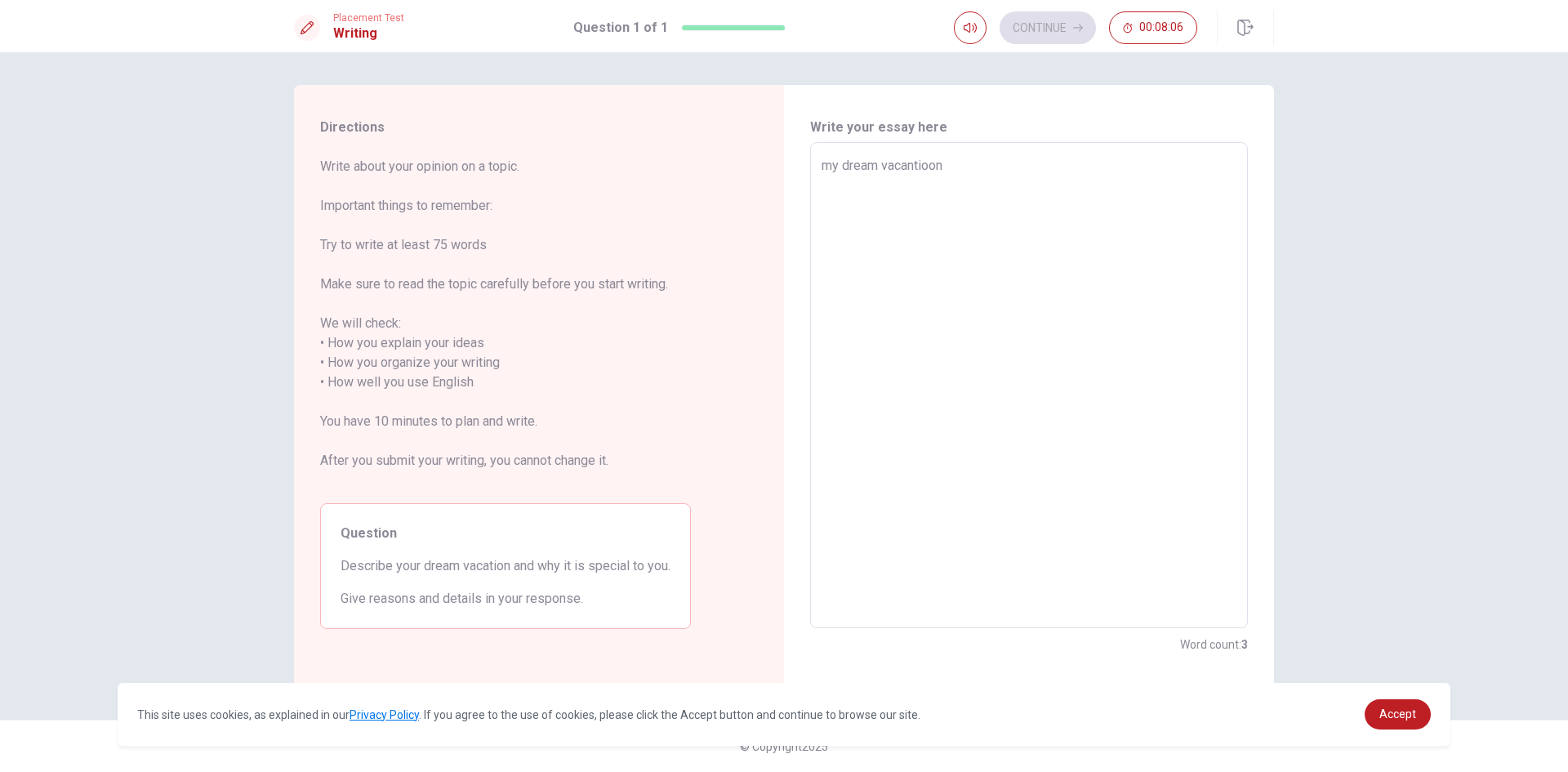
type textarea "x"
type textarea "my dream vacantioon i"
type textarea "x"
type textarea "my dream vacantioon is"
type textarea "x"
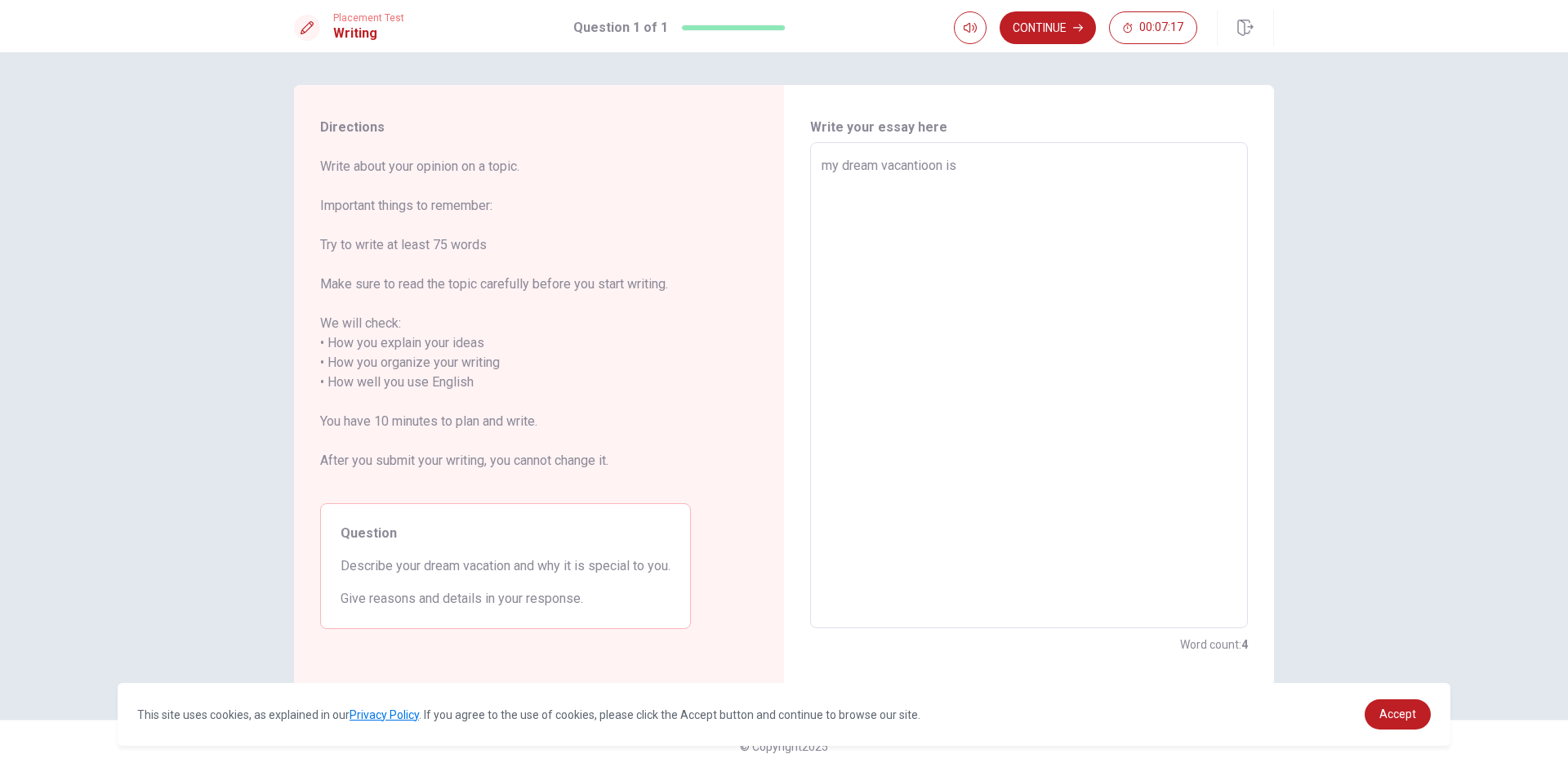
type textarea "my dream vacantioon ist"
type textarea "x"
type textarea "my dream vacantioon isto"
type textarea "x"
type textarea "my dream vacantioon istoo"
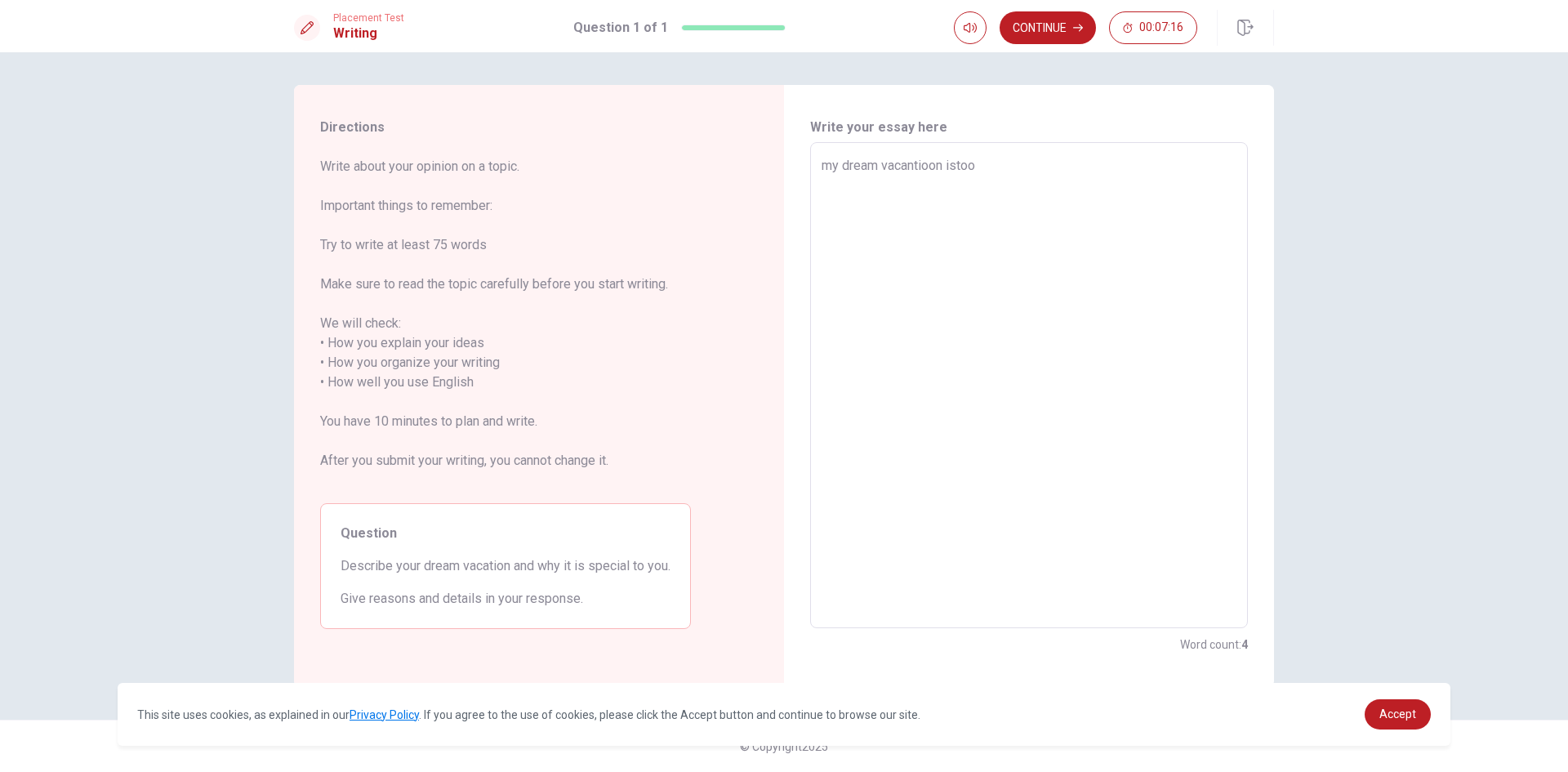
type textarea "x"
type textarea "my dream vacantioon isto"
type textarea "x"
type textarea "my dream vacantioon ist"
type textarea "x"
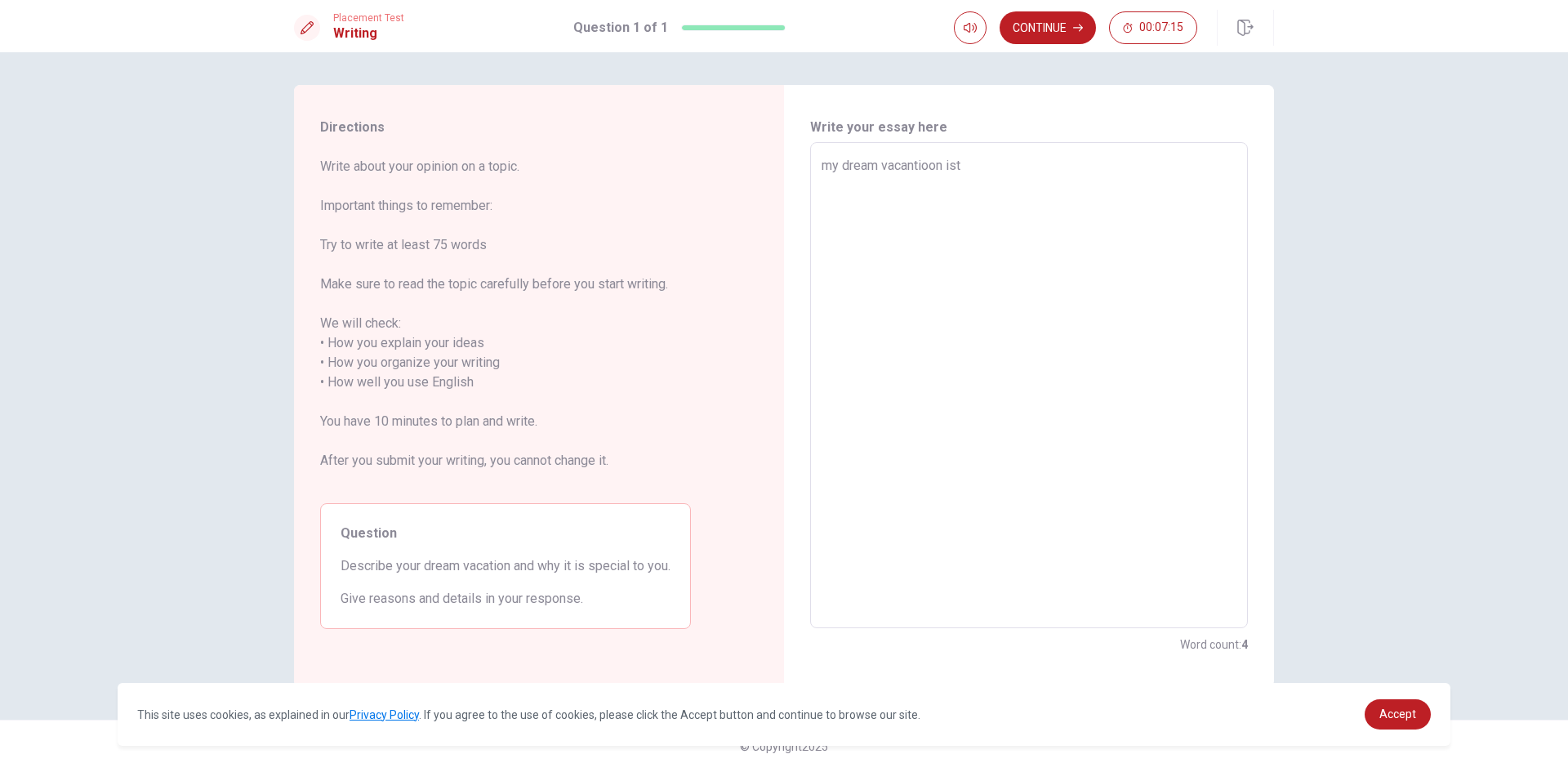
type textarea "my dream vacantioon is"
type textarea "x"
type textarea "my dream vacantioon is"
type textarea "x"
type textarea "my dream vacantioon is t"
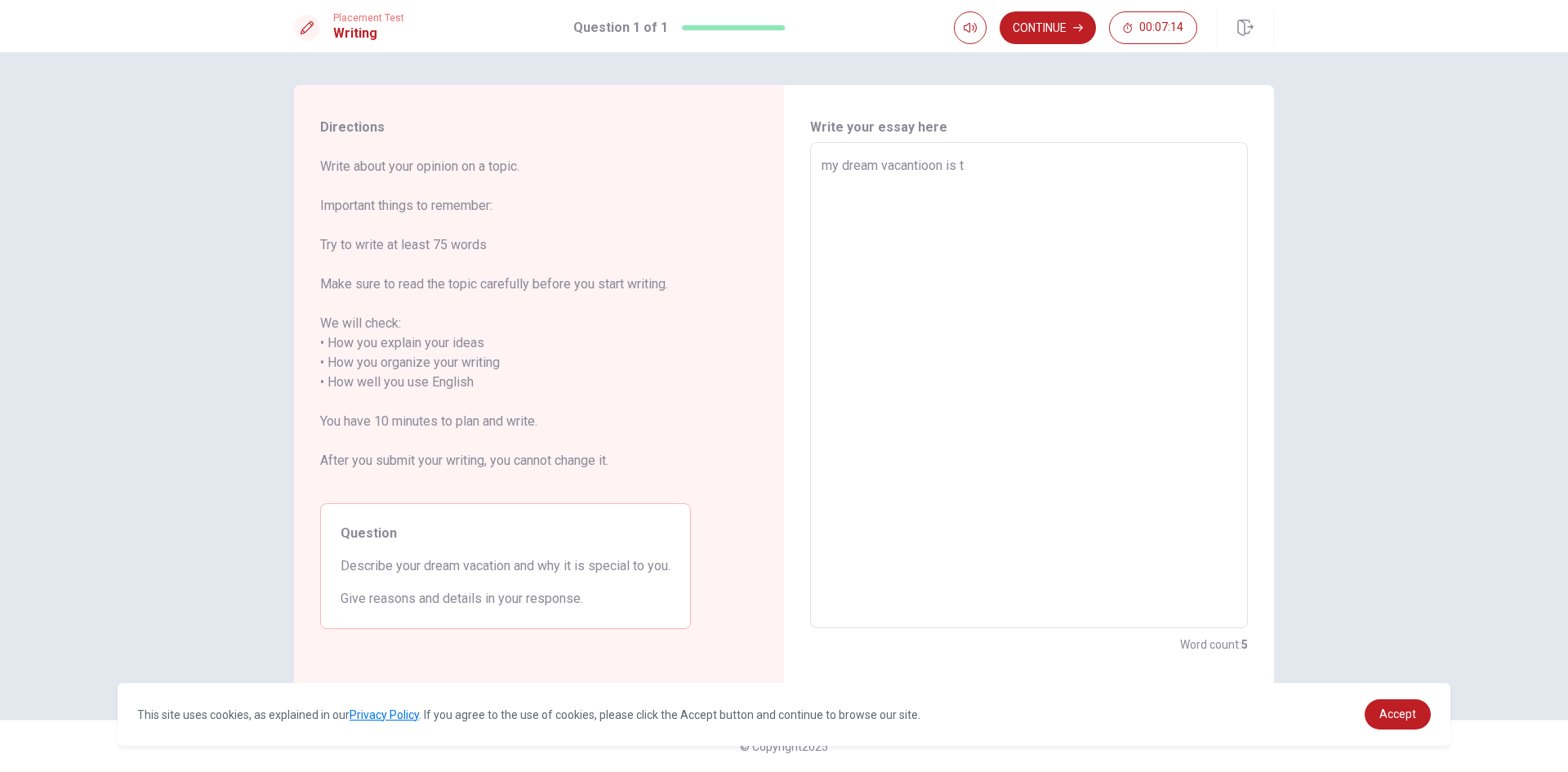
type textarea "x"
type textarea "my dream vacantioon is tt"
type textarea "x"
type textarea "my dream vacantioon is tto"
type textarea "x"
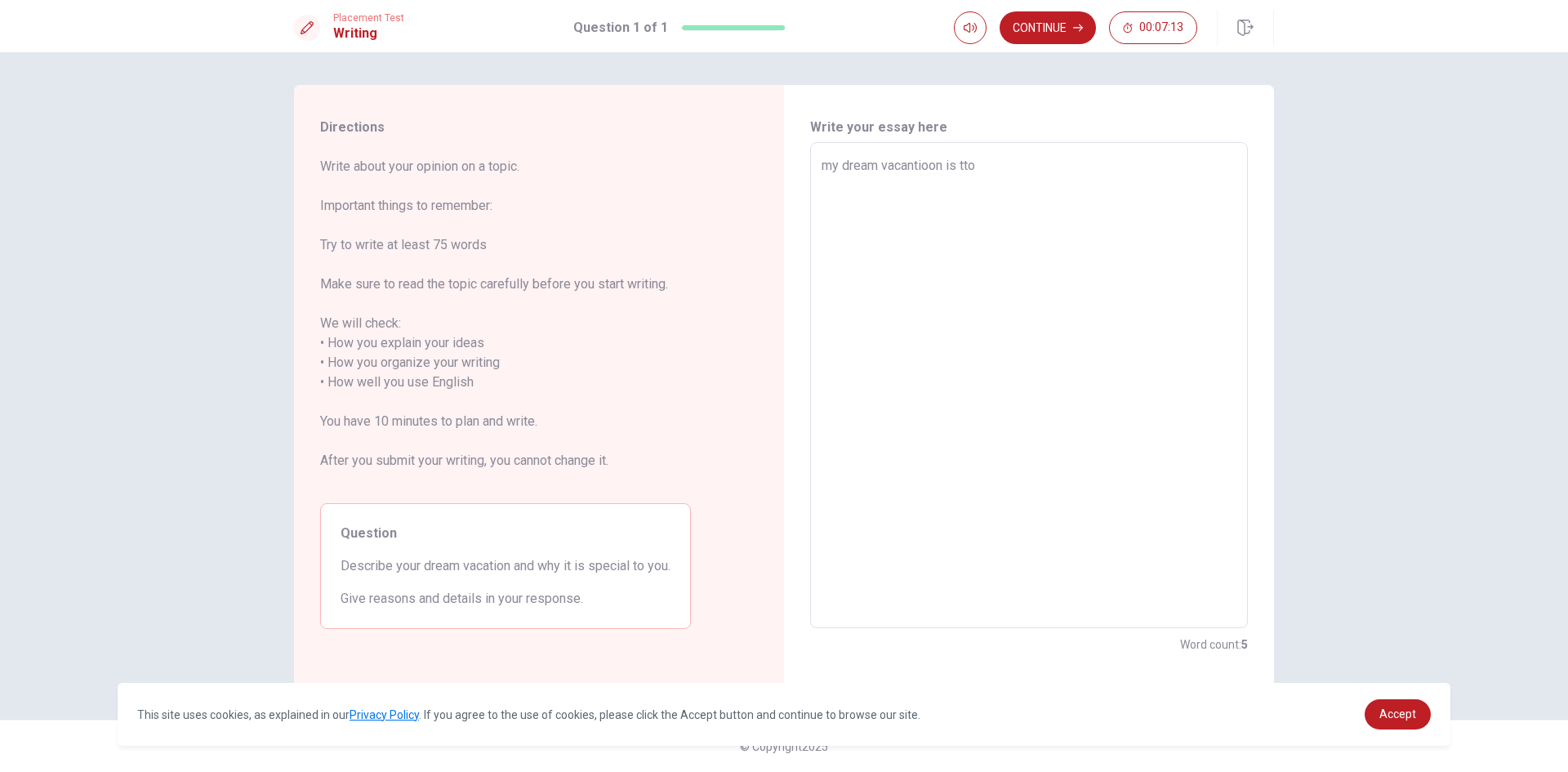
type textarea "my dream vacantioon is ttoo"
type textarea "x"
type textarea "my dream vacantioon is ttook"
type textarea "x"
type textarea "my dream vacantioon is ttoo"
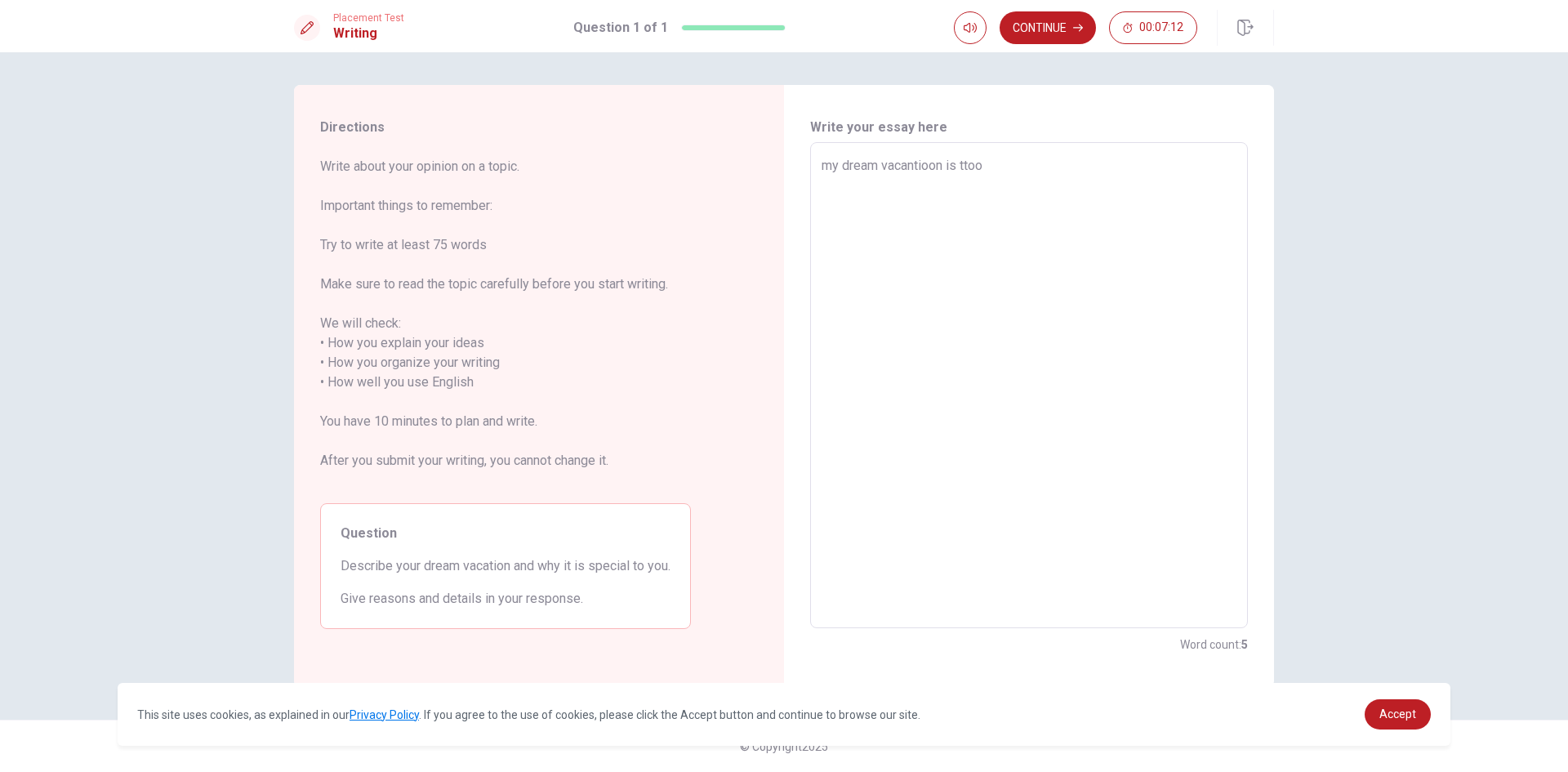
type textarea "x"
type textarea "my dream vacantioon is tto"
type textarea "x"
type textarea "my dream vacantioon is tt"
type textarea "x"
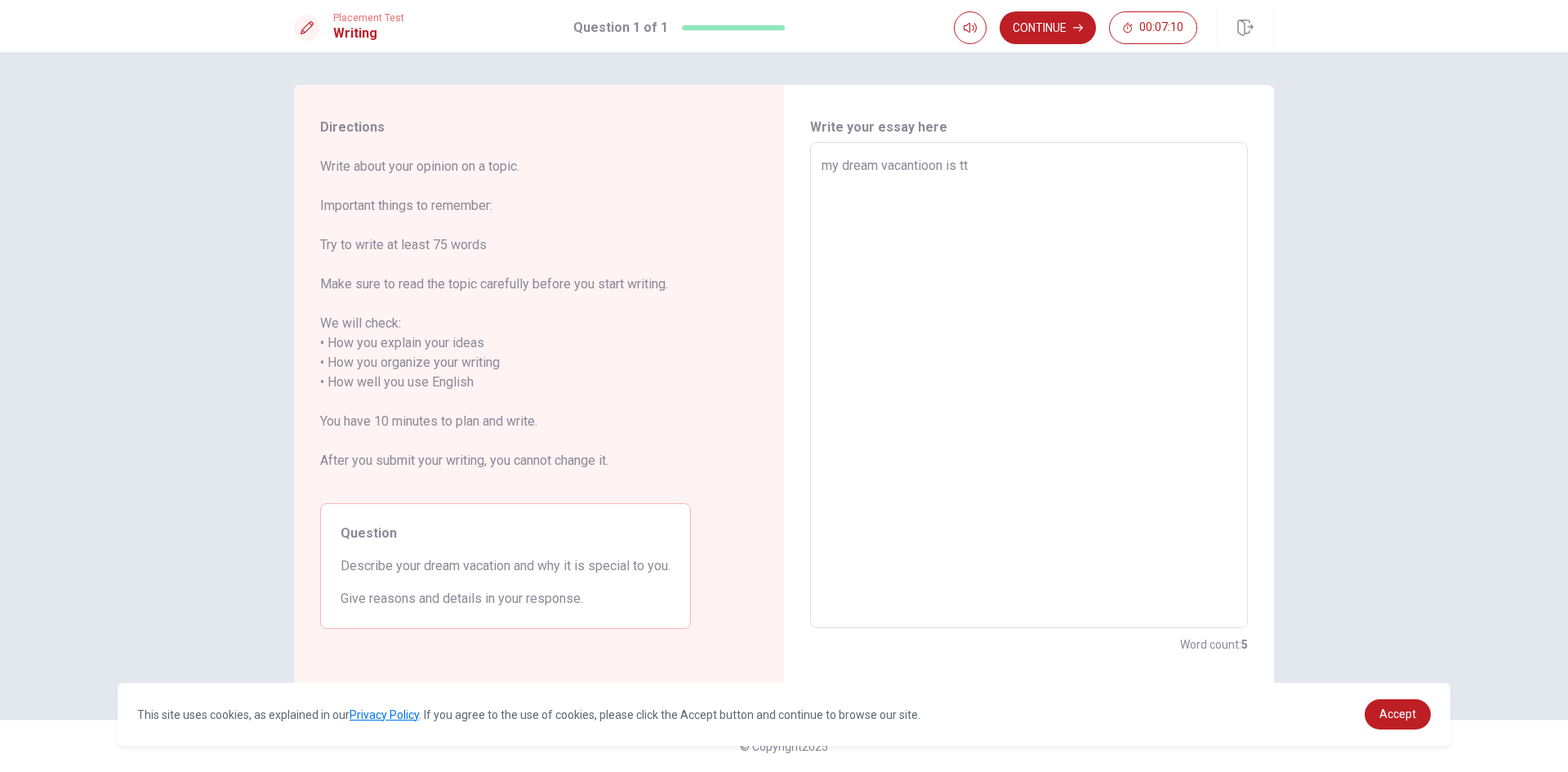
type textarea "my dream vacantioon is t"
type textarea "x"
type textarea "my dream vacantioon is to"
type textarea "x"
type textarea "my dream vacantioon is too"
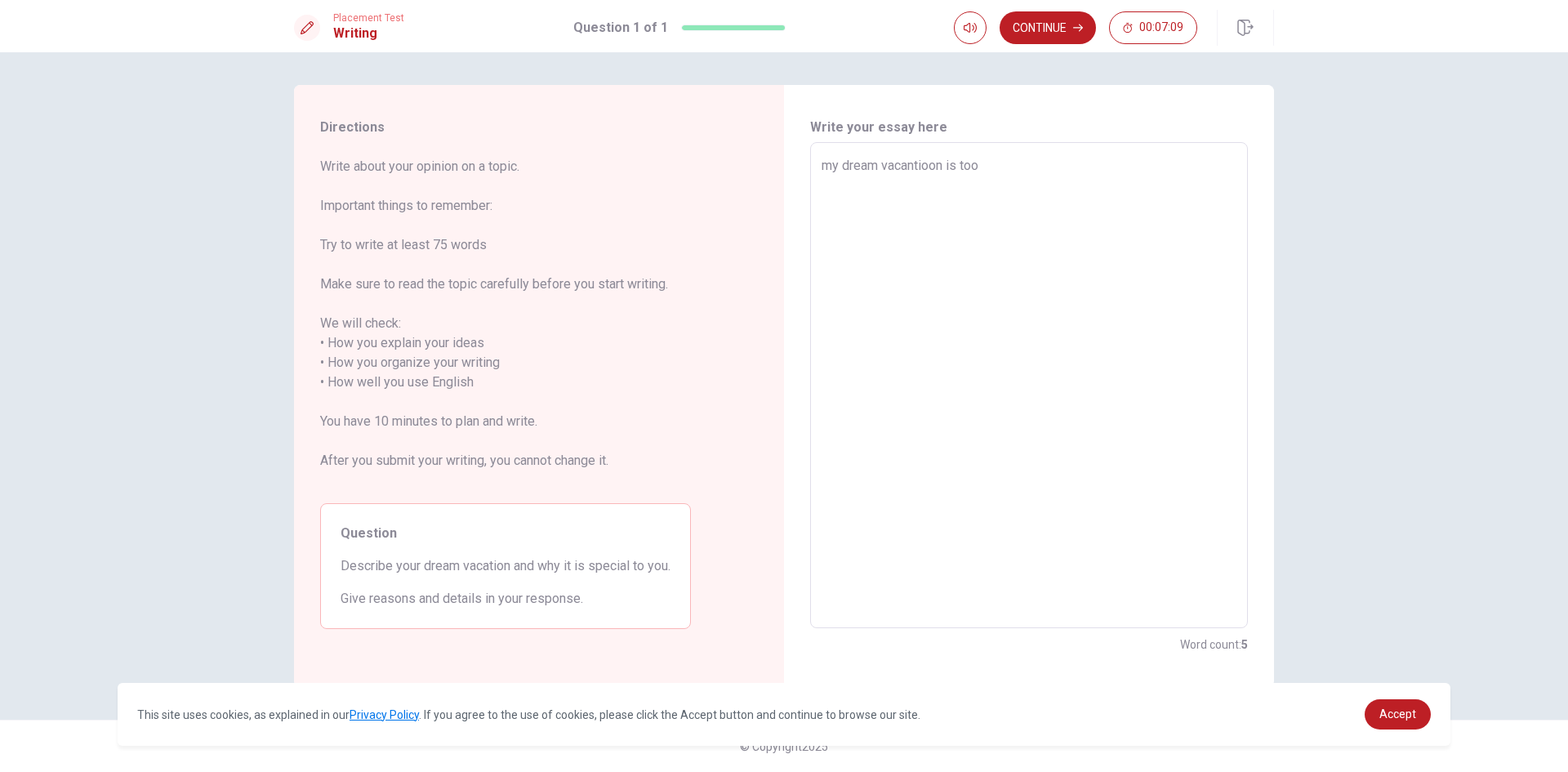
type textarea "x"
type textarea "my dream vacantioon is took"
type textarea "x"
type textarea "my dream vacantioon is took"
type textarea "x"
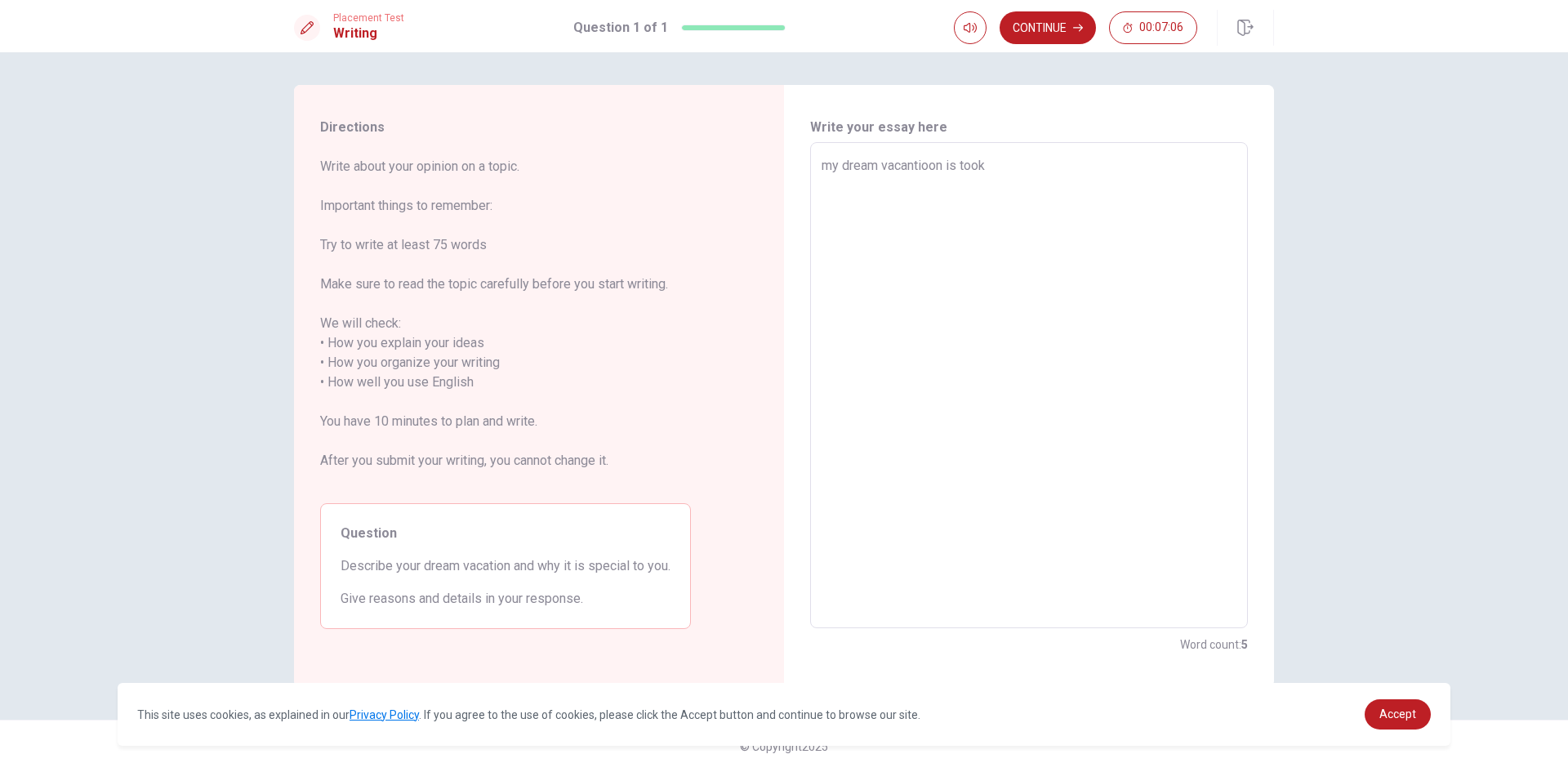
type textarea "my dream vacantioon is took s"
type textarea "x"
type textarea "my dream vacantioon is took st"
type textarea "x"
type textarea "my dream vacantioon is took stu"
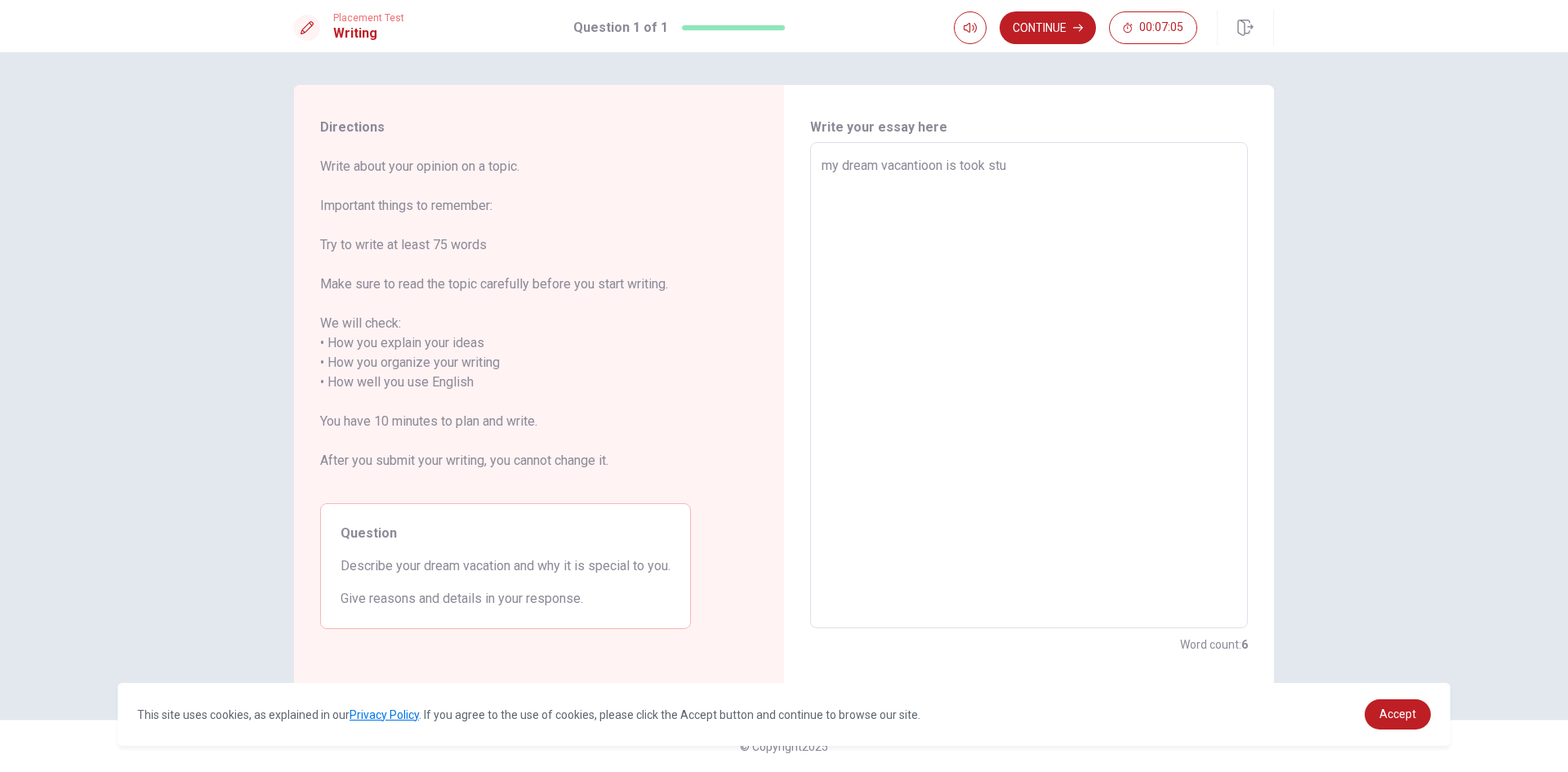
type textarea "x"
type textarea "my dream vacantioon is took stua"
type textarea "x"
type textarea "my dream vacantioon is took stuat"
type textarea "x"
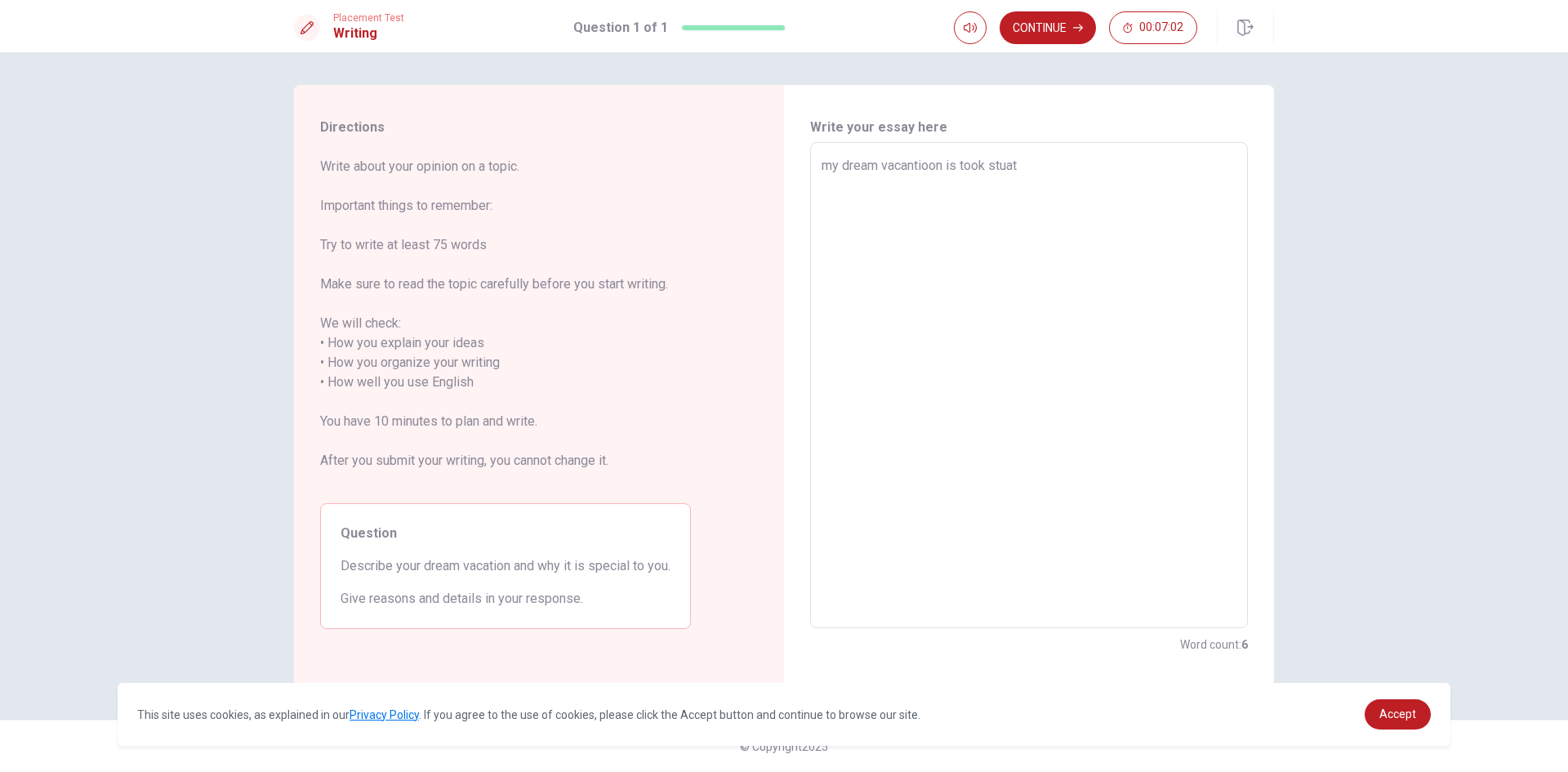
type textarea "my dream vacantioon is took stua"
type textarea "x"
type textarea "my dream vacantioon is took stu"
type textarea "x"
type textarea "my dream vacantioon is took stuy"
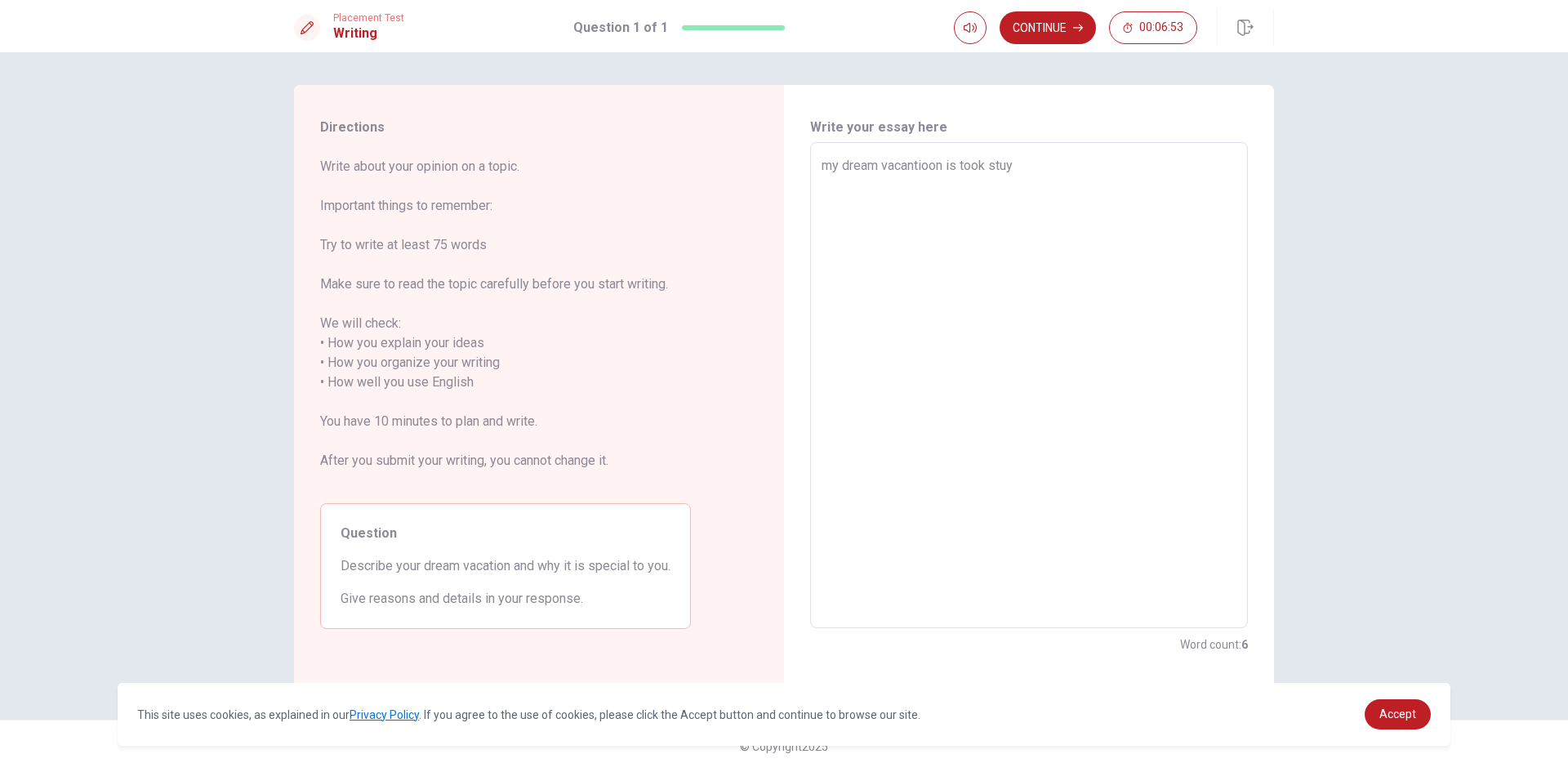
type textarea "x"
type textarea "my dream vacantioon is took stuyn"
type textarea "x"
type textarea "my dream vacantioon is took stuynd"
type textarea "x"
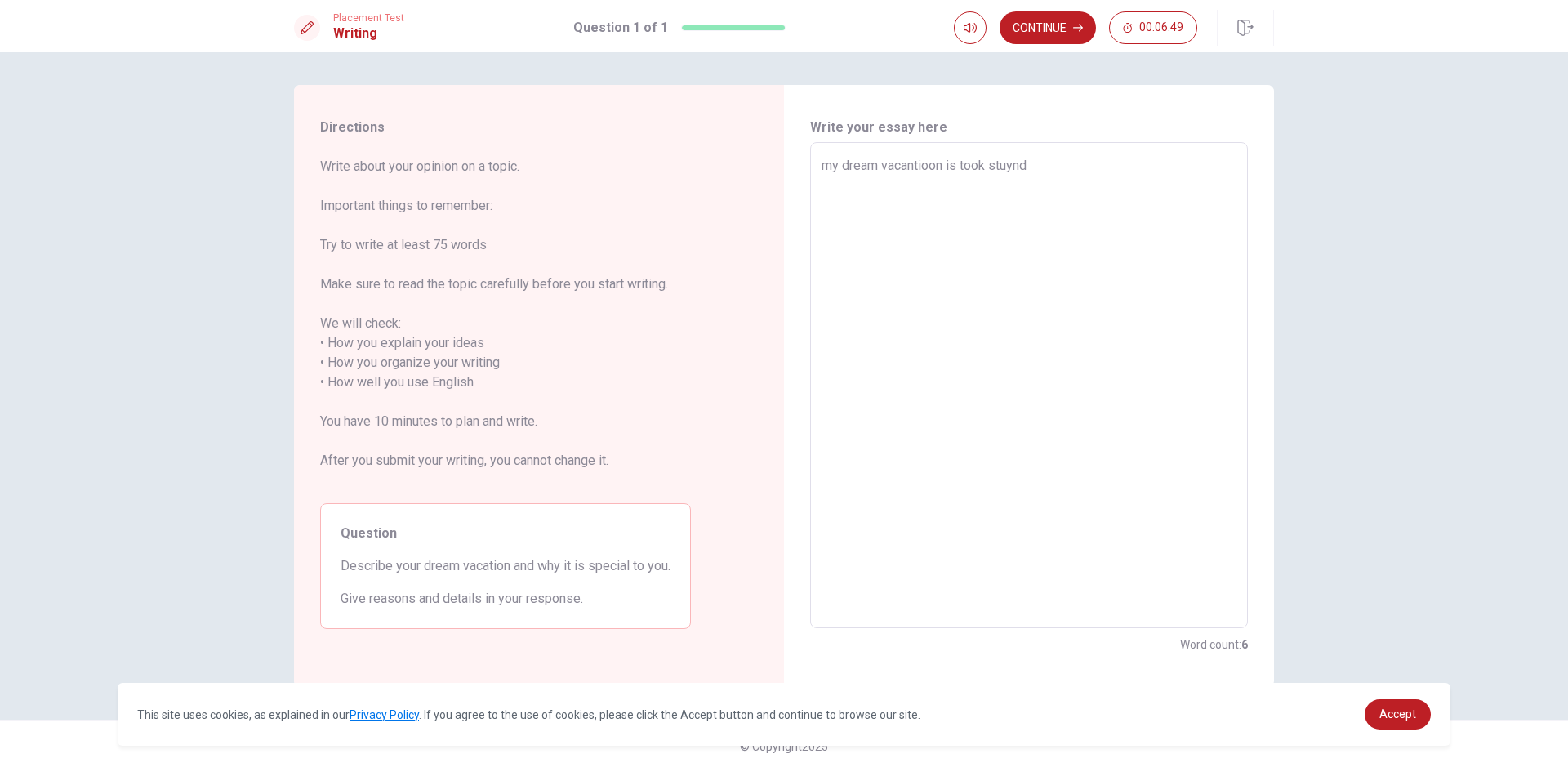
type textarea "my dream vacantioon is took stuyn"
type textarea "x"
type textarea "my dream vacantioon is took stuy"
type textarea "x"
type textarea "my dream vacantioon is took stu"
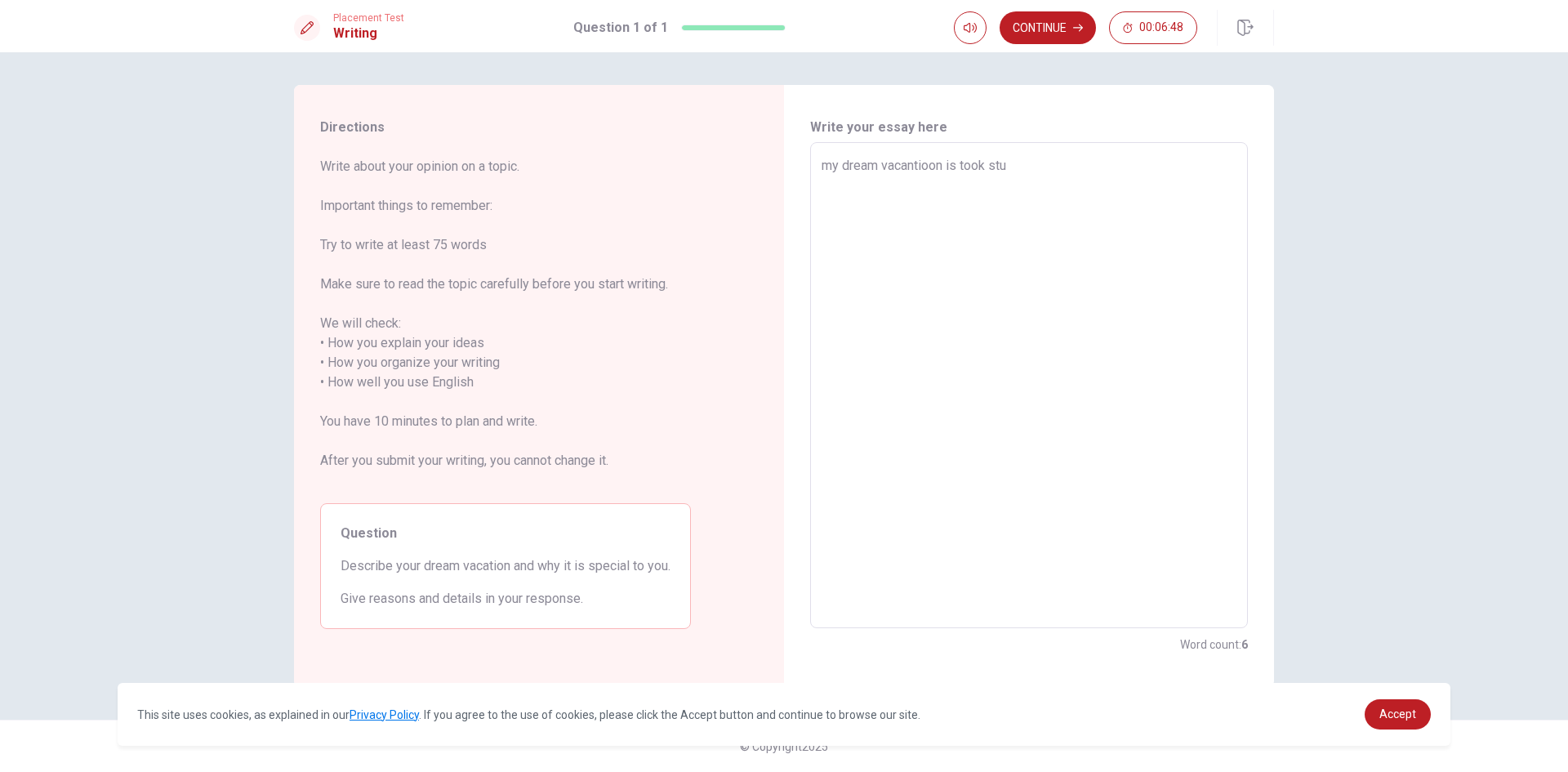
type textarea "x"
type textarea "my dream vacantioon is took stut"
type textarea "x"
type textarea "my dream vacantioon is took stutu"
type textarea "x"
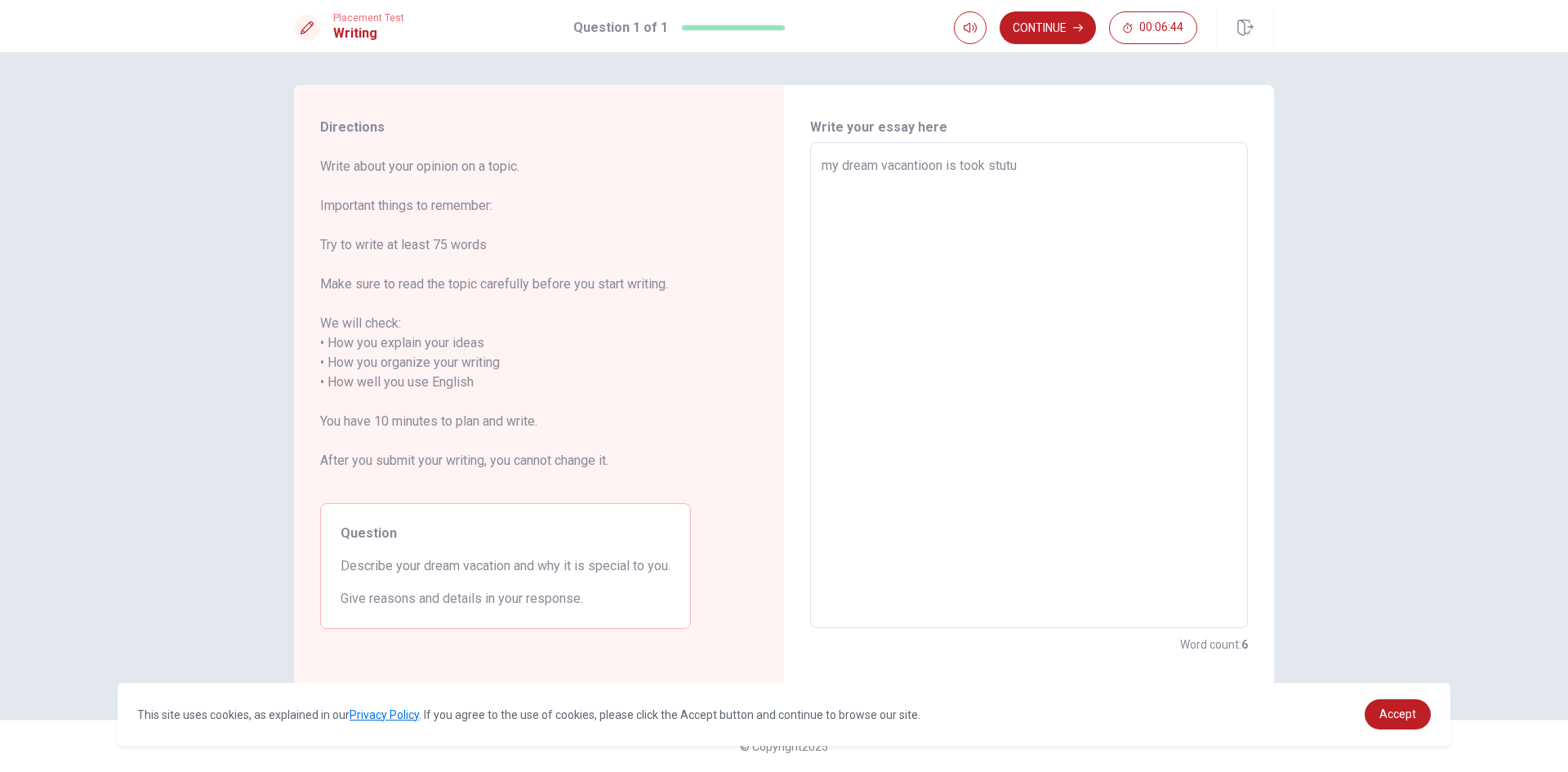
type textarea "my dream vacantioon is took stutun"
type textarea "x"
type textarea "my dream vacantioon is took stutund"
type textarea "x"
type textarea "my dream vacantioon is took stutun"
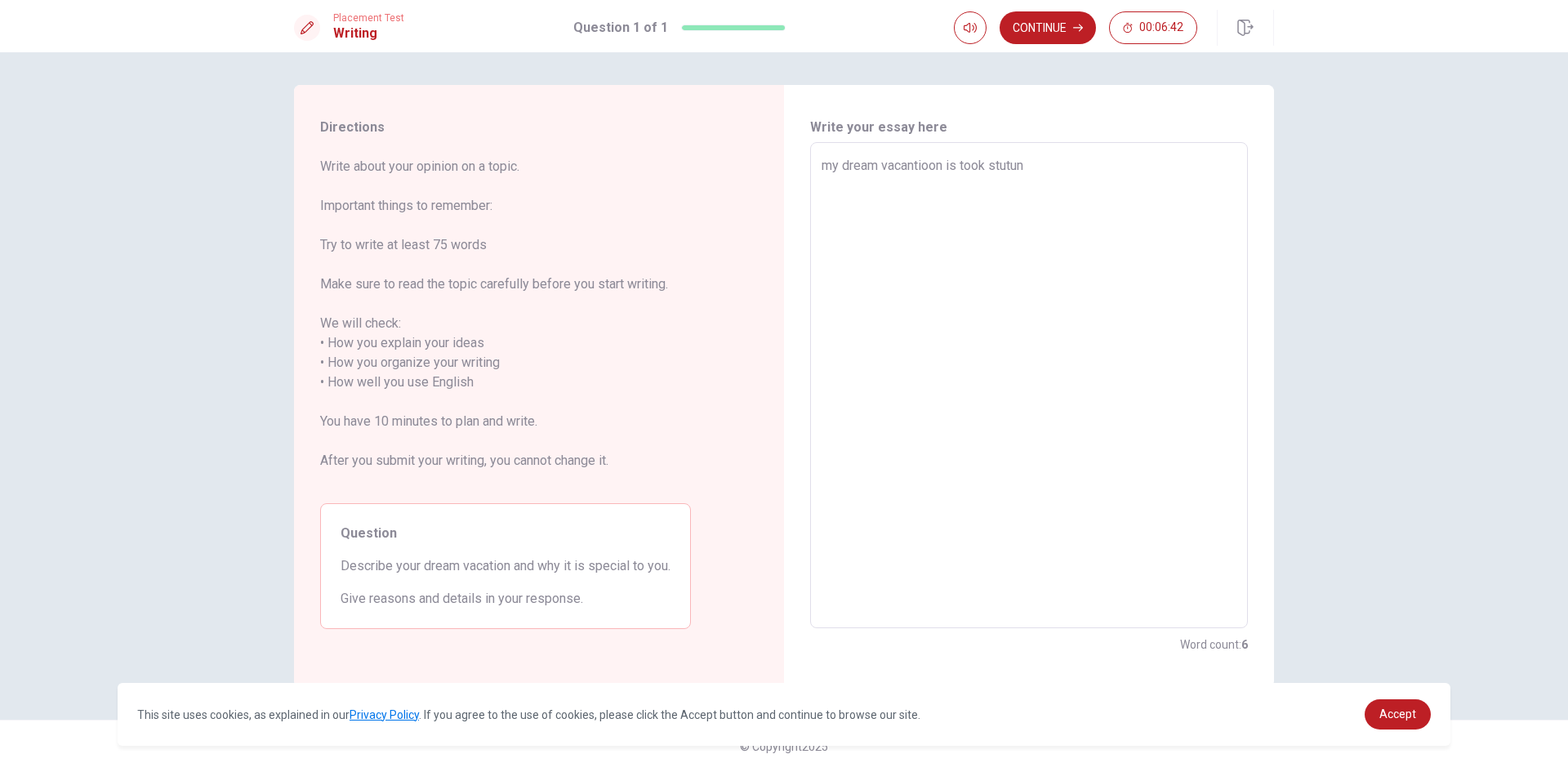
type textarea "x"
type textarea "my dream vacantioon is took stutu"
type textarea "x"
type textarea "my dream vacantioon is took stut"
type textarea "x"
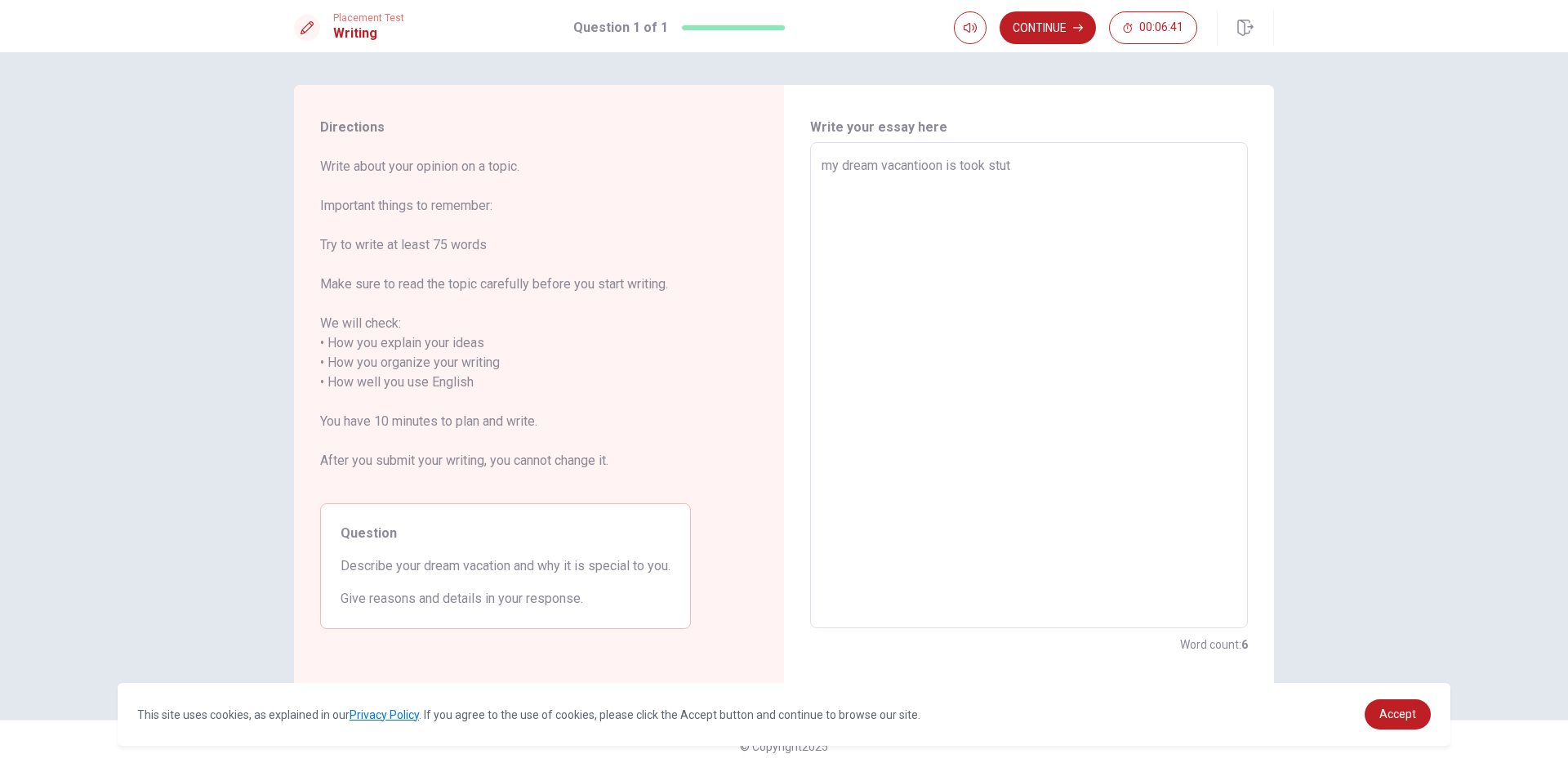
type textarea "my dream vacantioon is took stu"
type textarea "x"
type textarea "my dream vacantioon is took st"
type textarea "x"
type textarea "my dream vacantioon is took s"
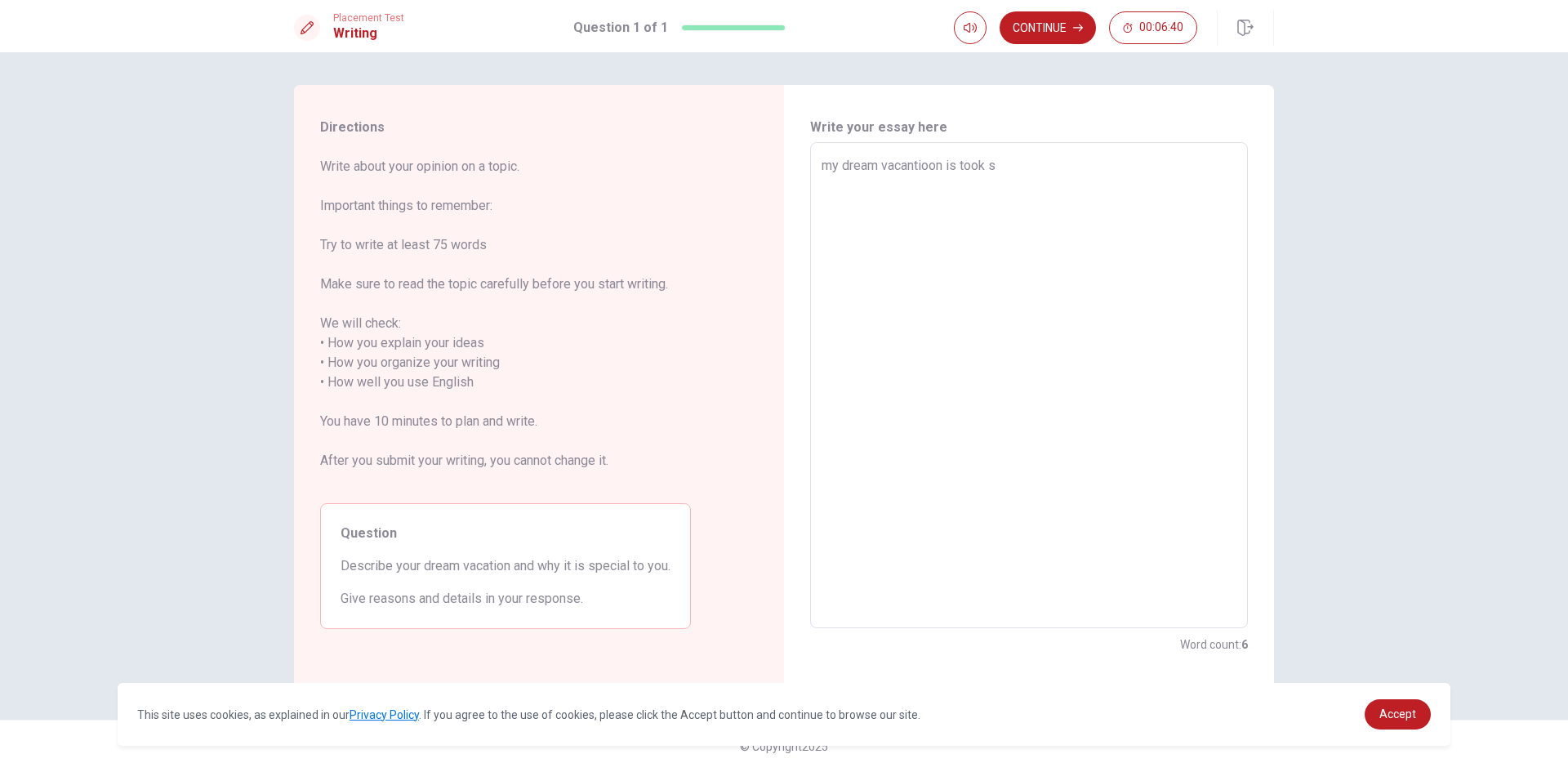
type textarea "x"
type textarea "my dream vacantioon is took"
type textarea "x"
type textarea "my dream vacantioon is took s"
type textarea "x"
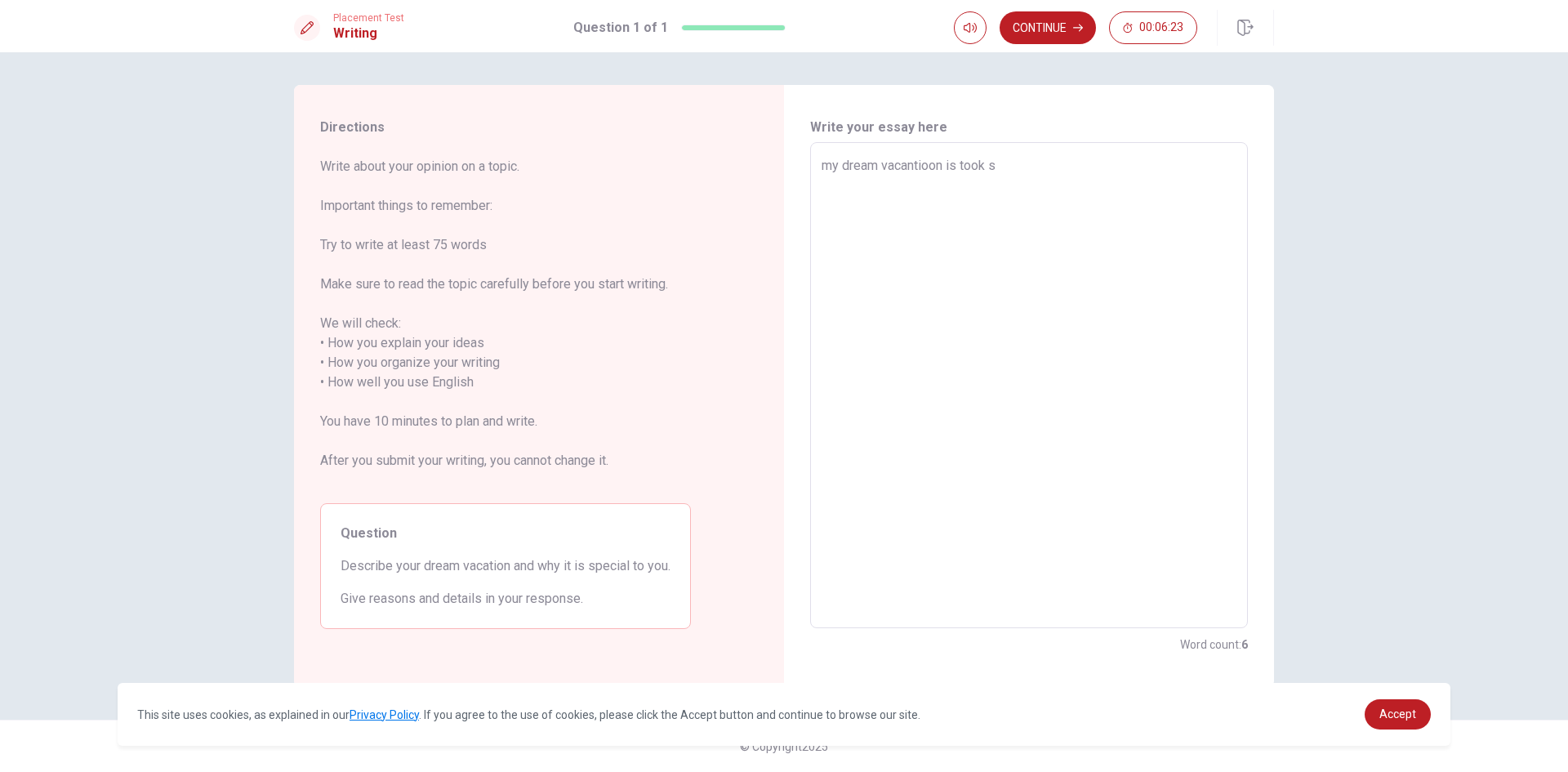
type textarea "my dream vacantioon is took st"
type textarea "x"
type textarea "my dream vacantioon is took stu"
type textarea "x"
type textarea "my dream vacantioon is took stud"
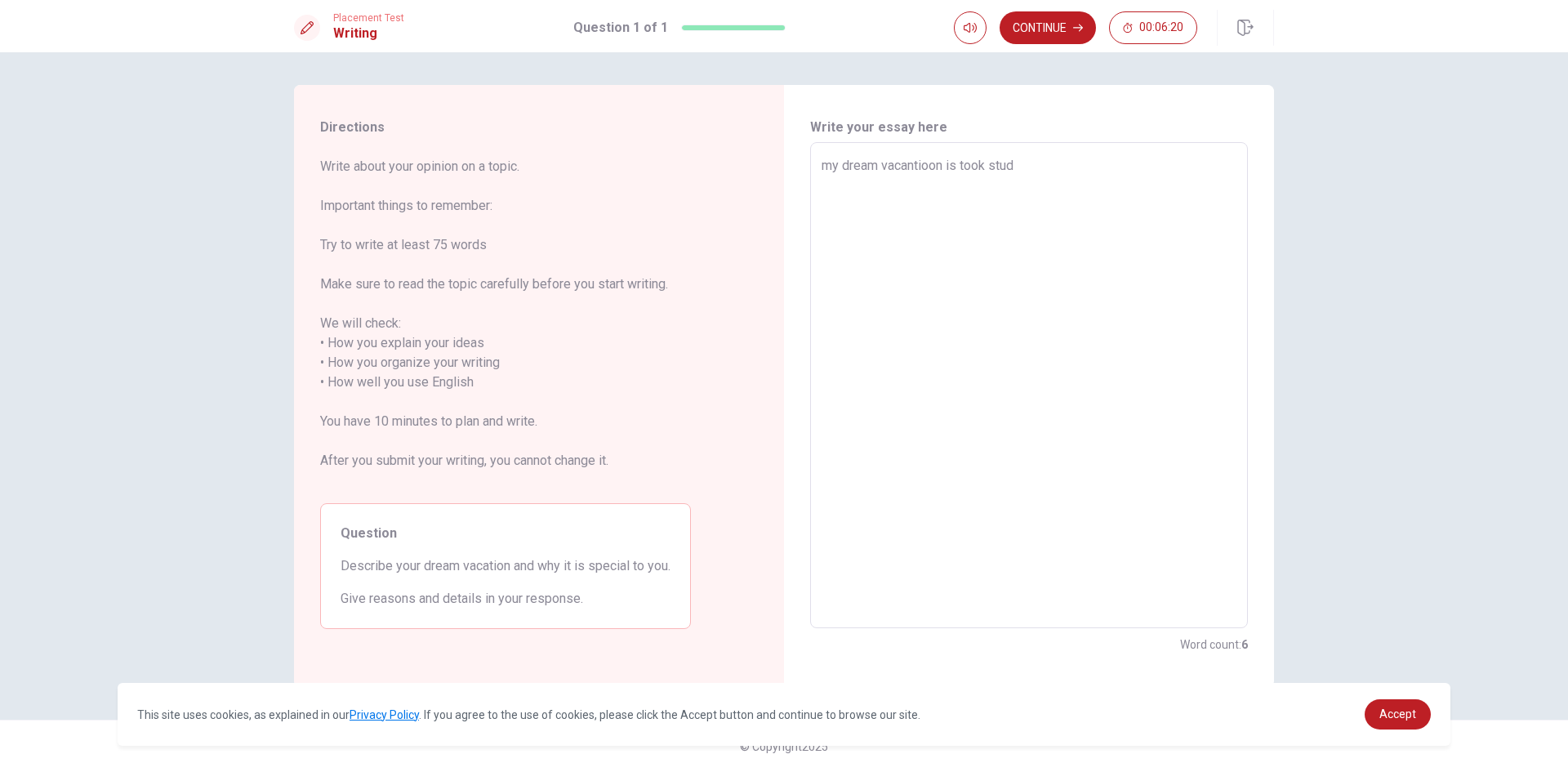
type textarea "x"
type textarea "my dream vacantioon is took stude"
type textarea "x"
type textarea "my dream vacantioon is took studen"
type textarea "x"
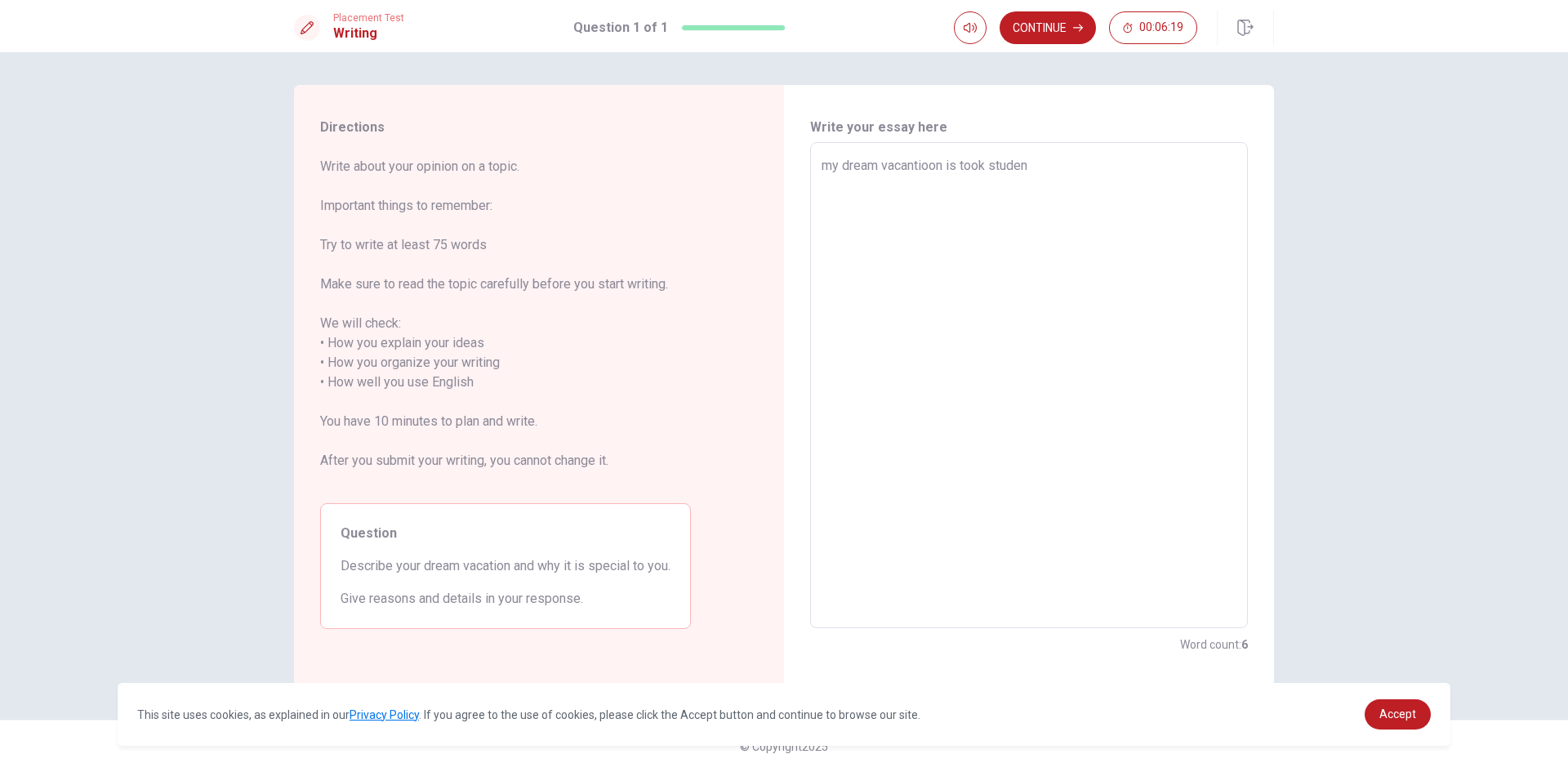
type textarea "my dream vacantioon is took studen"
type textarea "x"
type textarea "my dream vacantioon is took studen"
type textarea "x"
type textarea "my dream vacantioon is took studens"
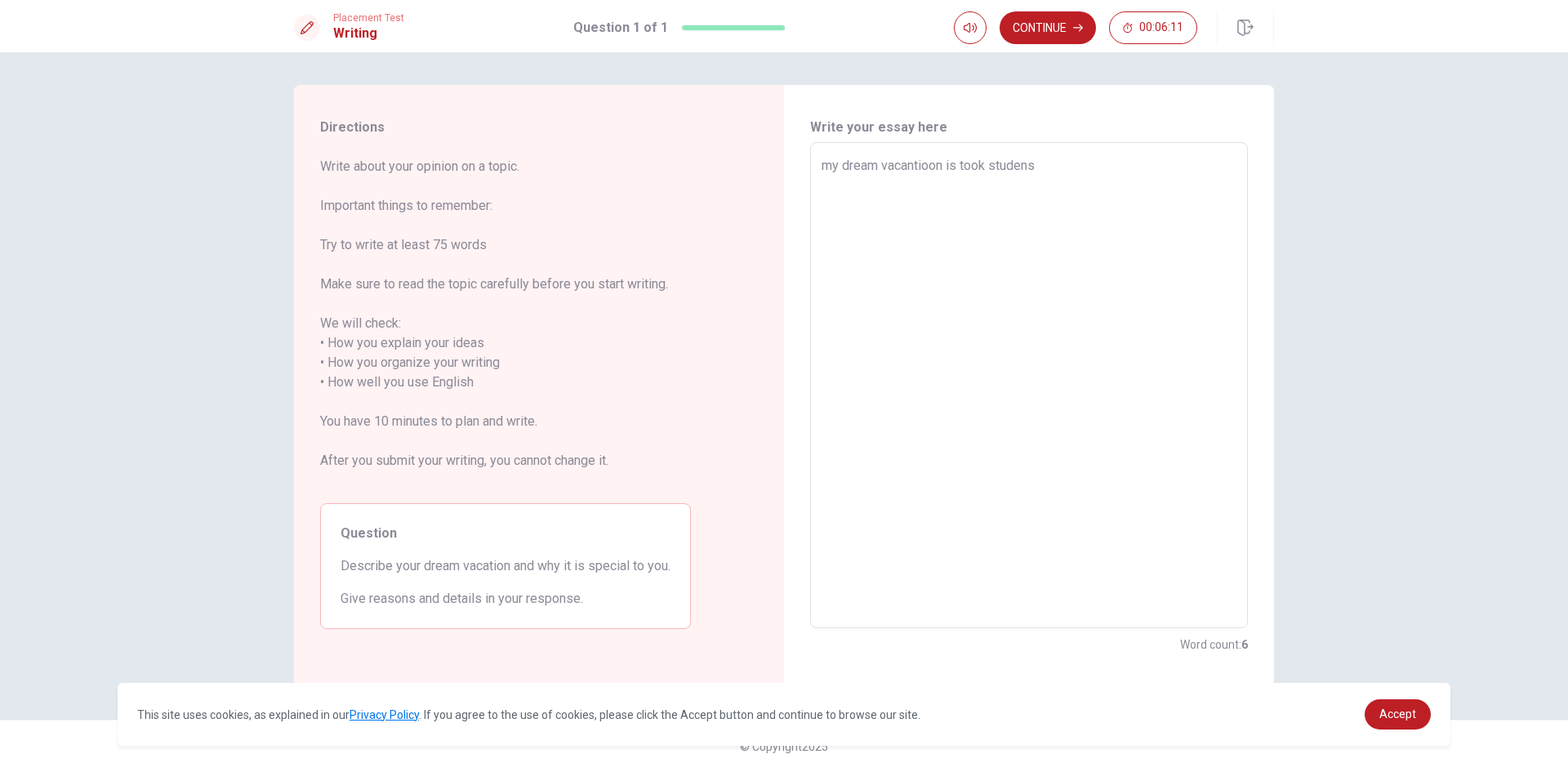
type textarea "x"
type textarea "my dream vacantioon is took studens"
type textarea "x"
type textarea "my dream vacantioon is took studens t"
type textarea "x"
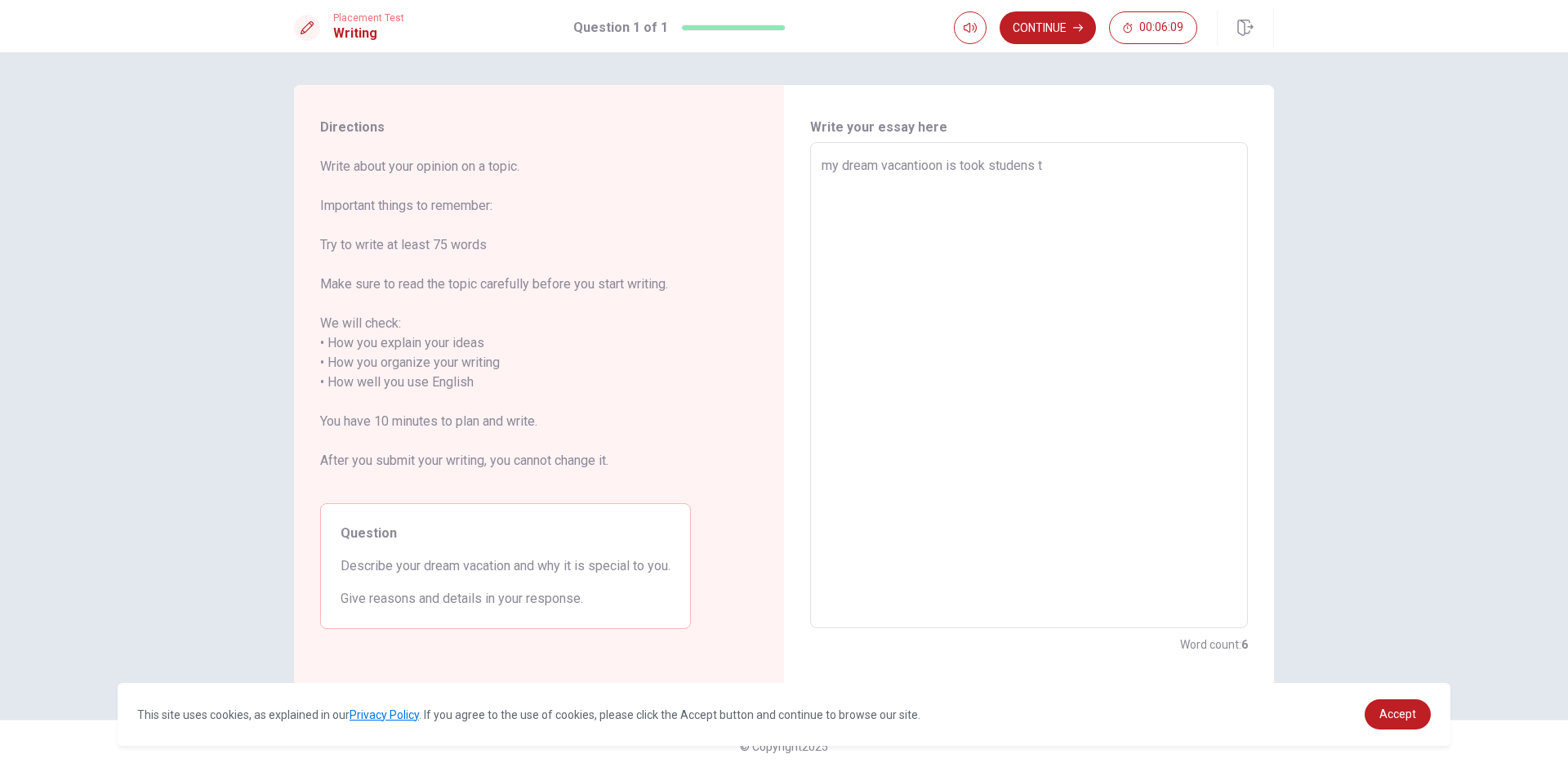
type textarea "my dream vacantioon is took studens to"
type textarea "x"
type textarea "my dream vacantioon is took studens to"
type textarea "x"
type textarea "my dream vacantioon is took studens to m"
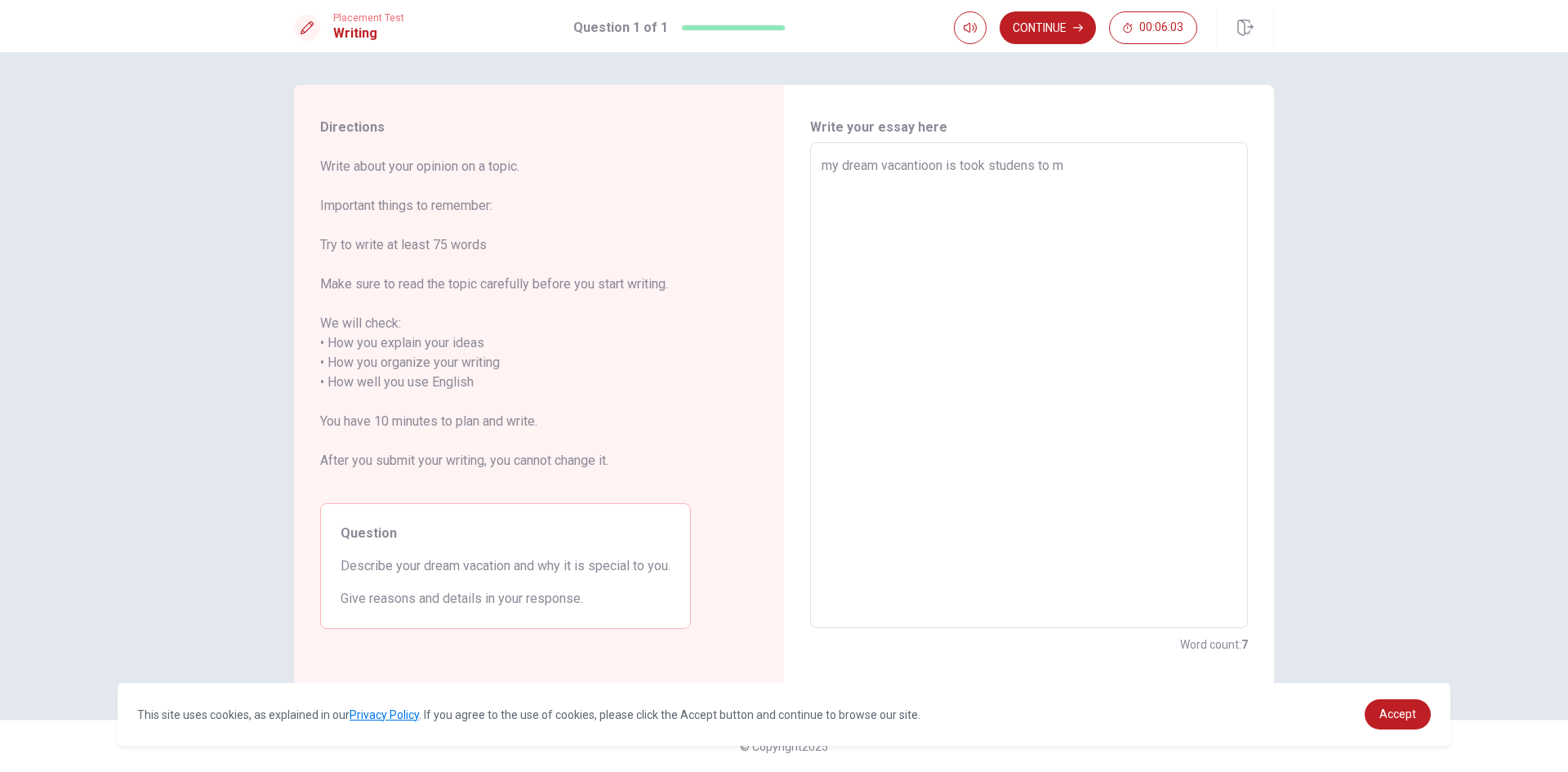
type textarea "x"
type textarea "my dream vacantioon is took studens to ma"
type textarea "x"
type textarea "my dream vacantioon is took studens to man"
type textarea "x"
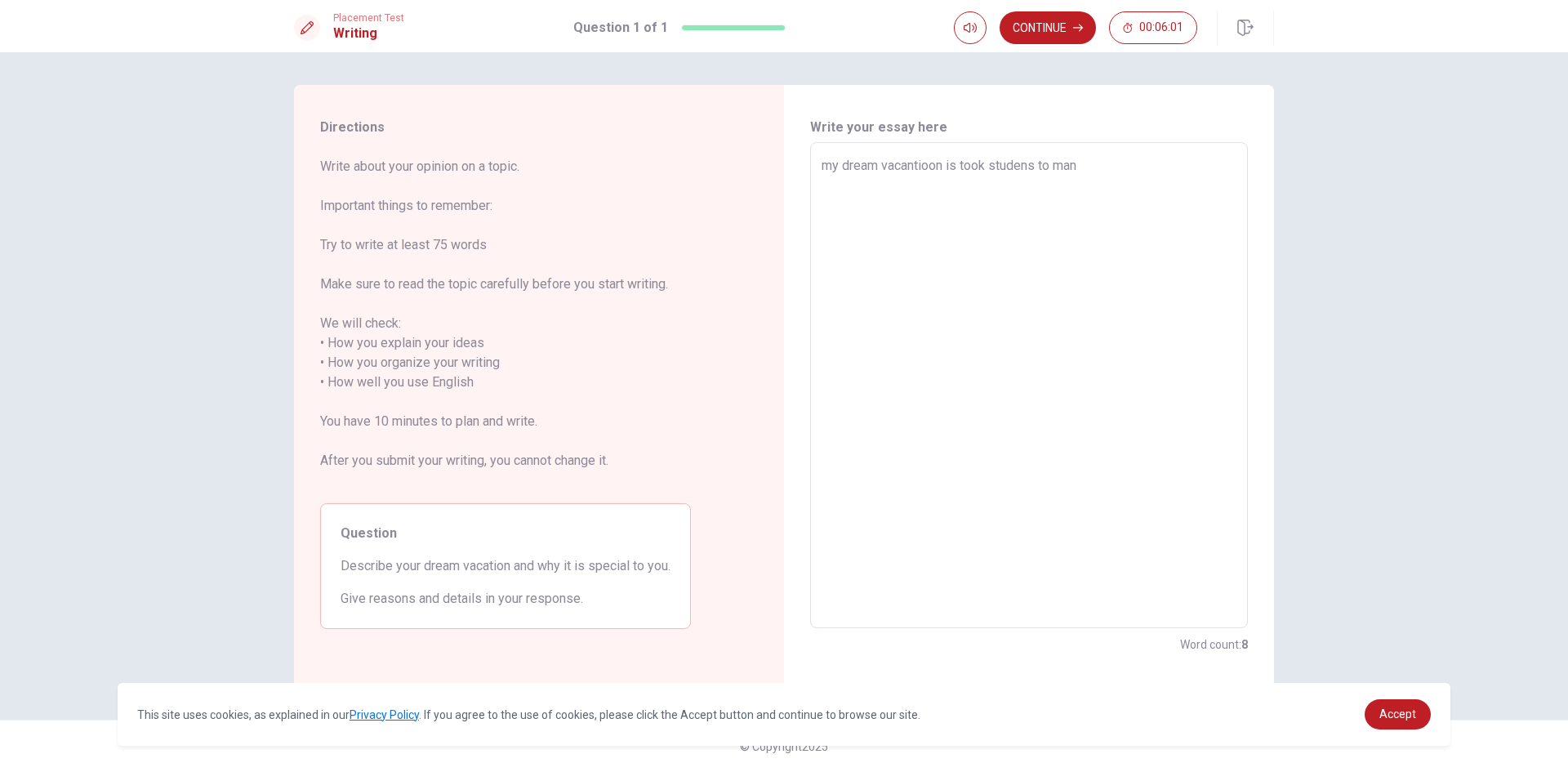
type textarea "my dream vacantioon is took studens to many"
type textarea "x"
type textarea "my dream vacantioon is took studens to many"
type textarea "x"
type textarea "my dream vacantioon is took studens to many p"
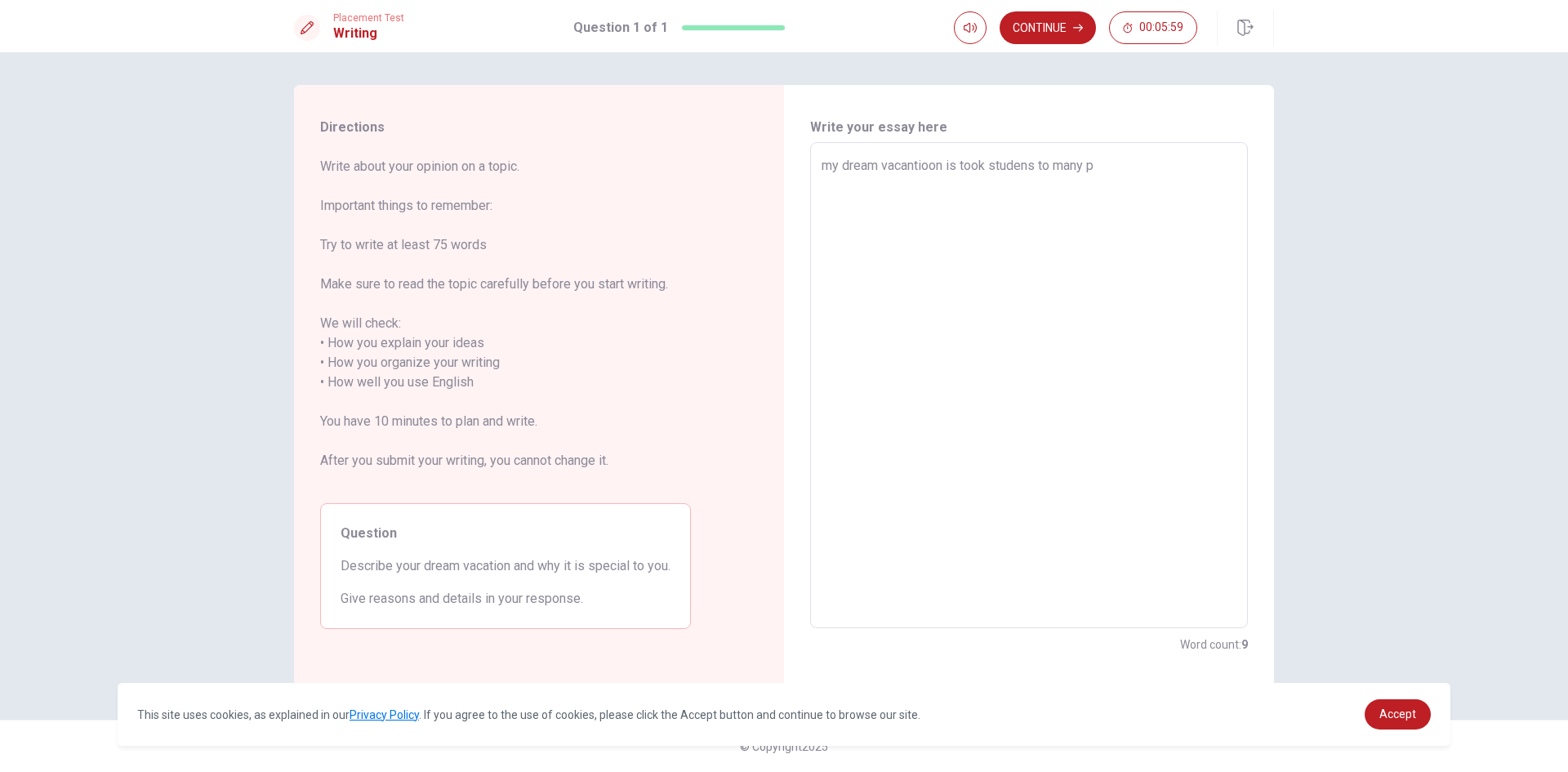
type textarea "x"
type textarea "my dream vacantioon is took studens to many pi"
type textarea "x"
type textarea "my dream vacantioon is took studens to many pia"
type textarea "x"
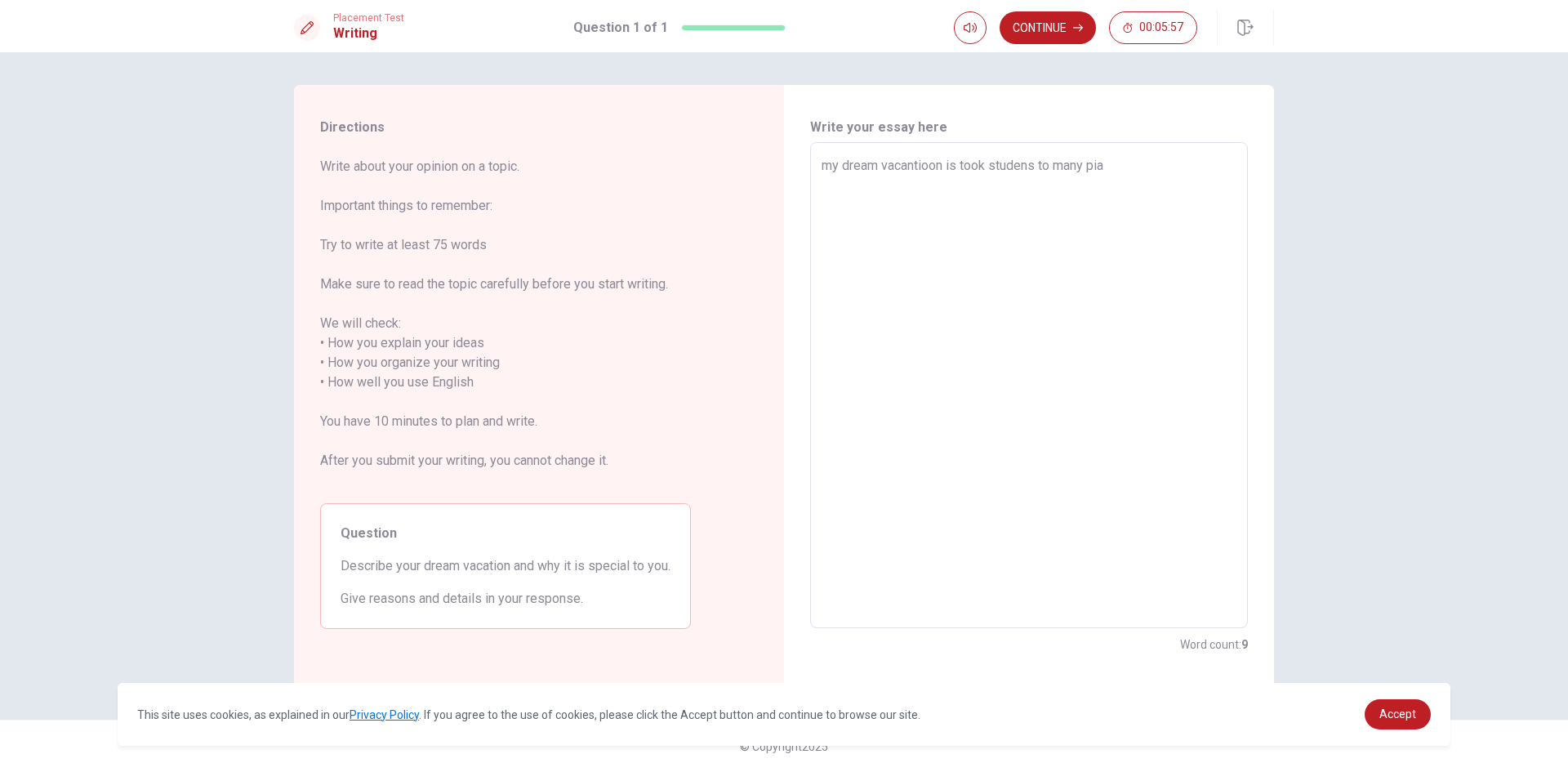
type textarea "my dream vacantioon is took studens to many piac"
type textarea "x"
type textarea "my dream vacantioon is took studens to many piace"
type textarea "x"
type textarea "my dream vacantioon is took studens to many piac"
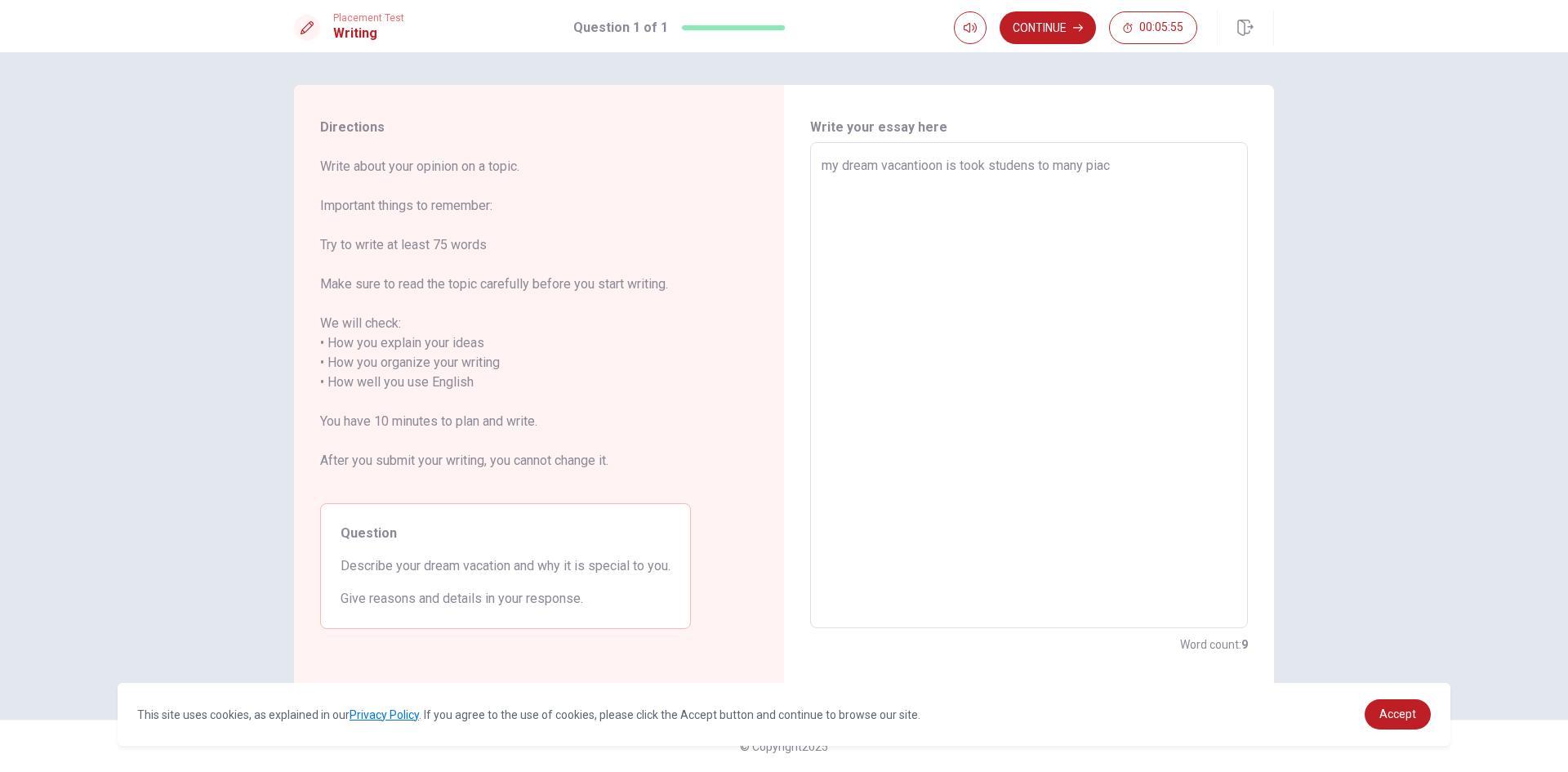
type textarea "x"
type textarea "my dream vacantioon is took studens to many pia"
type textarea "x"
type textarea "my dream vacantioon is took studens to many pi"
type textarea "x"
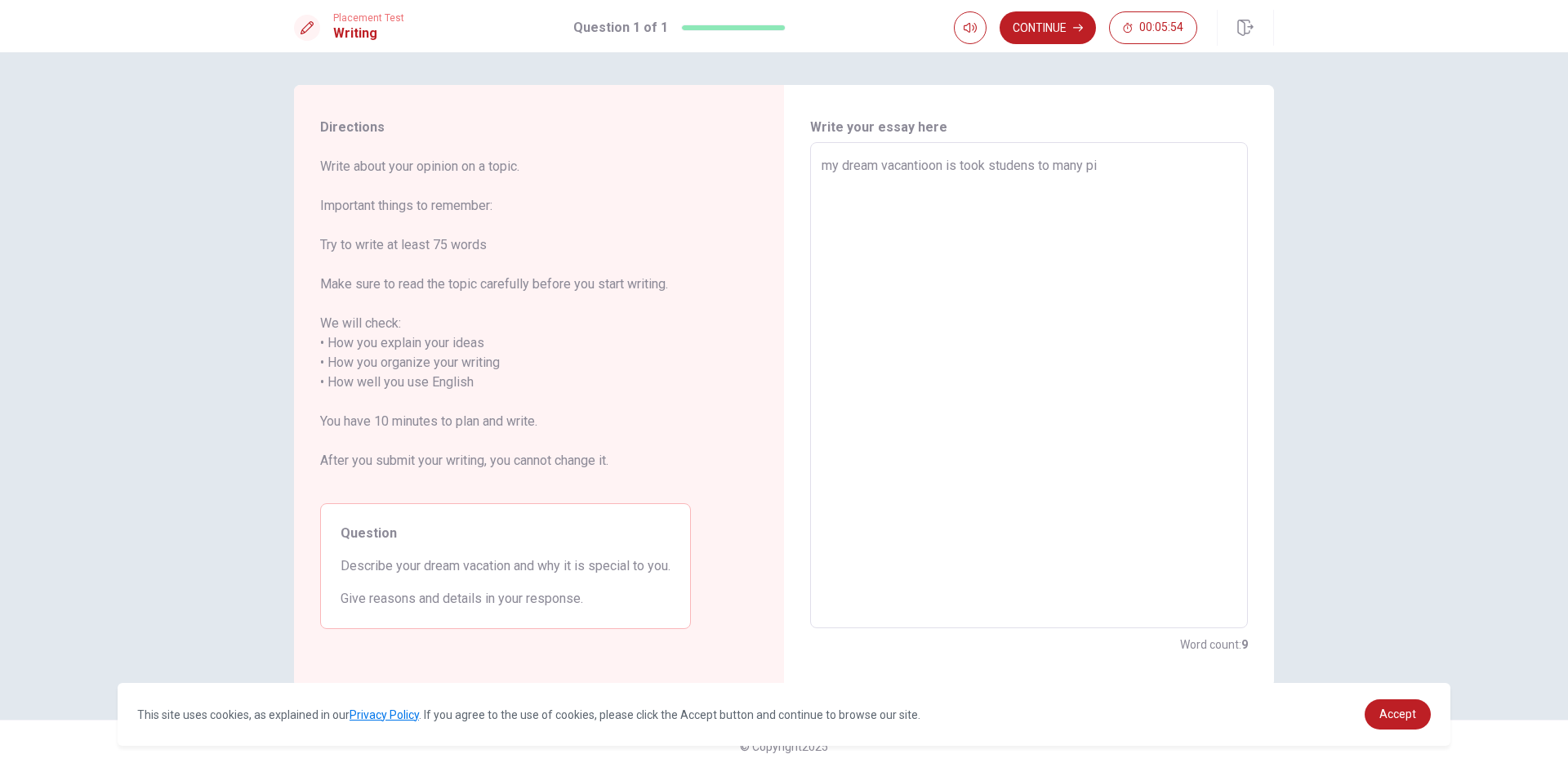
type textarea "my dream vacantioon is took studens to many pil"
type textarea "x"
type textarea "my dream vacantioon is took studens to many pila"
type textarea "x"
type textarea "my dream vacantioon is took studens to many pil"
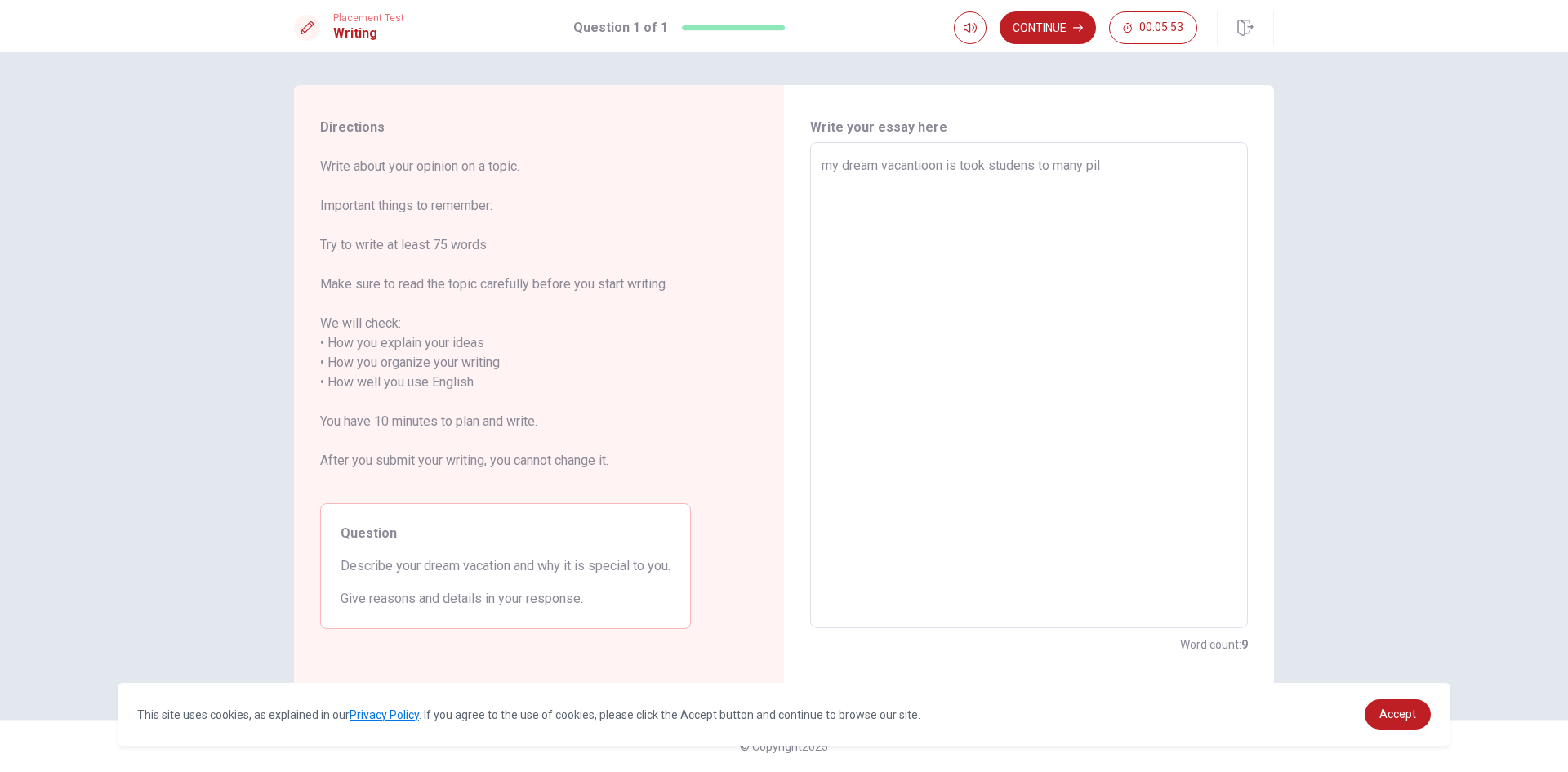
type textarea "x"
type textarea "my dream vacantioon is took studens to many pi"
type textarea "x"
type textarea "my dream vacantioon is took studens to many p"
click at [1127, 171] on textarea "my dream vacantioon is took studens to many placee and intruduce the place" at bounding box center [1029, 386] width 414 height 460
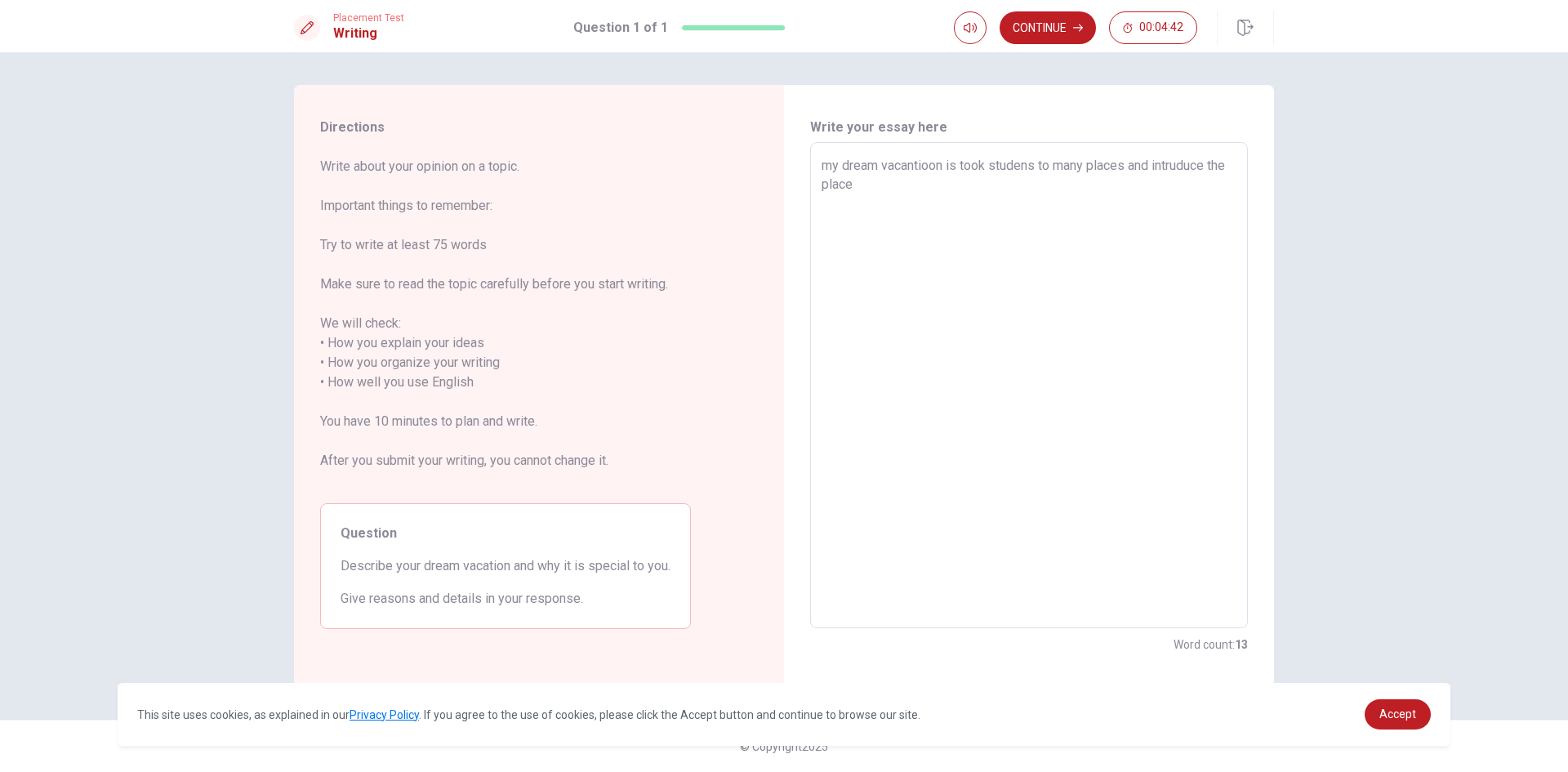
click at [930, 185] on textarea "my dream vacantioon is took studens to many places and intruduce the place" at bounding box center [1029, 386] width 414 height 460
click at [997, 193] on textarea "my dream vacantioon is take studens to many places and intruduce the places to …" at bounding box center [1029, 386] width 414 height 460
click at [1082, 59] on div "Directions Write about your opinion on a topic. Important things to remember: T…" at bounding box center [784, 412] width 1568 height 720
click at [982, 207] on textarea "my dream vacantioon is take studens to many places and intruduce the places to …" at bounding box center [1029, 386] width 414 height 460
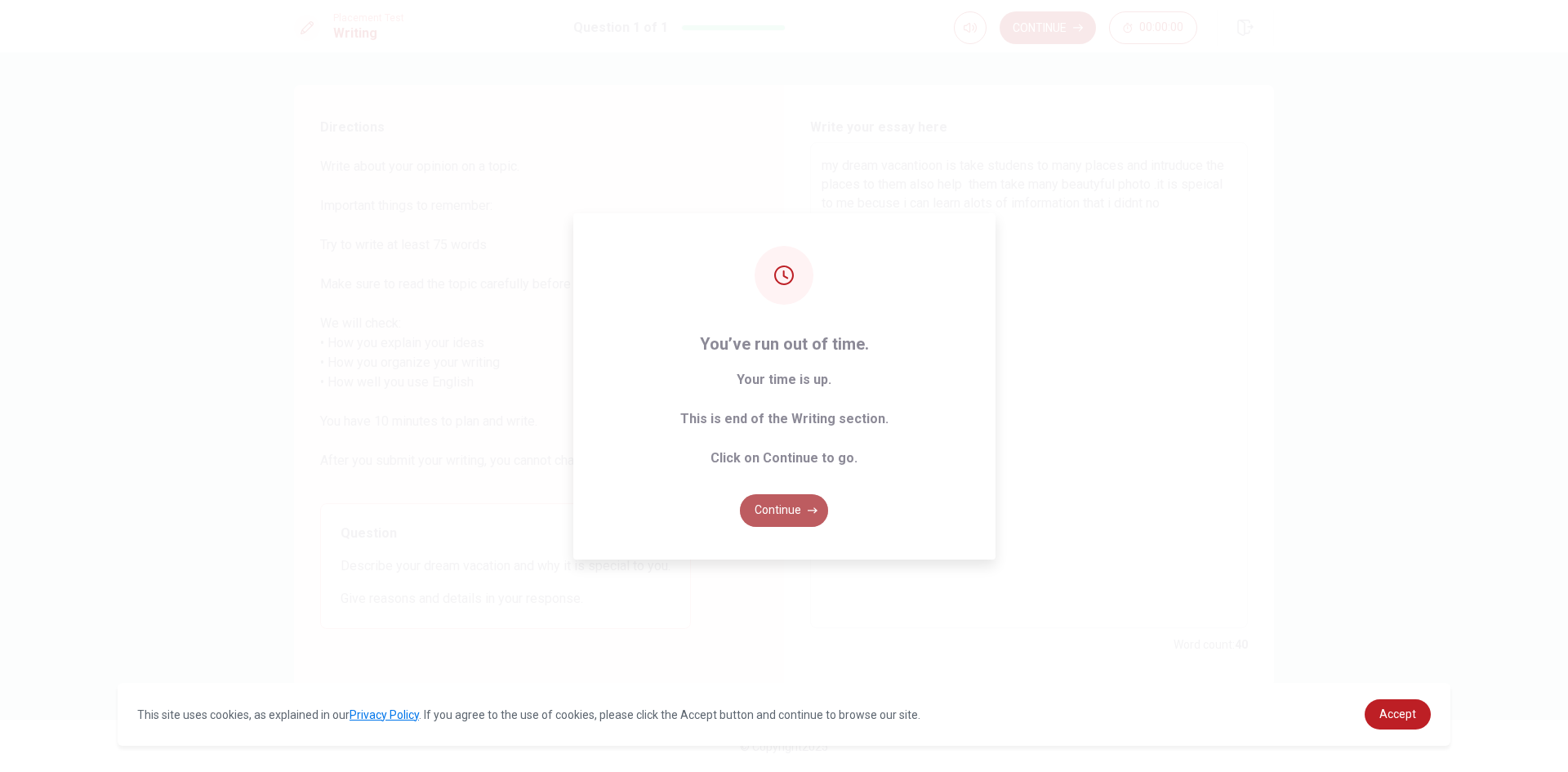
click at [813, 506] on icon "button" at bounding box center [812, 510] width 10 height 10
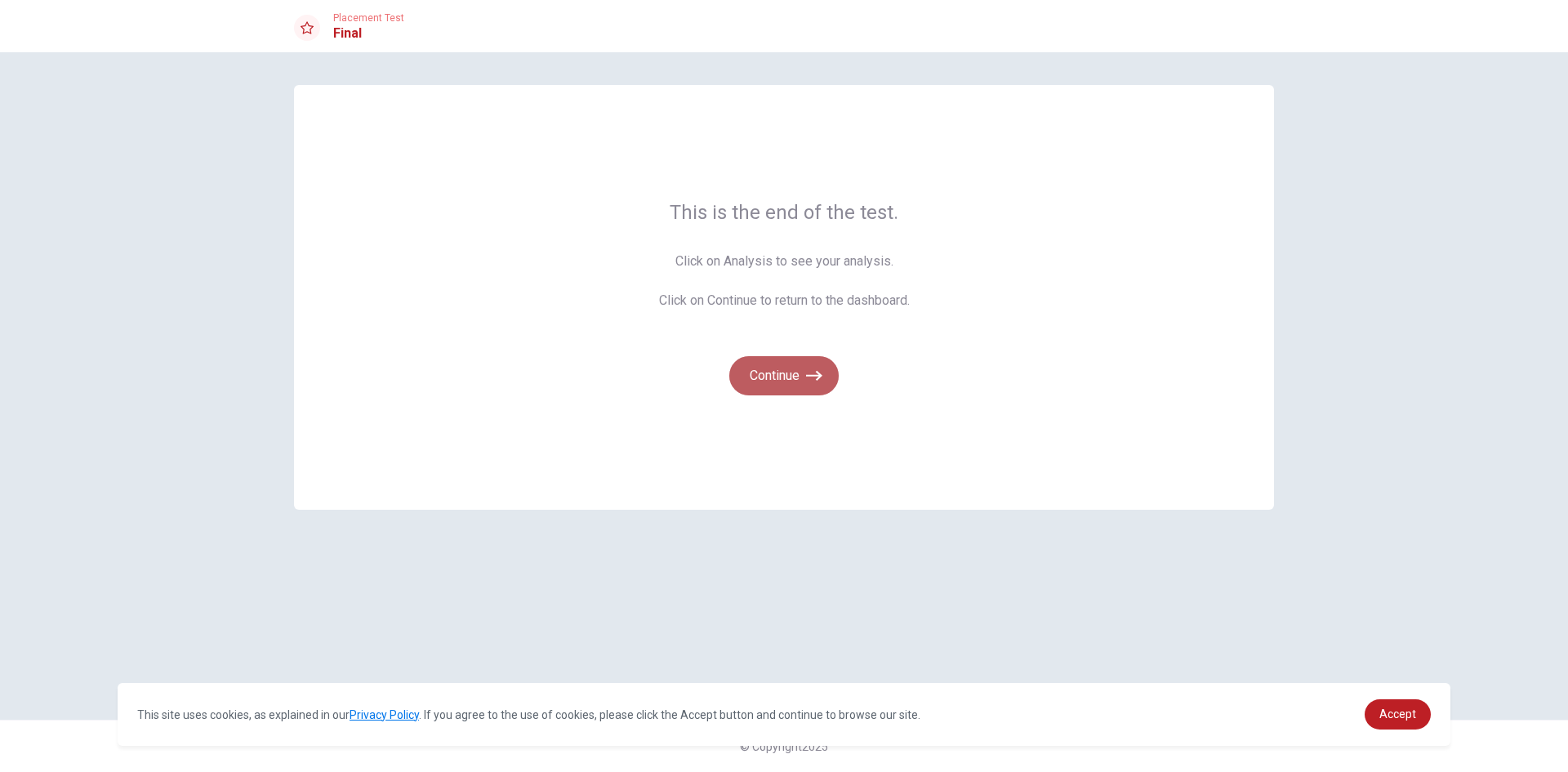
click at [817, 375] on icon "button" at bounding box center [814, 375] width 17 height 10
